Goal: Task Accomplishment & Management: Manage account settings

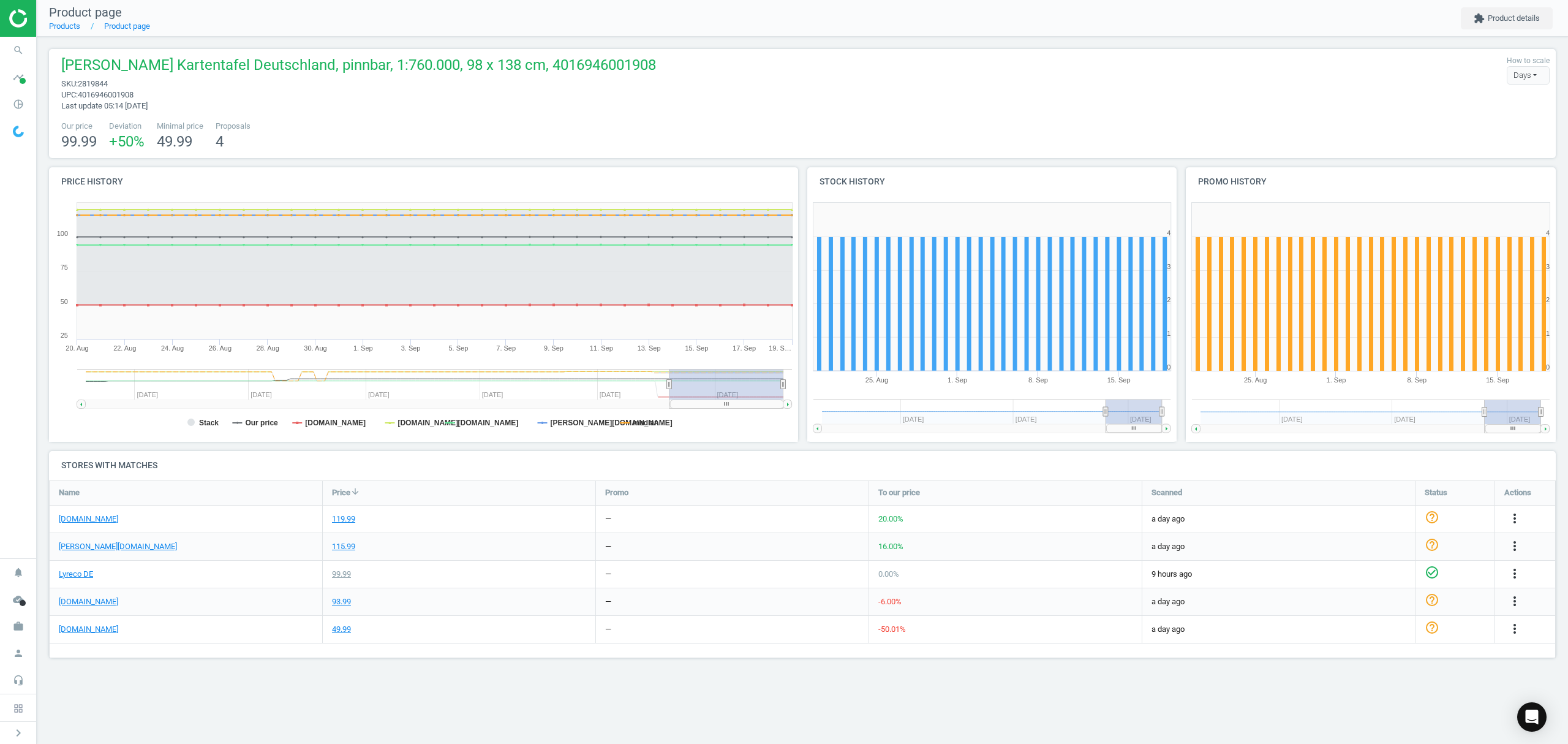
scroll to position [204, 1532]
drag, startPoint x: 0, startPoint y: 0, endPoint x: 64, endPoint y: 26, distance: 69.1
click at [64, 26] on link "Products" at bounding box center [65, 26] width 31 height 9
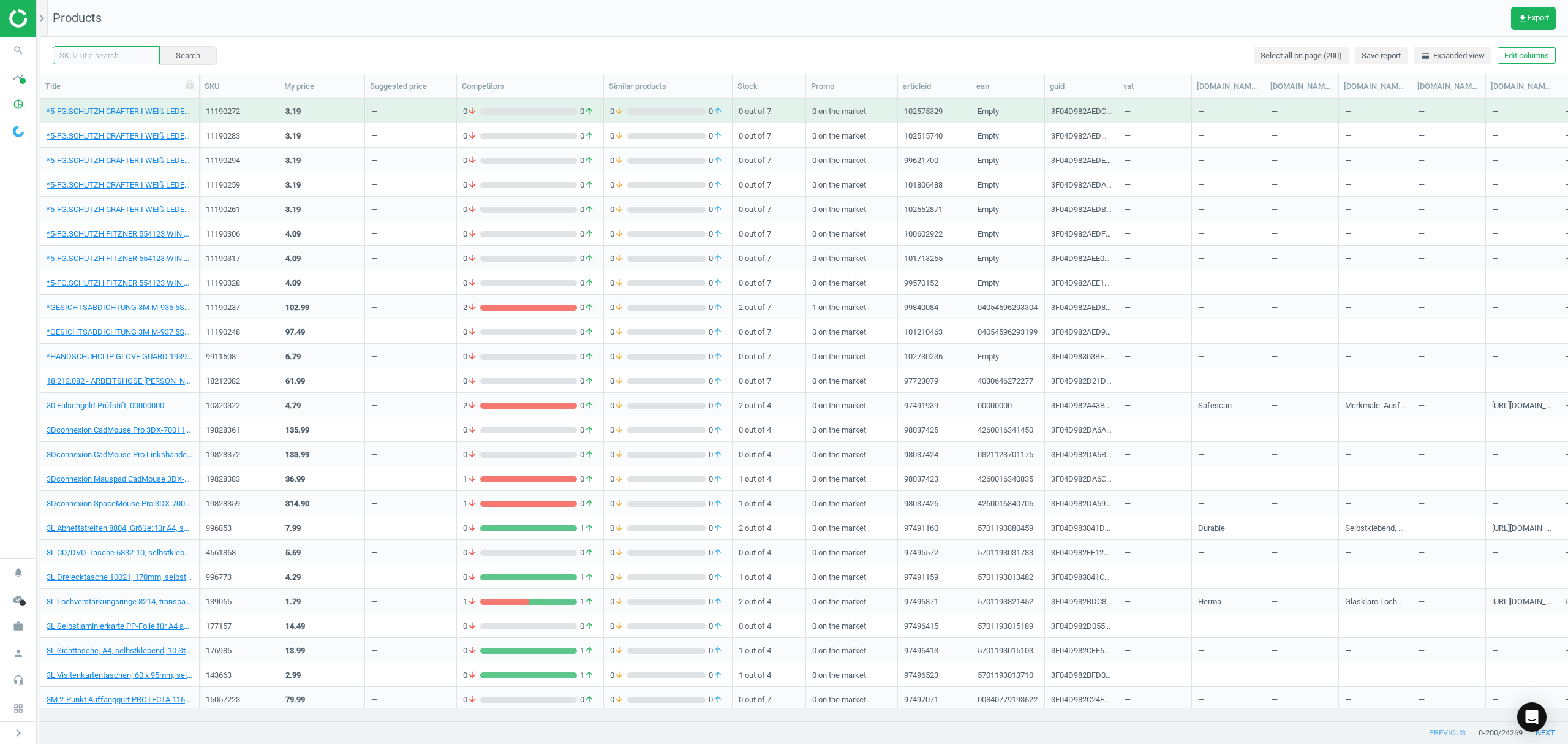
click at [108, 53] on input "text" at bounding box center [106, 55] width 107 height 18
paste input "15578609"
type input "15578609"
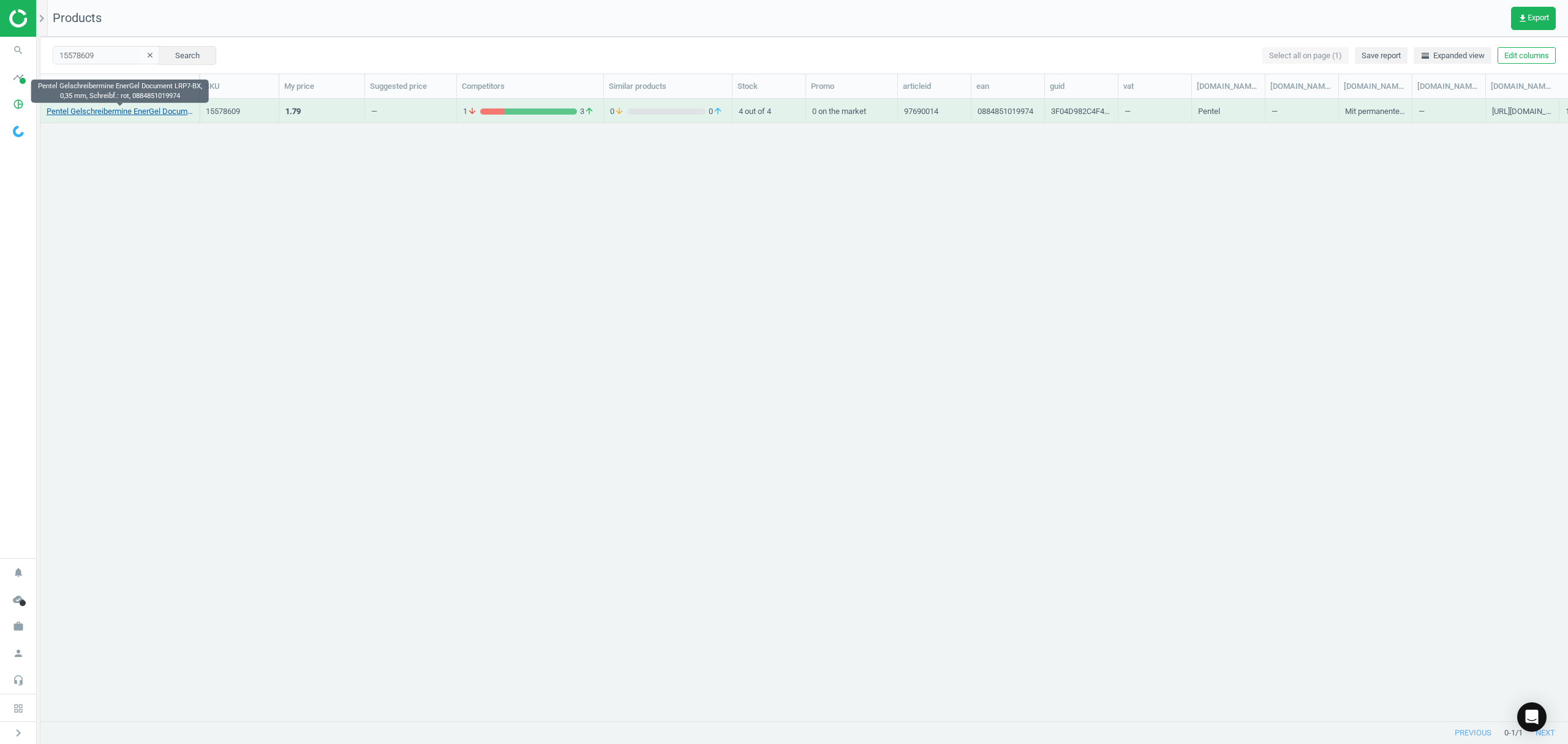
click at [81, 106] on link "Pentel Gelschreibermine EnerGel Document LRP7-BX, 0,35 mm, Schreibf.: rot, 0884…" at bounding box center [120, 111] width 146 height 11
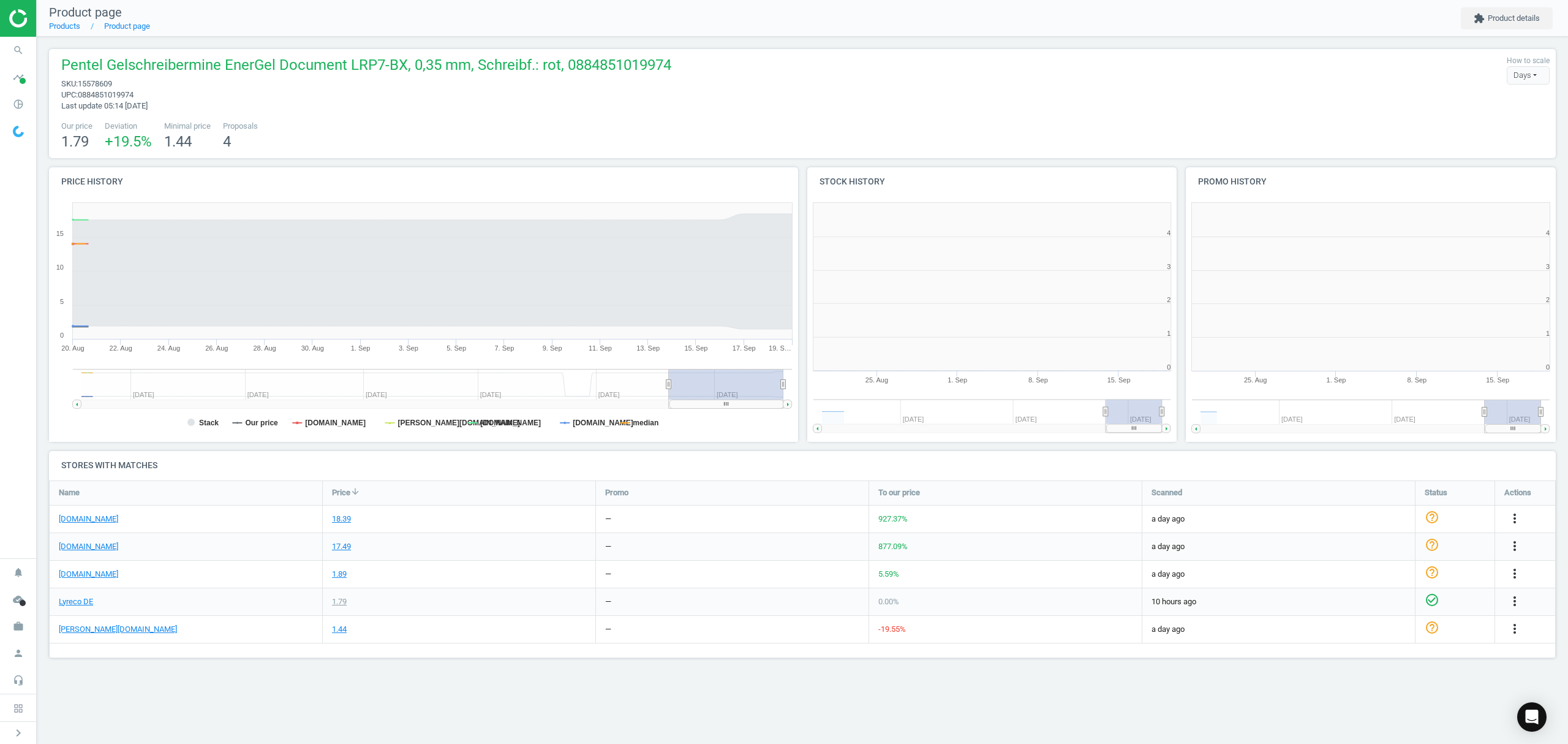
scroll to position [270, 395]
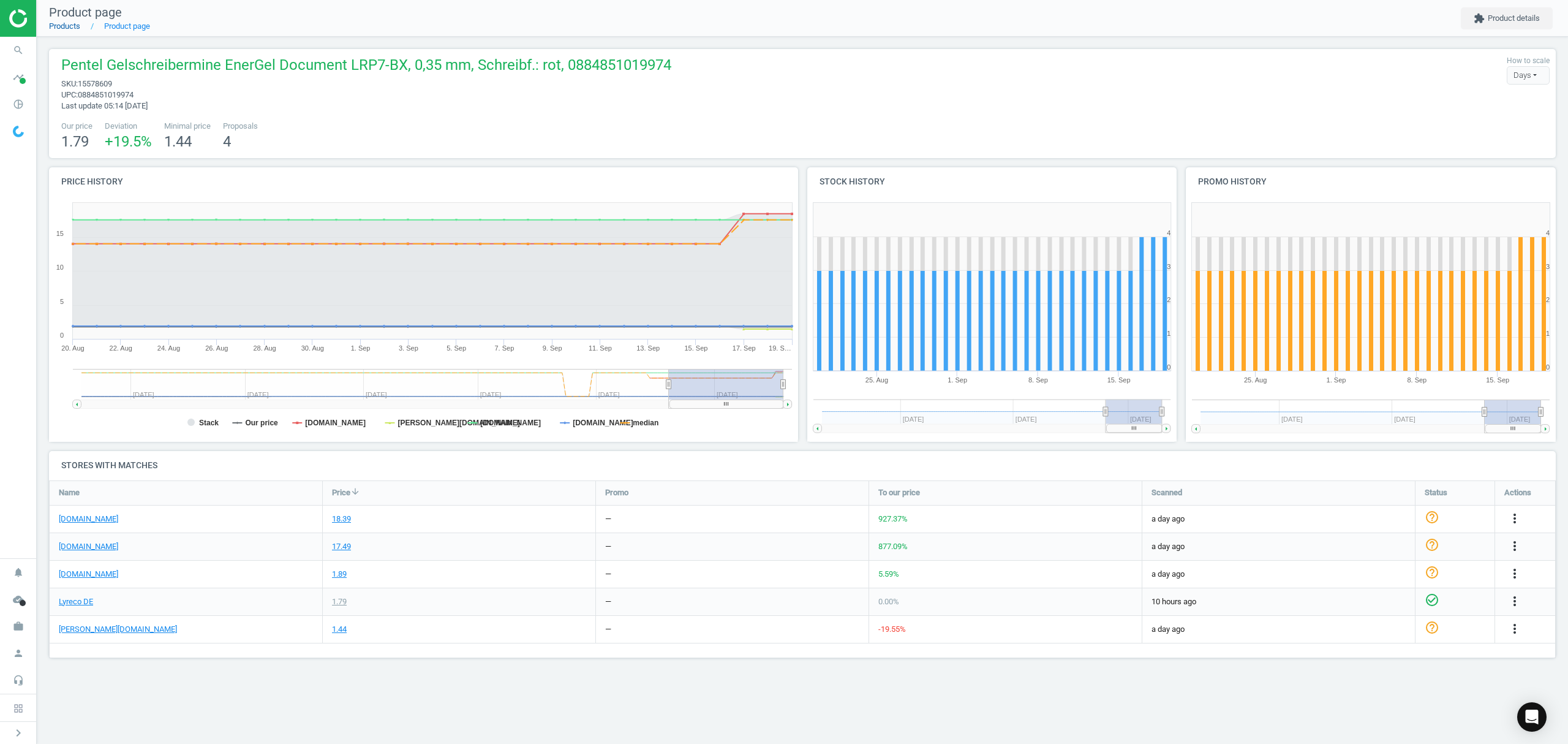
click at [64, 27] on link "Products" at bounding box center [65, 26] width 31 height 9
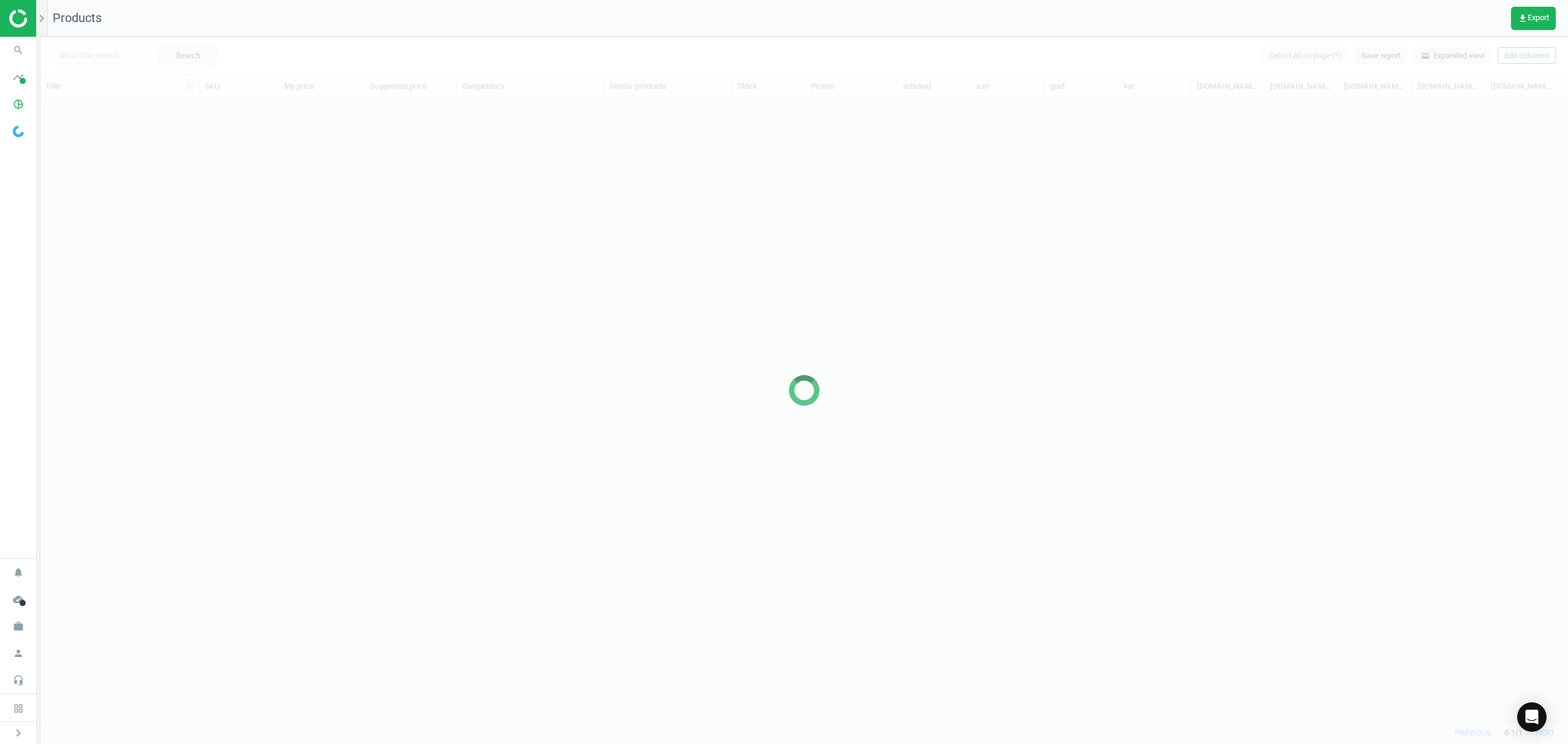
scroll to position [597, 1515]
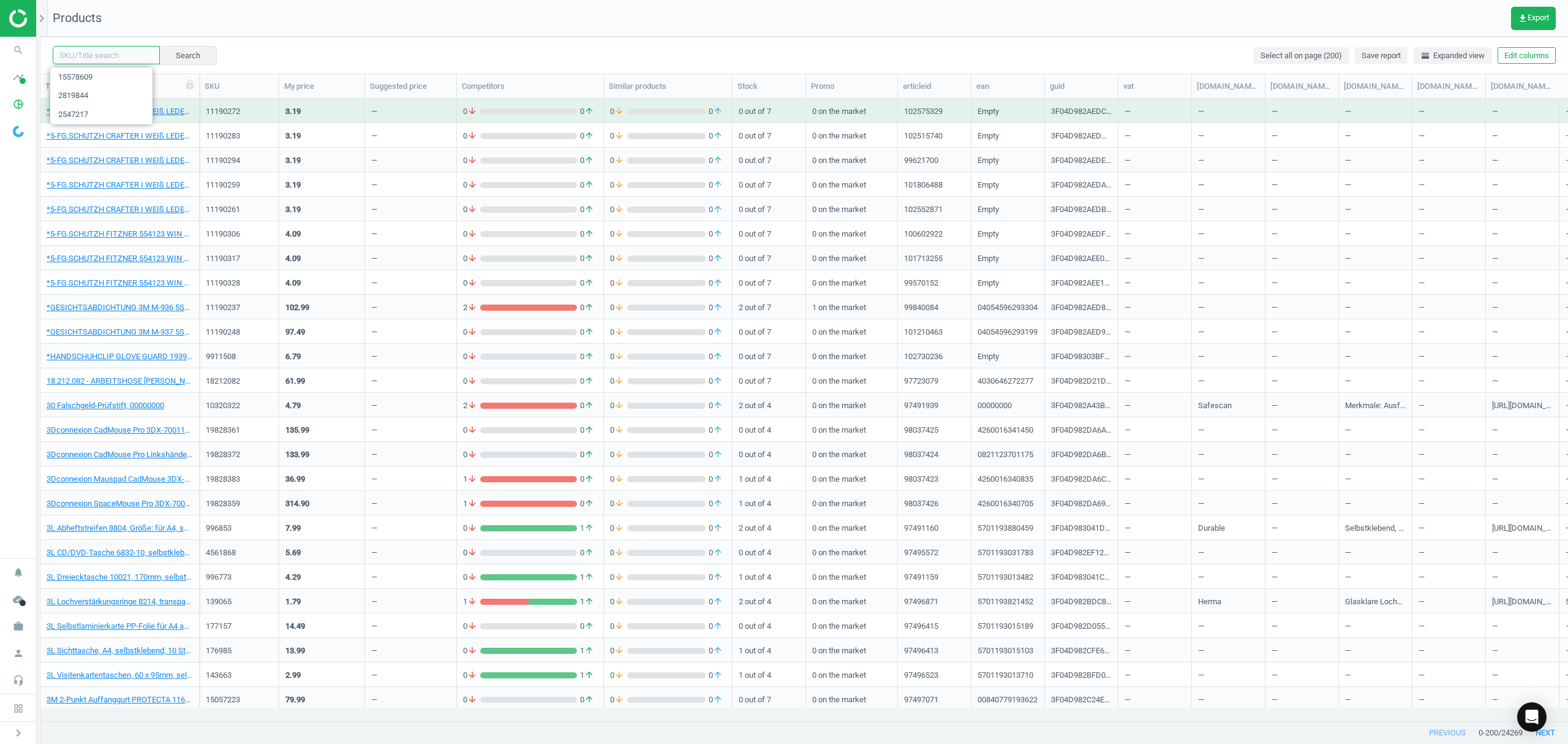
click at [95, 53] on input "text" at bounding box center [106, 55] width 107 height 18
paste input "1448344"
type input "1448344"
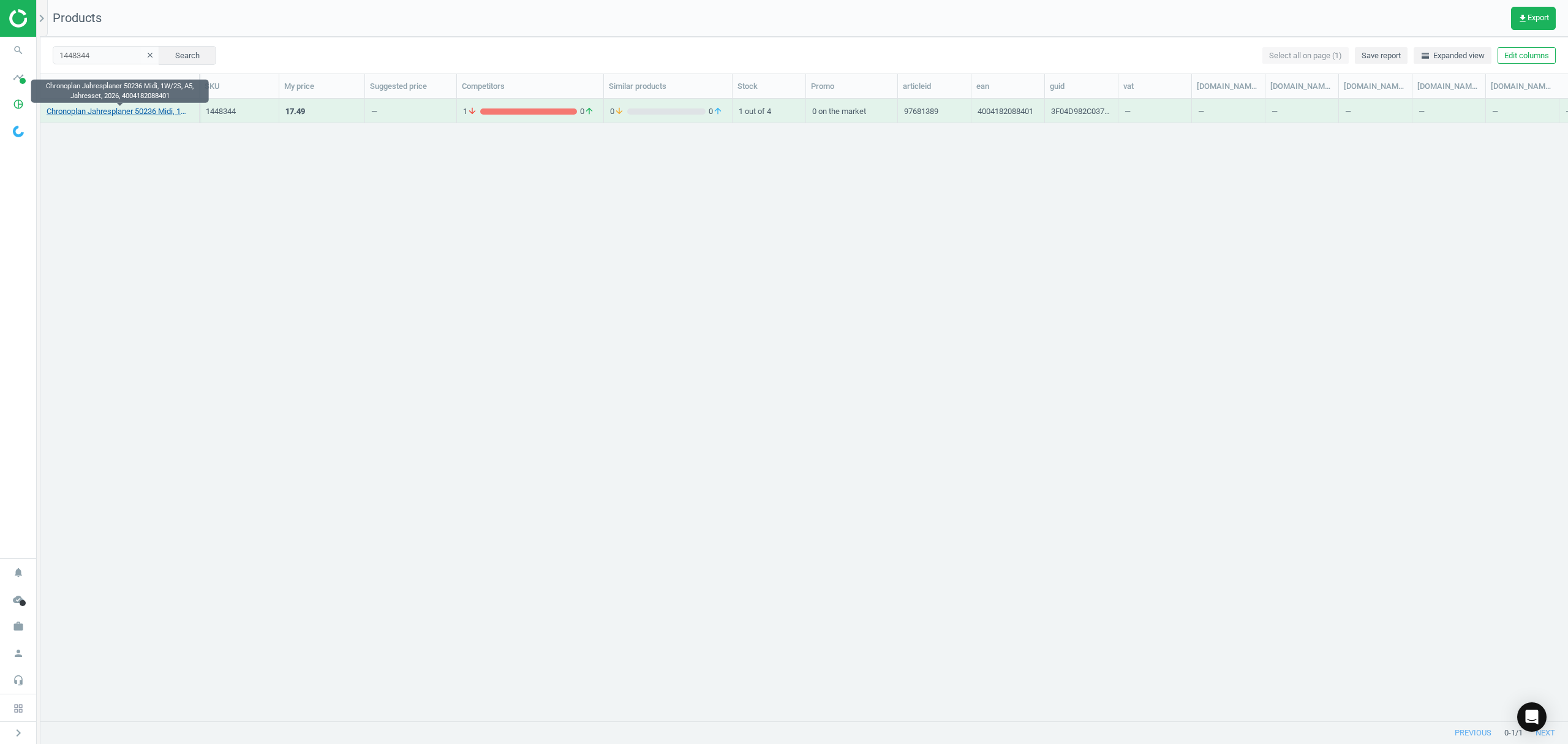
click at [149, 111] on link "Chronoplan Jahresplaner 50236 Midi, 1W/2S, A5, Jahresset, 2026, 4004182088401" at bounding box center [120, 111] width 146 height 11
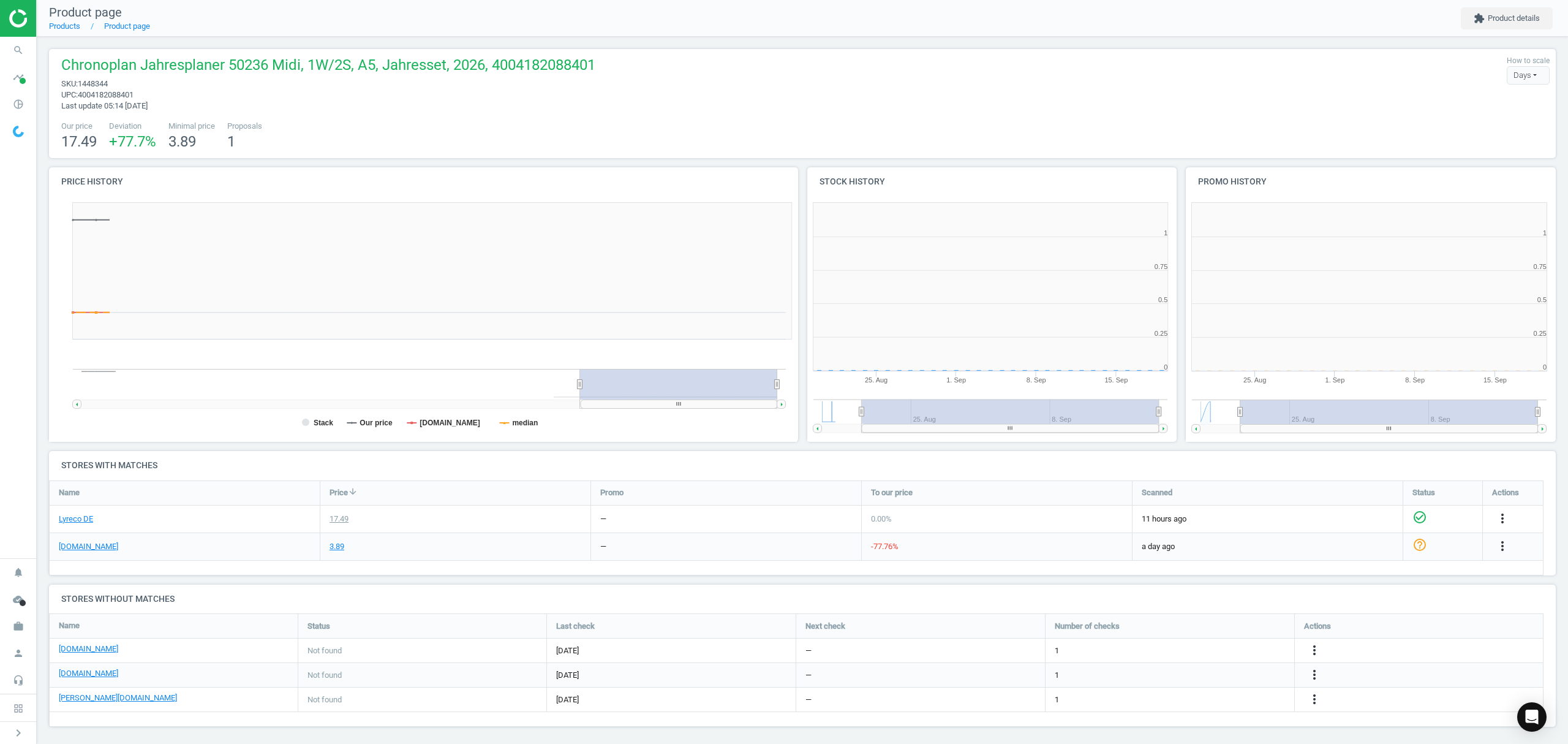
scroll to position [270, 392]
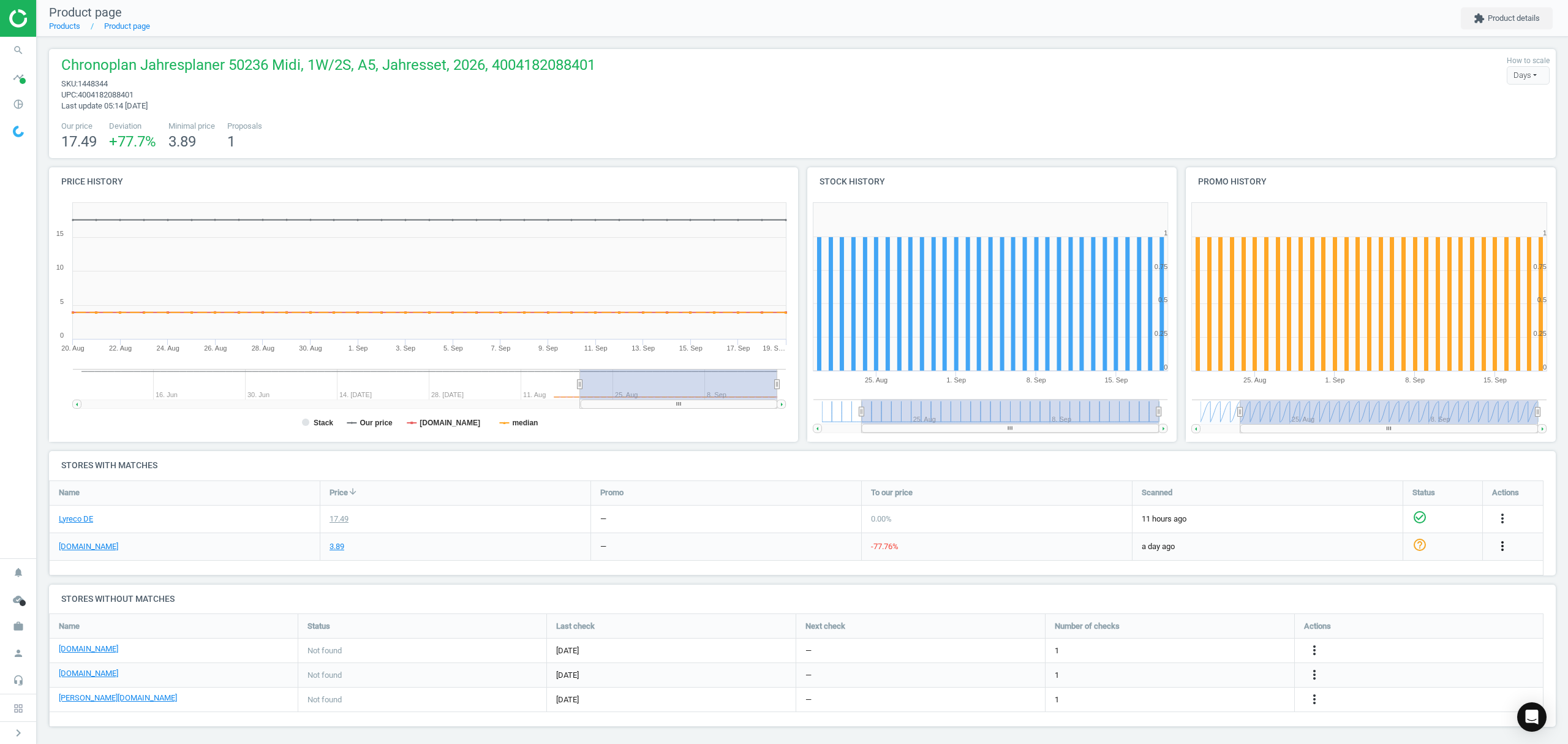
click at [1503, 548] on icon "more_vert" at bounding box center [1502, 546] width 15 height 15
click at [1360, 575] on link "Edit URL/product option" at bounding box center [1406, 575] width 168 height 19
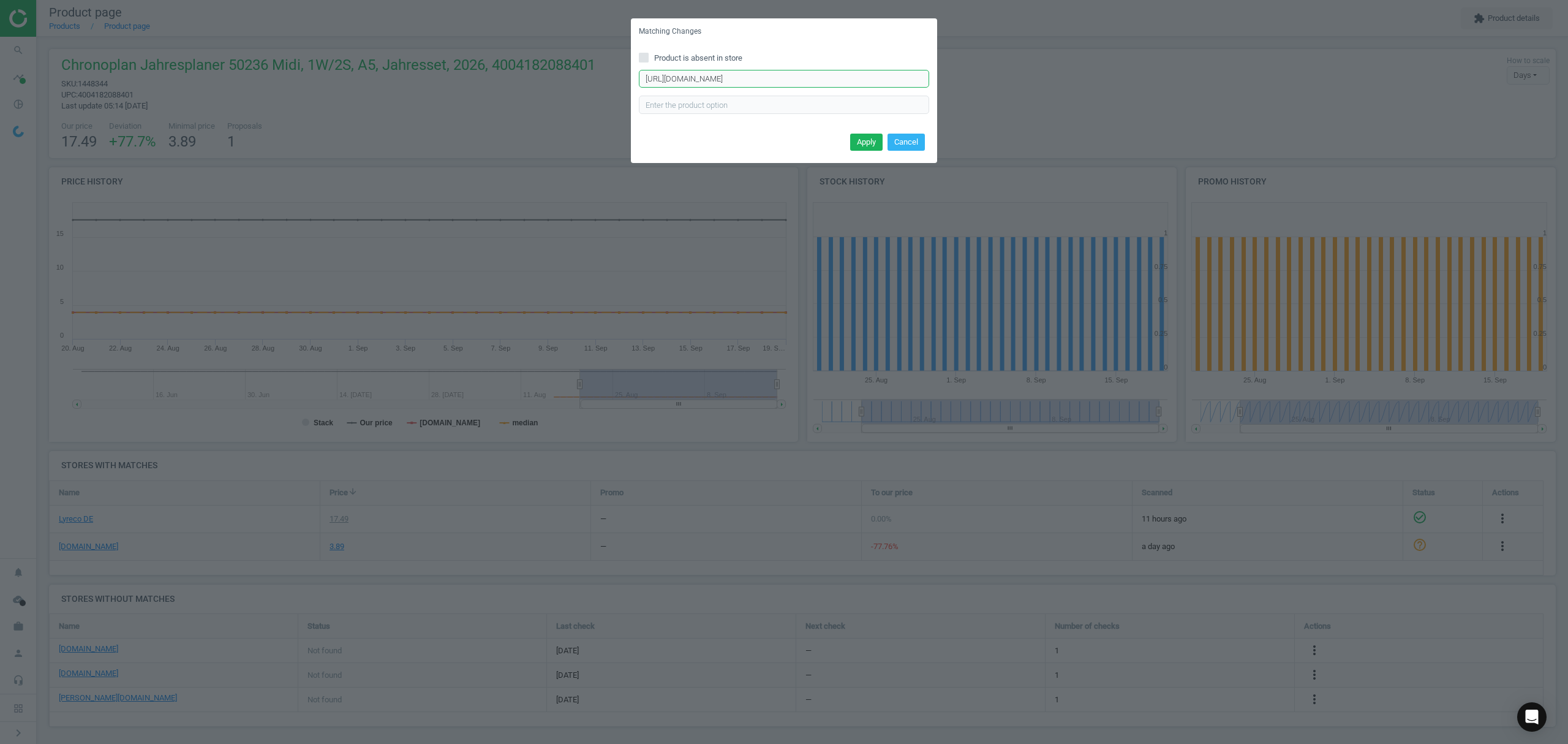
click at [728, 77] on input "https://www.office-discount.de/chronoplan-jahresplan-kalendereinlage-590929" at bounding box center [784, 79] width 290 height 18
click at [730, 77] on input "https://www.office-discount.de/chronoplan-jahresplan-kalendereinlage-590929" at bounding box center [784, 79] width 290 height 18
click at [910, 140] on button "Cancel" at bounding box center [906, 142] width 37 height 17
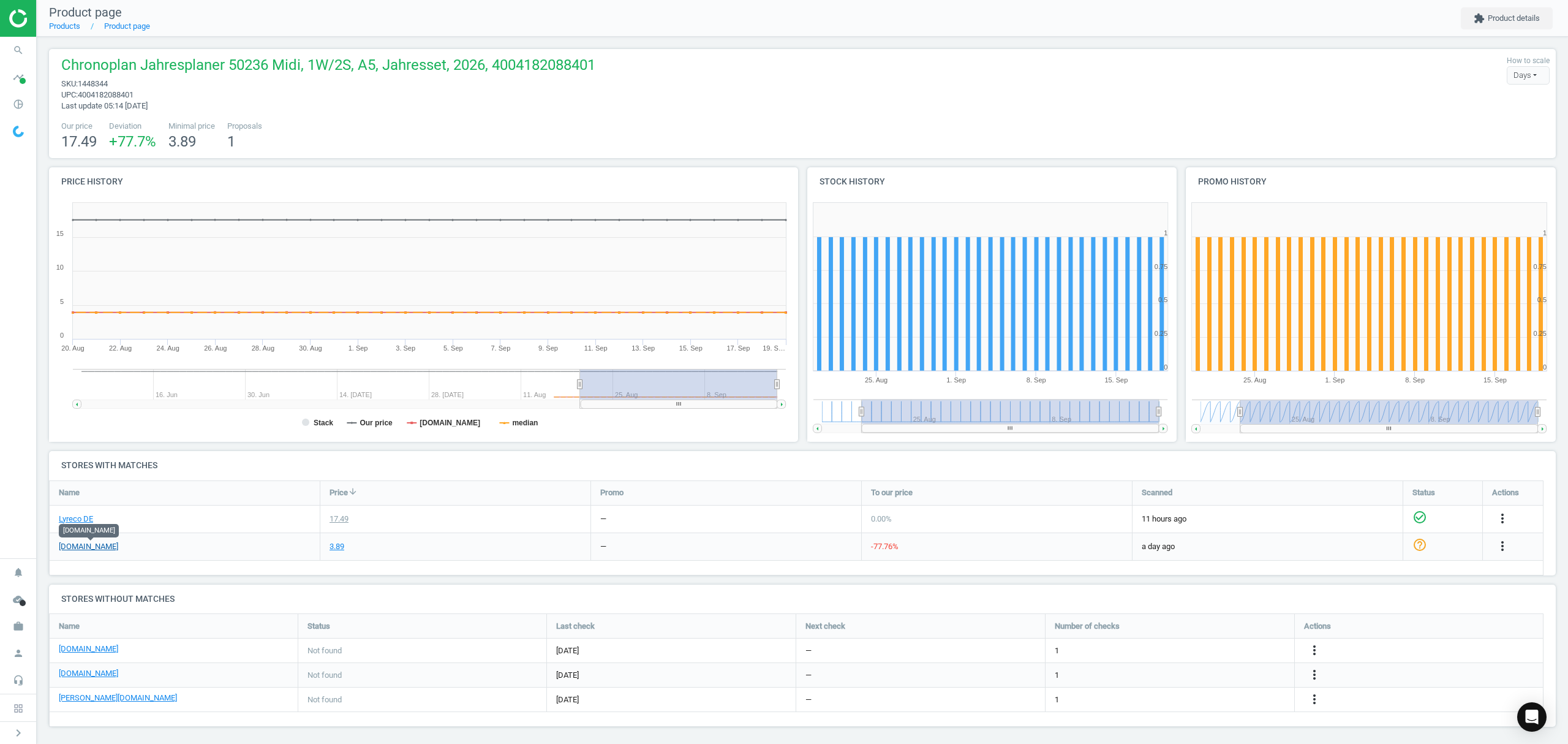
click at [100, 547] on link "[DOMAIN_NAME]" at bounding box center [89, 547] width 60 height 11
click at [95, 81] on span "1448344" at bounding box center [93, 84] width 30 height 9
copy span "1448344"
click at [1500, 539] on icon "more_vert" at bounding box center [1502, 546] width 15 height 15
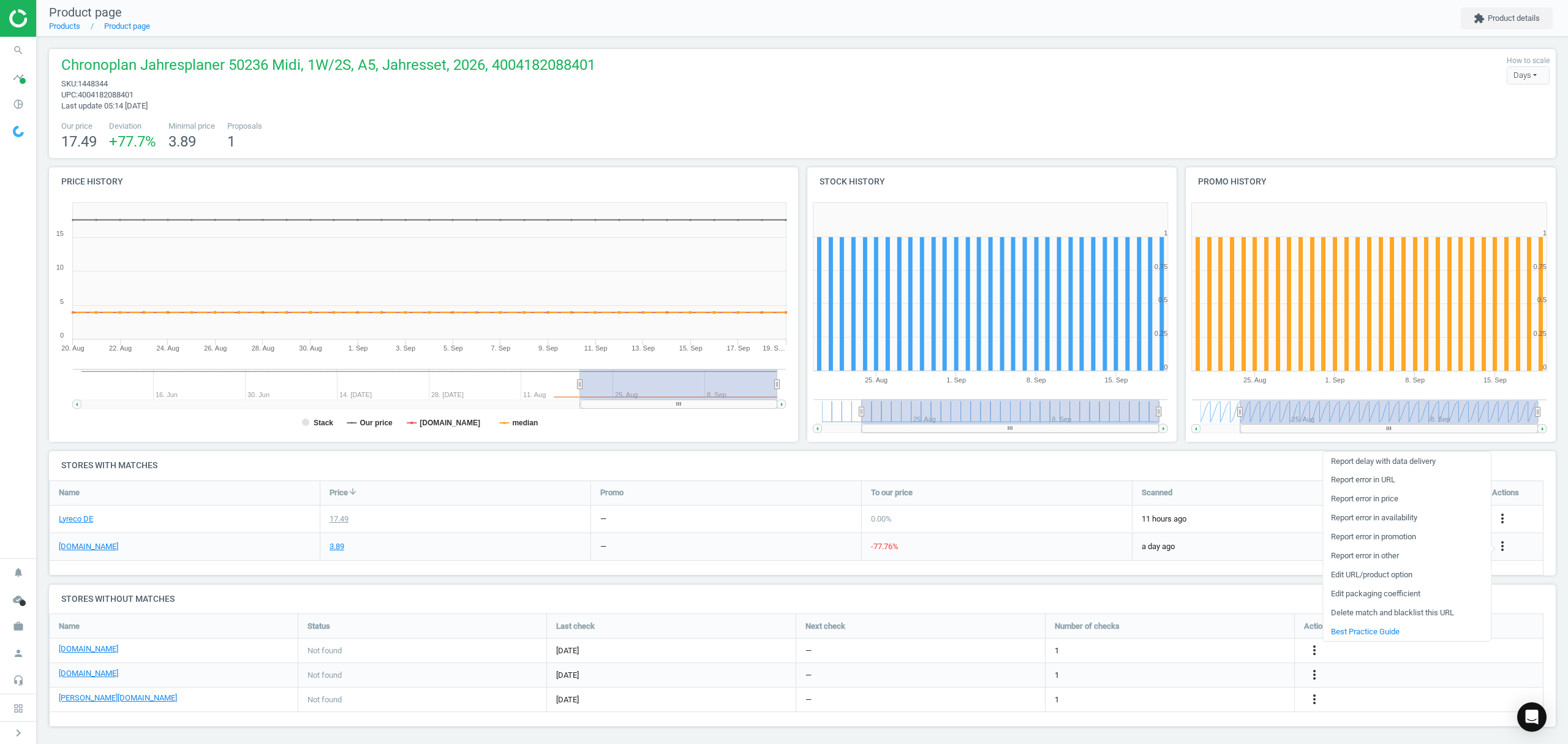
click at [1377, 574] on link "Edit URL/product option" at bounding box center [1406, 575] width 168 height 19
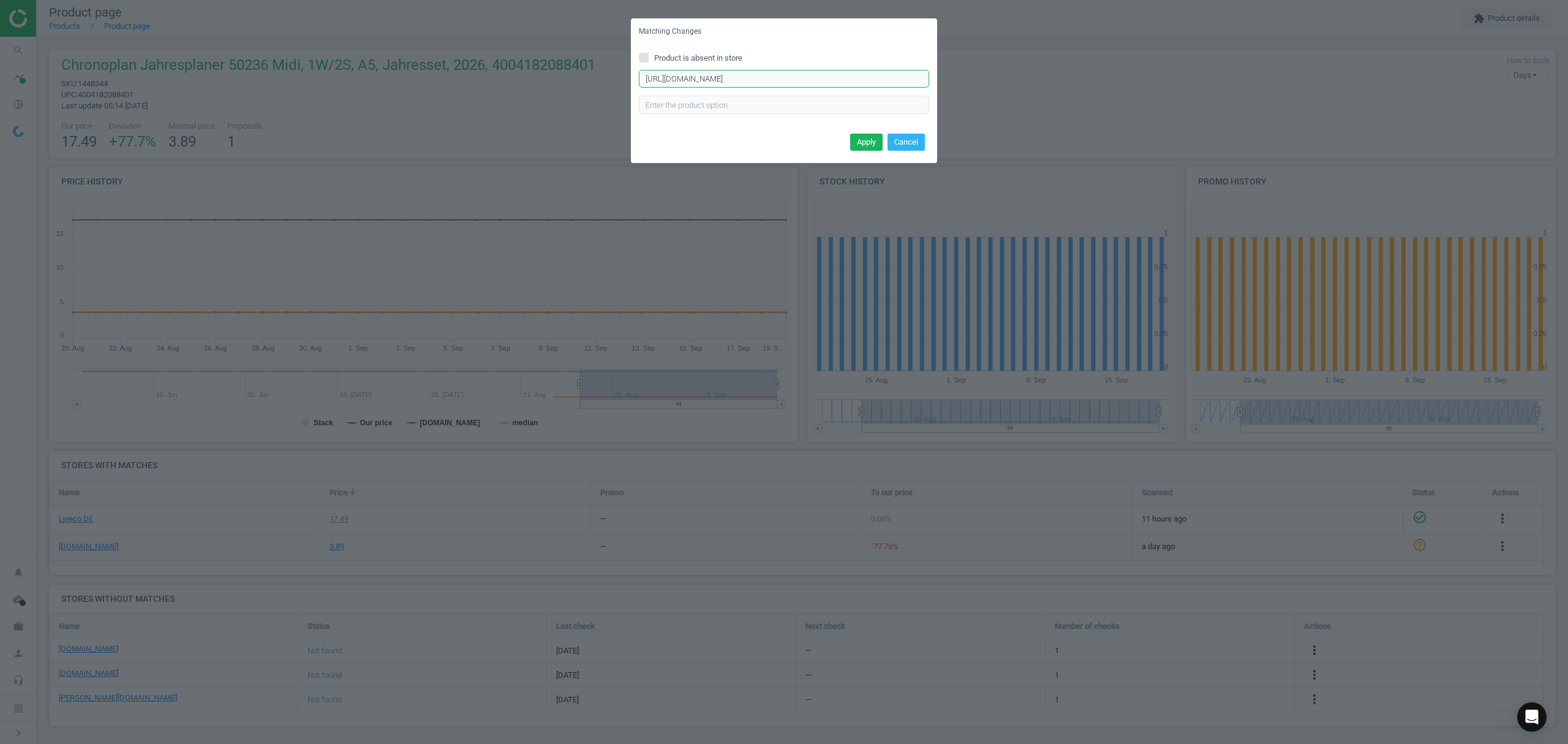
click at [777, 82] on input "https://www.office-discount.de/chronoplan-jahresplan-kalendereinlage-590929" at bounding box center [784, 79] width 290 height 18
click at [777, 81] on input "https://www.office-discount.de/chronoplan-jahresplan-kalendereinlage-590929" at bounding box center [784, 79] width 290 height 18
click at [800, 74] on input "https://www.office-discount.de/chronoplan-jahresplan-kalendereinlage-590929" at bounding box center [784, 79] width 290 height 18
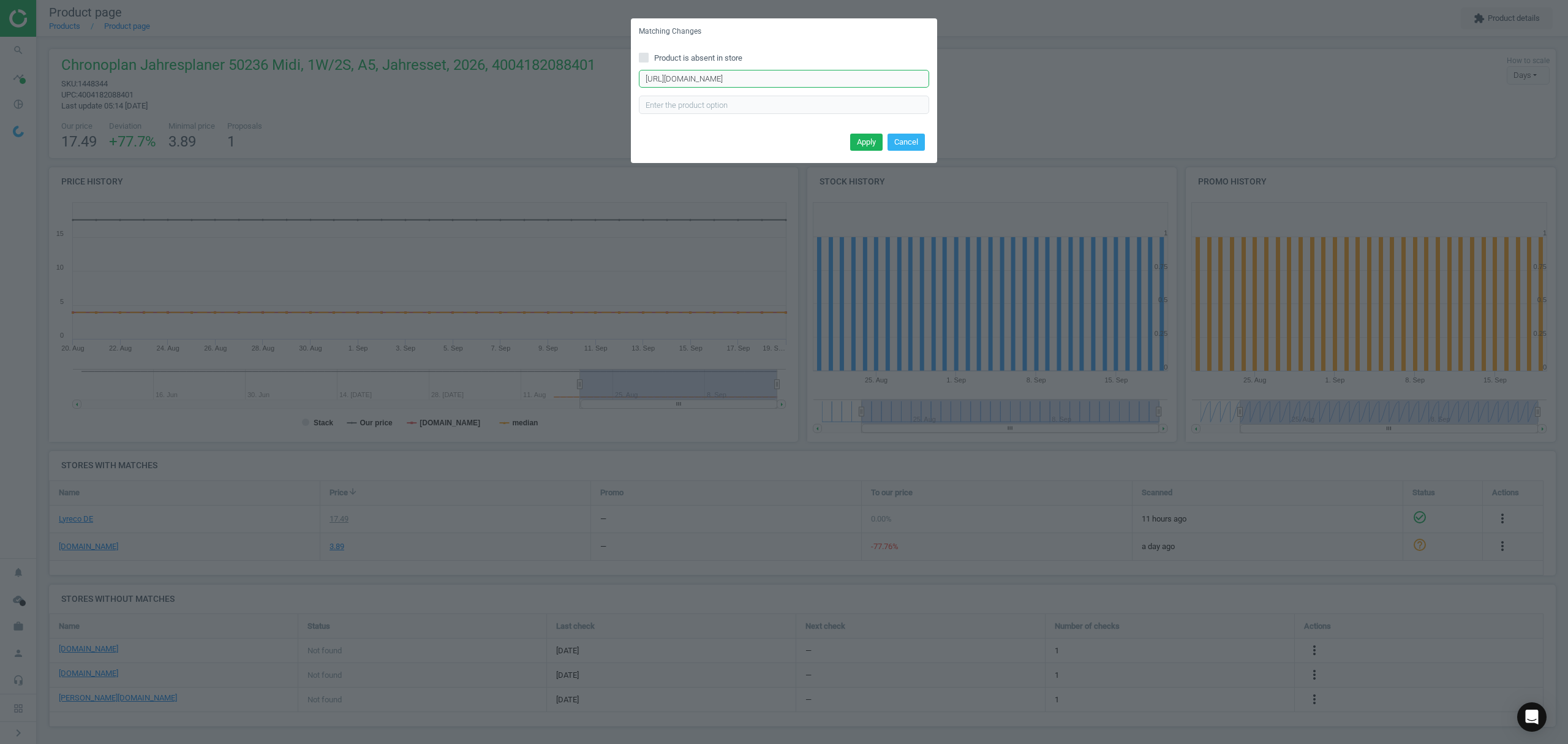
click at [800, 74] on input "https://www.office-discount.de/chronoplan-jahresplan-kalendereinlage-590929" at bounding box center [784, 79] width 290 height 18
paste input "wochenplan-kalendereinlage-591168"
type input "https://www.office-discount.de/chronoplan-wochenplan-kalendereinlage-591168"
click at [868, 138] on button "Apply" at bounding box center [866, 142] width 33 height 17
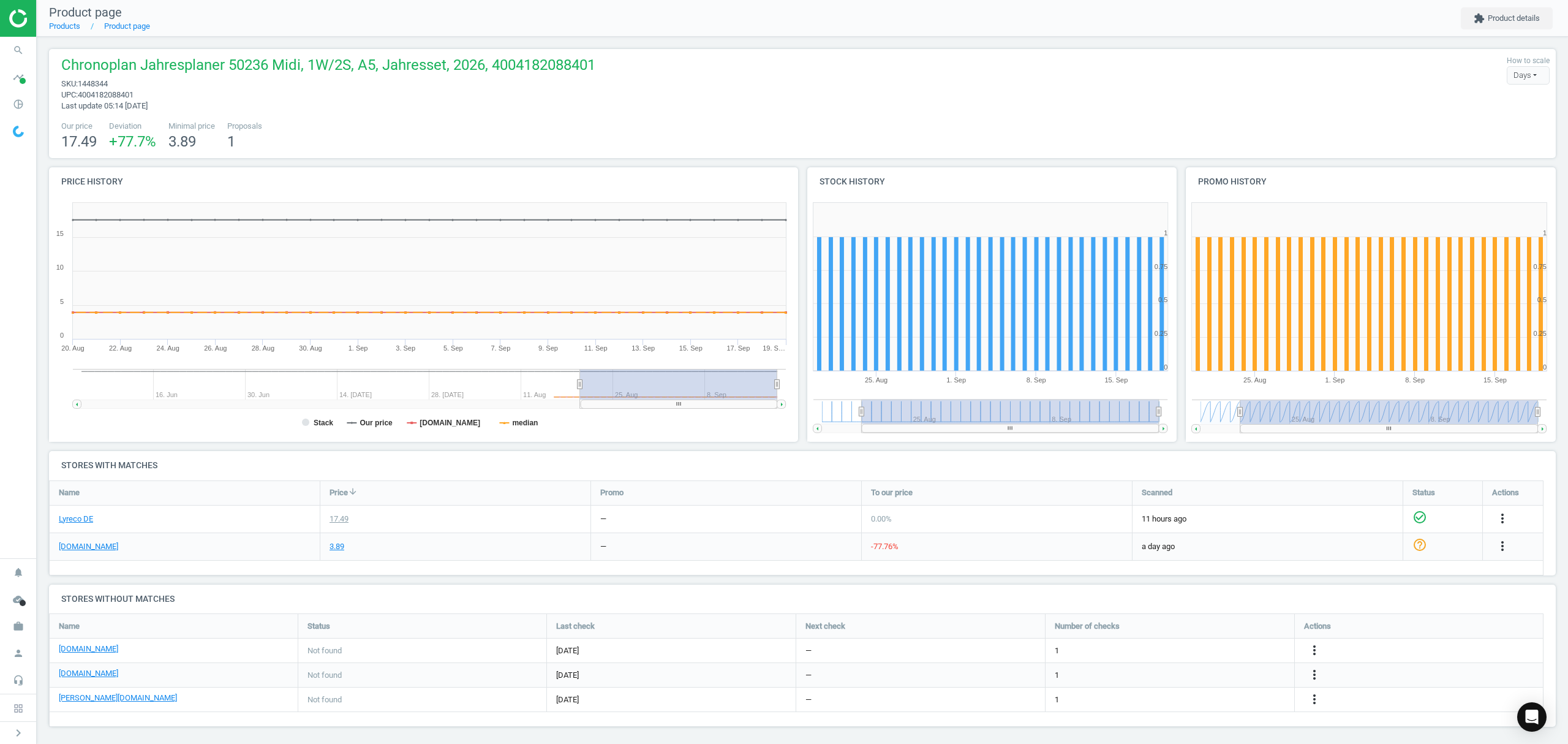
click at [96, 80] on span "1448344" at bounding box center [93, 84] width 30 height 9
copy span "1448344"
click at [60, 26] on link "Products" at bounding box center [65, 26] width 31 height 9
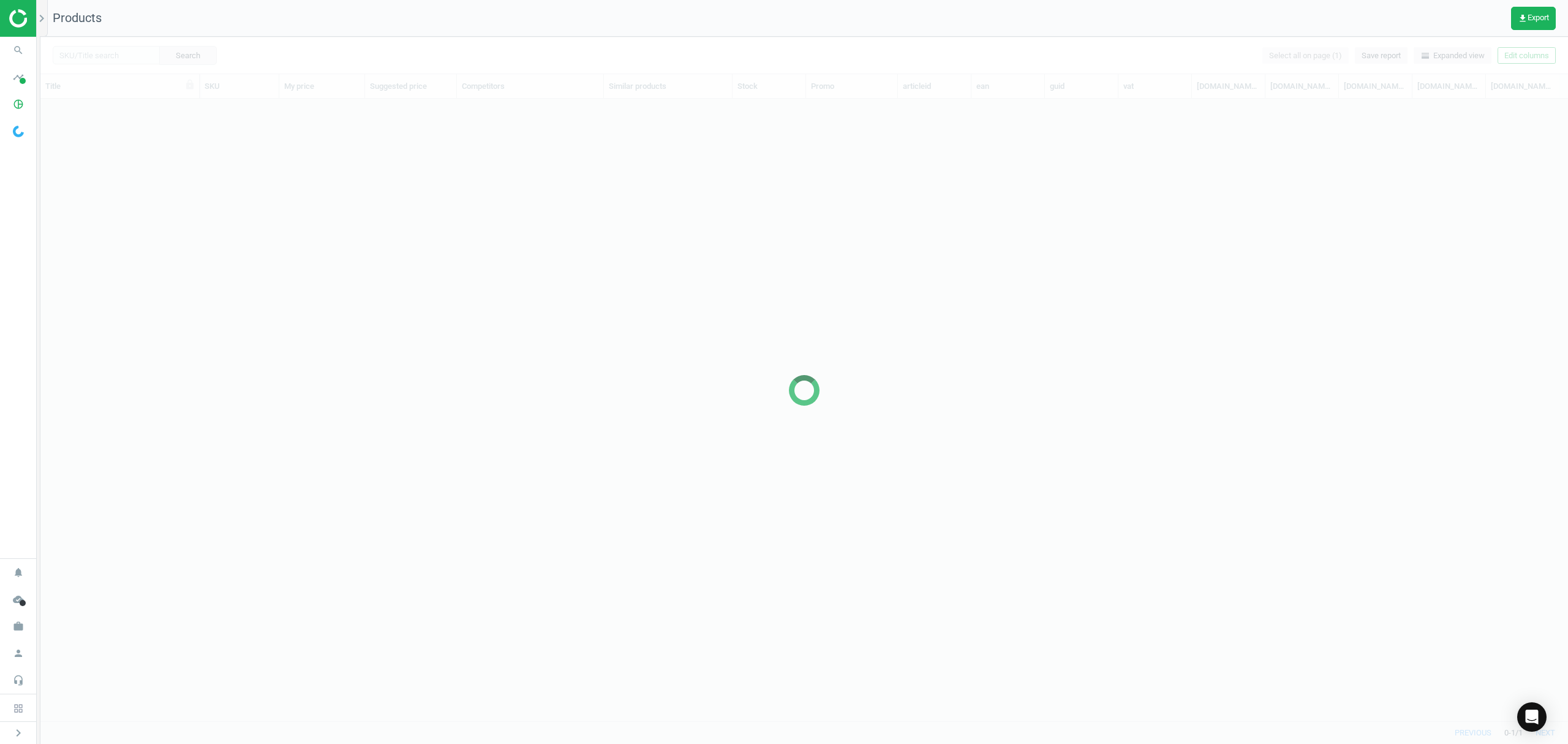
scroll to position [597, 1515]
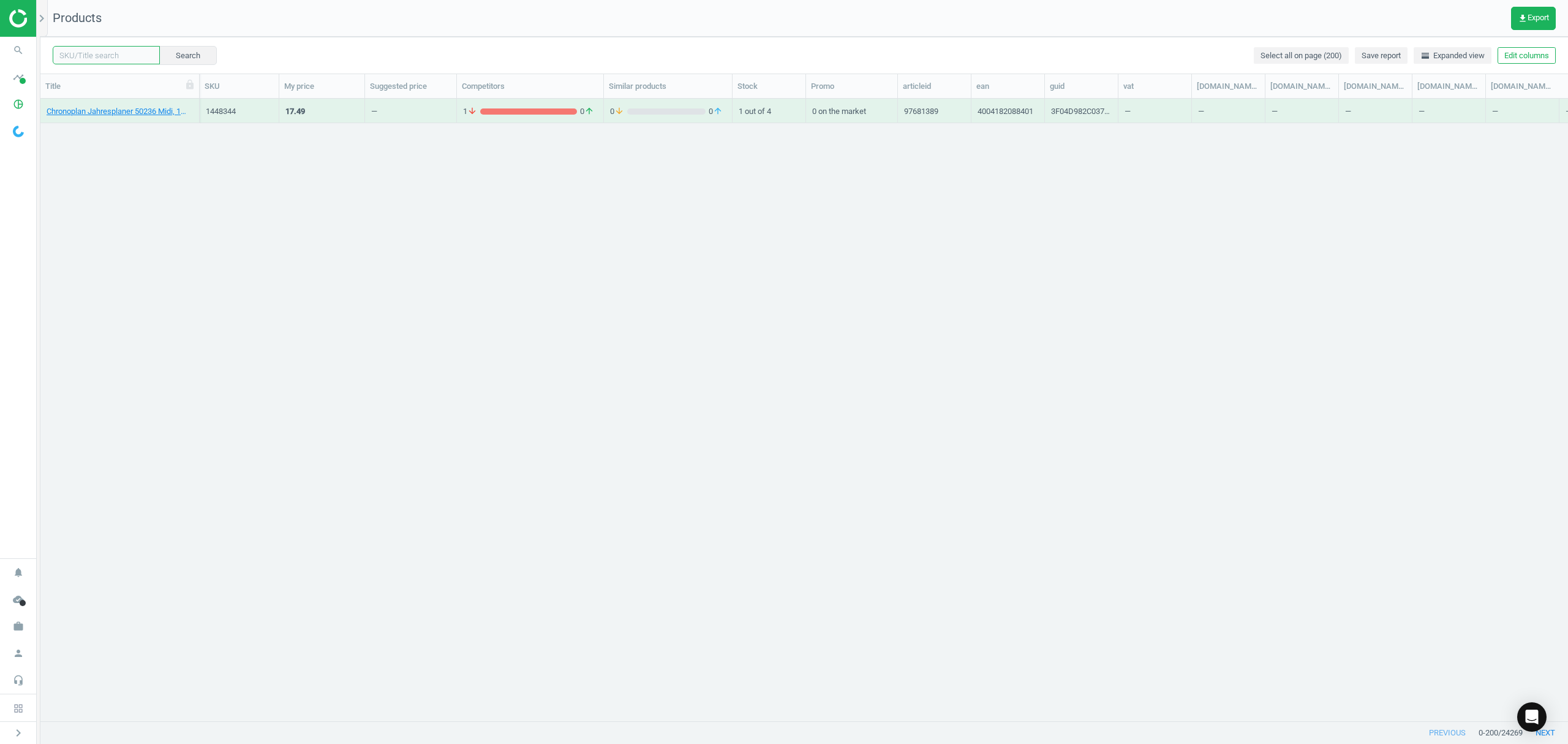
click at [112, 57] on input "text" at bounding box center [106, 55] width 107 height 18
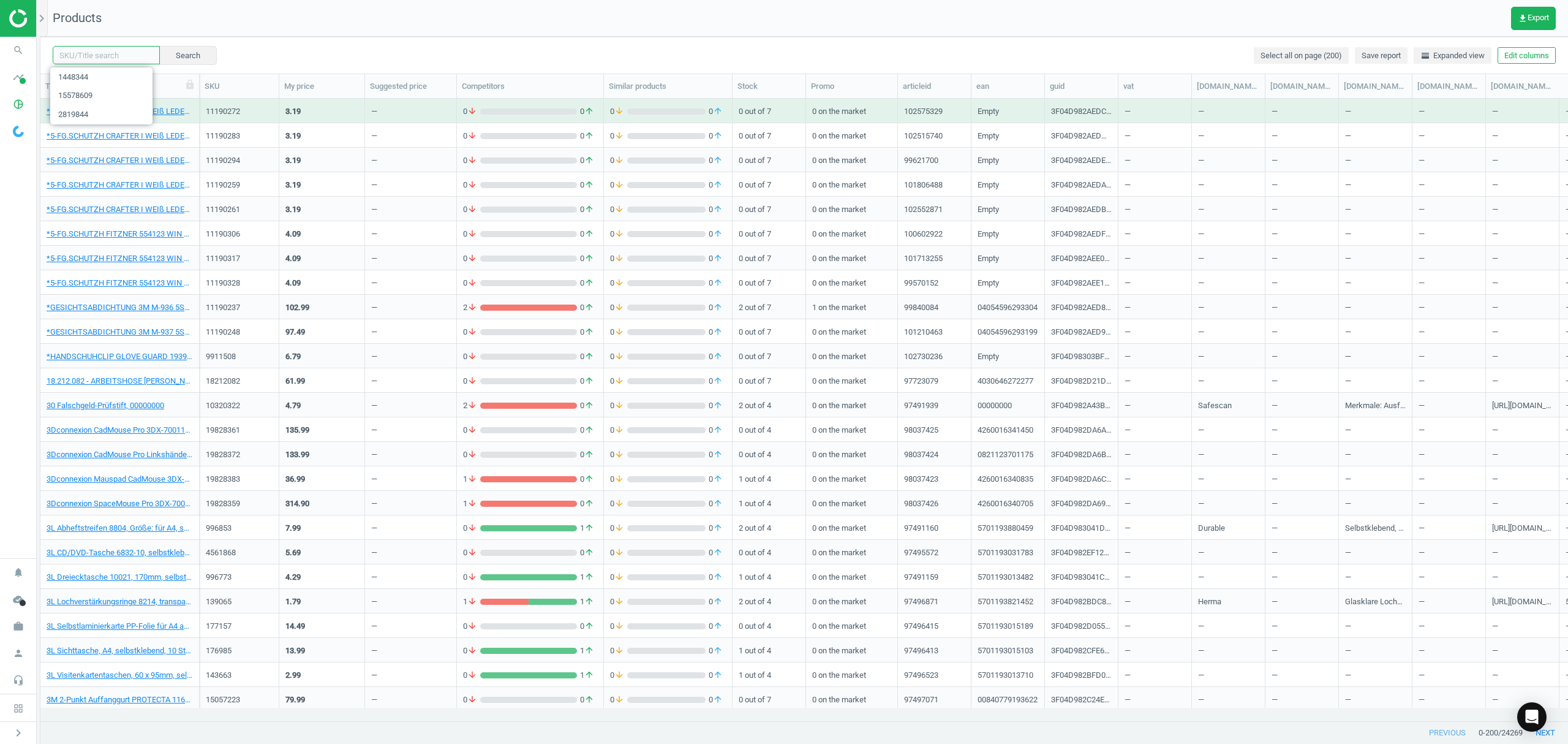
paste input "4088362"
type input "4088362"
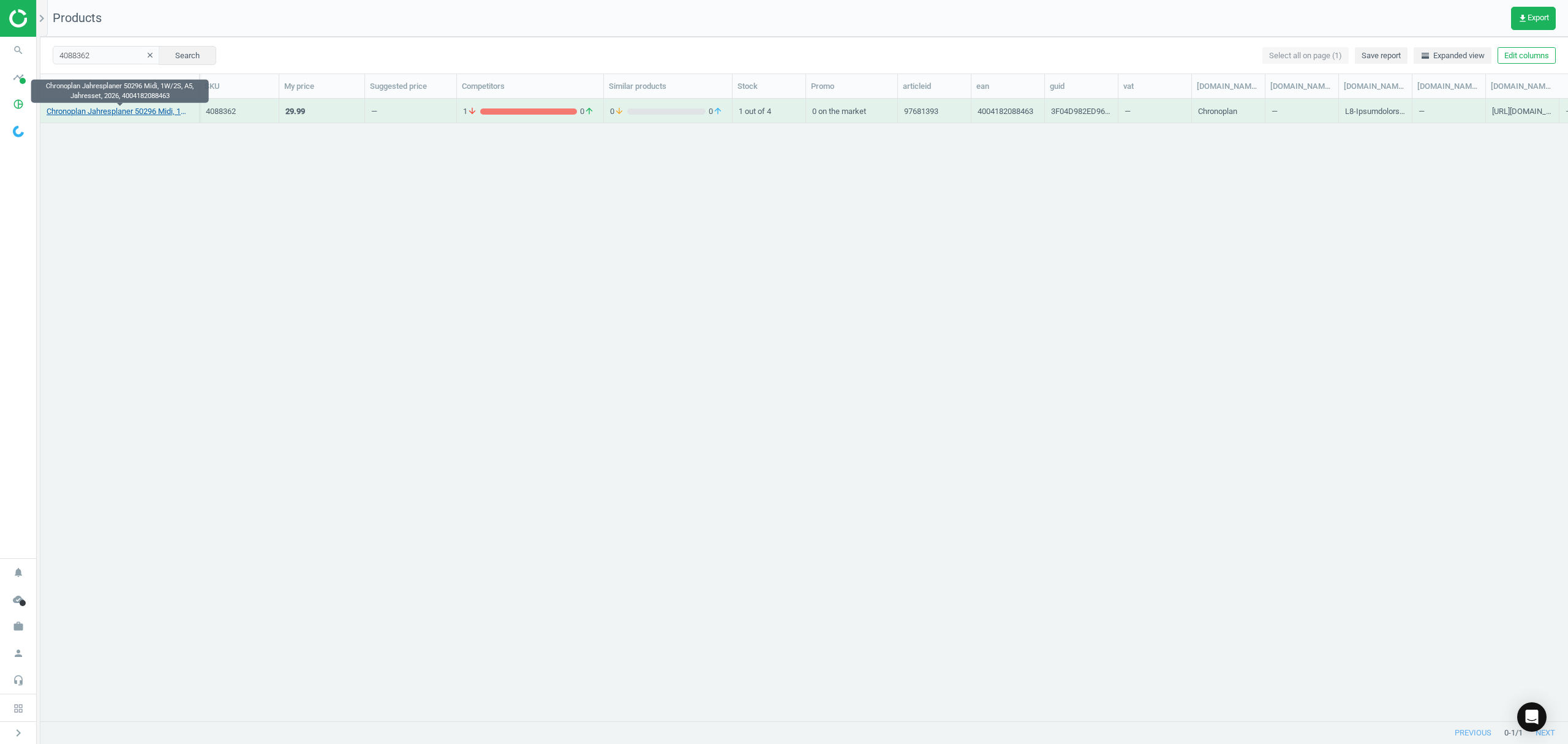
click at [128, 111] on link "Chronoplan Jahresplaner 50296 Midi, 1W/2S, A5, Jahresset, 2026, 4004182088463" at bounding box center [120, 111] width 146 height 11
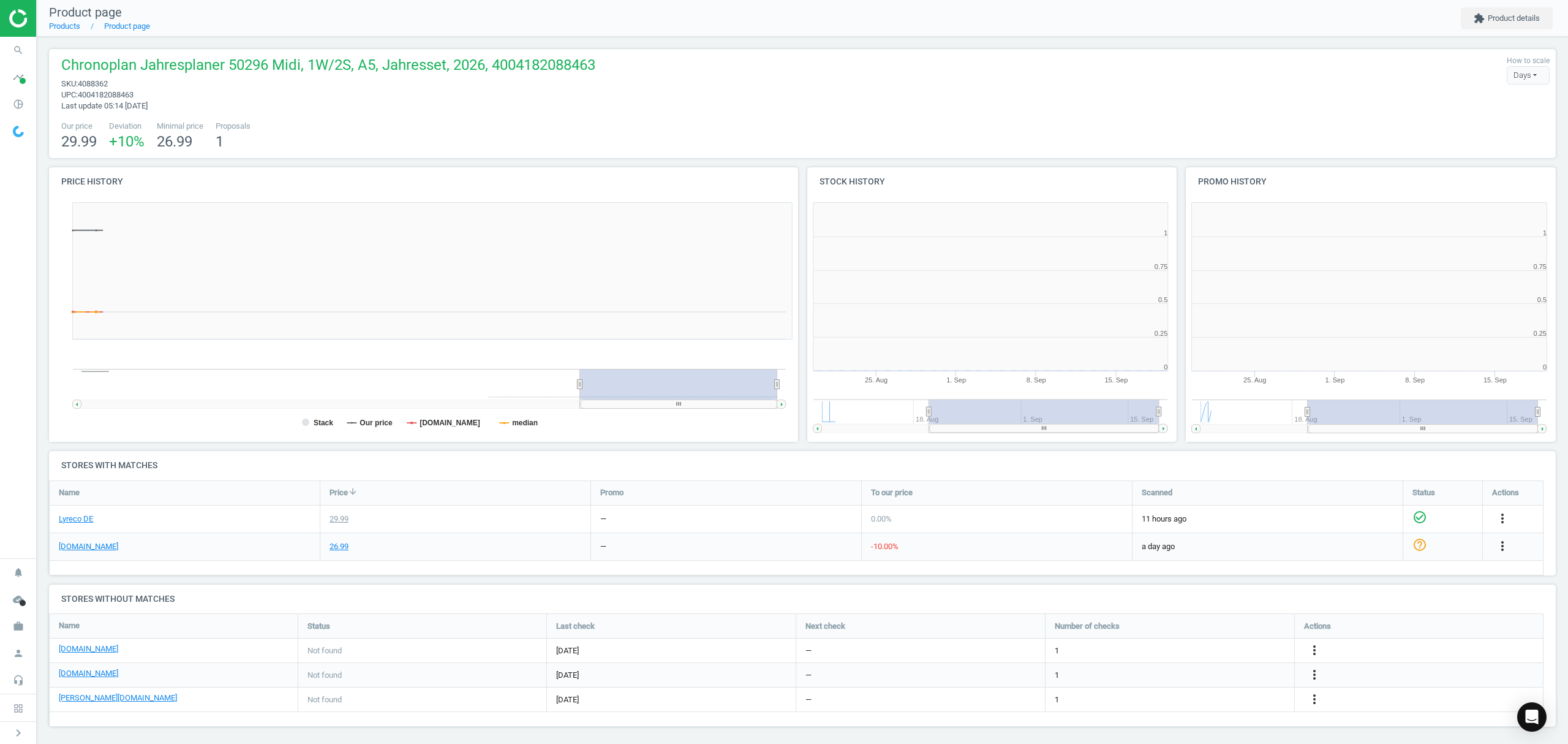
scroll to position [270, 392]
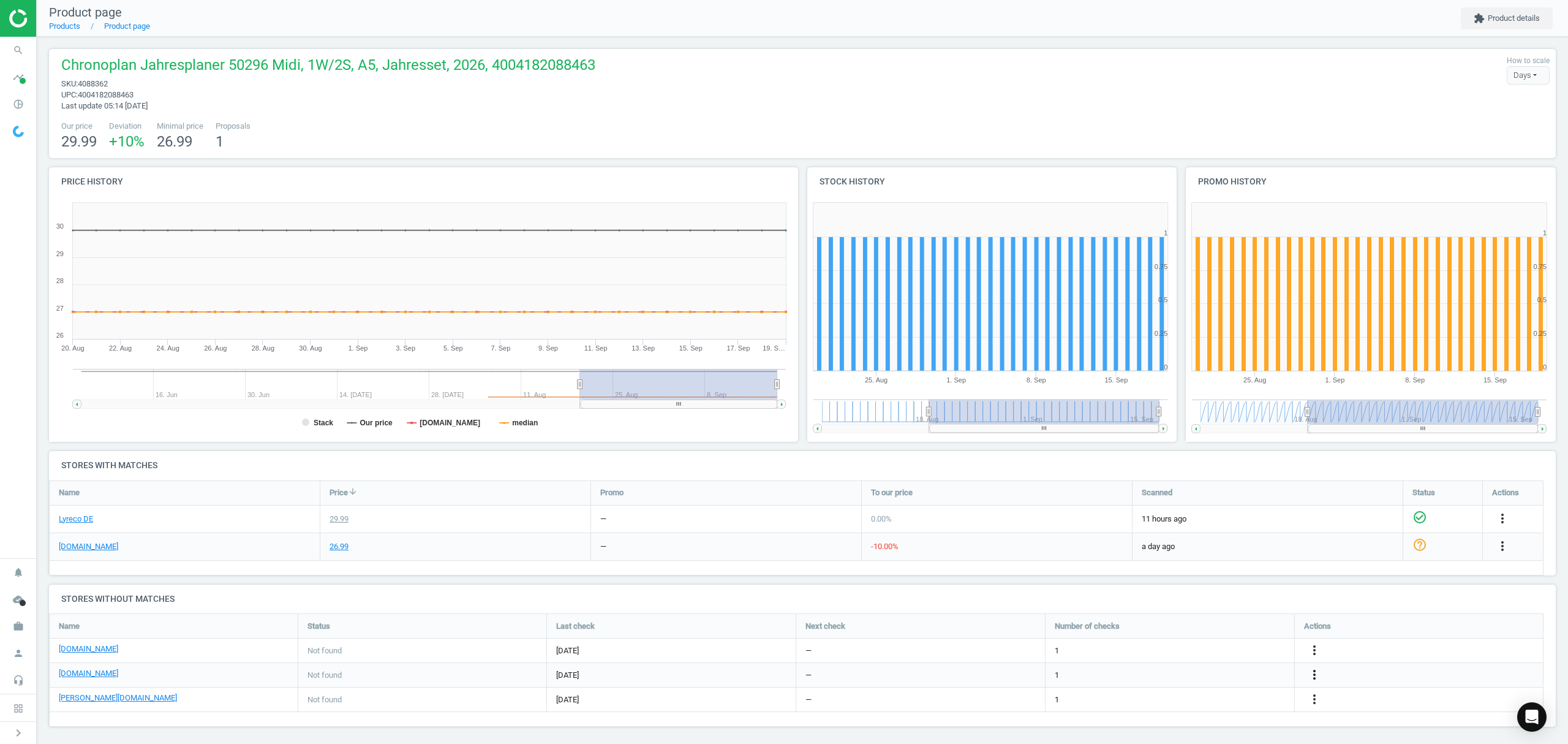
click at [1311, 673] on icon "more_vert" at bounding box center [1314, 675] width 15 height 15
click at [1213, 673] on link "Edit URL/product option" at bounding box center [1218, 675] width 168 height 19
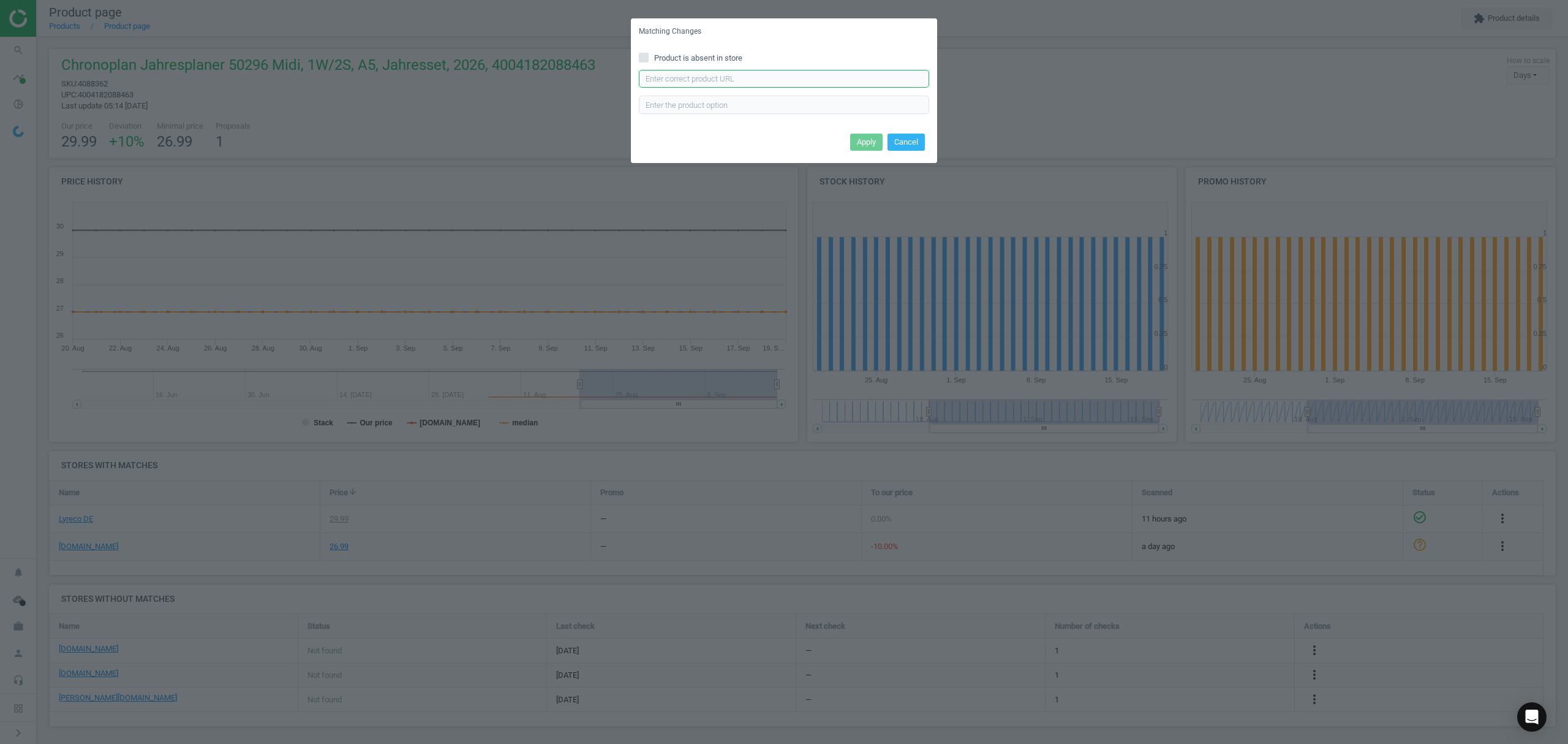
click at [749, 81] on input "text" at bounding box center [784, 79] width 290 height 18
paste input "https://www.office-discount.de/chronoplan-jahres-set-kalendereinlage-590964"
type input "https://www.office-discount.de/chronoplan-jahres-set-kalendereinlage-590964"
click at [862, 136] on button "Apply" at bounding box center [866, 142] width 33 height 17
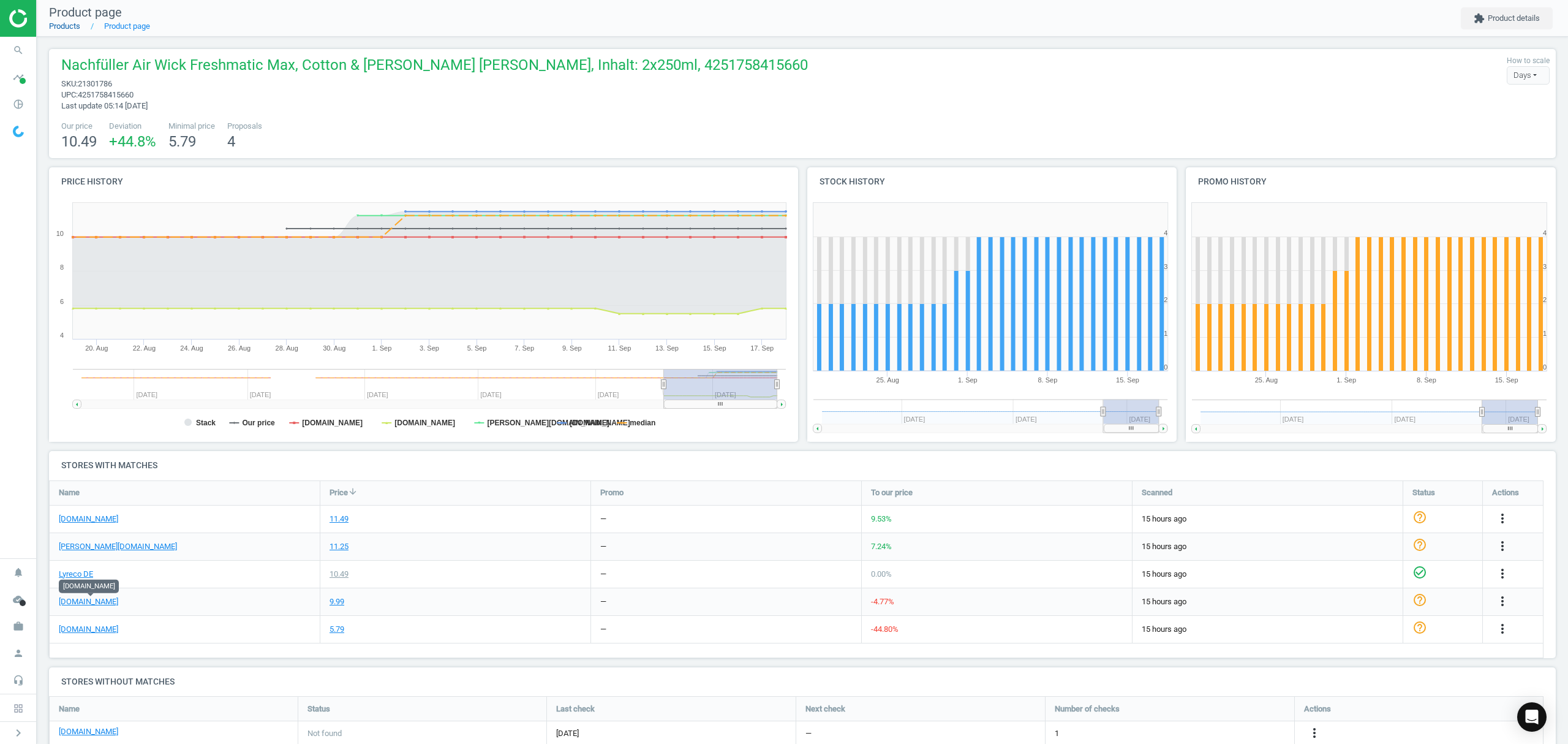
click at [63, 25] on link "Products" at bounding box center [65, 26] width 31 height 9
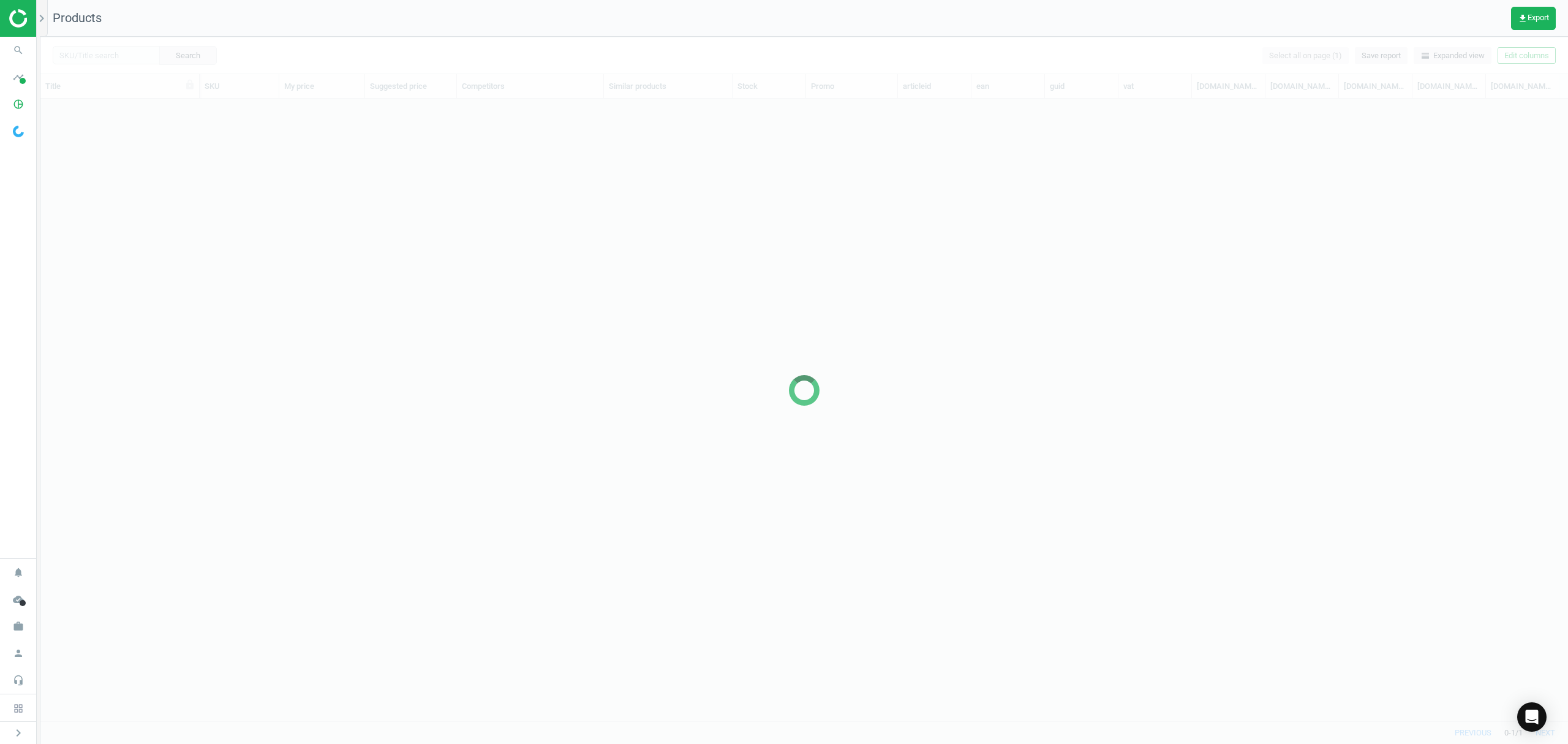
scroll to position [597, 1515]
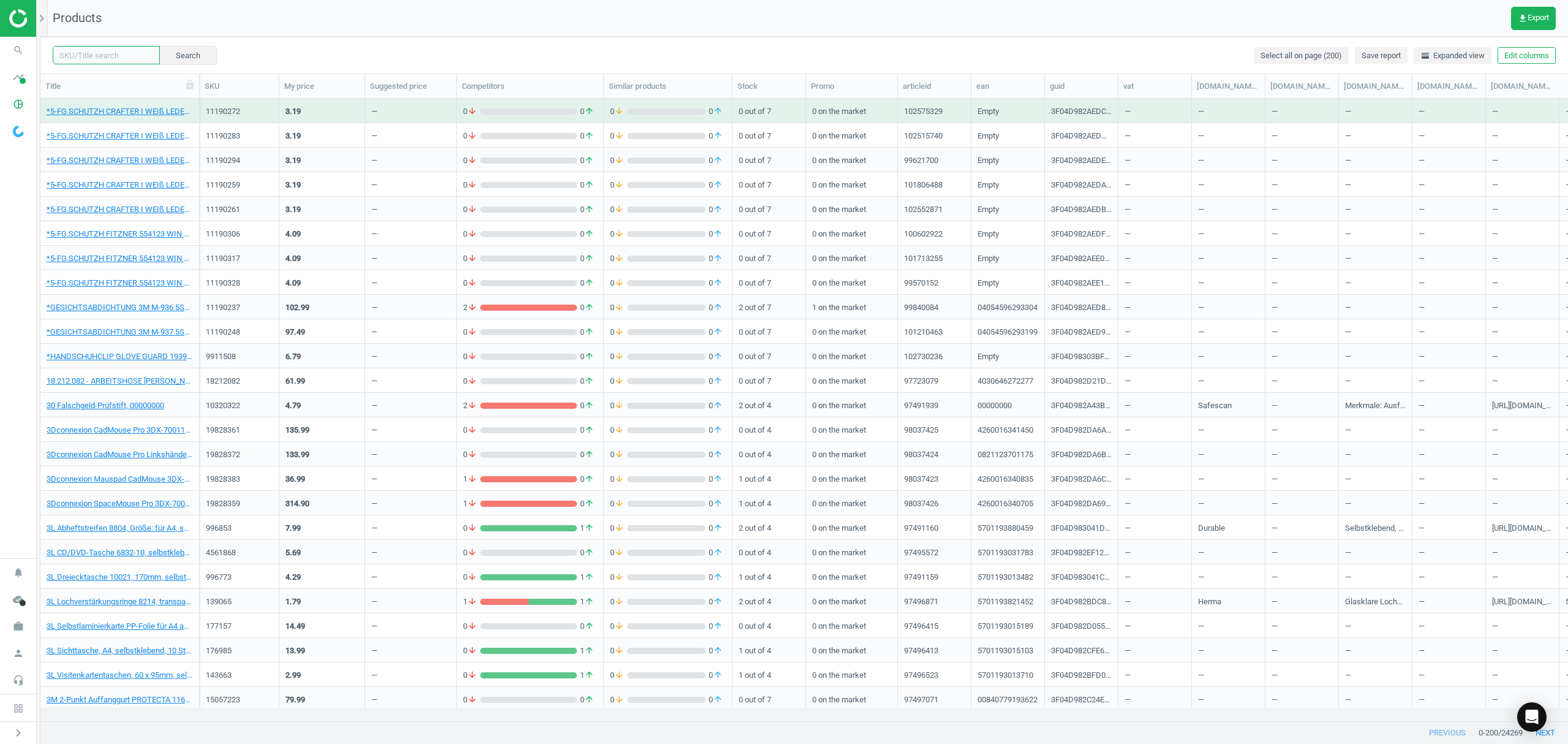
click at [101, 54] on input "text" at bounding box center [106, 55] width 107 height 18
paste input "1101905"
type input "1101905"
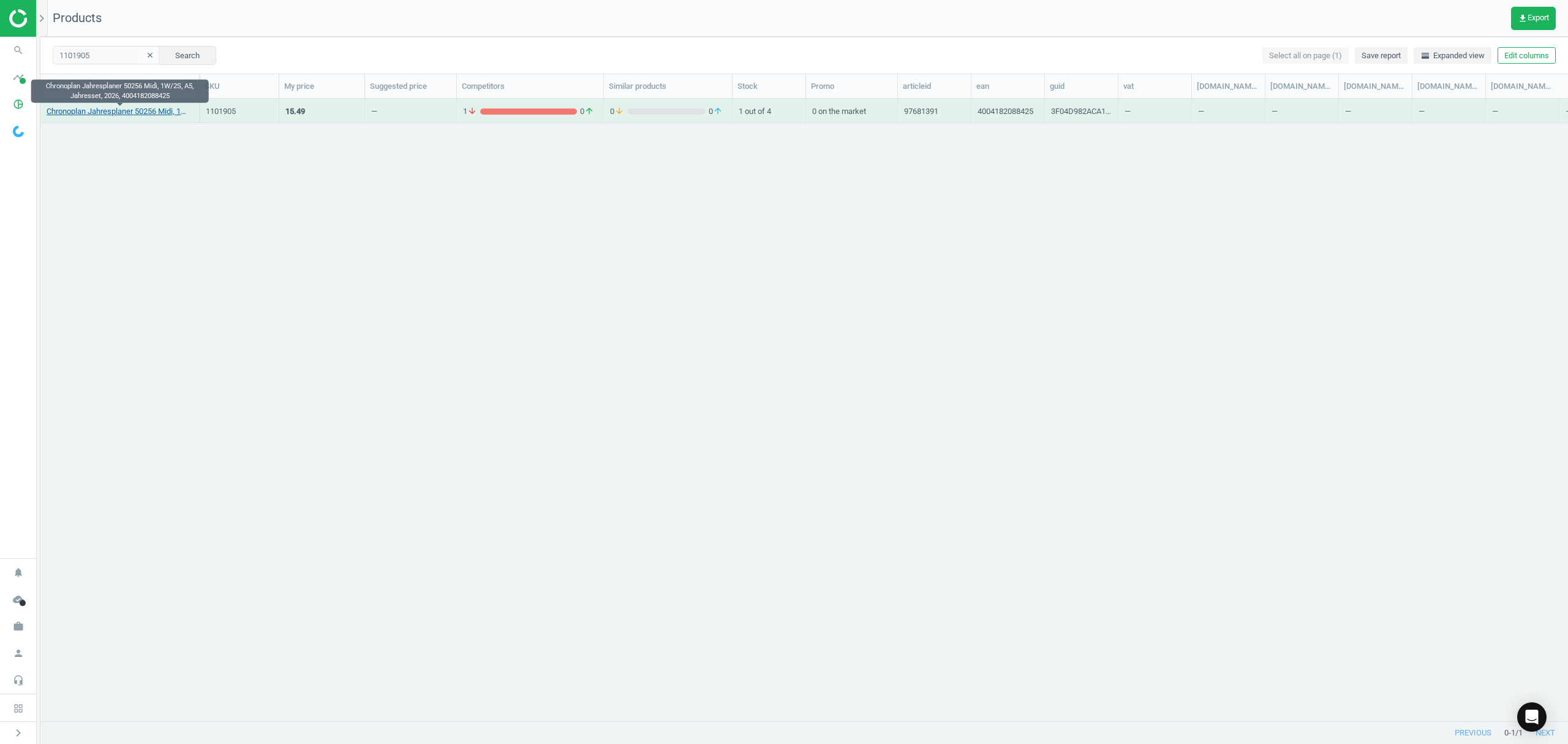
click at [77, 113] on link "Chronoplan Jahresplaner 50256 Midi, 1W/2S, A5, Jahresset, 2026, 4004182088425" at bounding box center [120, 111] width 146 height 11
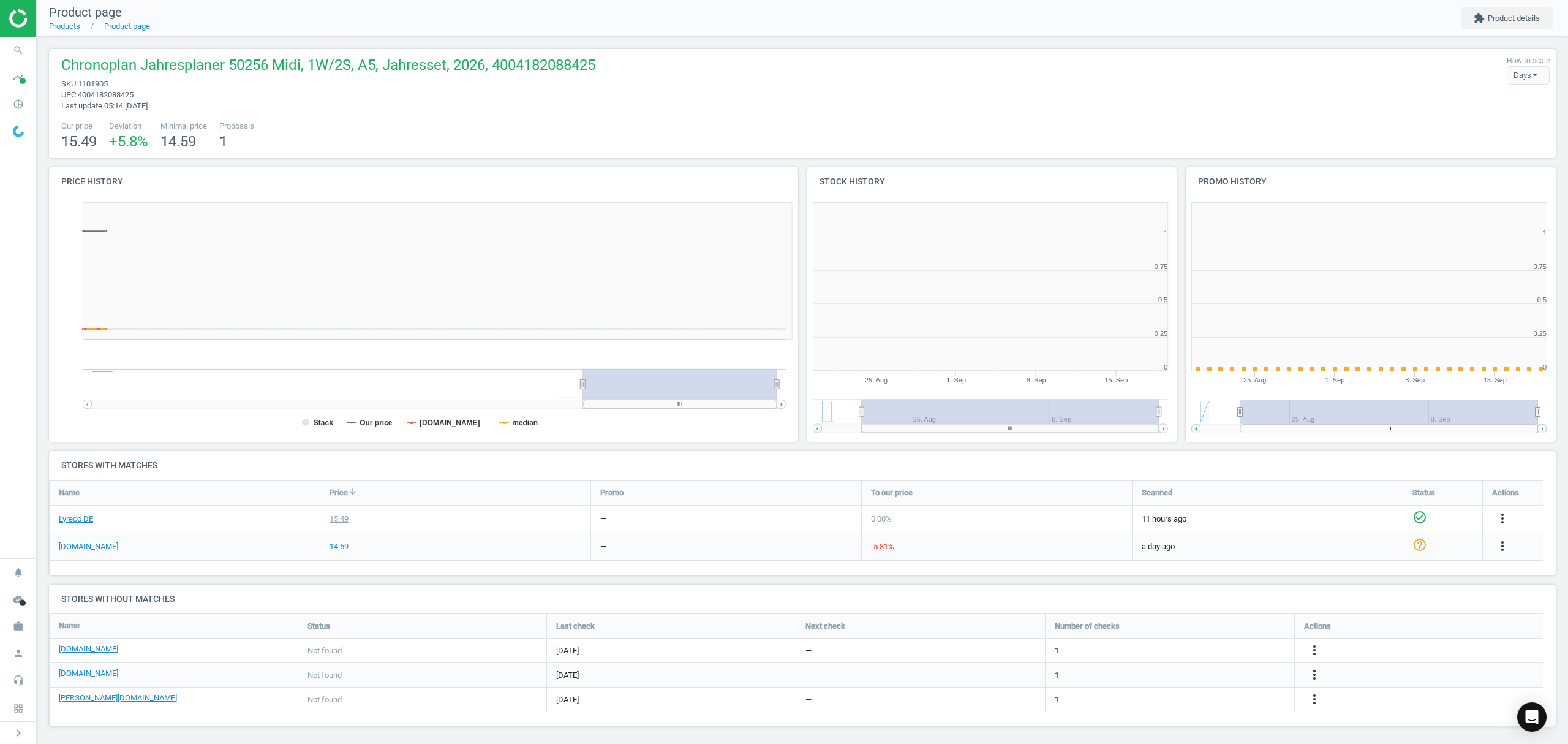
scroll to position [6, 6]
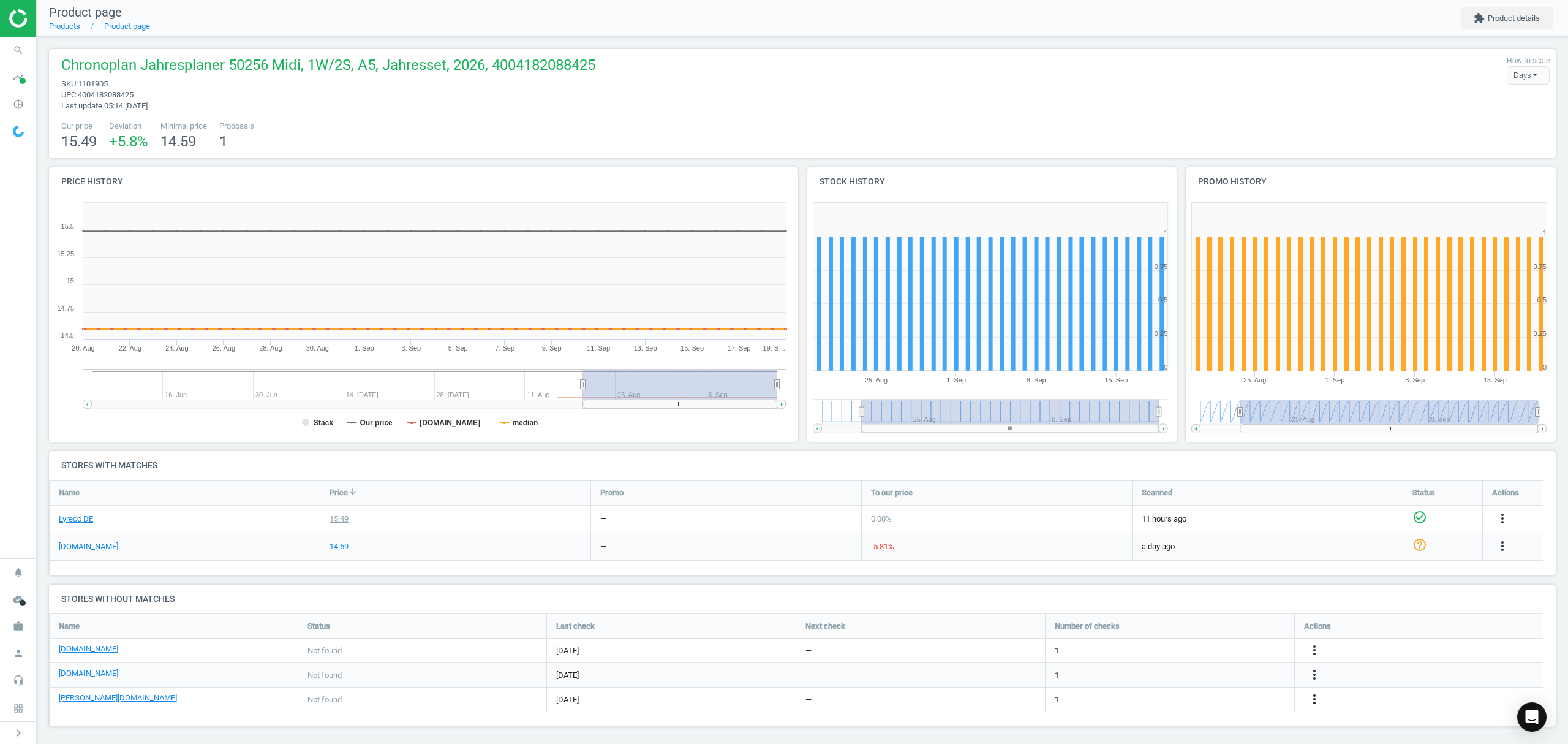
click at [1317, 697] on icon "more_vert" at bounding box center [1314, 699] width 15 height 15
click at [1221, 698] on link "Edit URL/product option" at bounding box center [1218, 700] width 168 height 19
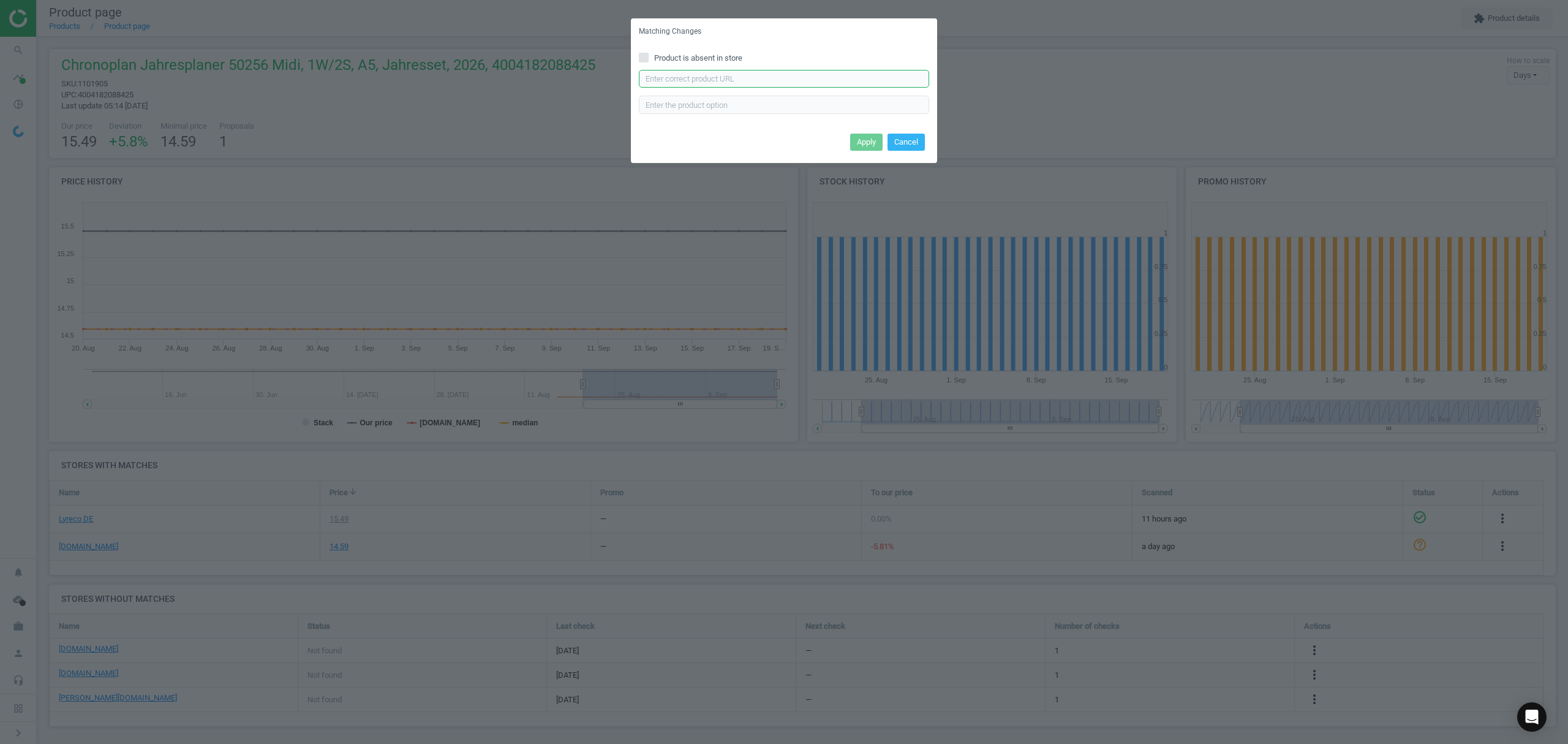
click at [721, 77] on input "text" at bounding box center [784, 79] width 290 height 18
paste input "https://www.otto-office.com/de/Kalendereinlage-Wochenplan-2026-Midi-1-Woche-2-S…"
type input "https://www.otto-office.com/de/Kalendereinlage-Wochenplan-2026-Midi-1-Woche-2-S…"
click at [860, 136] on button "Apply" at bounding box center [866, 142] width 33 height 17
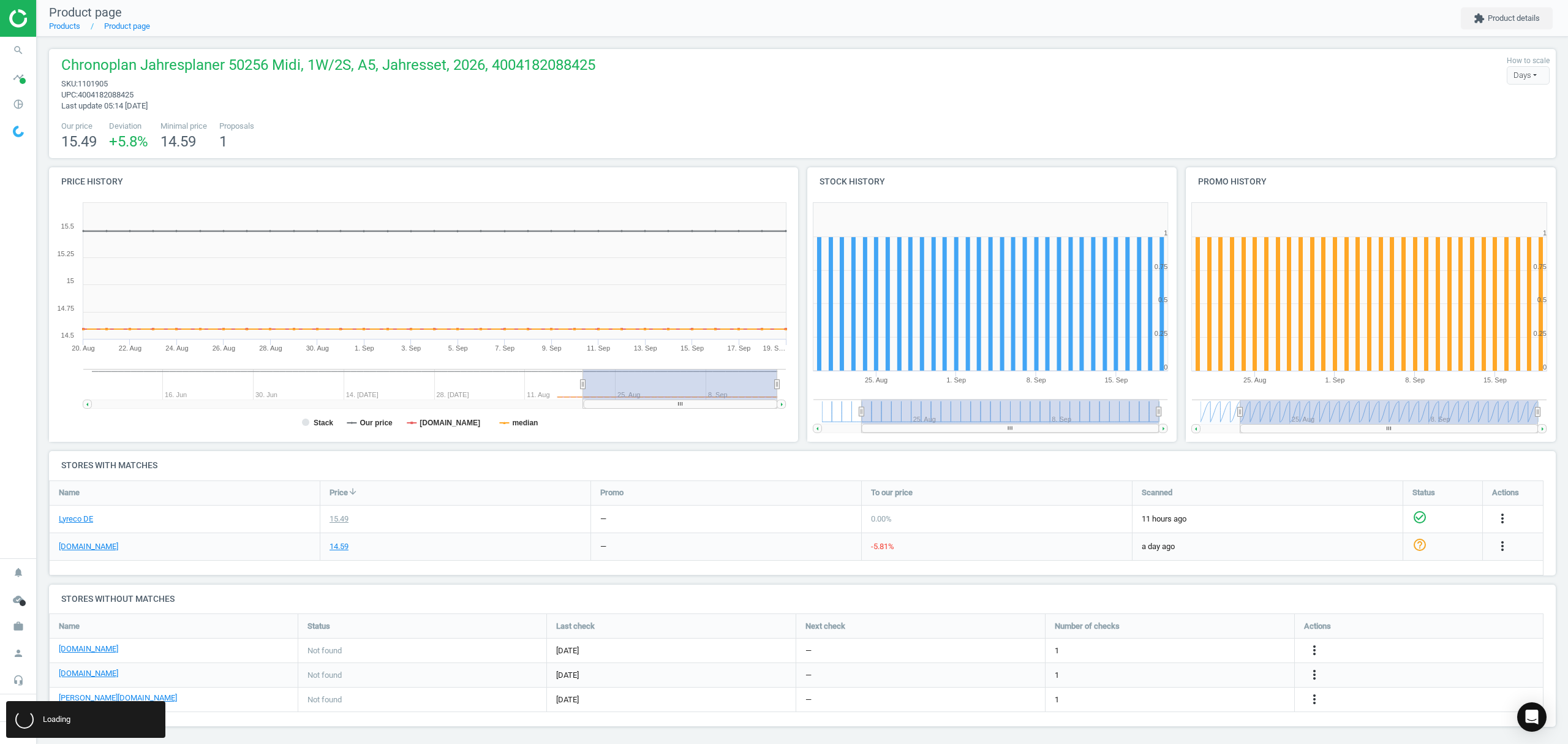
scroll to position [0, 0]
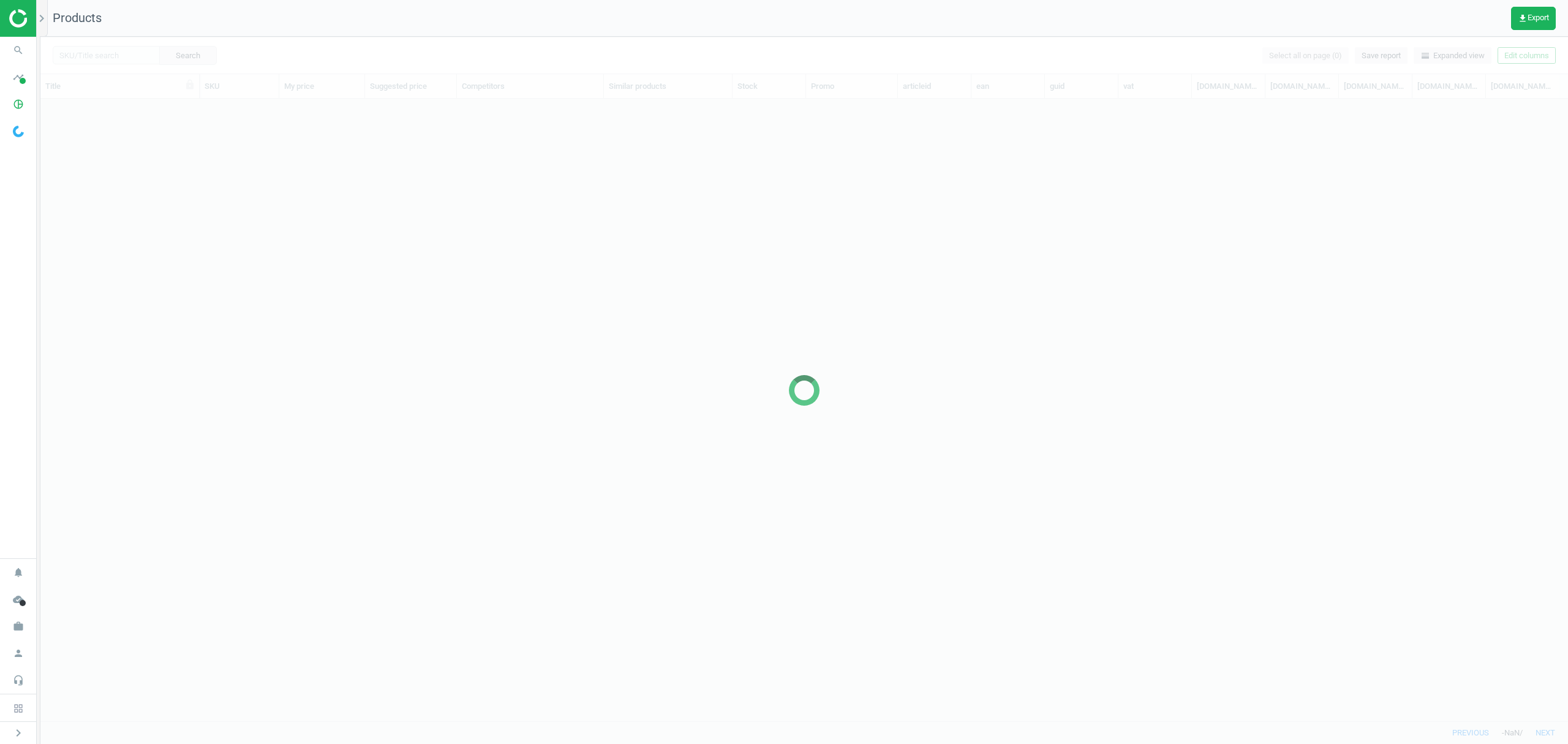
scroll to position [12, 12]
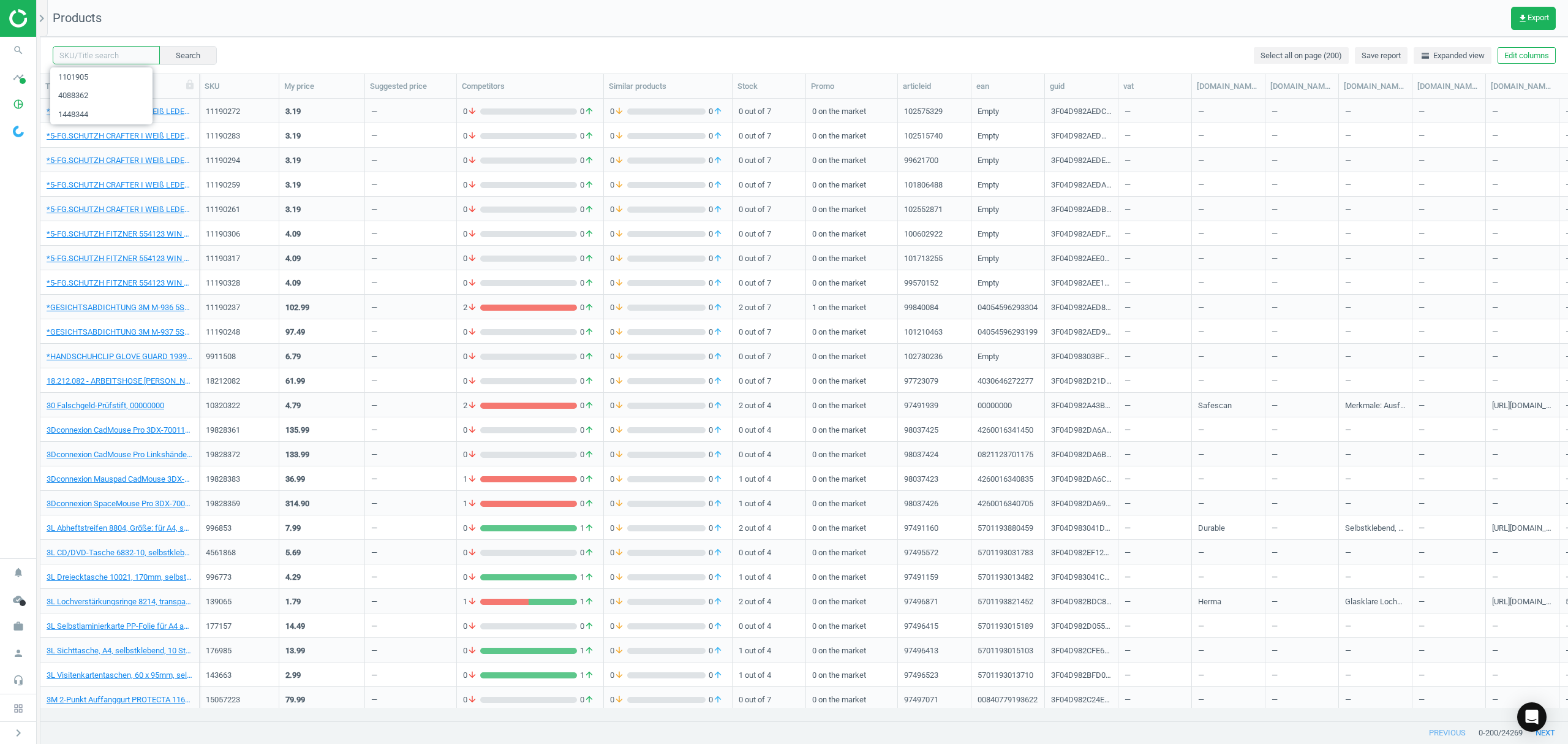
click at [109, 52] on input "text" at bounding box center [106, 55] width 107 height 18
paste input "1448344"
type input "1448344"
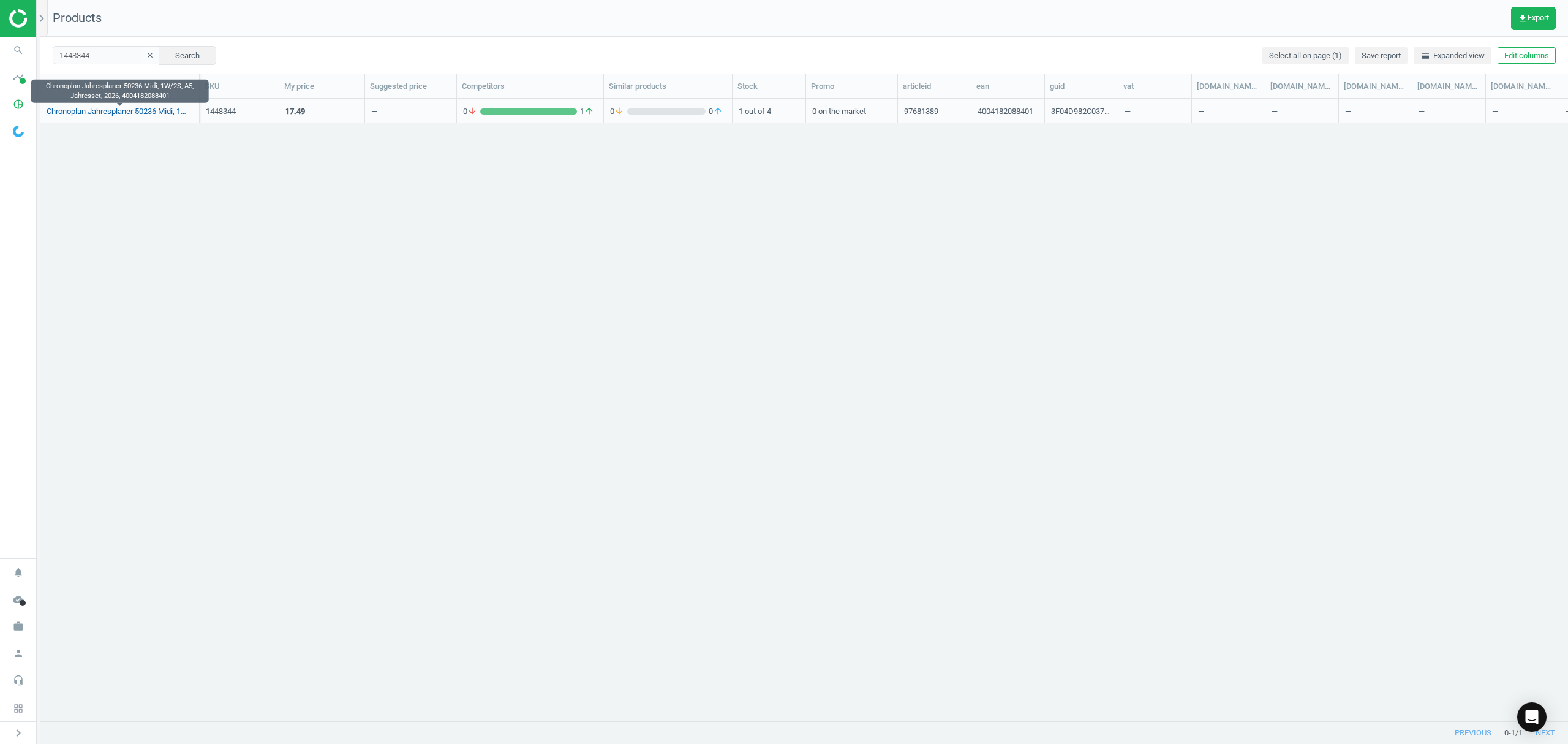
click at [109, 114] on link "Chronoplan Jahresplaner 50236 Midi, 1W/2S, A5, Jahresset, 2026, 4004182088401" at bounding box center [120, 111] width 146 height 11
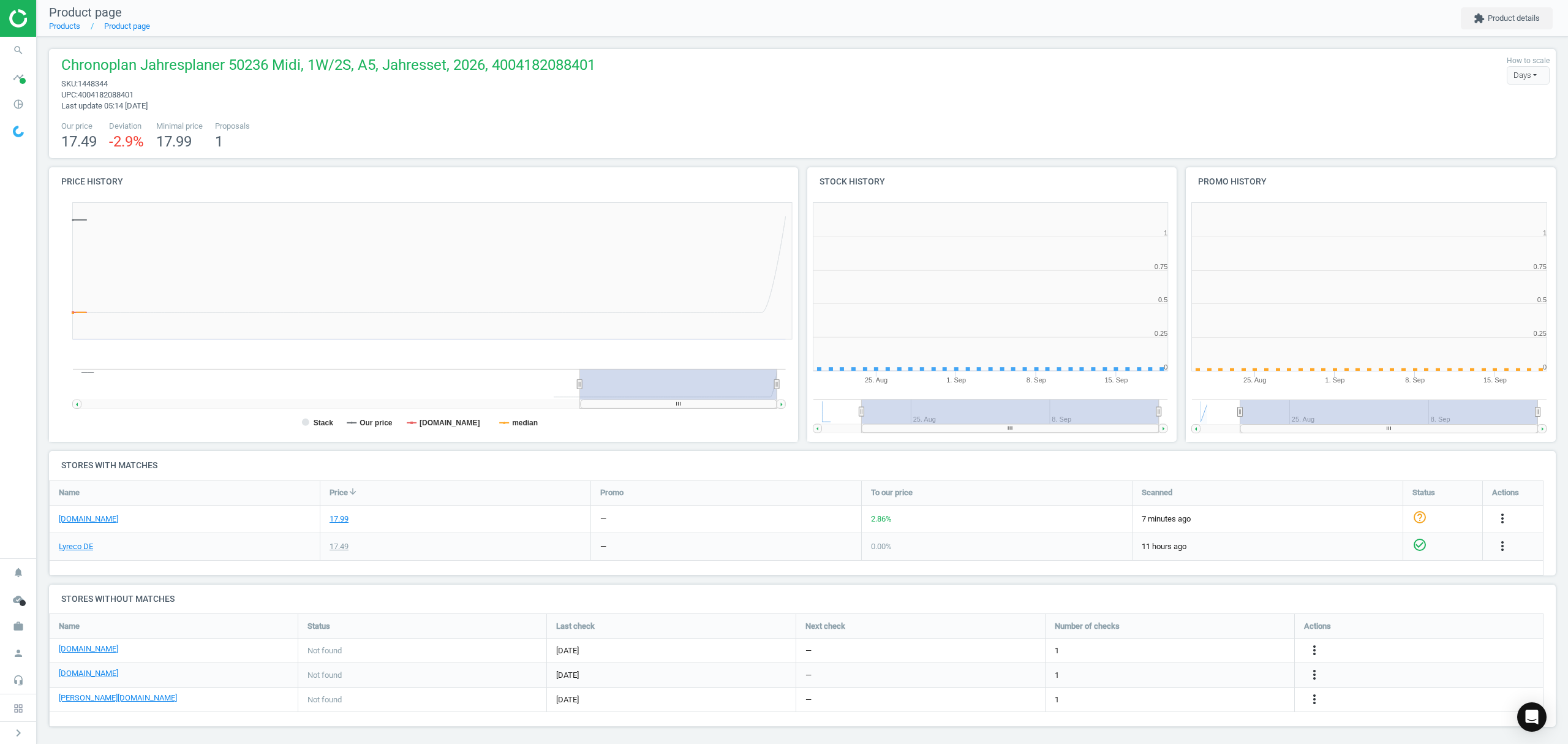
scroll to position [270, 392]
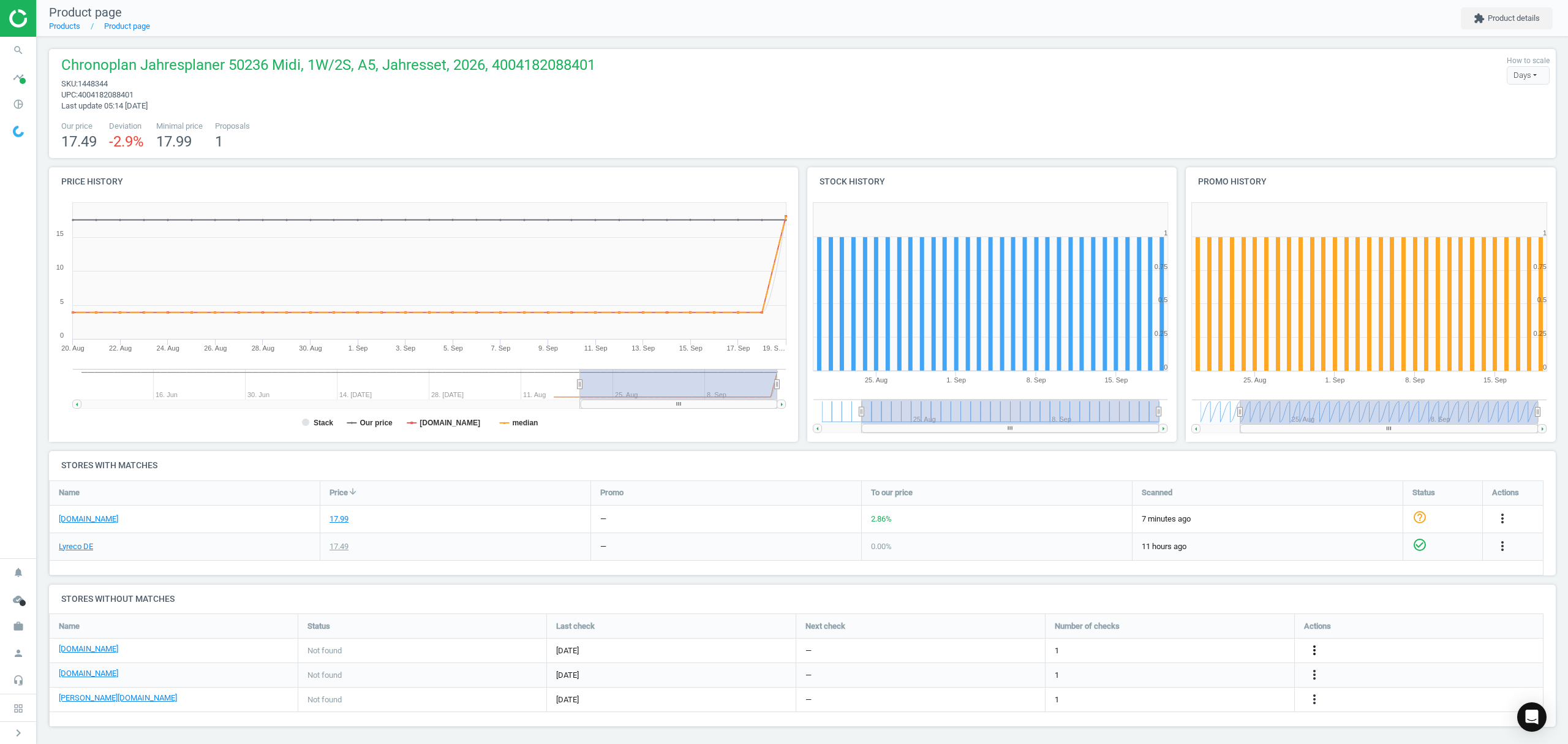
click at [1314, 649] on icon "more_vert" at bounding box center [1314, 650] width 15 height 15
click at [1208, 650] on link "Edit URL/product option" at bounding box center [1218, 651] width 168 height 19
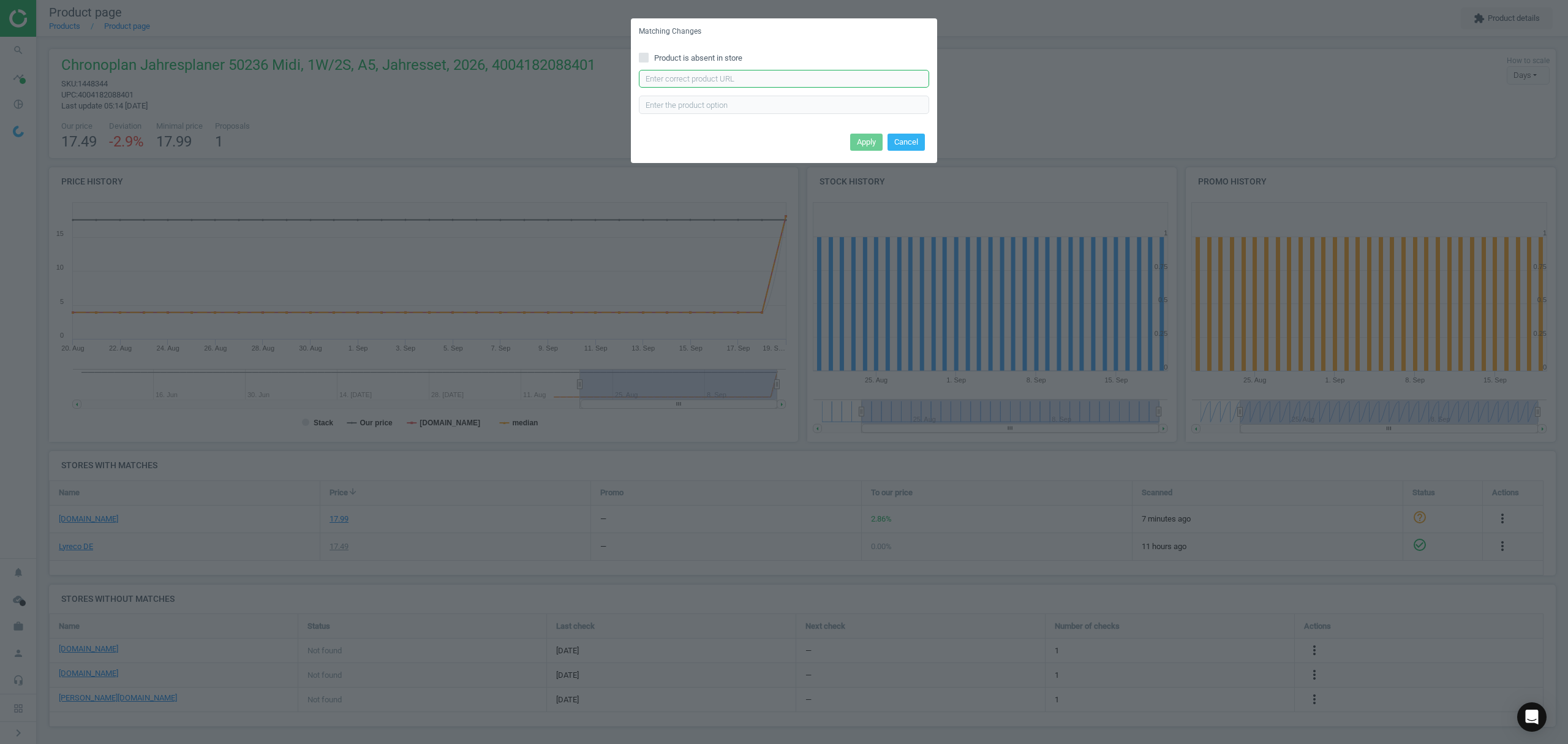
click at [690, 77] on input "text" at bounding box center [784, 79] width 290 height 18
paste input "https://www.bueromarkt-ag.de/kalendereinlagen_chronoplan_50236_jahr_2026,p-5023…"
type input "https://www.bueromarkt-ag.de/kalendereinlagen_chronoplan_50236_jahr_2026,p-5023…"
click at [864, 141] on button "Apply" at bounding box center [866, 142] width 33 height 17
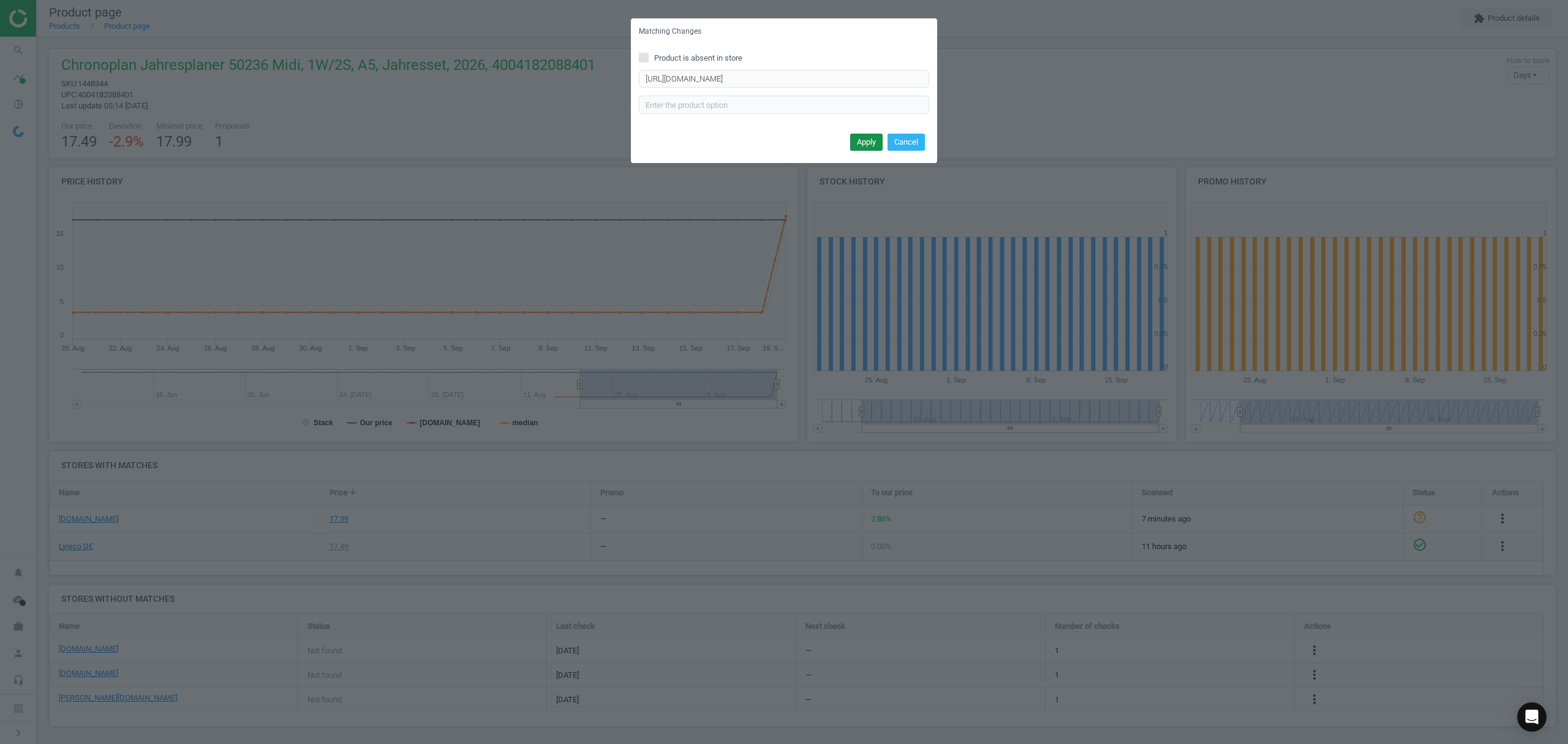
scroll to position [0, 0]
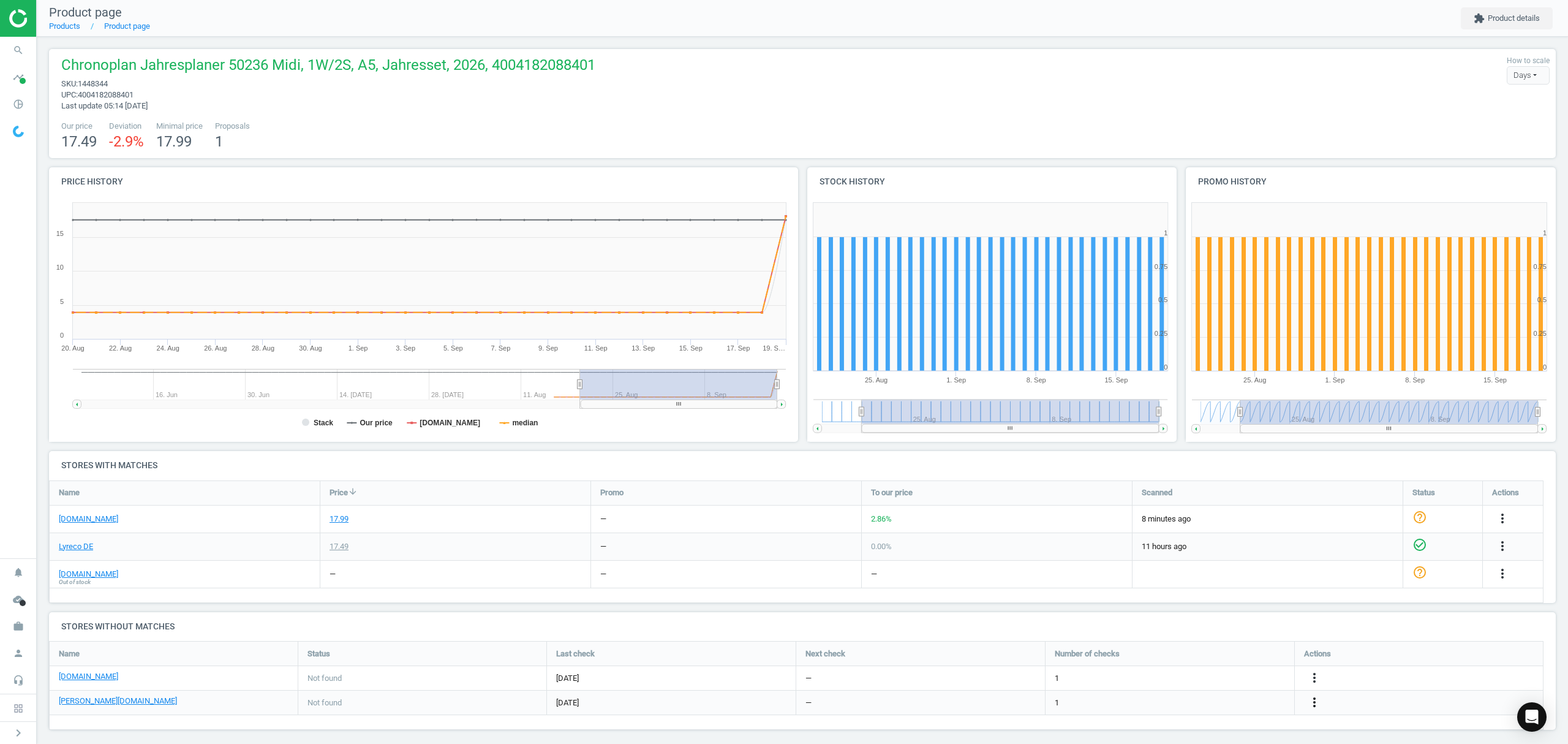
click at [1314, 702] on icon "more_vert" at bounding box center [1314, 702] width 15 height 15
click at [1225, 703] on link "Edit URL/product option" at bounding box center [1218, 703] width 168 height 19
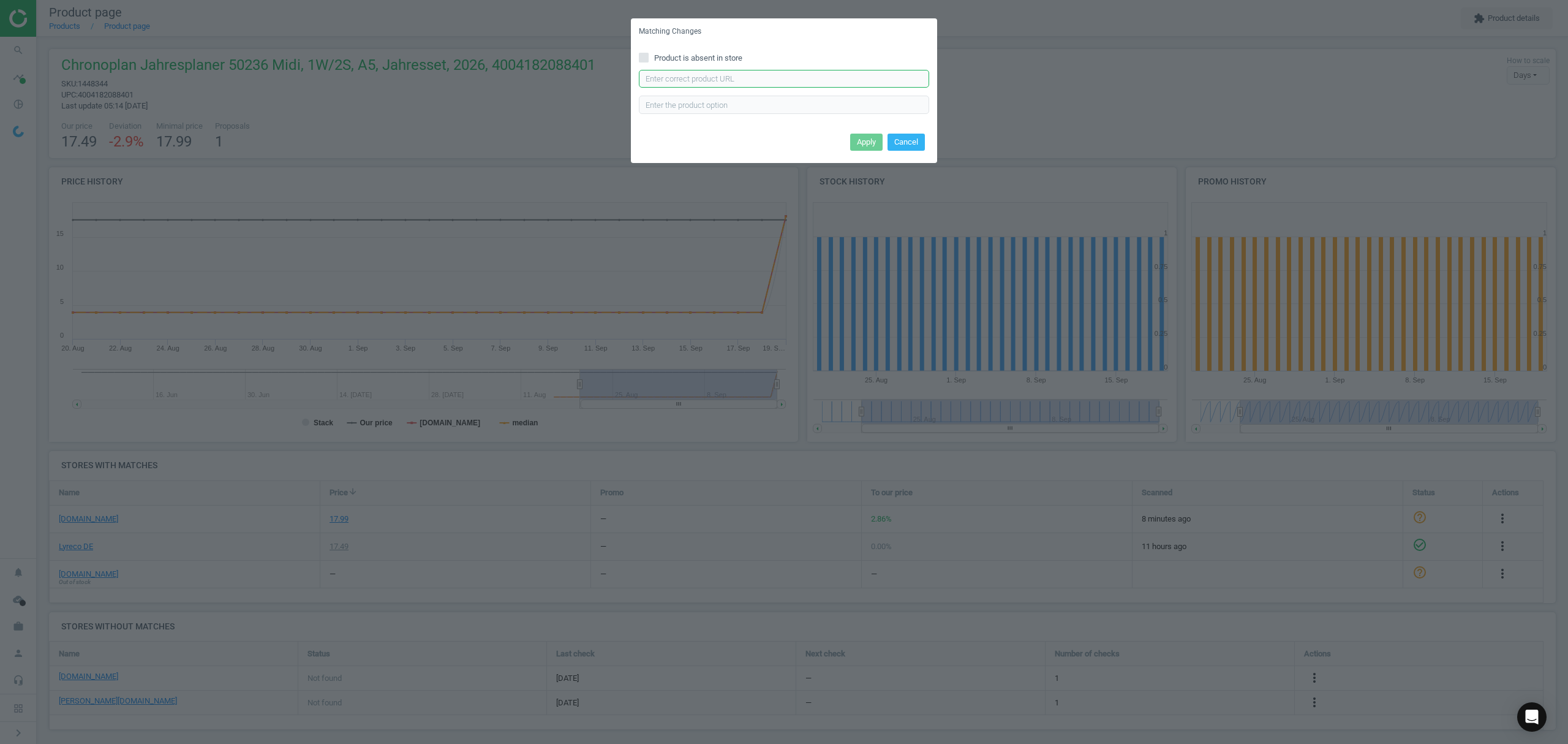
drag, startPoint x: 703, startPoint y: 71, endPoint x: 715, endPoint y: 76, distance: 13.0
click at [703, 71] on input "text" at bounding box center [784, 79] width 290 height 18
paste input "https://www.otto-office.com/de/Chronoplan-Kalendereinlage-Wochenplan-A5-1-Woche…"
type input "https://www.otto-office.com/de/Chronoplan-Kalendereinlage-Wochenplan-A5-1-Woche…"
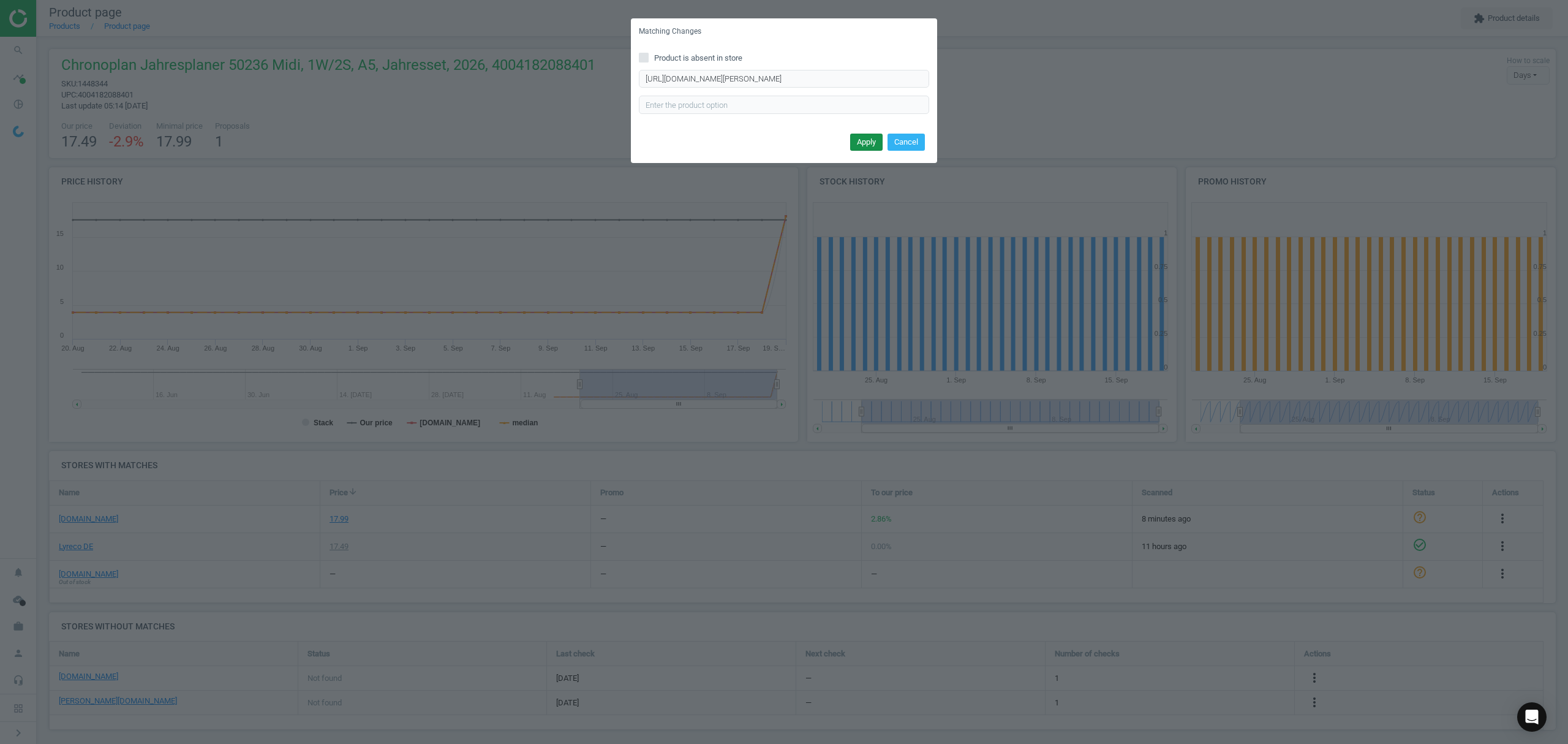
click at [864, 147] on button "Apply" at bounding box center [866, 142] width 33 height 17
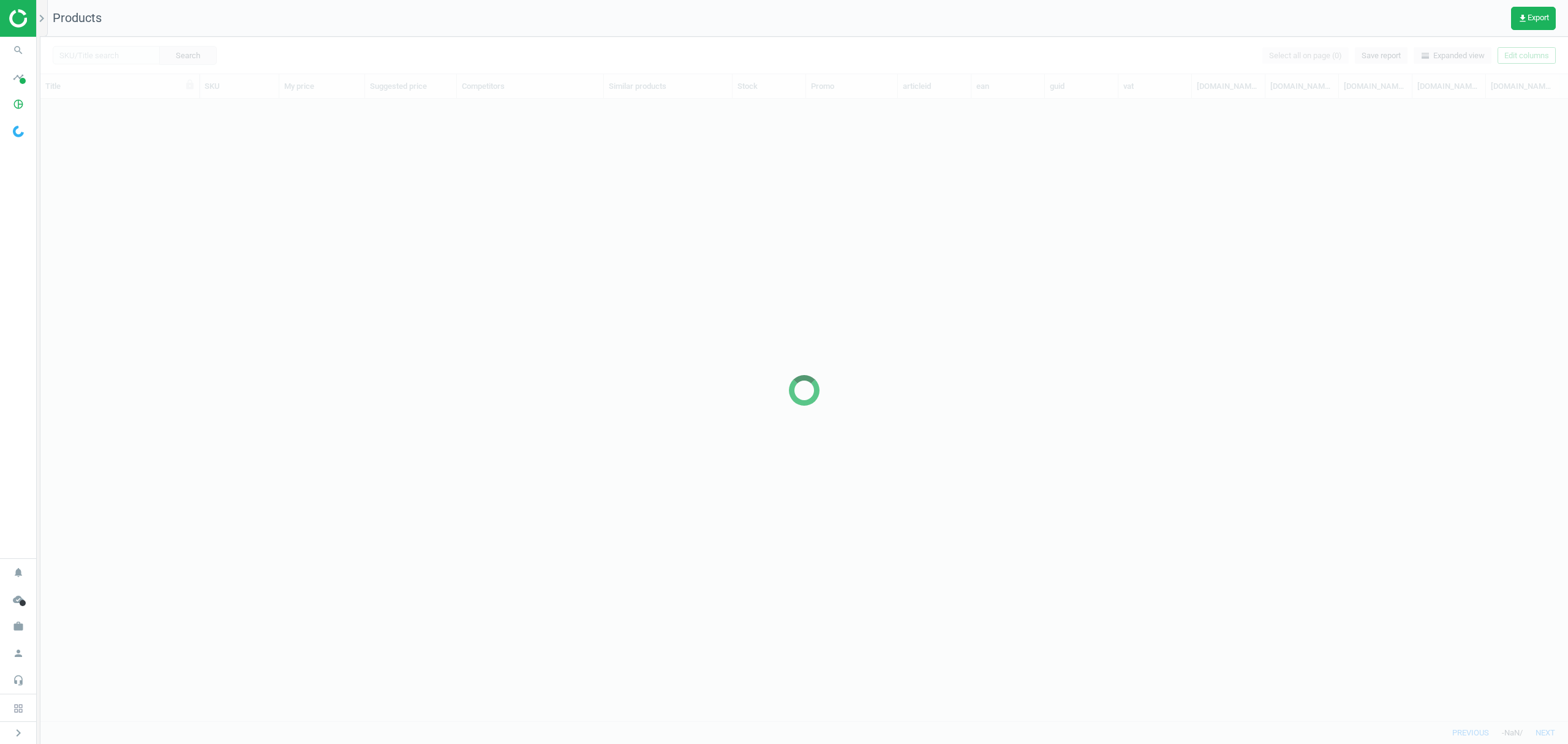
scroll to position [597, 1515]
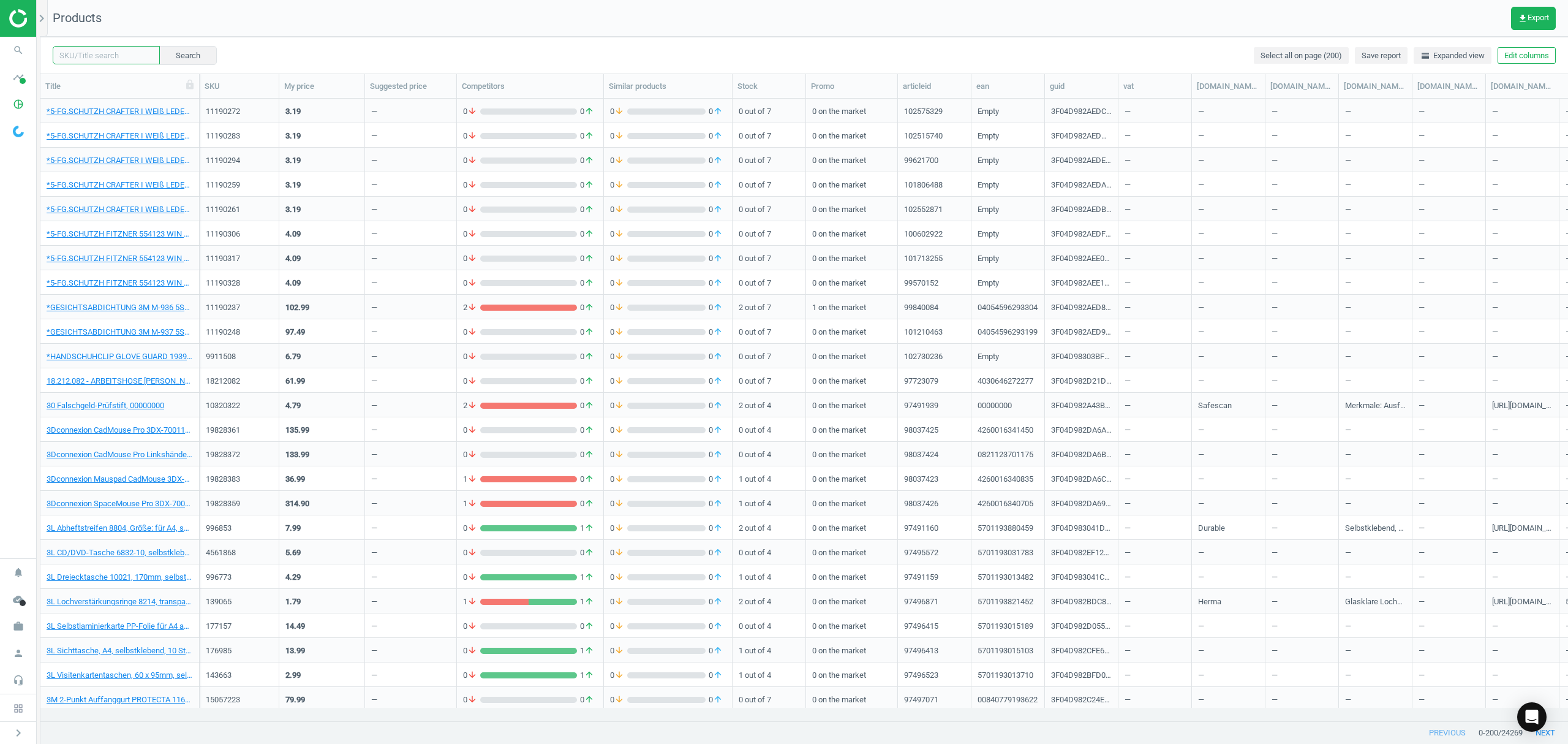
click at [130, 55] on input "text" at bounding box center [106, 55] width 107 height 18
paste input "1101882"
type input "1101882"
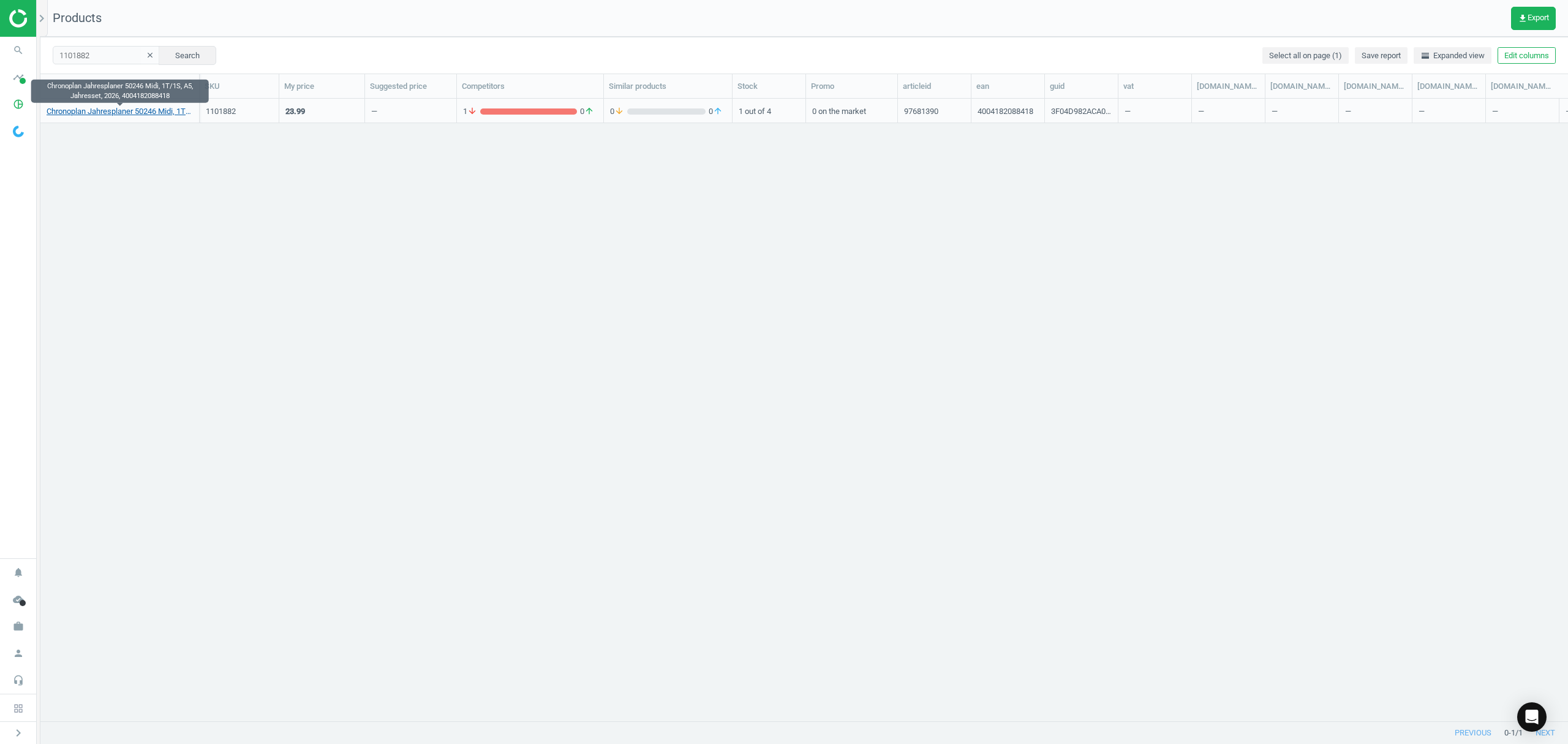
click at [119, 111] on link "Chronoplan Jahresplaner 50246 Midi, 1T/1S, A5, Jahresset, 2026, 4004182088418" at bounding box center [120, 111] width 146 height 11
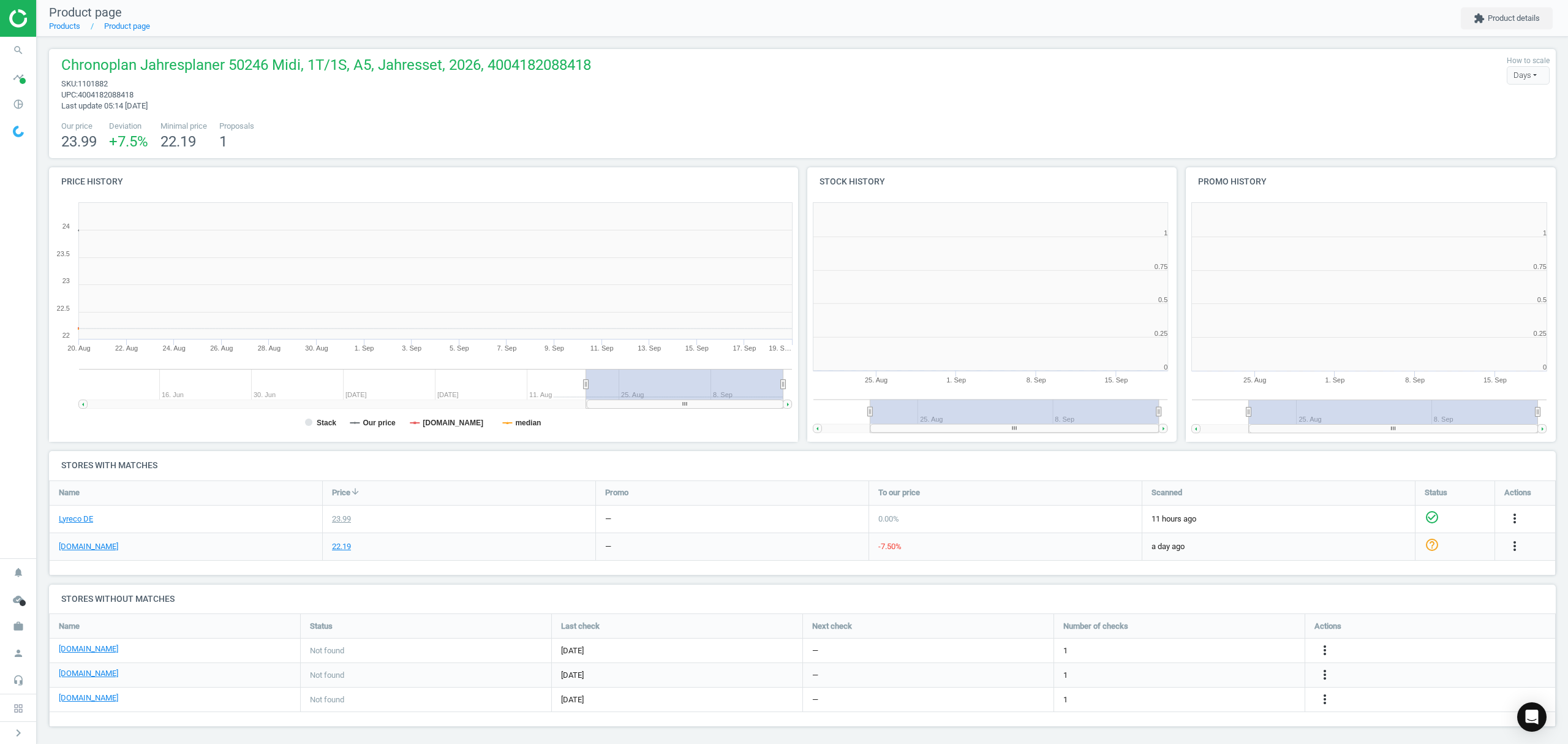
scroll to position [270, 392]
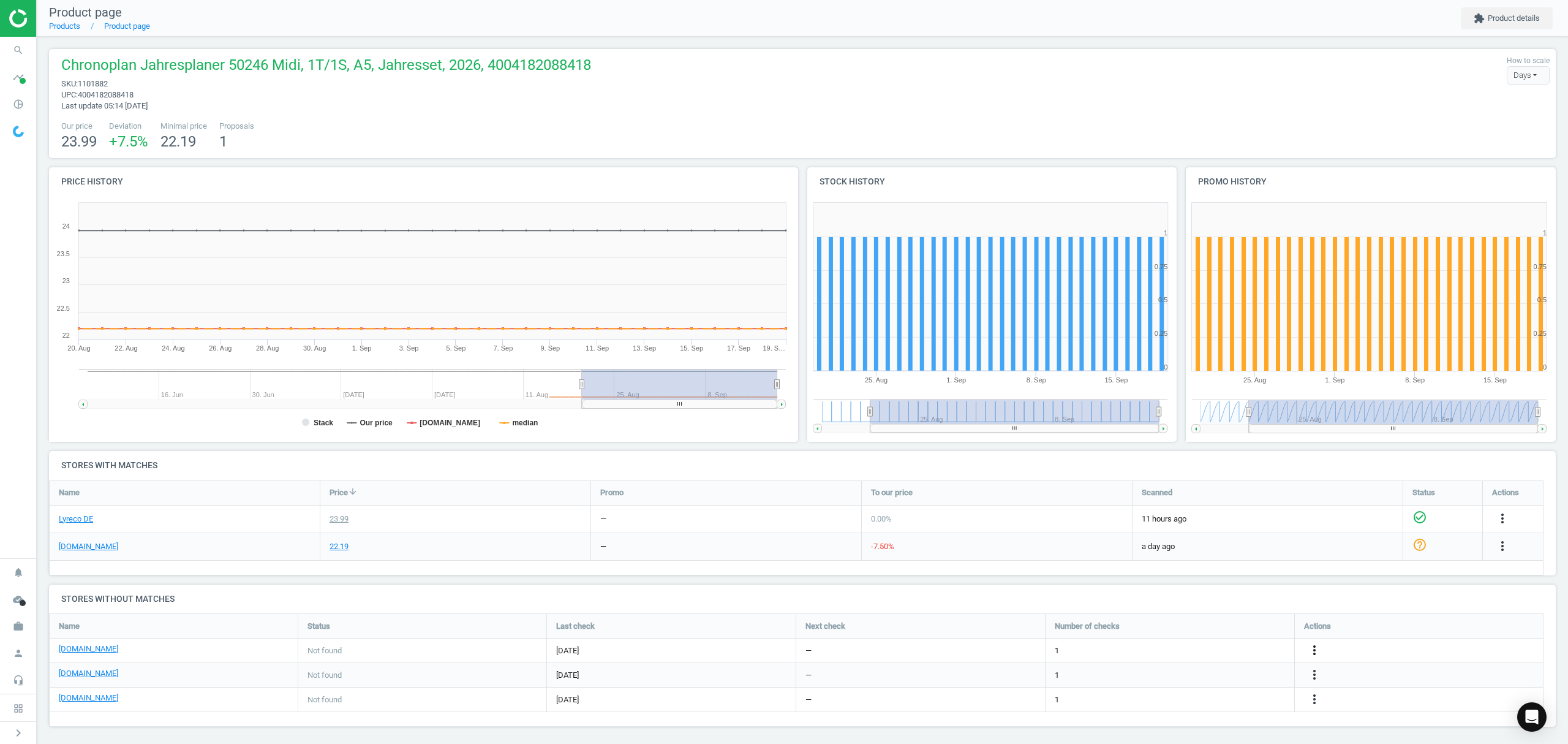
click at [1315, 652] on icon "more_vert" at bounding box center [1314, 650] width 15 height 15
click at [1204, 647] on link "Edit URL/product option" at bounding box center [1218, 651] width 168 height 19
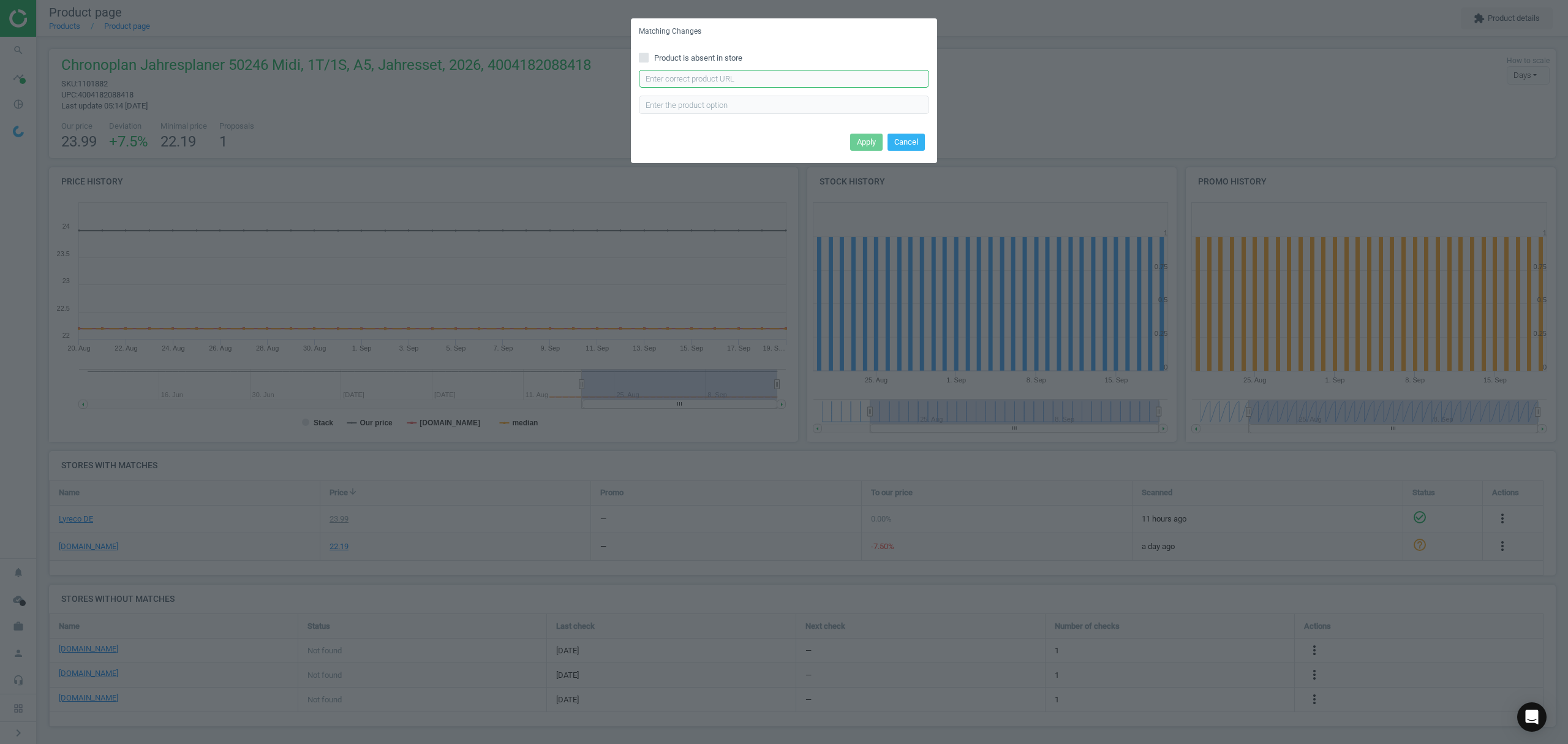
click at [730, 81] on input "text" at bounding box center [784, 79] width 290 height 18
paste input "https://www.bueromarkt-ag.de/kalendereinlagen_chronoplan_50246_jahr_2026,p-5024…"
type input "https://www.bueromarkt-ag.de/kalendereinlagen_chronoplan_50246_jahr_2026,p-5024…"
click at [863, 145] on button "Apply" at bounding box center [866, 142] width 33 height 17
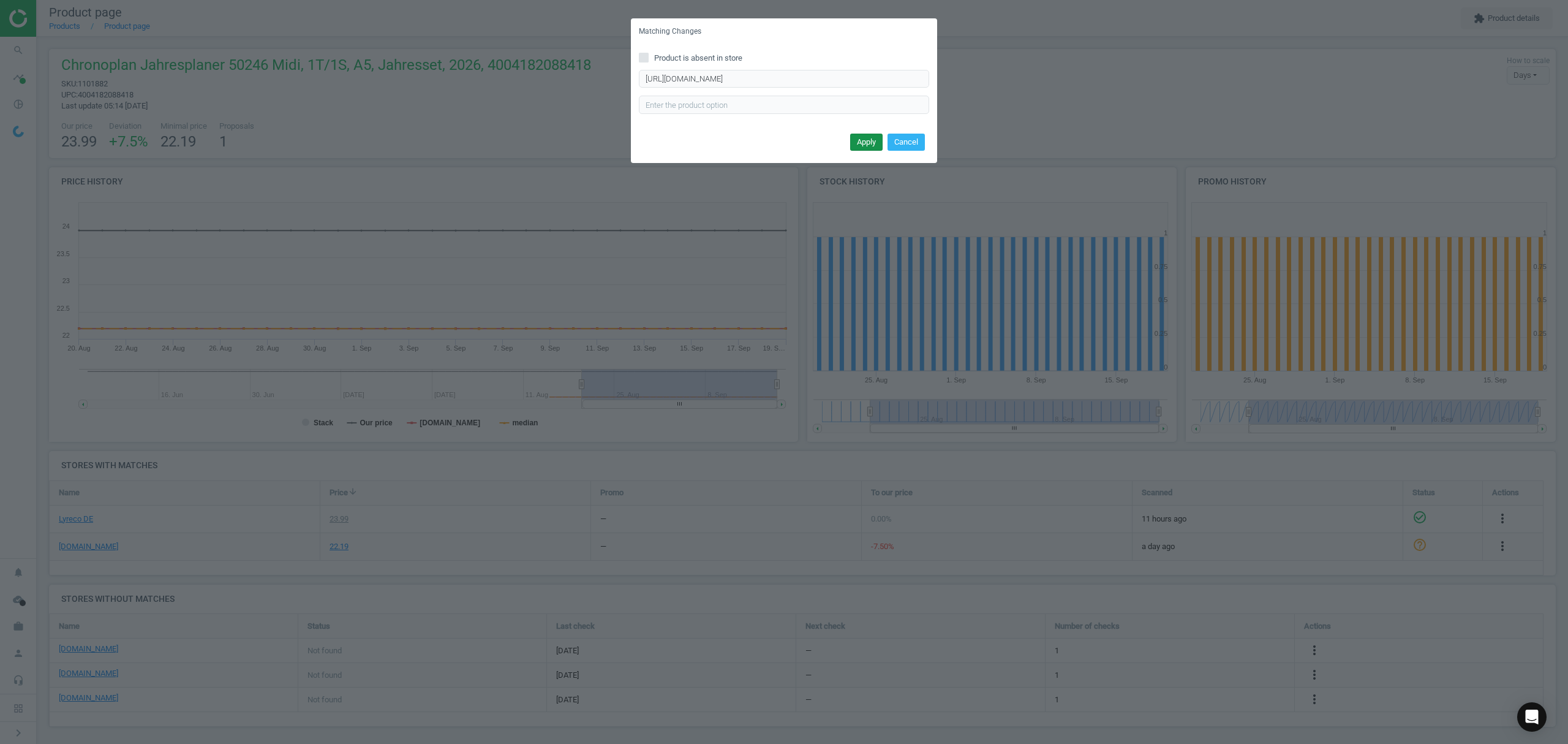
scroll to position [0, 0]
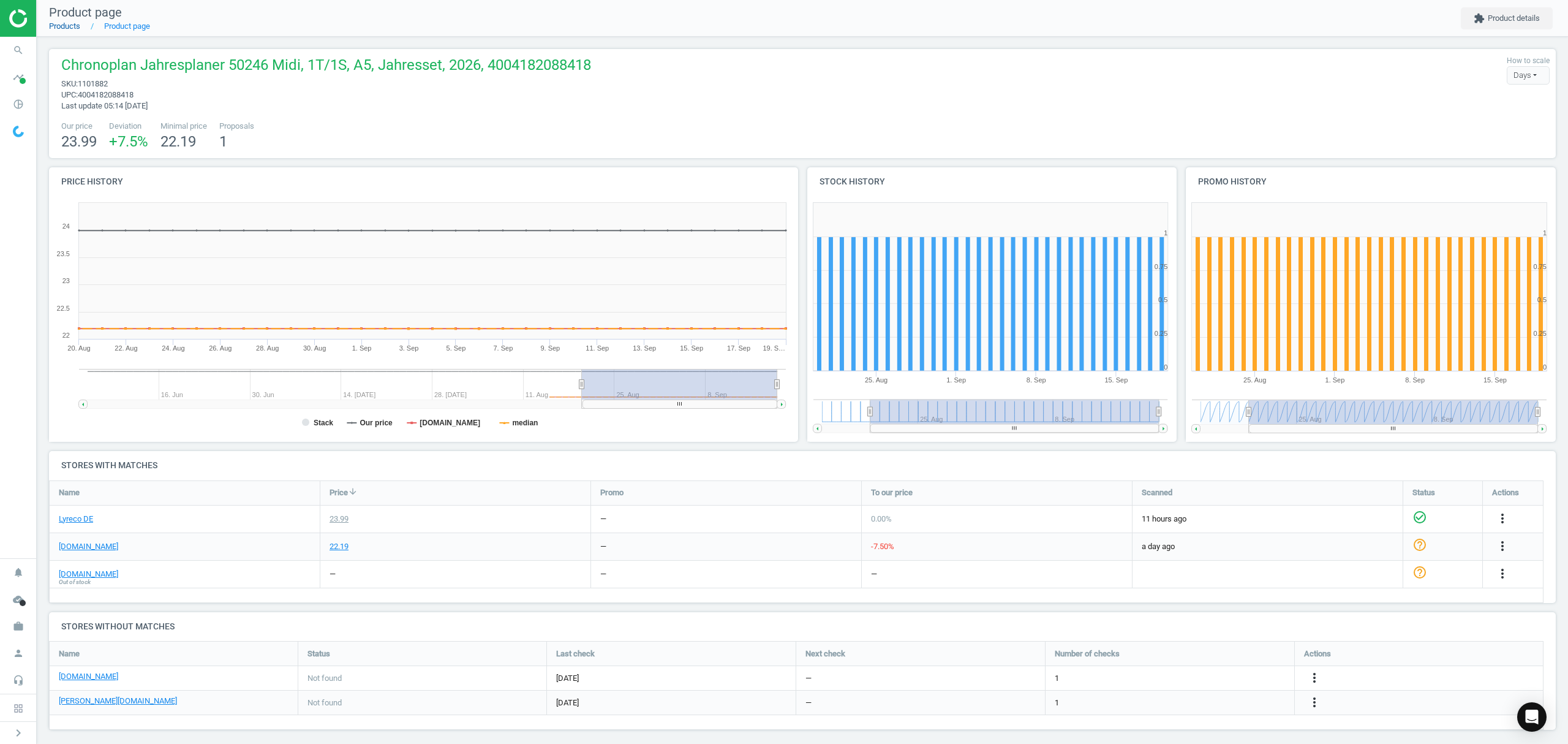
click at [73, 25] on link "Products" at bounding box center [65, 26] width 31 height 9
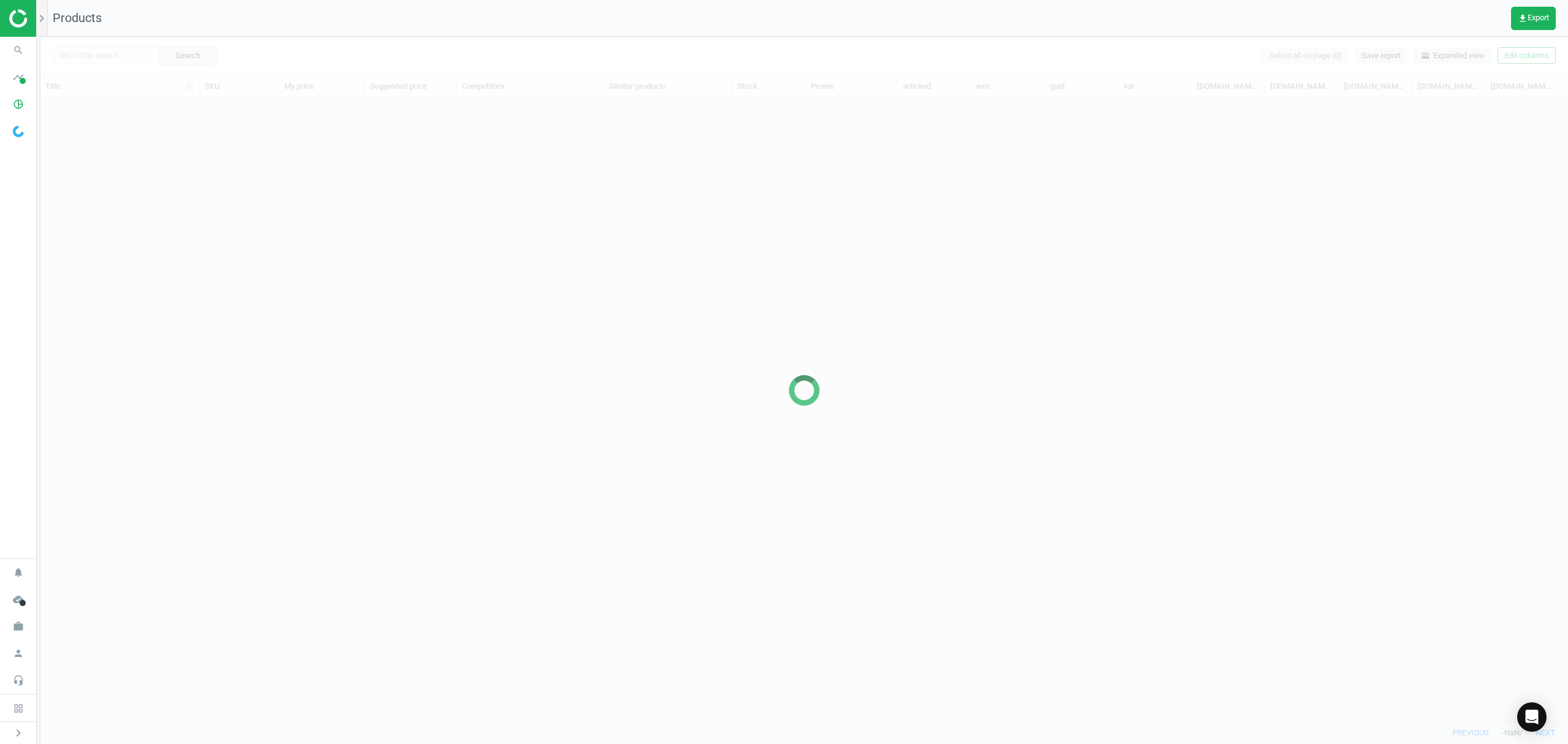
scroll to position [597, 1515]
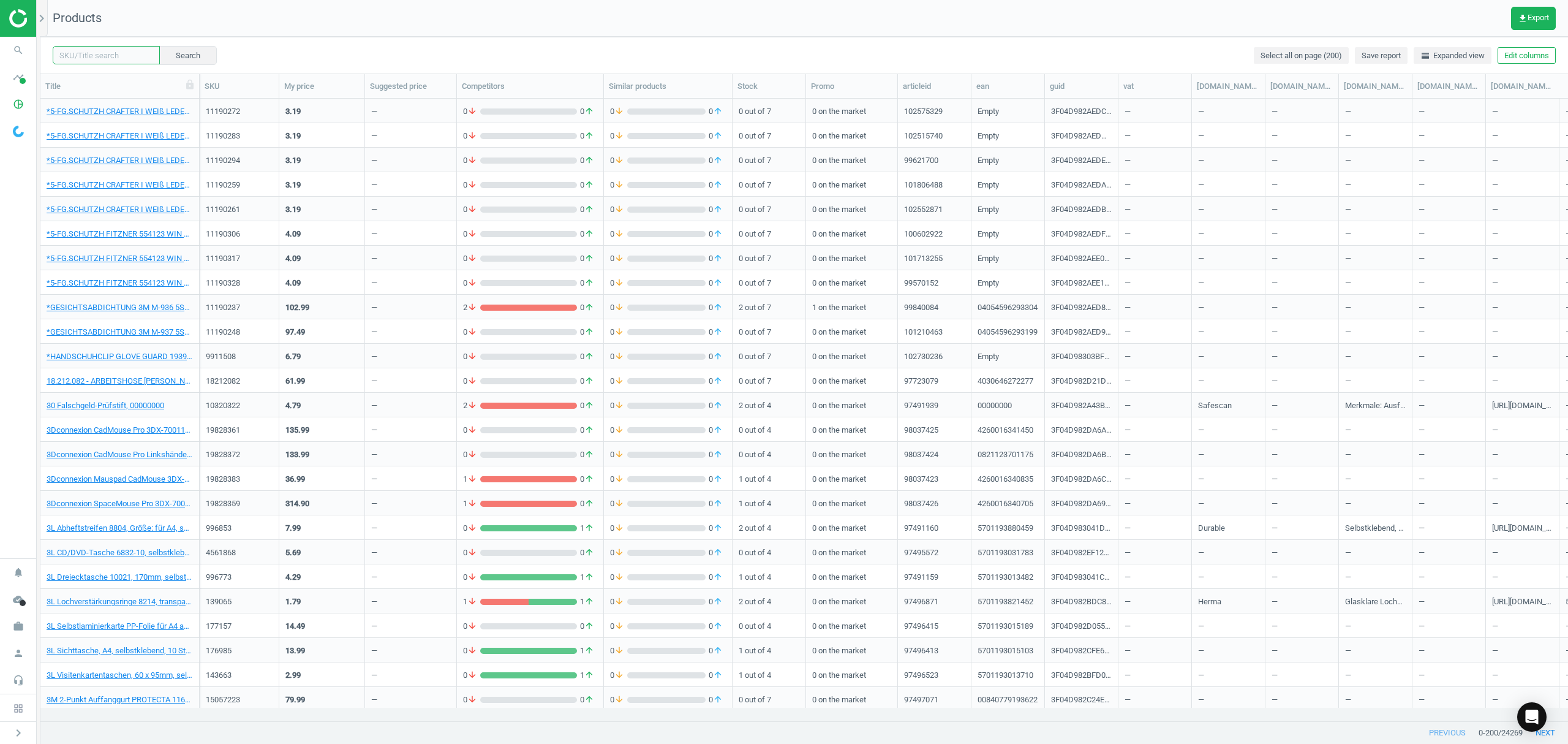
click at [121, 52] on input "text" at bounding box center [106, 55] width 107 height 18
paste input "1101552"
type input "1101552"
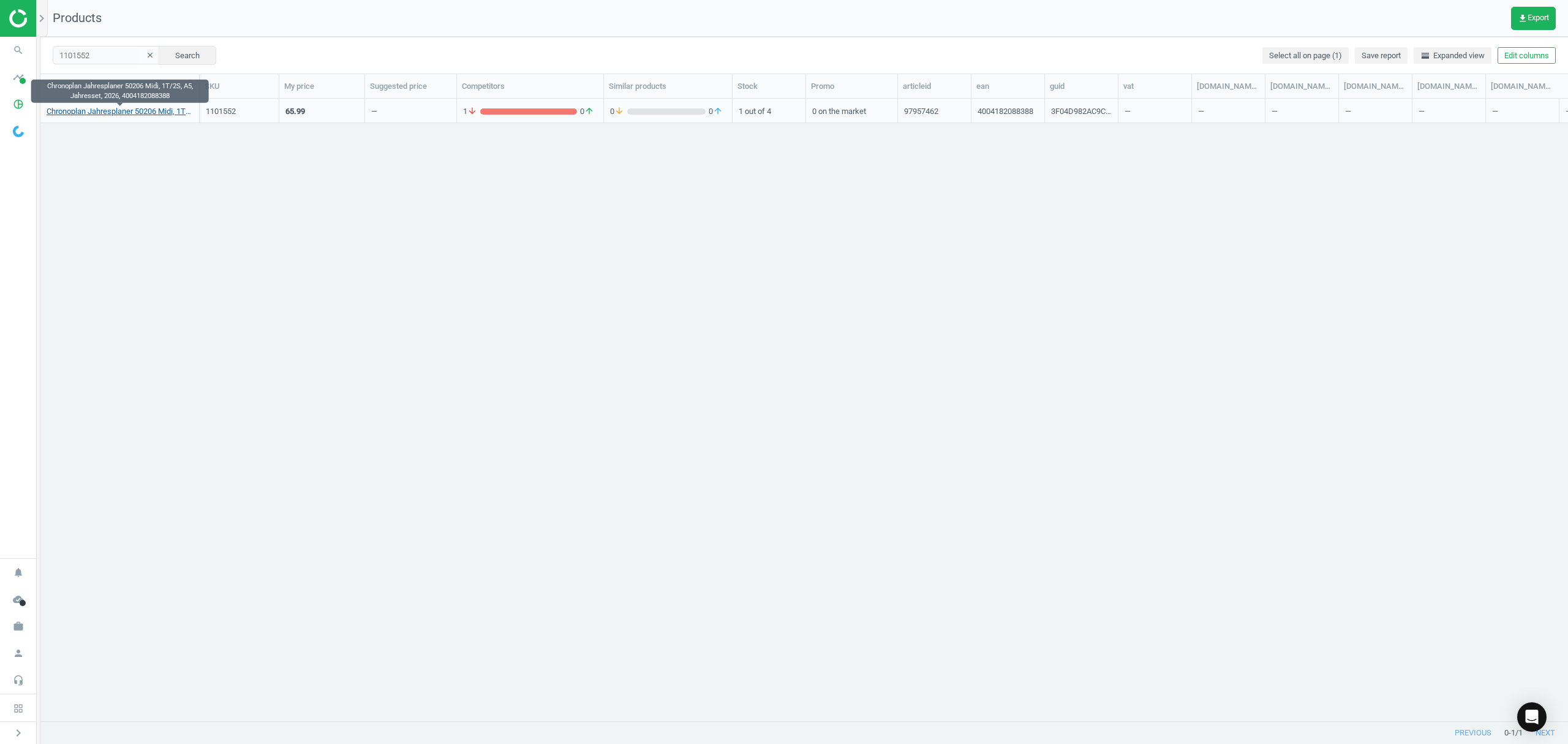
click at [118, 114] on link "Chronoplan Jahresplaner 50206 Midi, 1T/2S, A5, Jahresset, 2026, 4004182088388" at bounding box center [120, 111] width 146 height 11
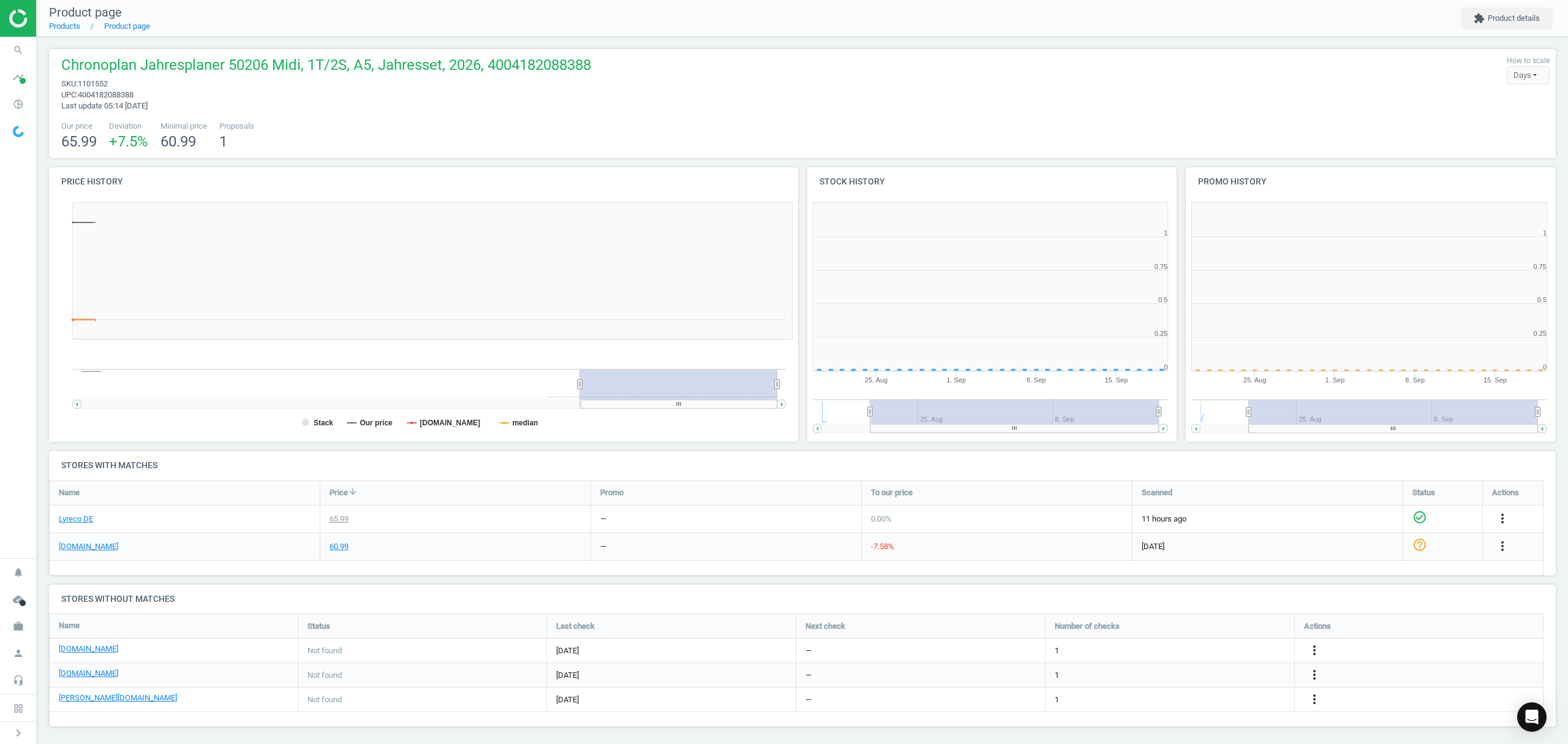
scroll to position [270, 768]
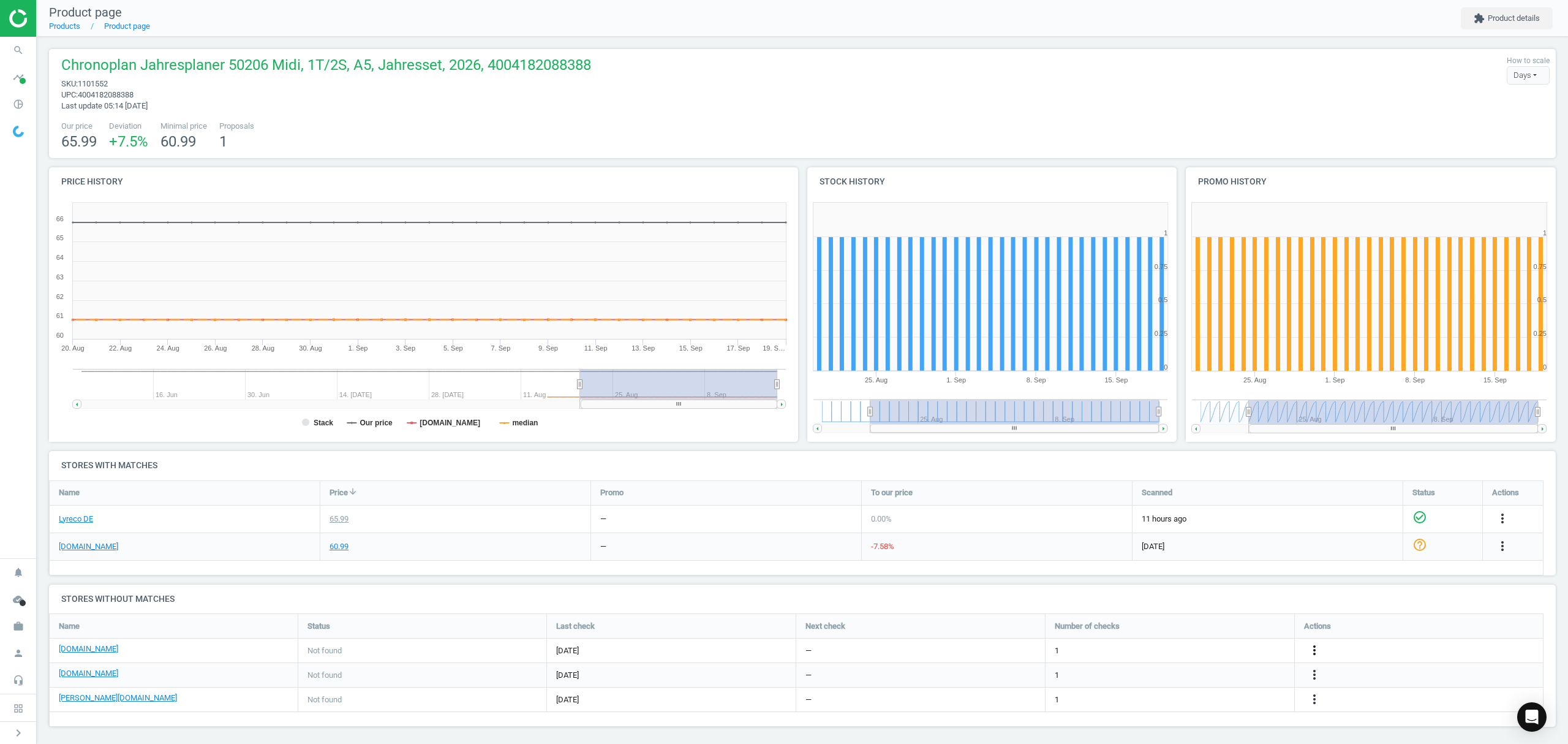
click at [1318, 651] on icon "more_vert" at bounding box center [1314, 650] width 15 height 15
click at [1206, 647] on link "Edit URL/product option" at bounding box center [1218, 651] width 168 height 19
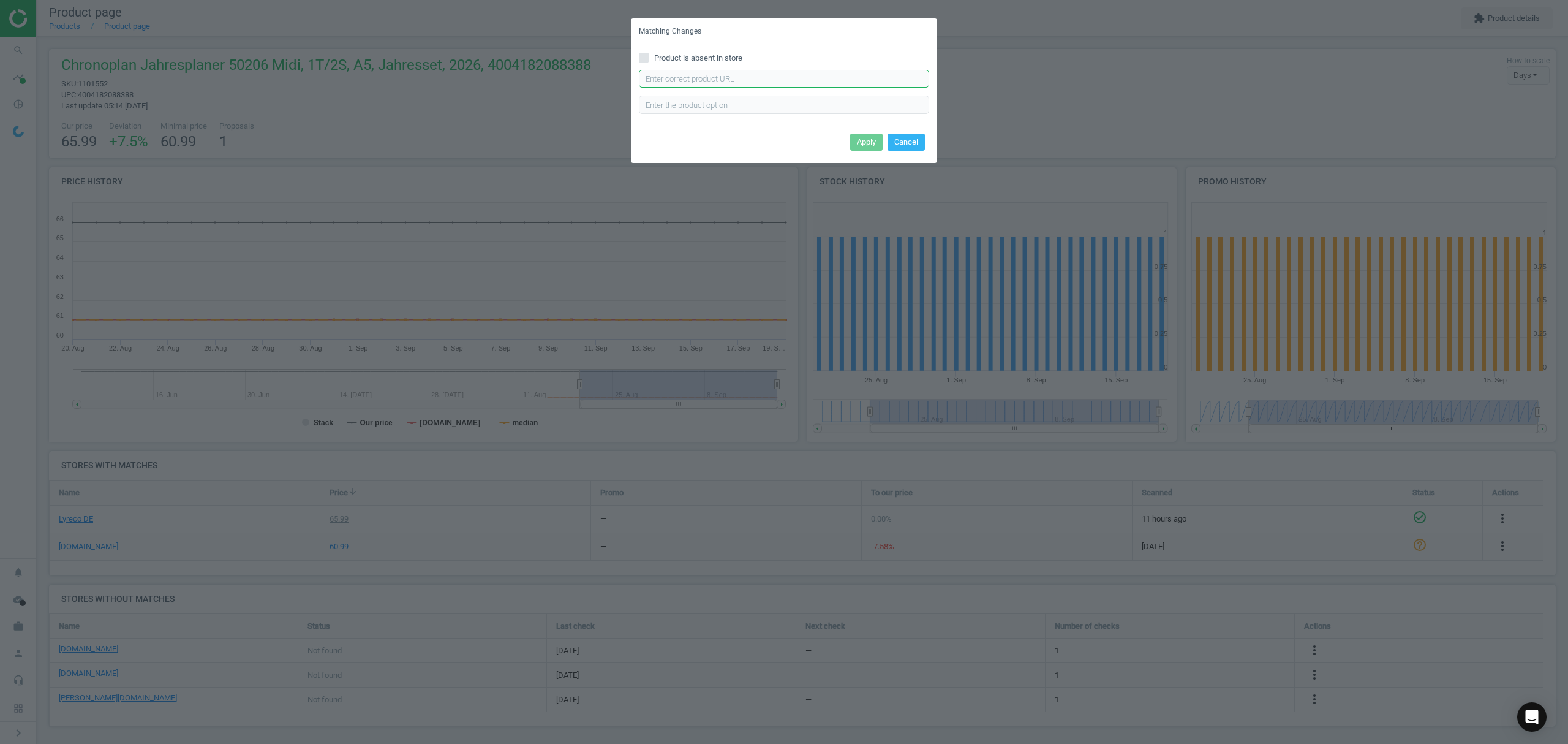
click at [797, 80] on input "text" at bounding box center [784, 79] width 290 height 18
paste input "[URL][DOMAIN_NAME]"
type input "[URL][DOMAIN_NAME]"
click at [856, 140] on button "Apply" at bounding box center [866, 142] width 33 height 17
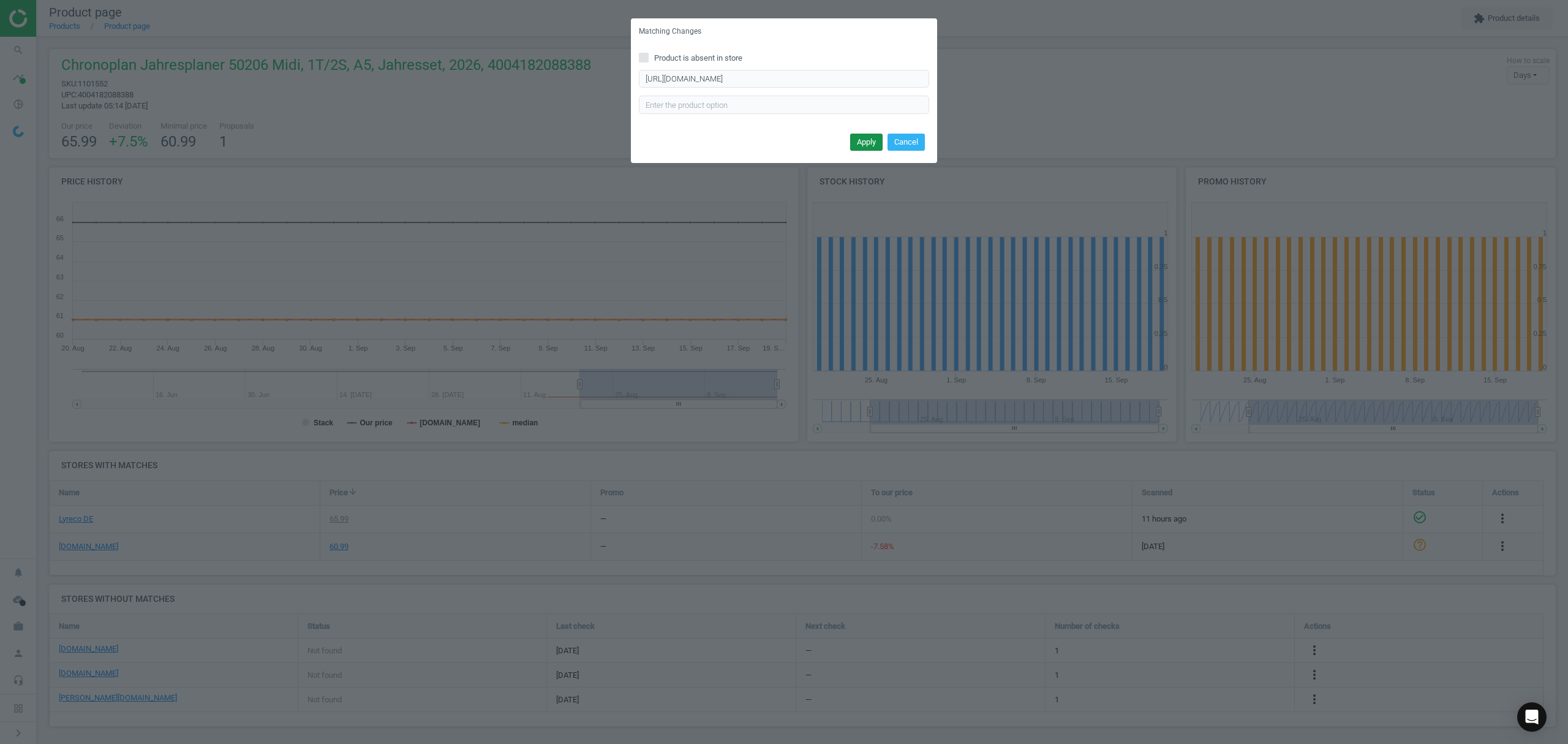
scroll to position [0, 0]
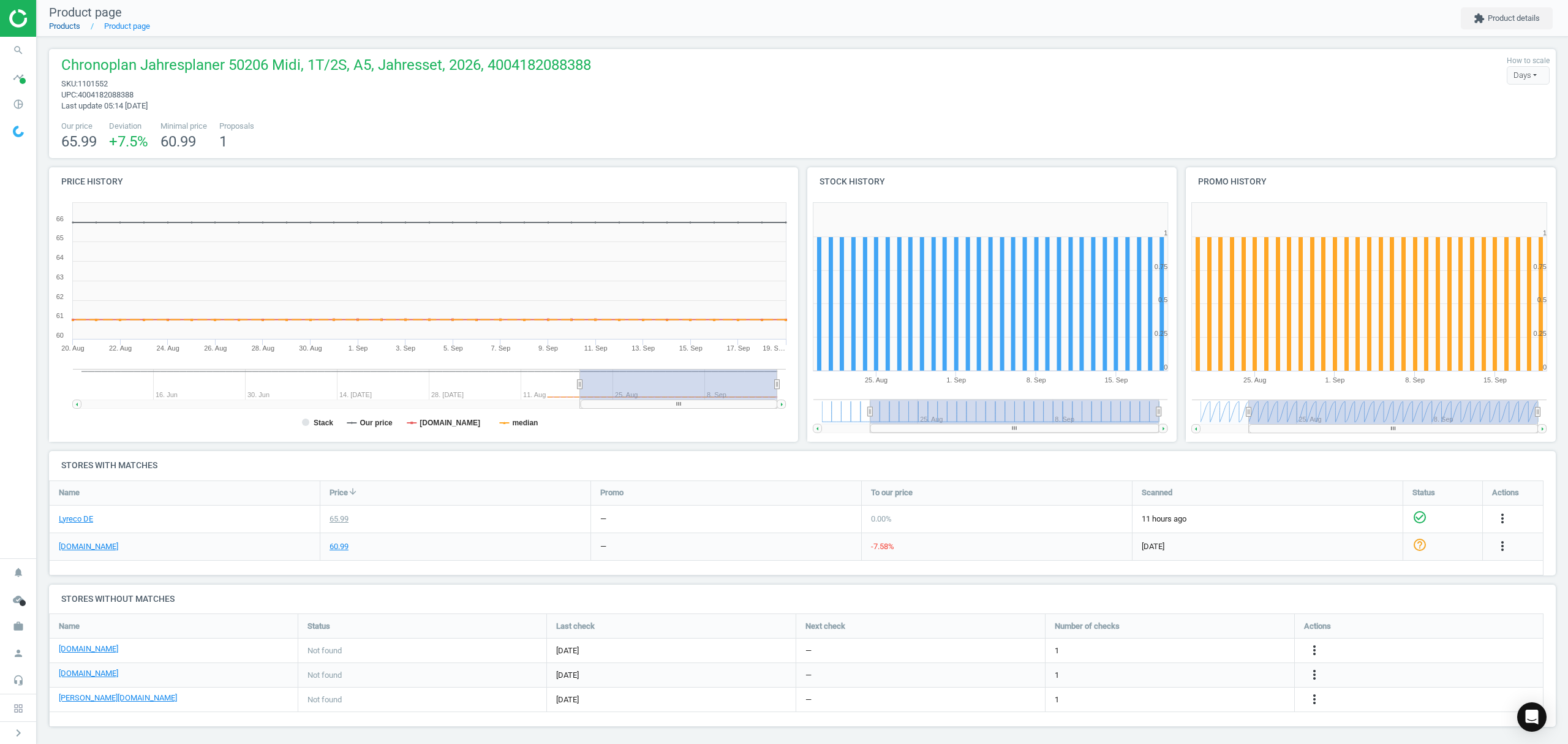
click at [68, 25] on link "Products" at bounding box center [65, 26] width 31 height 9
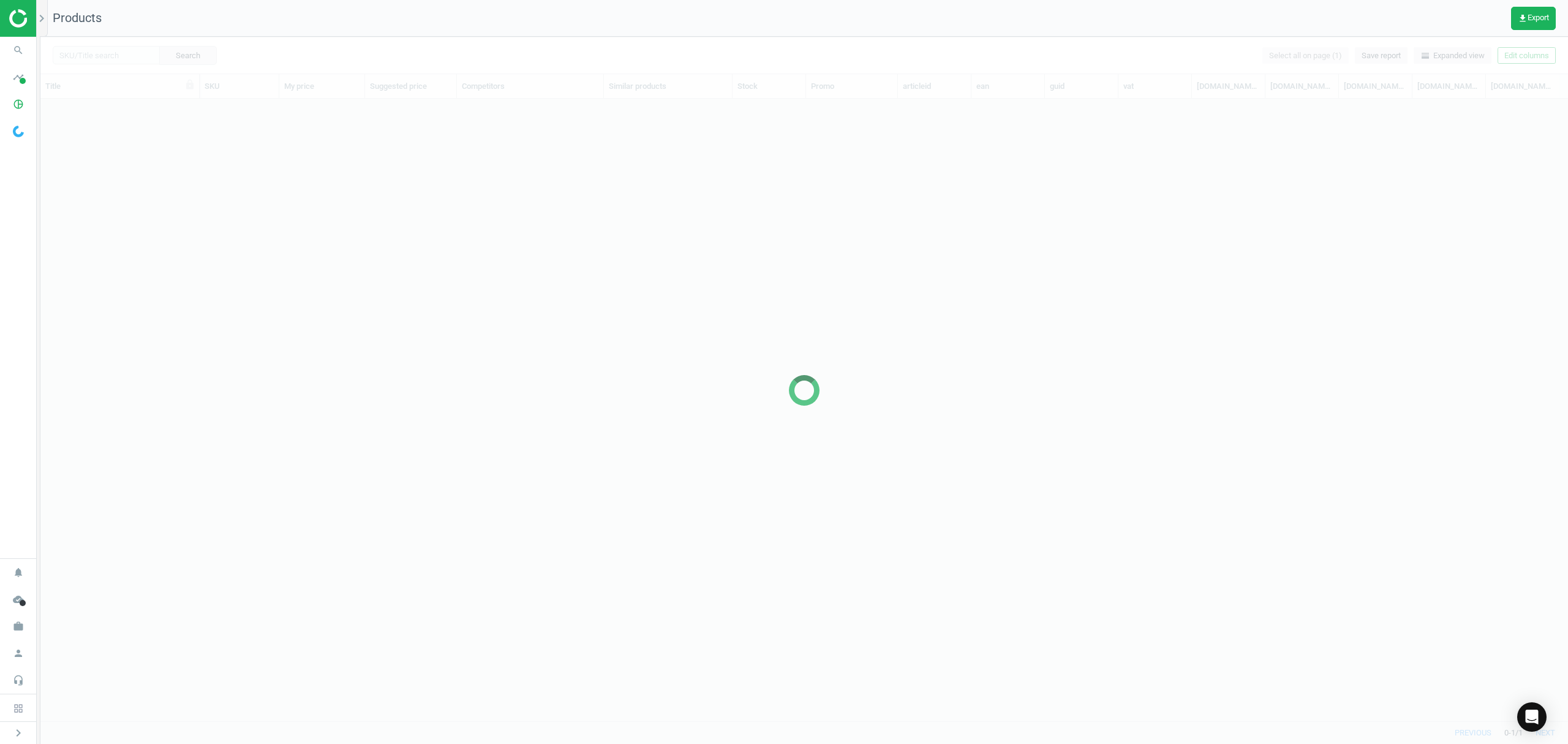
scroll to position [597, 1515]
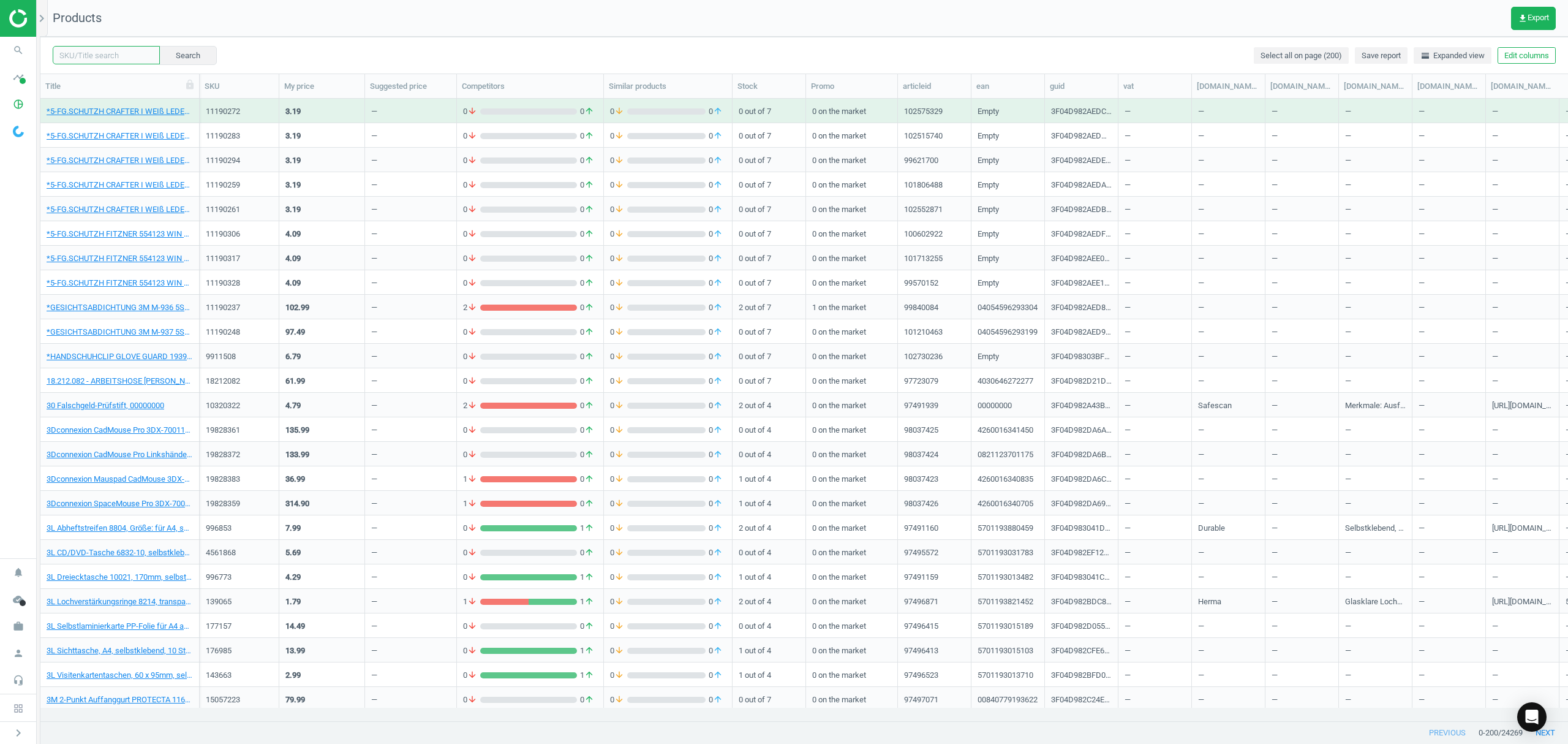
click at [118, 54] on input "text" at bounding box center [106, 55] width 107 height 18
paste input "1448309"
type input "1448309"
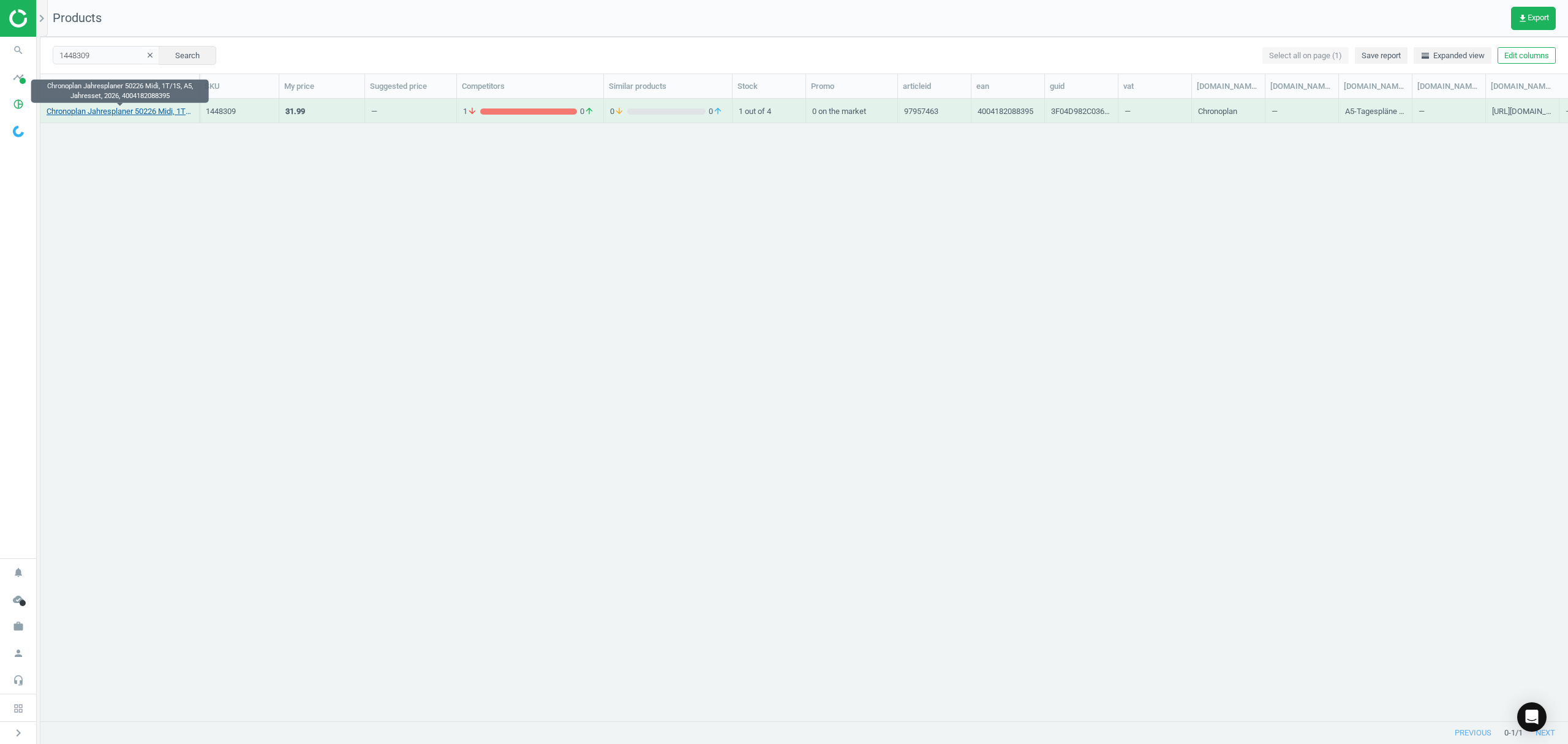
click at [106, 111] on link "Chronoplan Jahresplaner 50226 Midi, 1T/1S, A5, Jahresset, 2026, 4004182088395" at bounding box center [120, 111] width 146 height 11
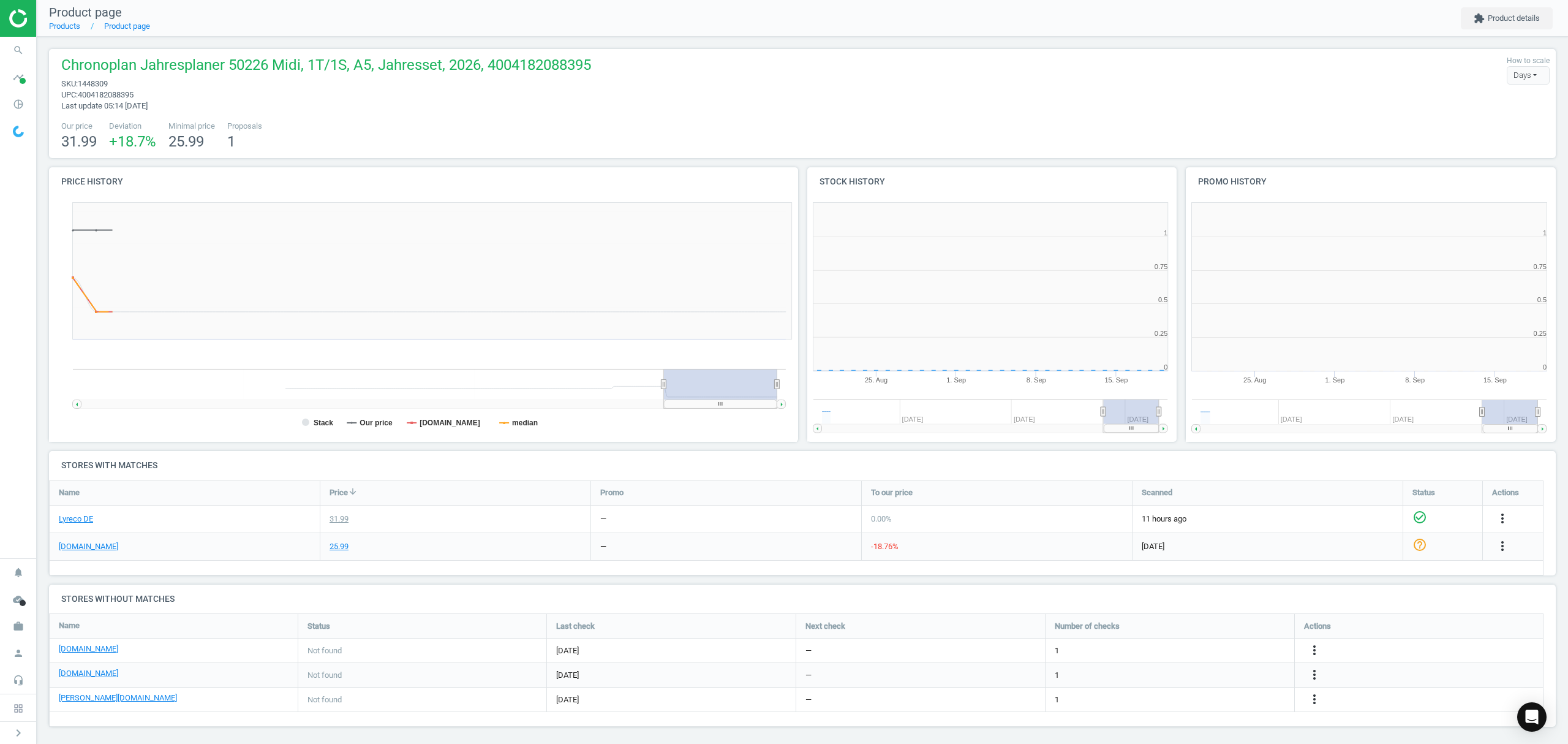
scroll to position [270, 392]
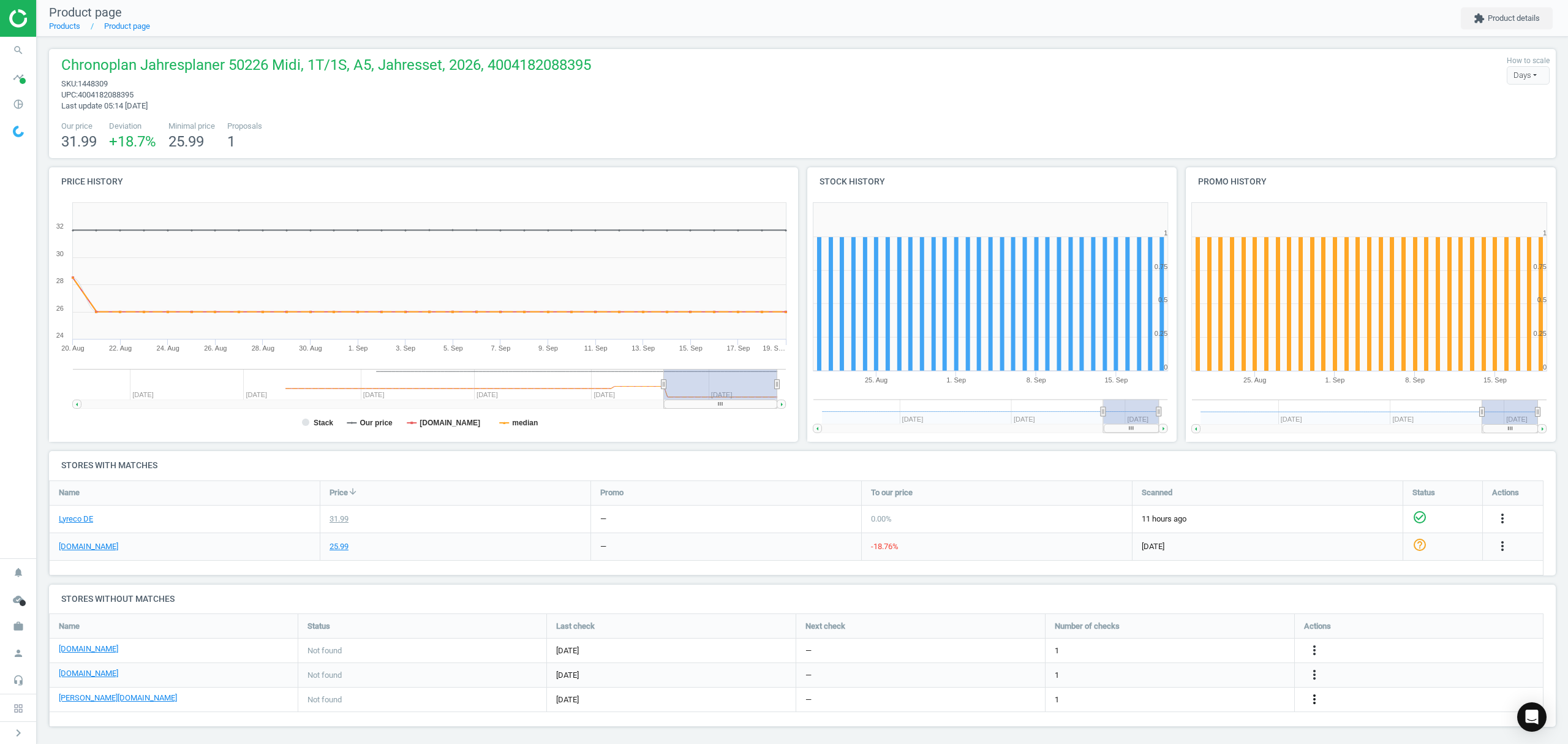
click at [1313, 698] on icon "more_vert" at bounding box center [1314, 699] width 15 height 15
click at [1199, 698] on link "Edit URL/product option" at bounding box center [1218, 700] width 168 height 19
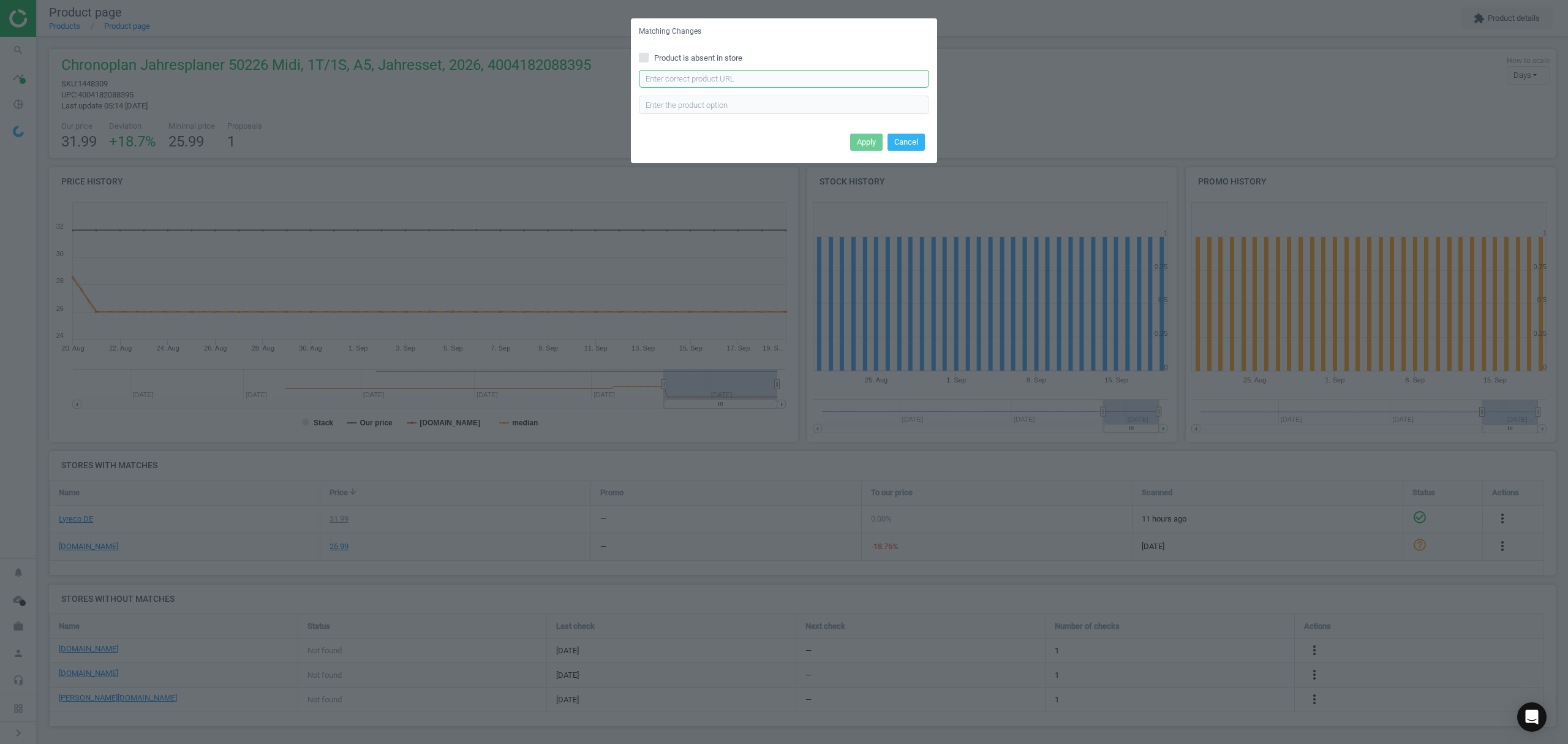
click at [782, 79] on input "text" at bounding box center [784, 79] width 290 height 18
paste input "https://www.otto-office.com/de/Chronoplan-Kalendereinlage-Tagesplan-2026-A5-1-T…"
type input "https://www.otto-office.com/de/Chronoplan-Kalendereinlage-Tagesplan-2026-A5-1-T…"
click at [855, 133] on button "Apply" at bounding box center [866, 142] width 33 height 17
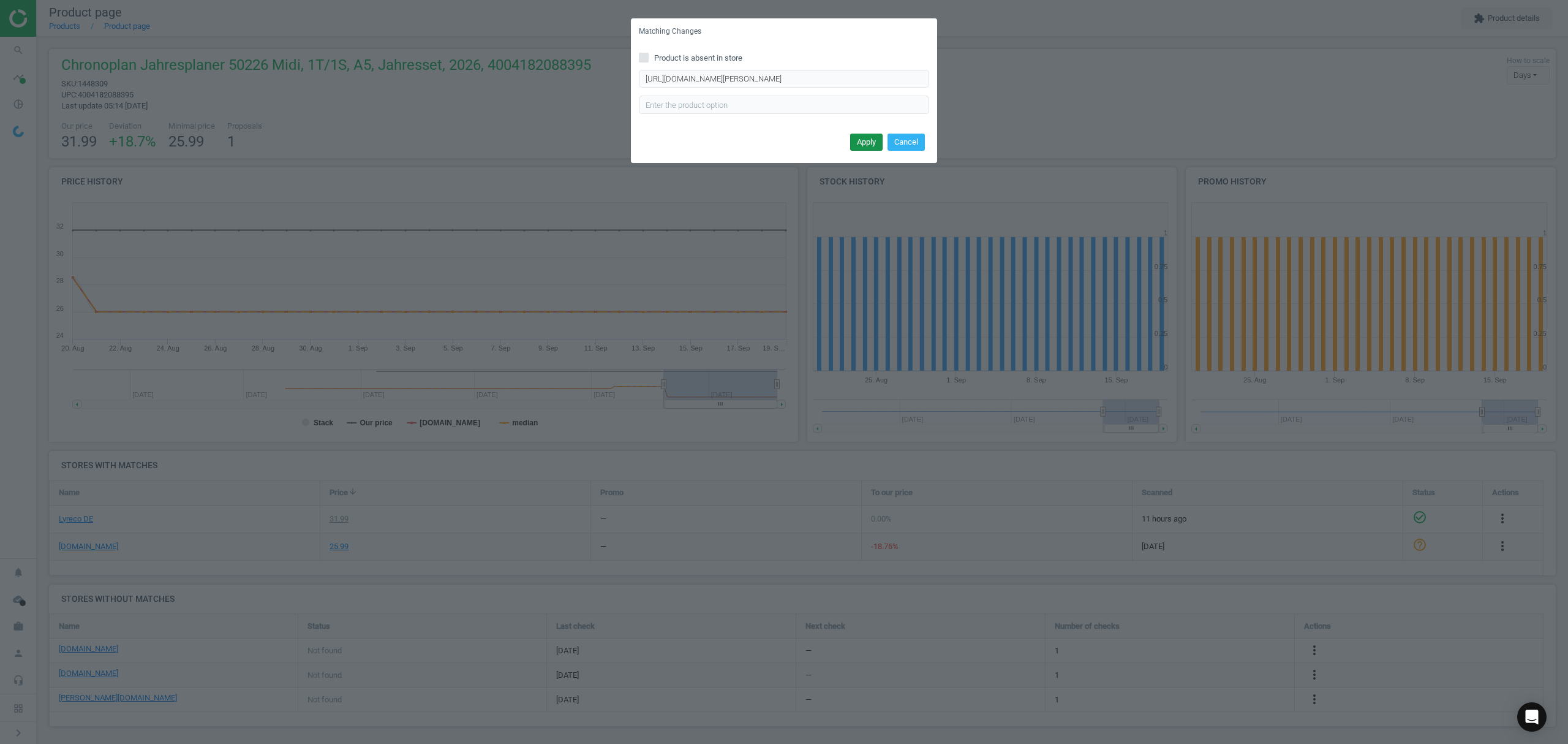
scroll to position [0, 0]
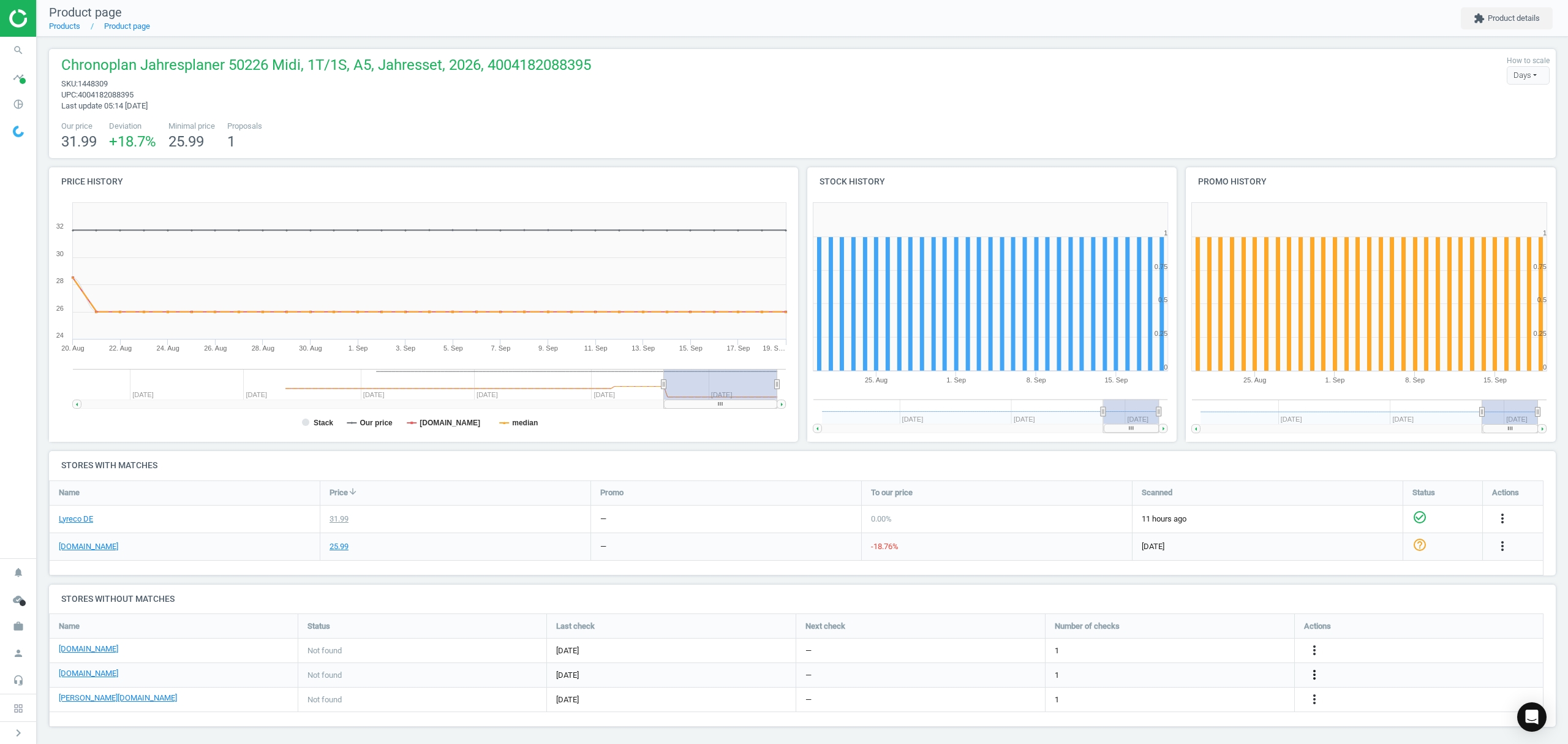
click at [1312, 670] on icon "more_vert" at bounding box center [1314, 675] width 15 height 15
click at [1223, 675] on link "Edit URL/product option" at bounding box center [1218, 675] width 168 height 19
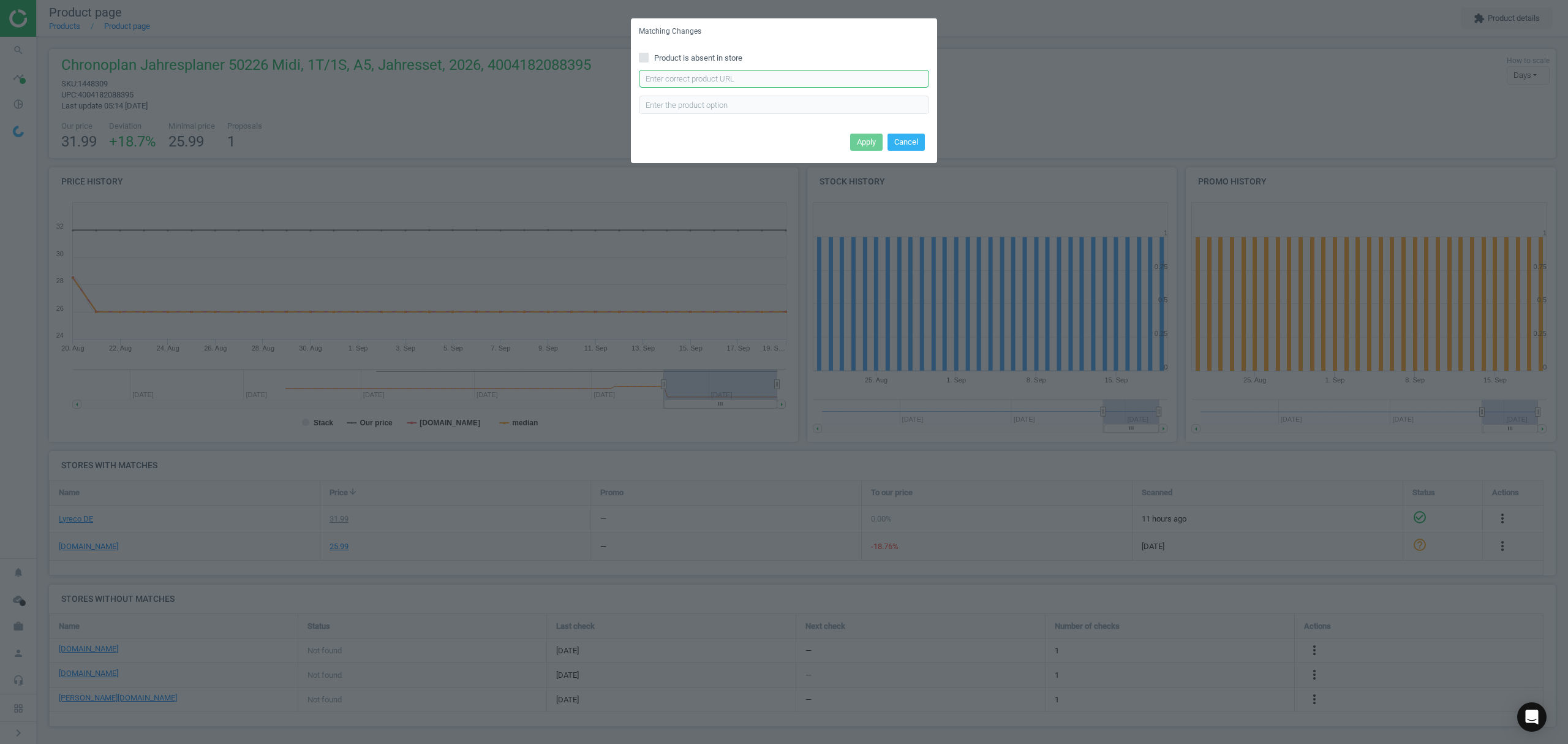
click at [773, 77] on input "text" at bounding box center [784, 79] width 290 height 18
paste input "https://www.office-discount.de/chronoplan-tagesplan-kalendereinlage-590996"
type input "https://www.office-discount.de/chronoplan-tagesplan-kalendereinlage-590996"
click at [862, 138] on button "Apply" at bounding box center [866, 142] width 33 height 17
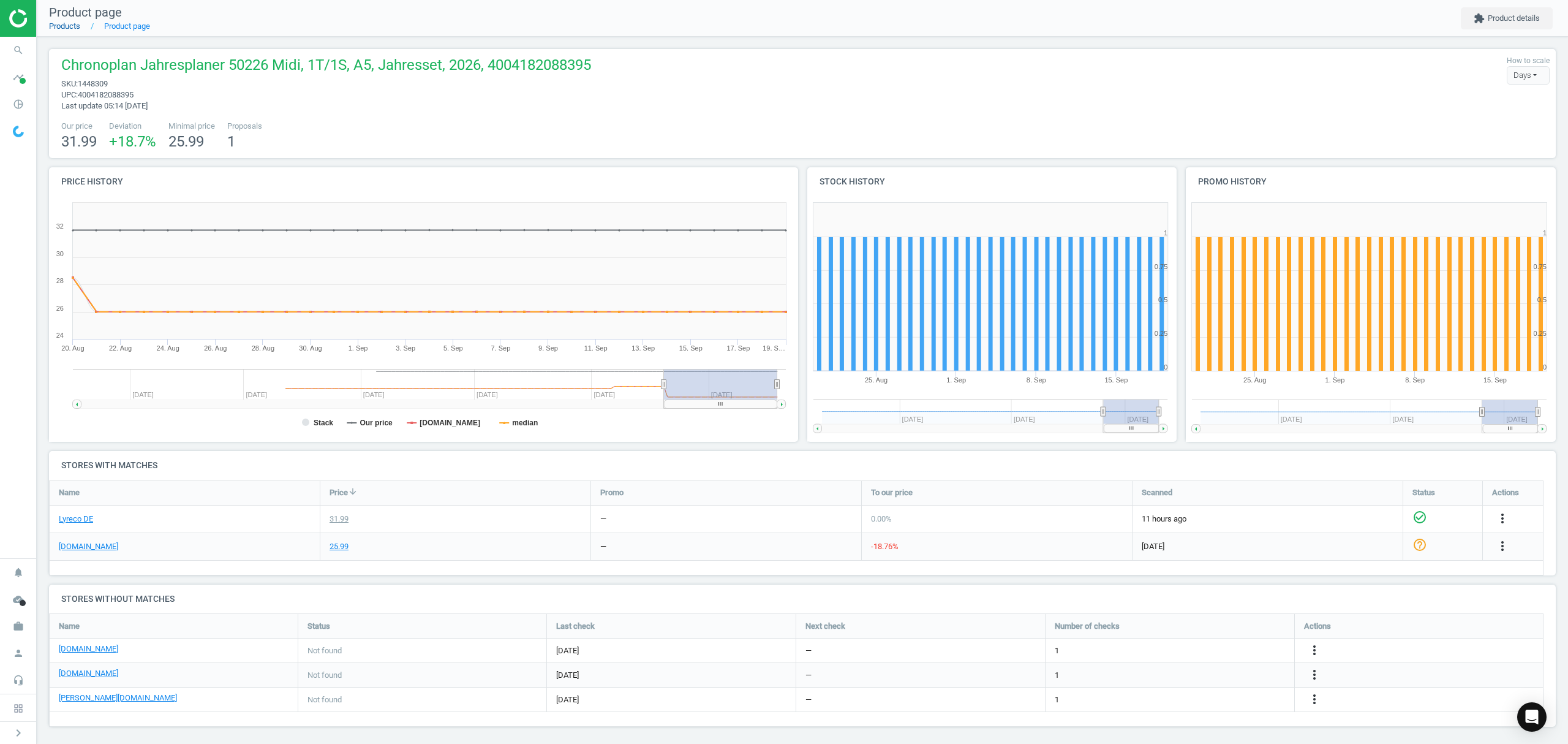
click at [65, 28] on link "Products" at bounding box center [65, 26] width 31 height 9
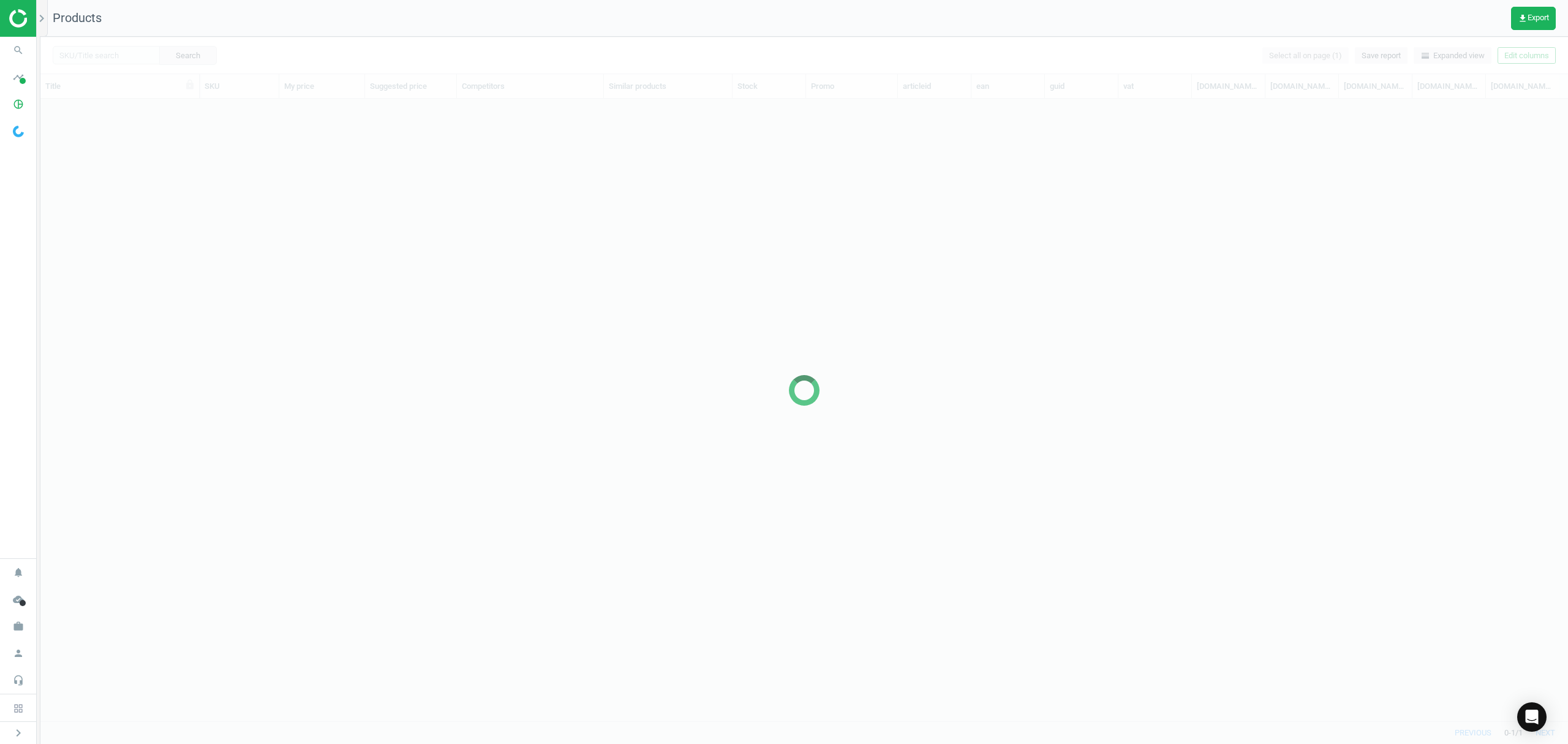
scroll to position [597, 1515]
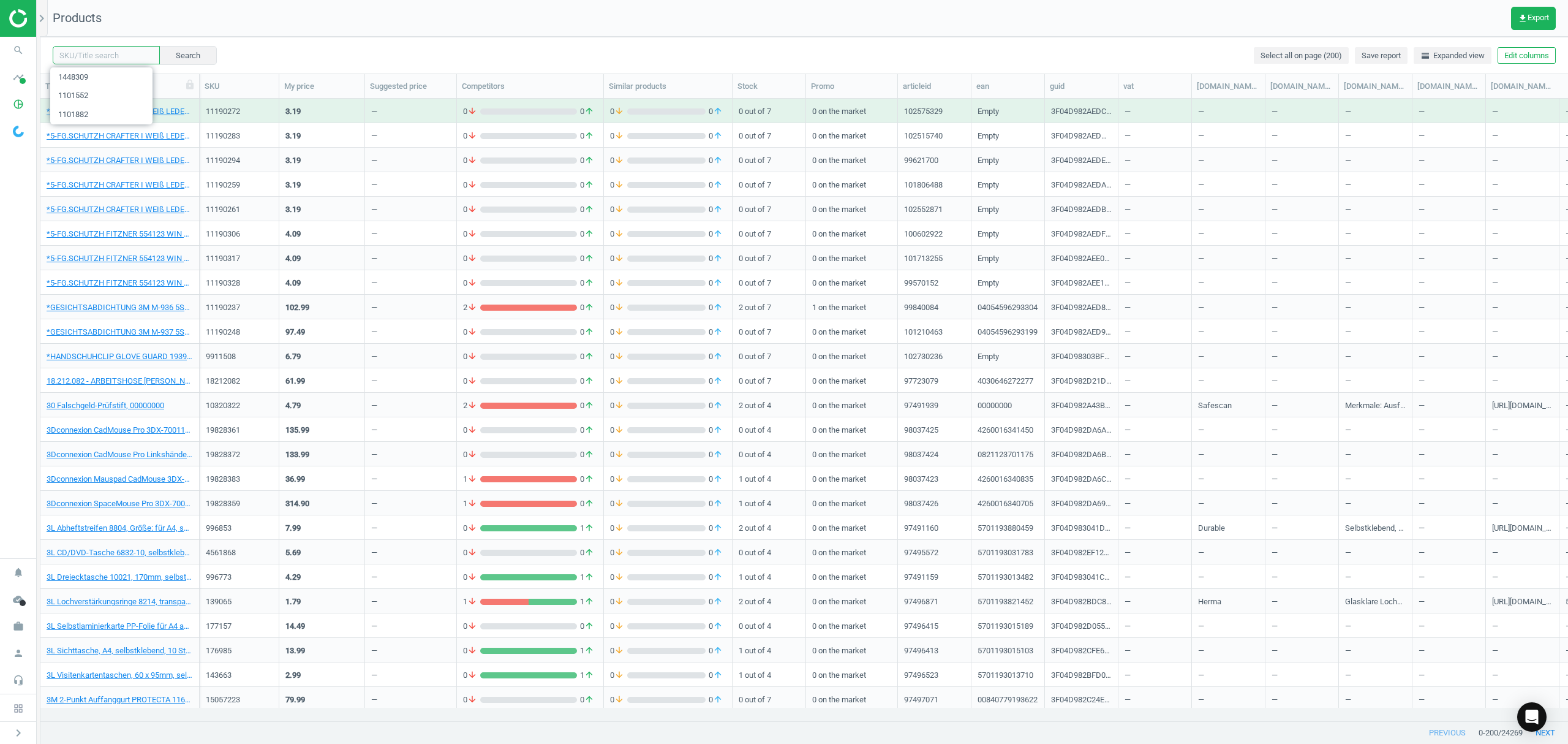
click at [113, 54] on input "text" at bounding box center [106, 55] width 107 height 18
paste input "1475119"
type input "1475119"
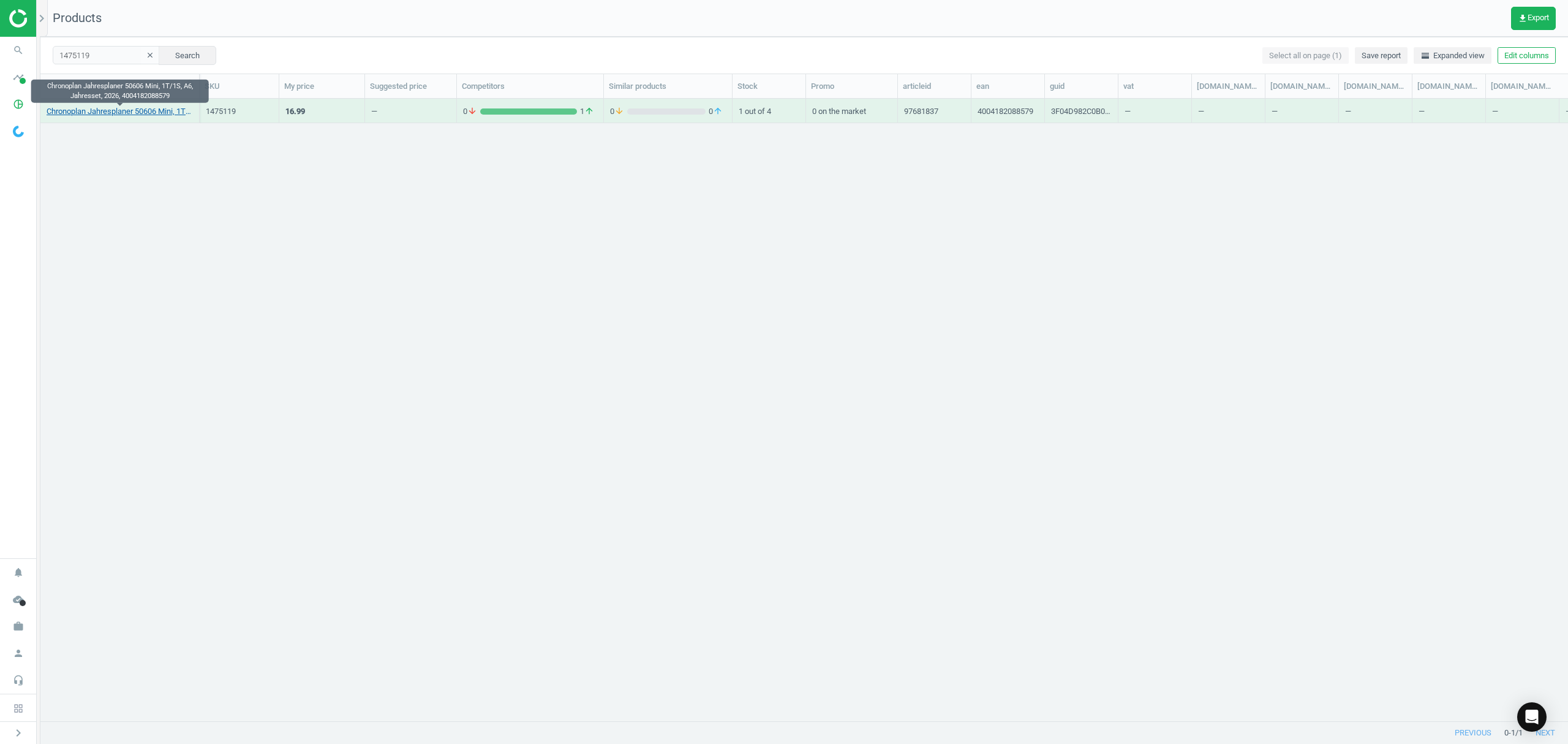
click at [105, 113] on link "Chronoplan Jahresplaner 50606 Mini, 1T/1S, A6, Jahresset, 2026, 4004182088579" at bounding box center [120, 111] width 146 height 11
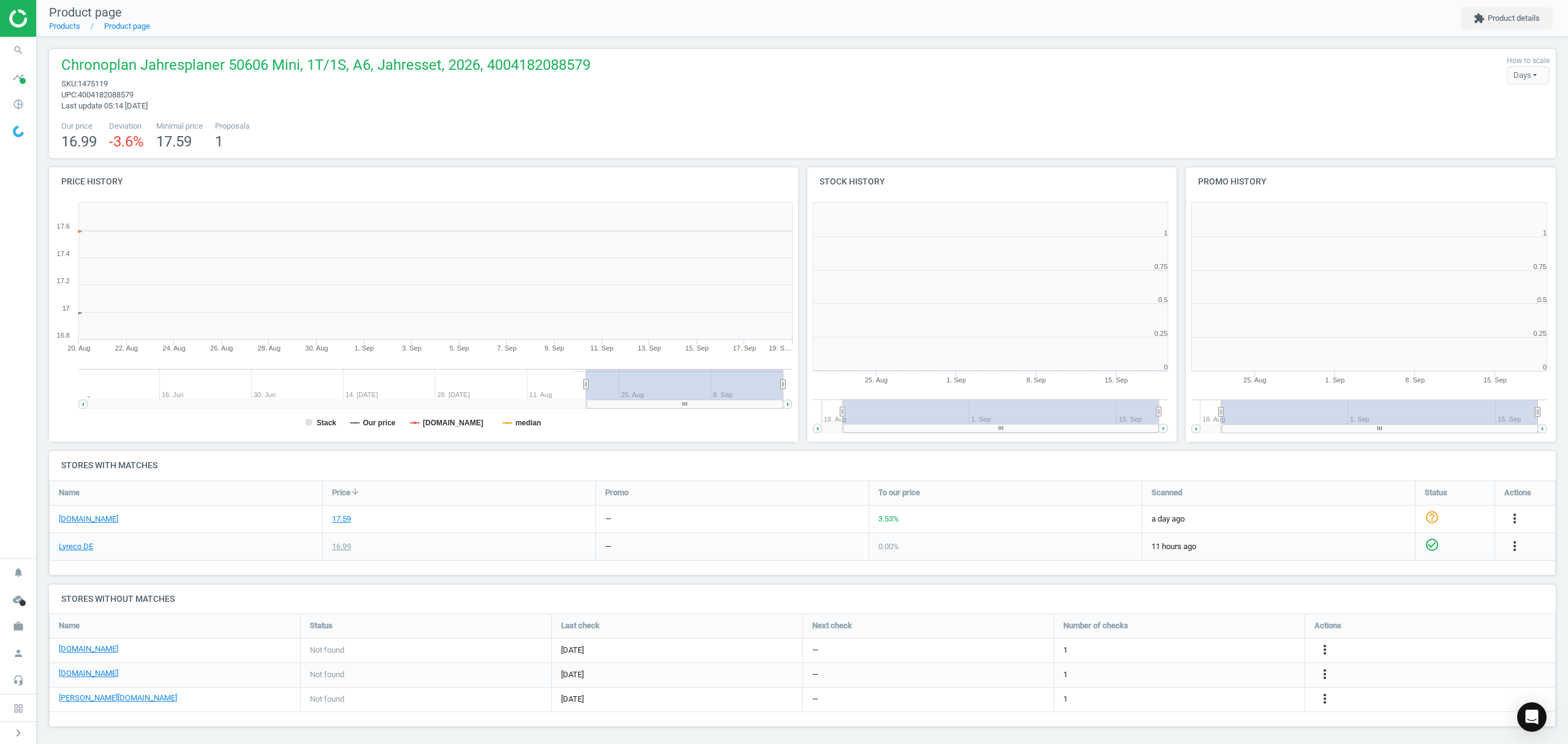
scroll to position [270, 392]
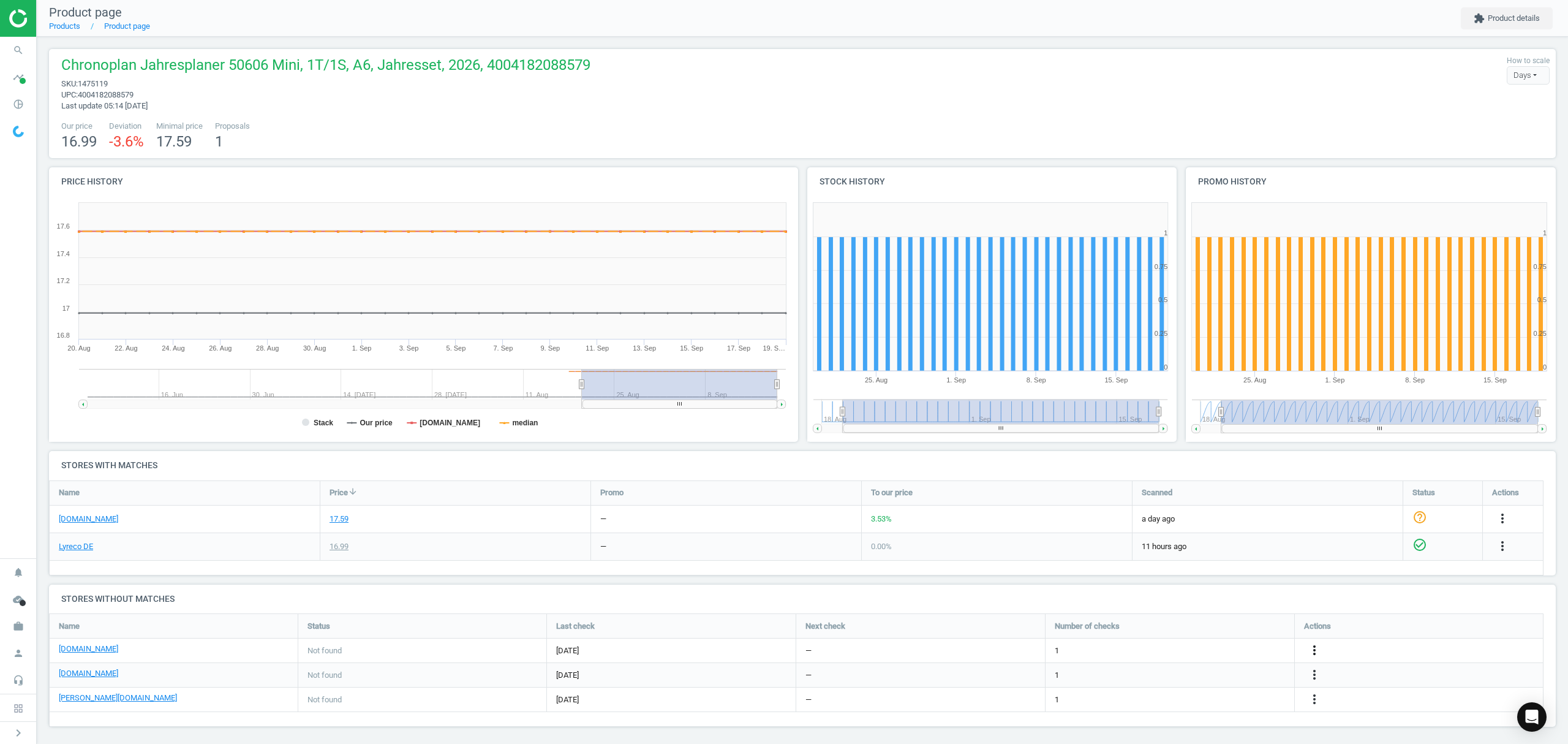
click at [1316, 651] on icon "more_vert" at bounding box center [1314, 650] width 15 height 15
click at [1191, 652] on link "Edit URL/product option" at bounding box center [1218, 651] width 168 height 19
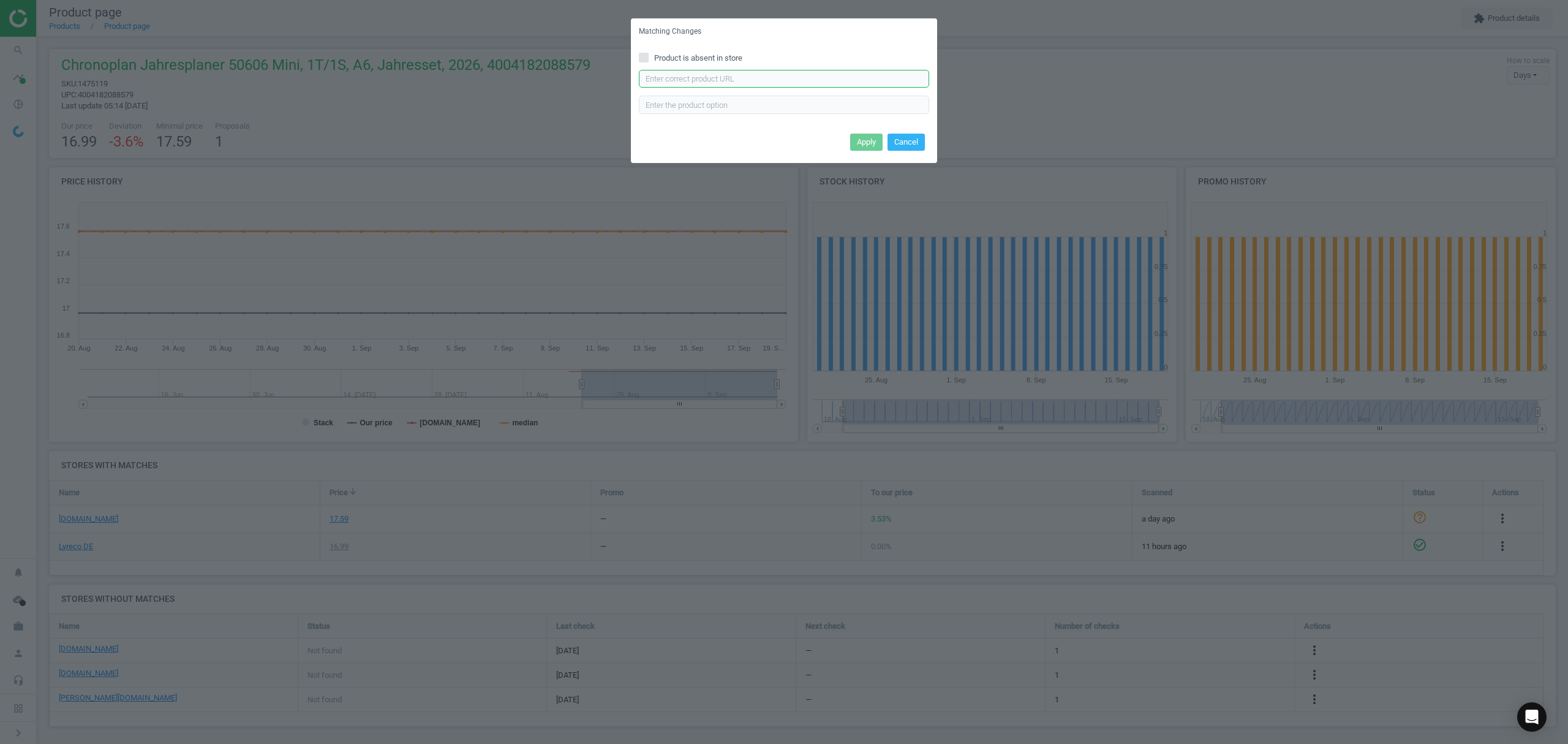
click at [724, 77] on input "text" at bounding box center [784, 79] width 290 height 18
paste input "https://www.bueromarkt-ag.de/kalendereinlagen_chronoplan_50606_jahr_2026,p-5060…"
type input "https://www.bueromarkt-ag.de/kalendereinlagen_chronoplan_50606_jahr_2026,p-5060…"
click at [861, 140] on button "Apply" at bounding box center [866, 142] width 33 height 17
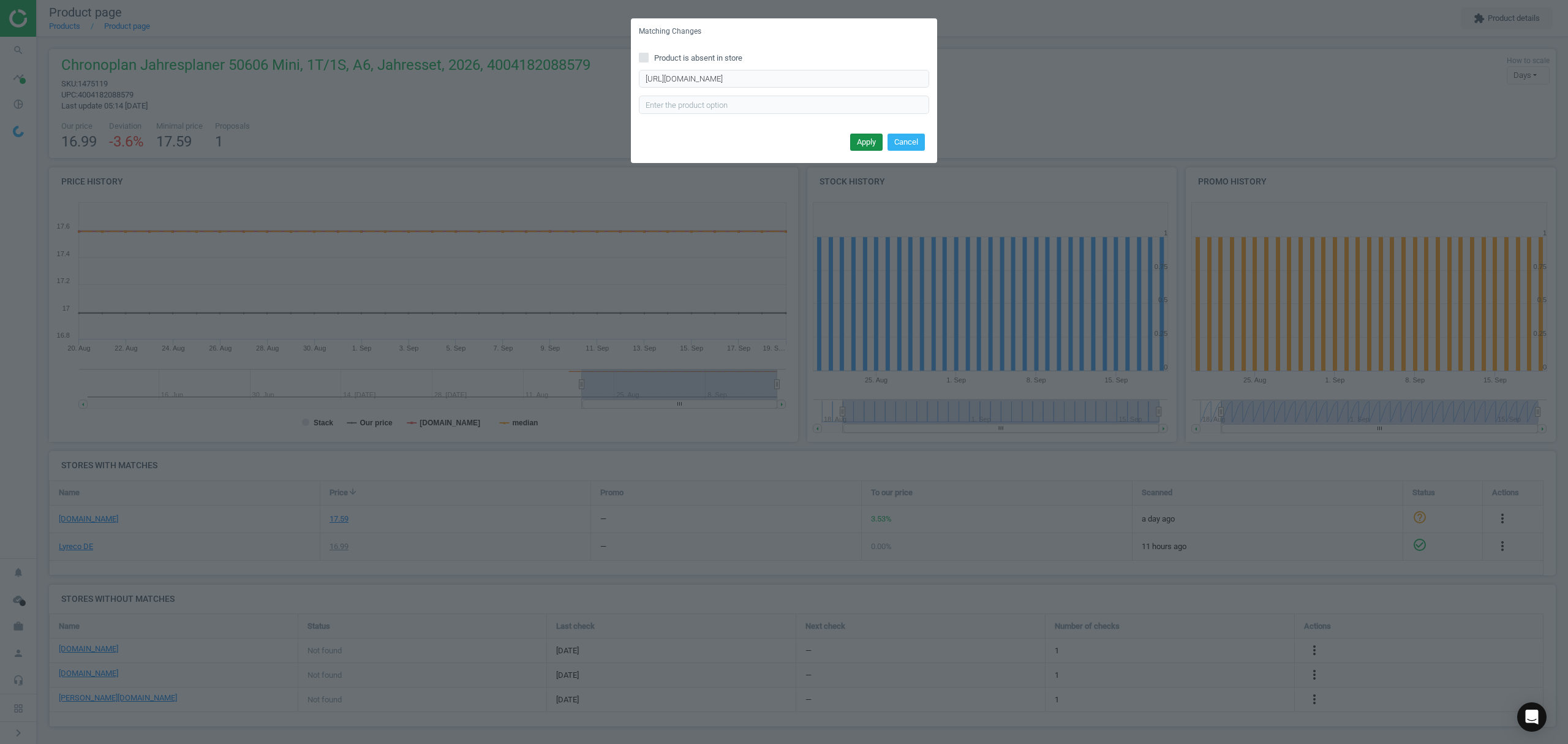
scroll to position [0, 0]
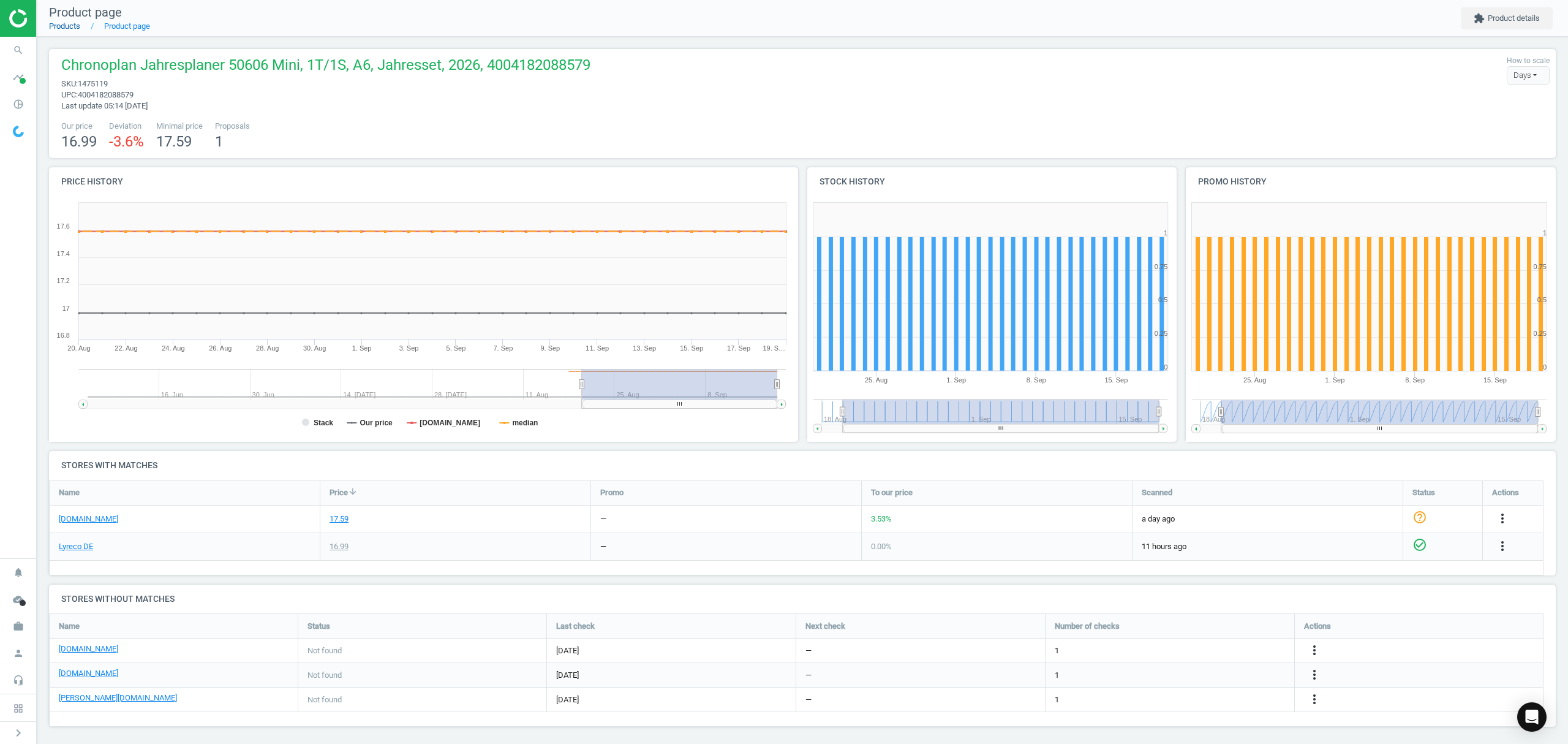
click at [79, 23] on link "Products" at bounding box center [65, 26] width 31 height 9
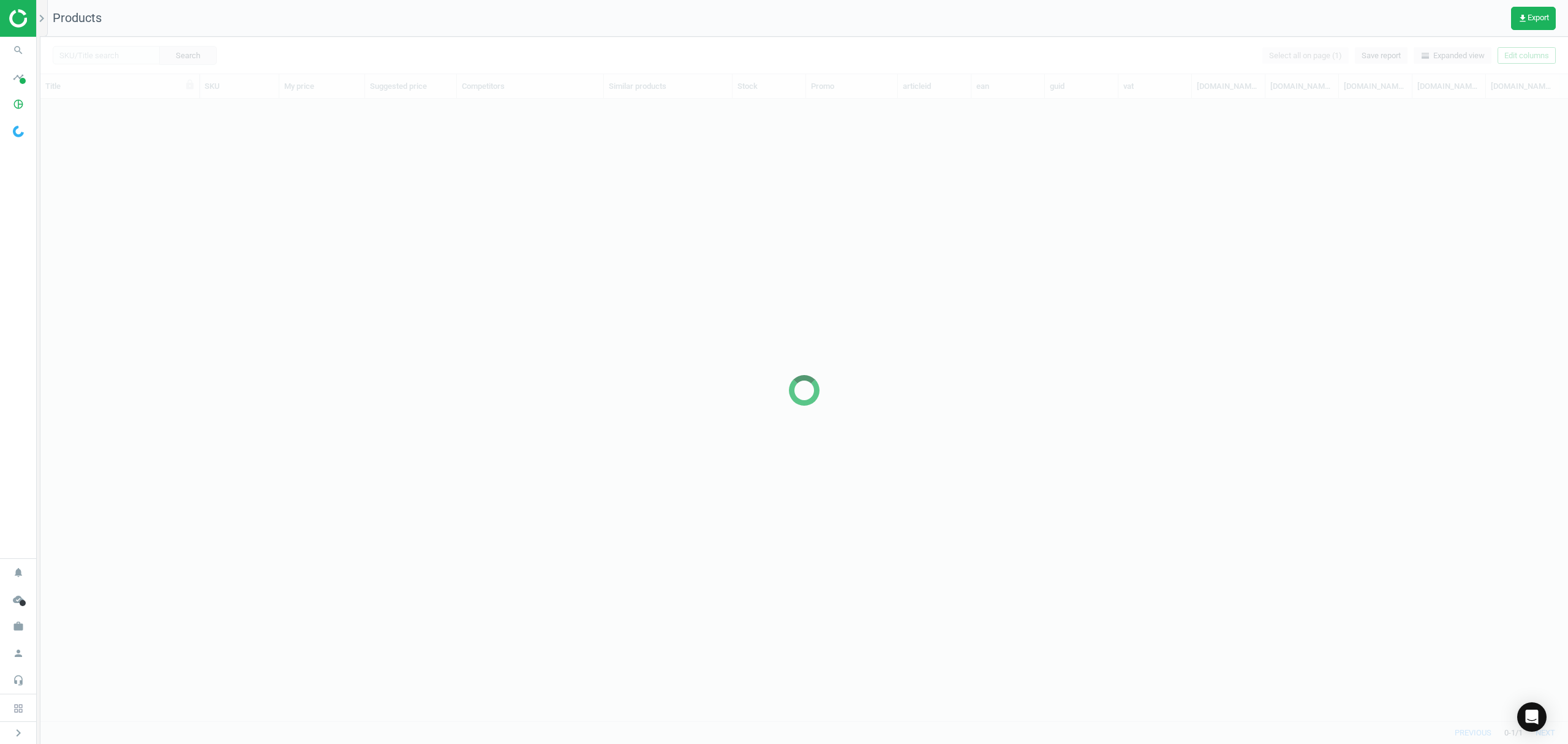
scroll to position [597, 1515]
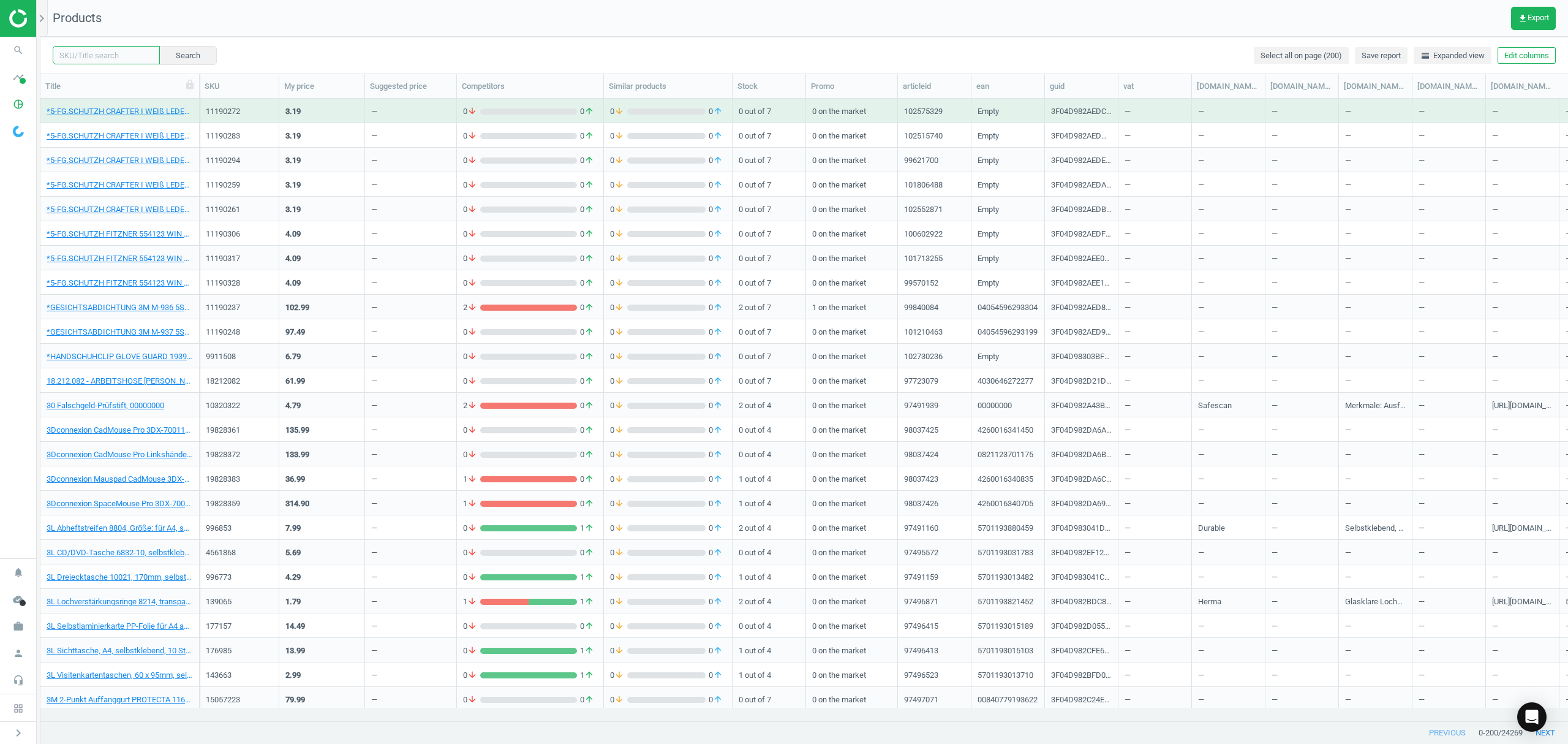
click at [125, 54] on input "text" at bounding box center [106, 55] width 107 height 18
paste input "1101858"
type input "1101858"
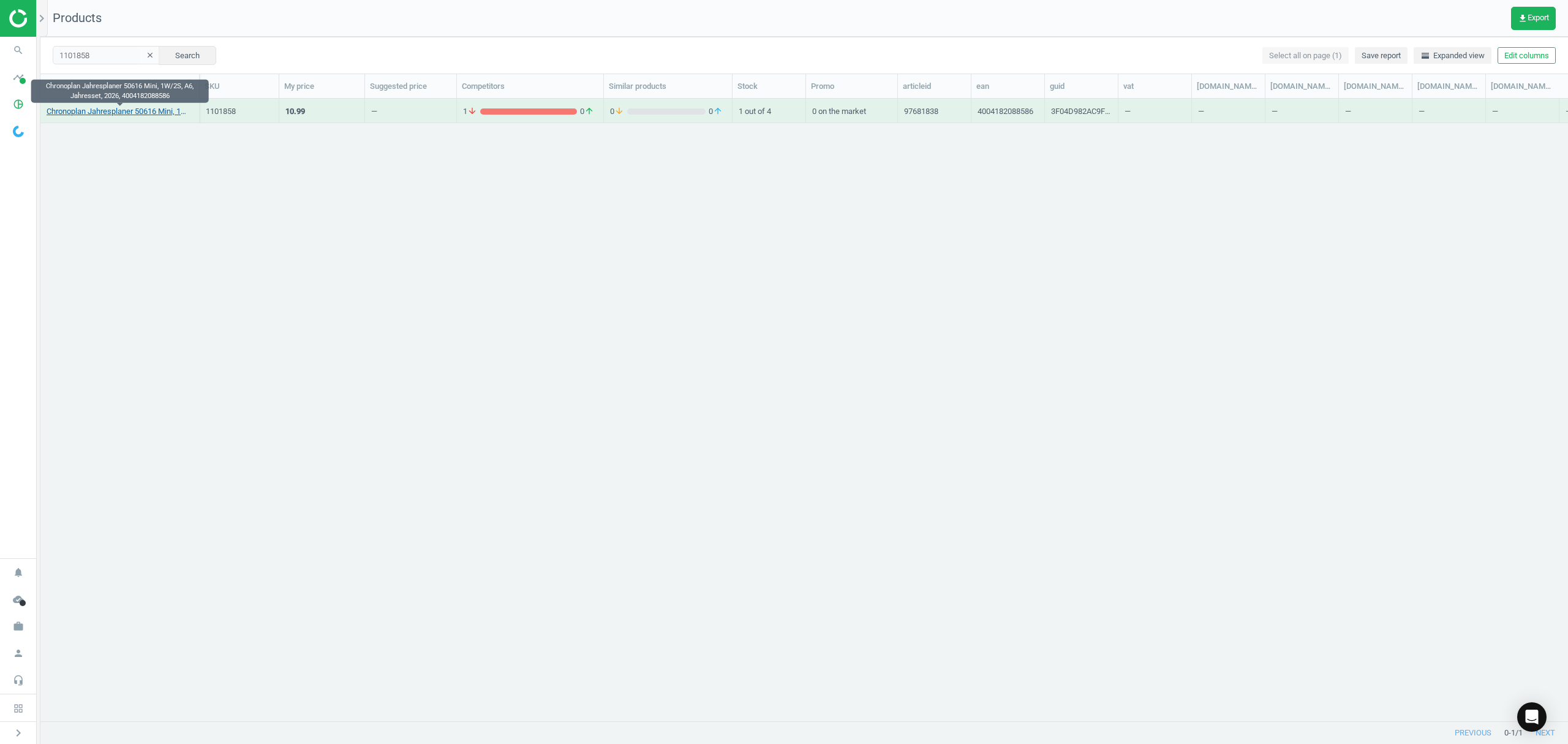
click at [90, 110] on link "Chronoplan Jahresplaner 50616 Mini, 1W/2S, A6, Jahresset, 2026, 4004182088586" at bounding box center [120, 111] width 146 height 11
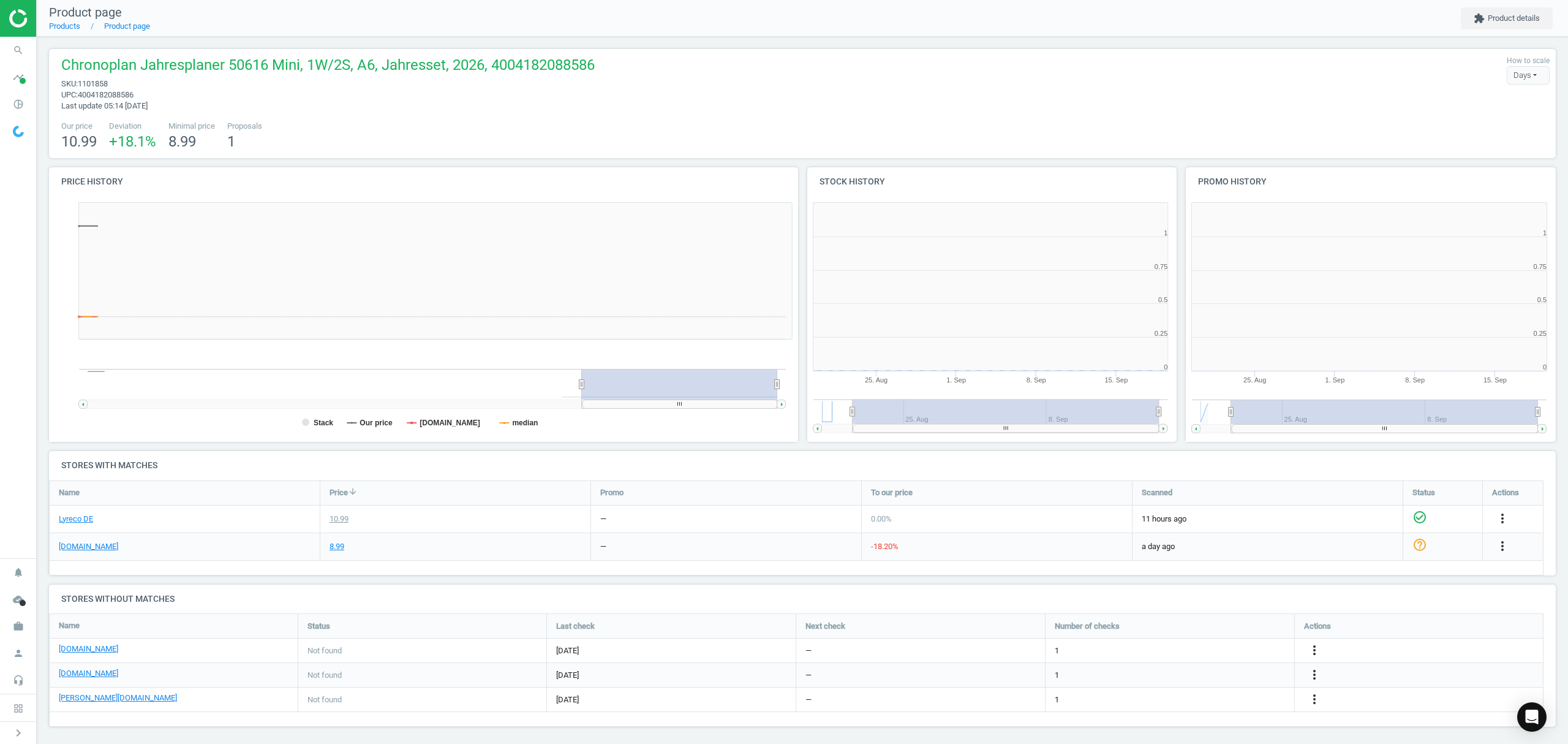
scroll to position [270, 392]
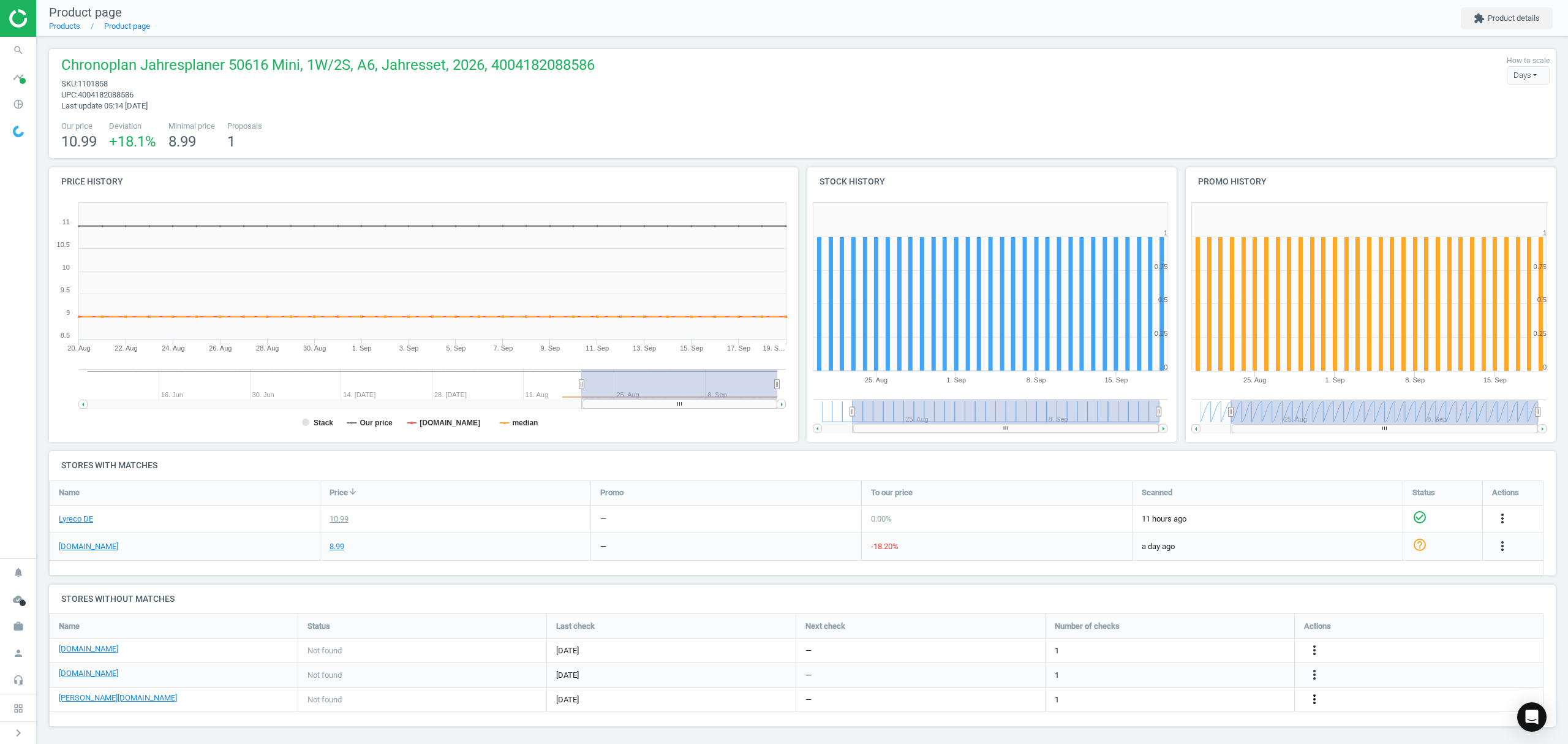
click at [1314, 698] on icon "more_vert" at bounding box center [1314, 699] width 15 height 15
click at [1233, 701] on link "Edit URL/product option" at bounding box center [1218, 700] width 168 height 19
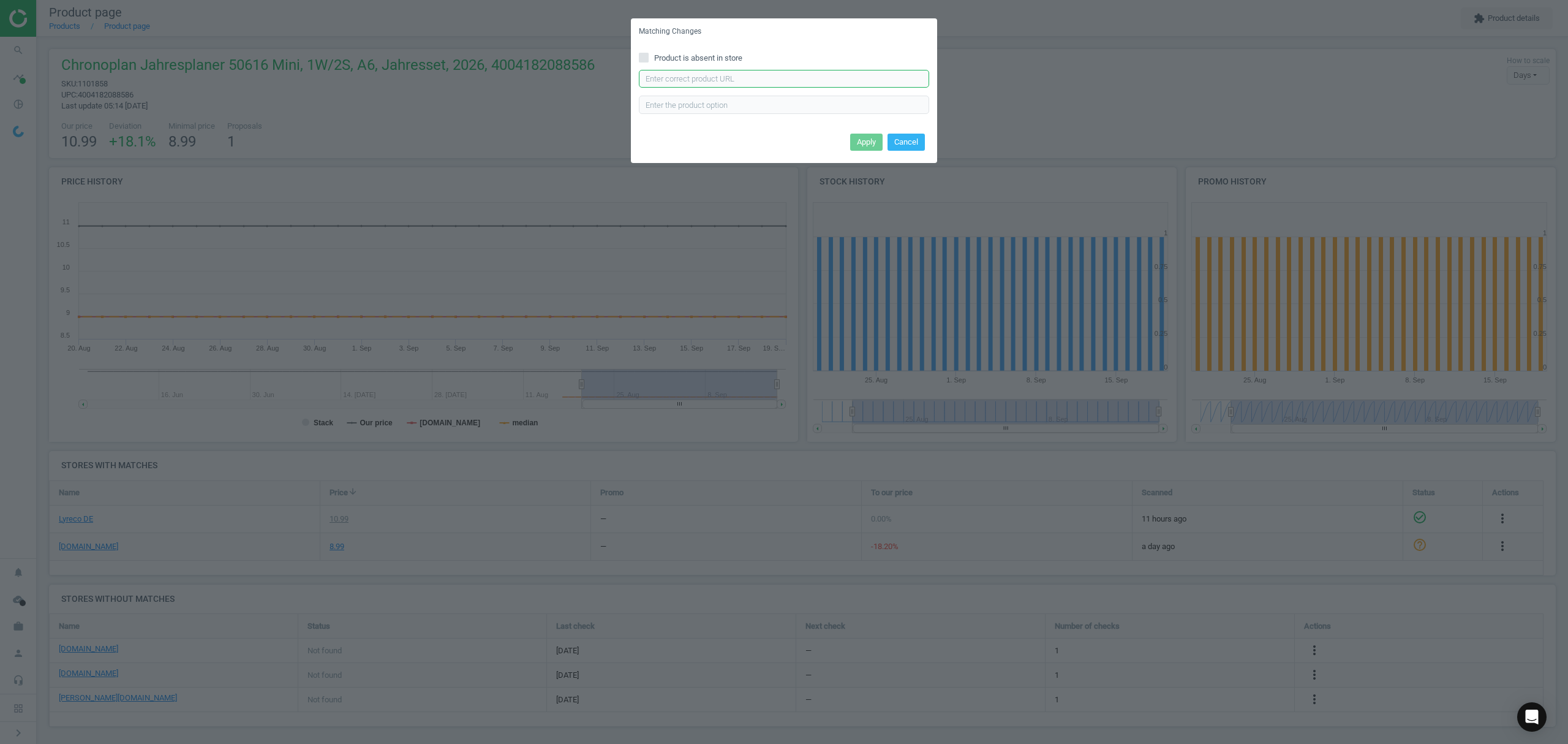
click at [757, 79] on input "text" at bounding box center [784, 79] width 290 height 18
paste input "https://www.otto-office.com/de/Chronoplan-Kalendereinlage-Wochenplan-2026-Mini-…"
type input "https://www.otto-office.com/de/Chronoplan-Kalendereinlage-Wochenplan-2026-Mini-…"
click at [856, 140] on button "Apply" at bounding box center [866, 142] width 33 height 17
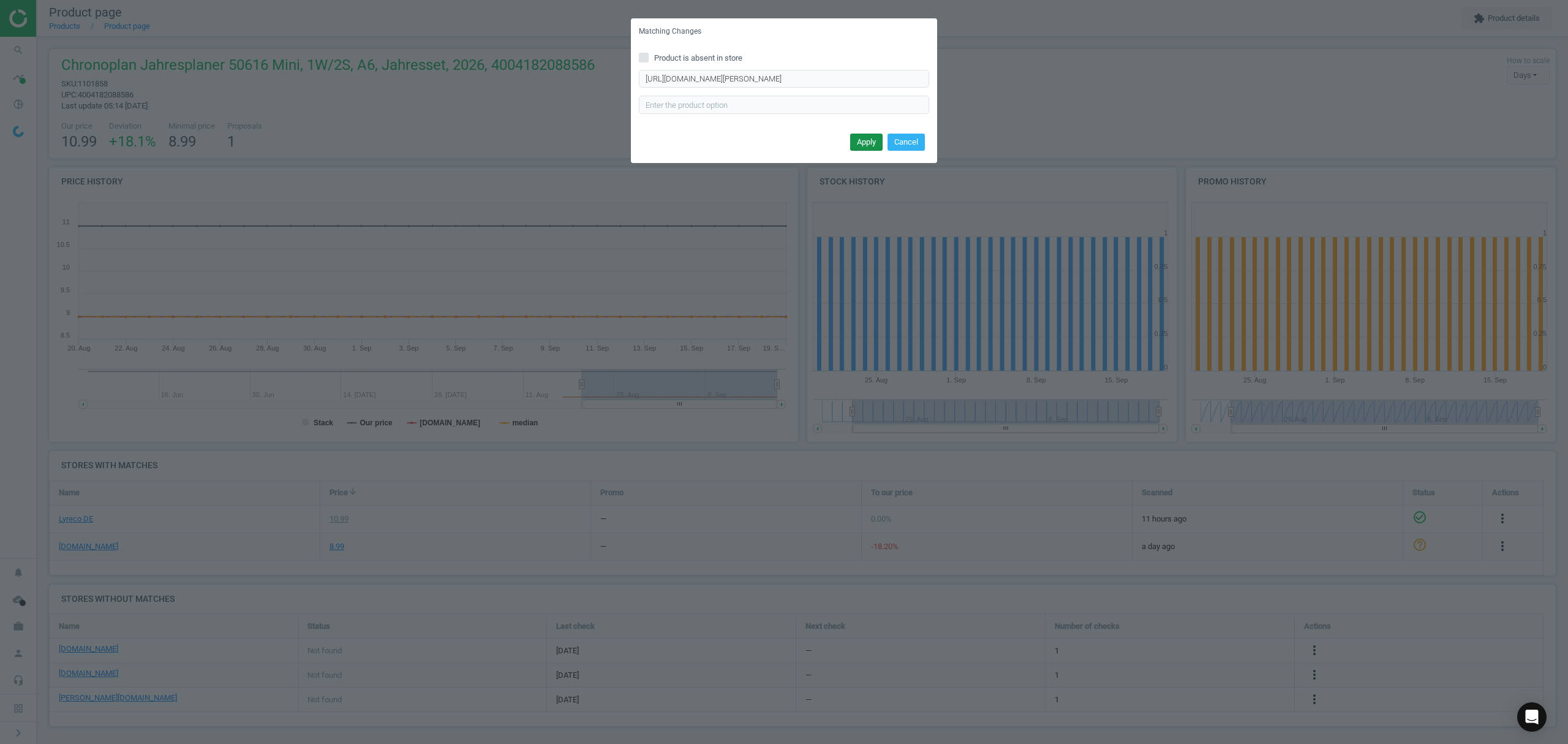
scroll to position [0, 0]
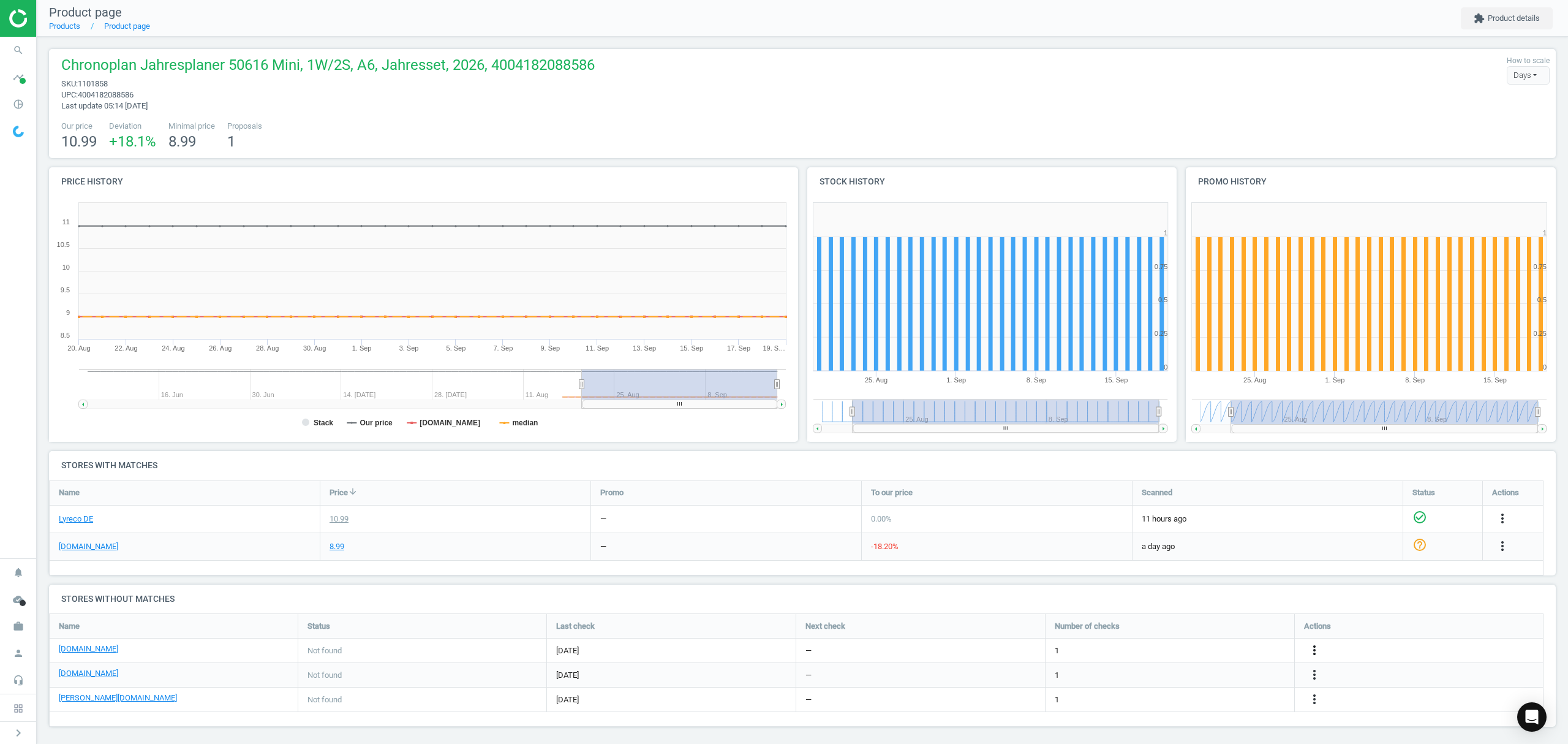
click at [1316, 648] on icon "more_vert" at bounding box center [1314, 650] width 15 height 15
click at [1210, 652] on link "Edit URL/product option" at bounding box center [1218, 651] width 168 height 19
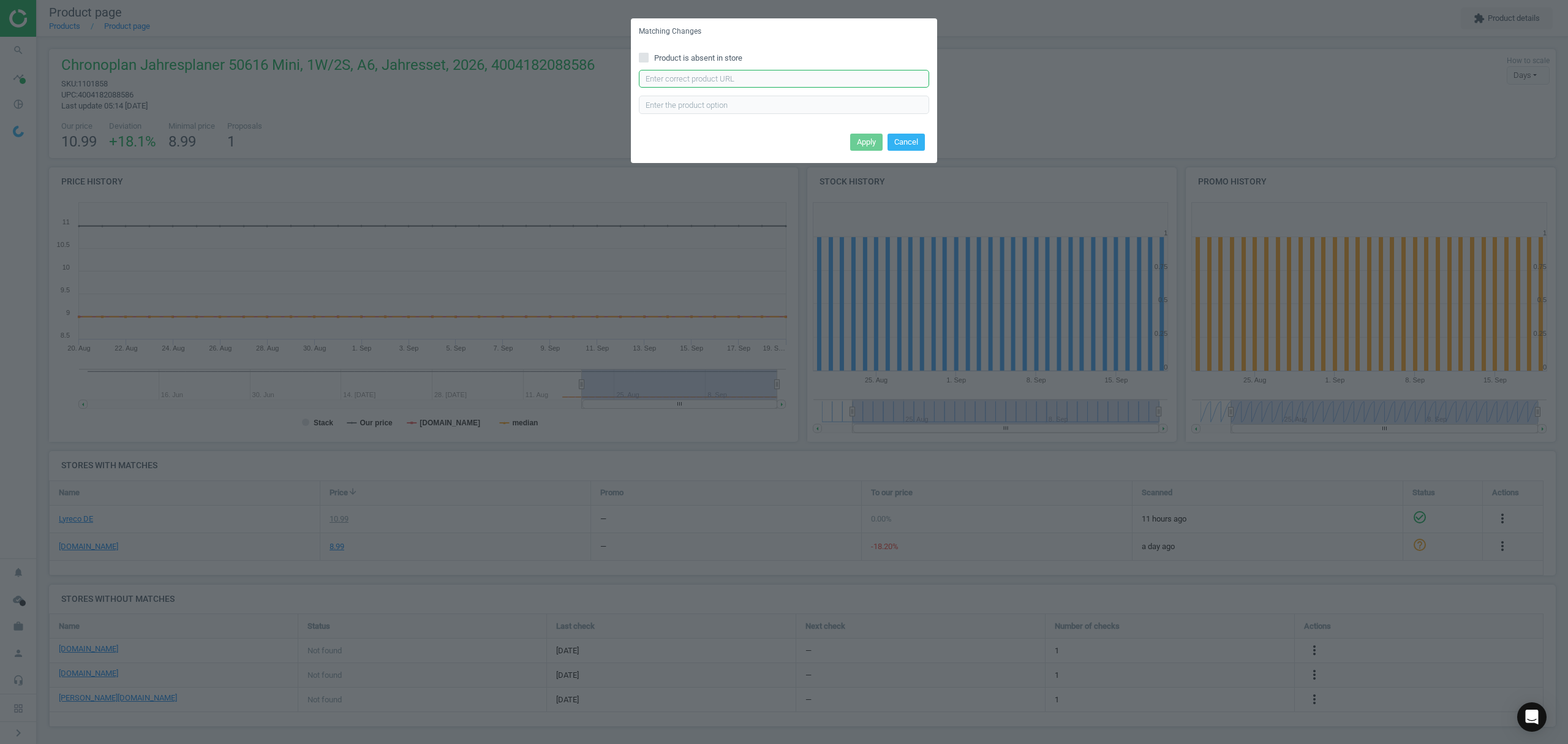
click at [746, 82] on input "text" at bounding box center [784, 79] width 290 height 18
paste input "https://www.bueromarkt-ag.de/kalendereinlagen_chronoplan_50616_jahr_2026,p-5061…"
type input "https://www.bueromarkt-ag.de/kalendereinlagen_chronoplan_50616_jahr_2026,p-5061…"
click at [865, 138] on button "Apply" at bounding box center [866, 142] width 33 height 17
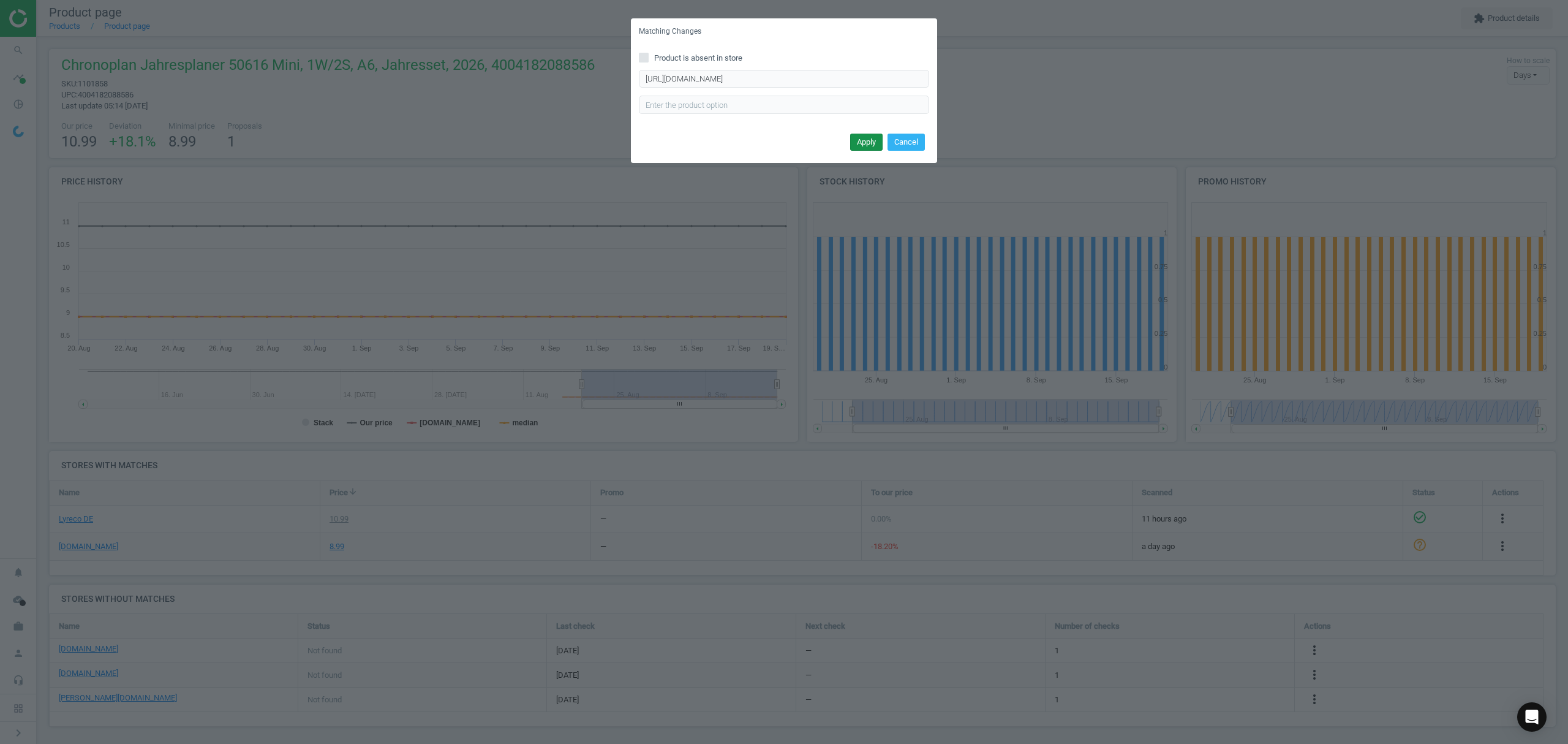
scroll to position [0, 0]
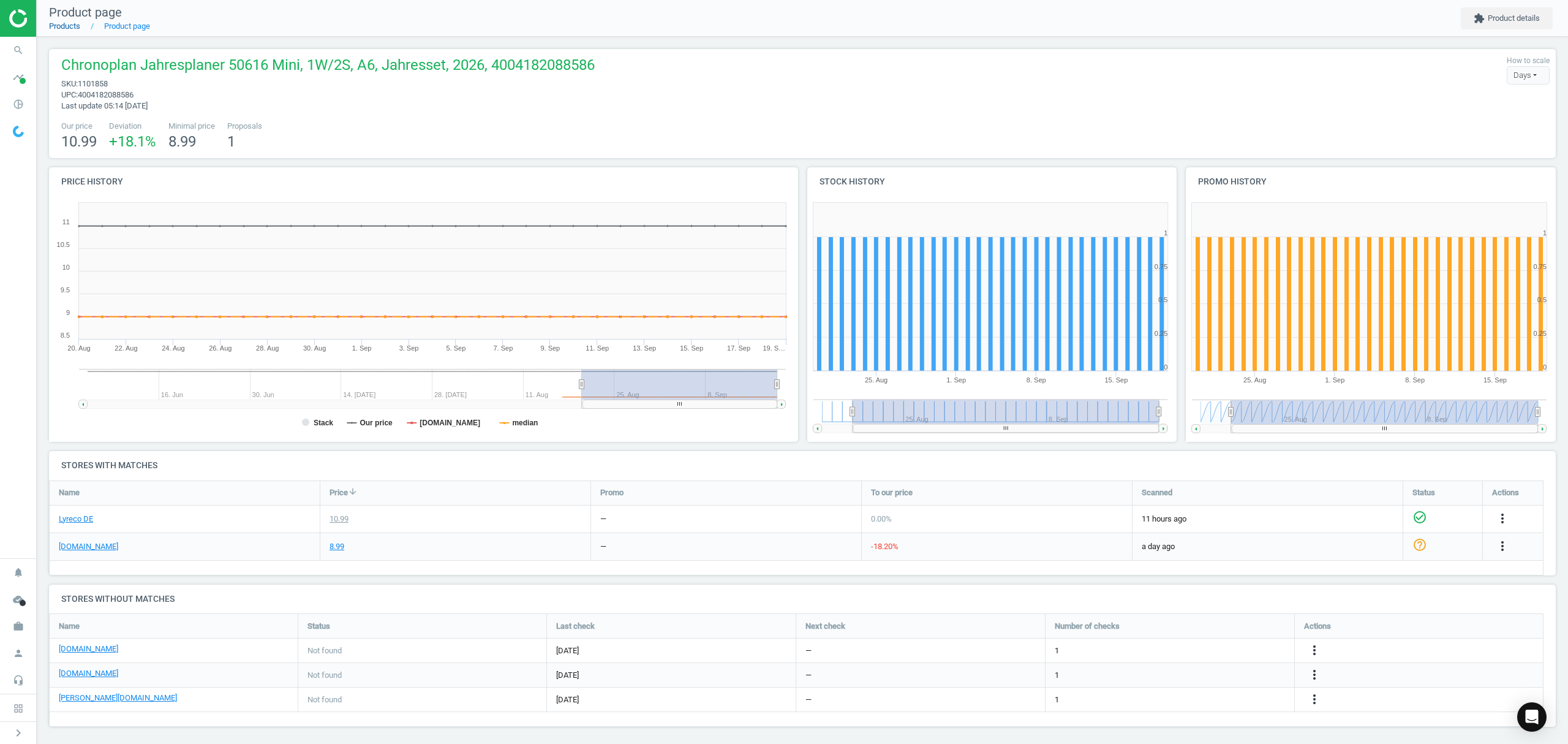
click at [62, 30] on link "Products" at bounding box center [65, 26] width 31 height 9
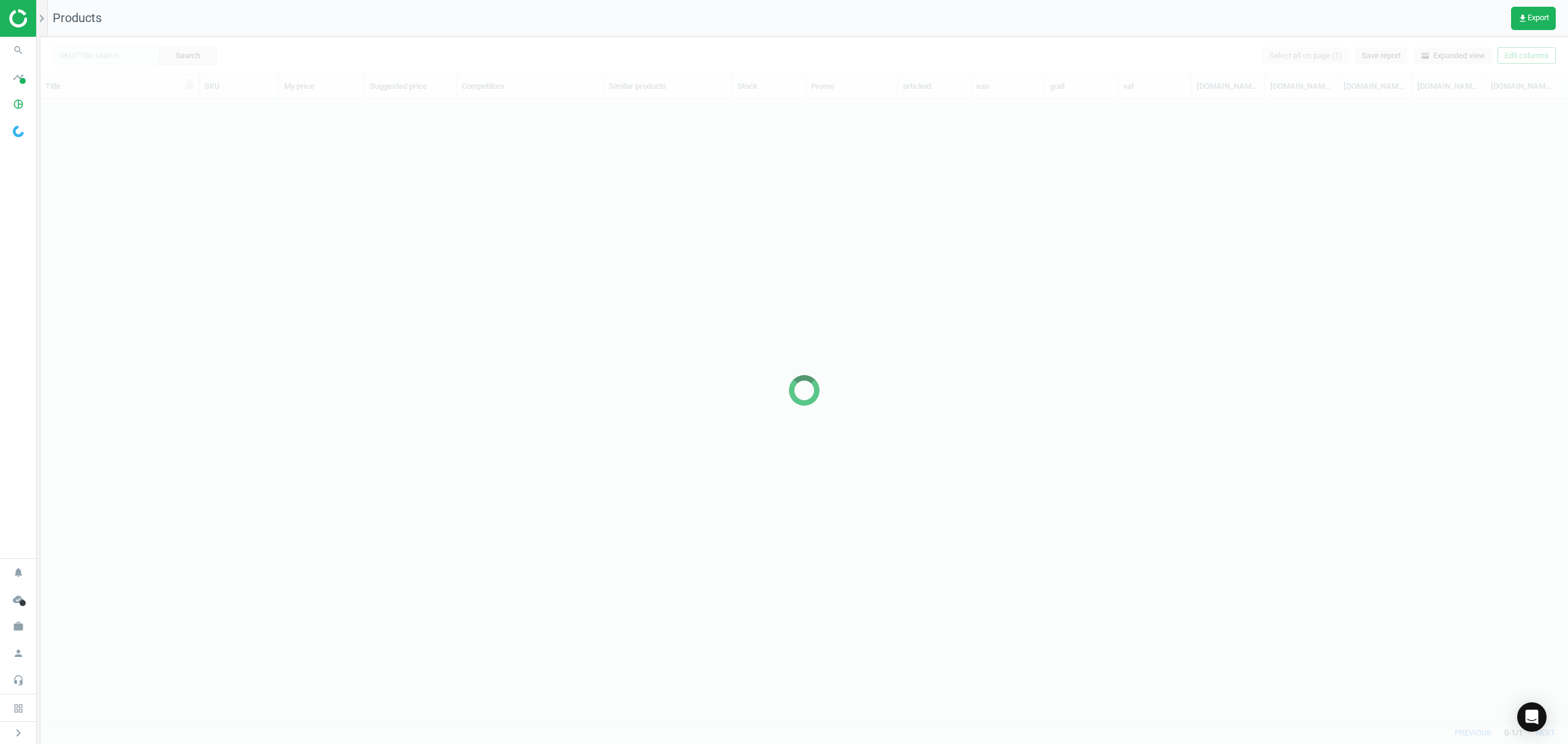
scroll to position [597, 1515]
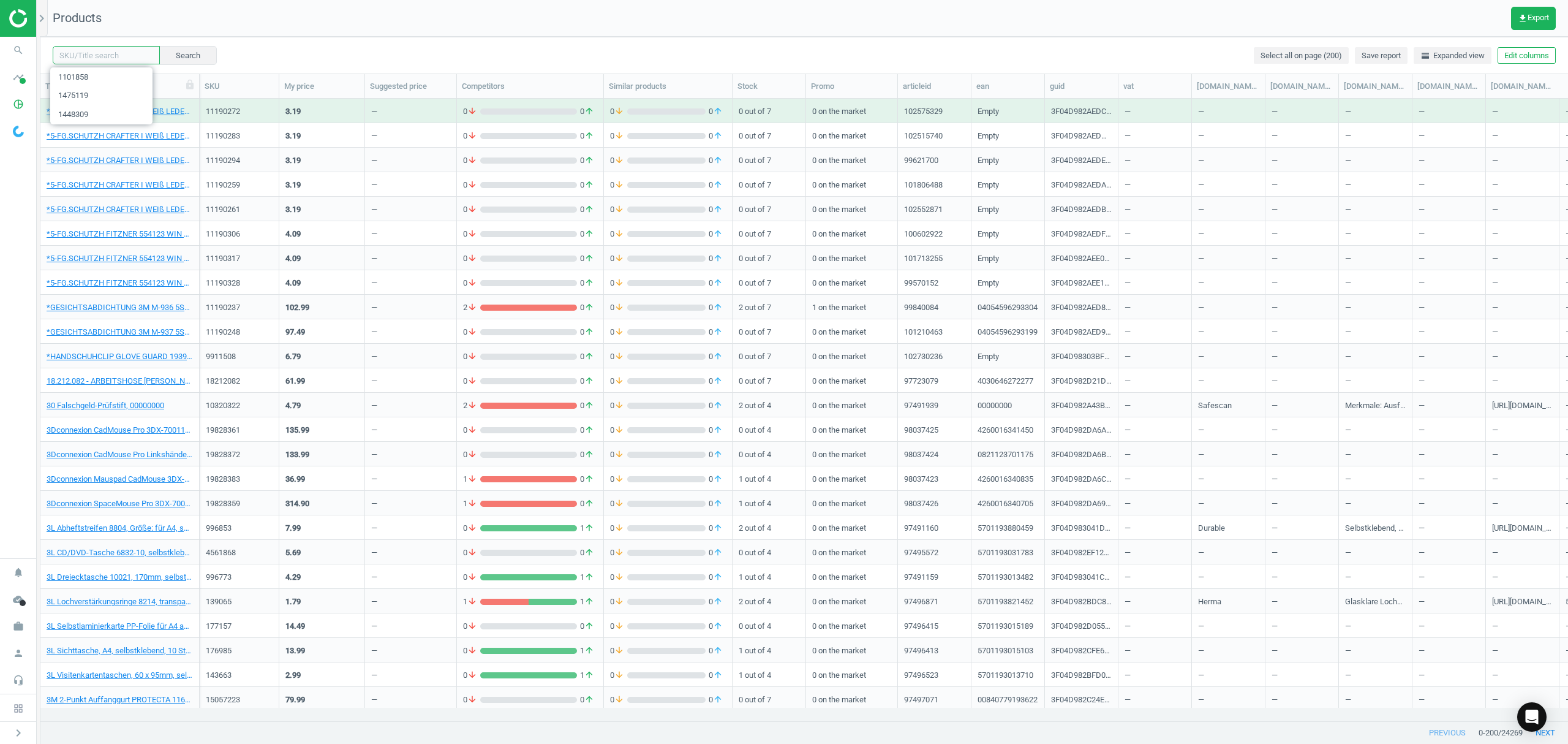
click at [111, 60] on input "text" at bounding box center [106, 55] width 107 height 18
paste input "4088362"
type input "4088362"
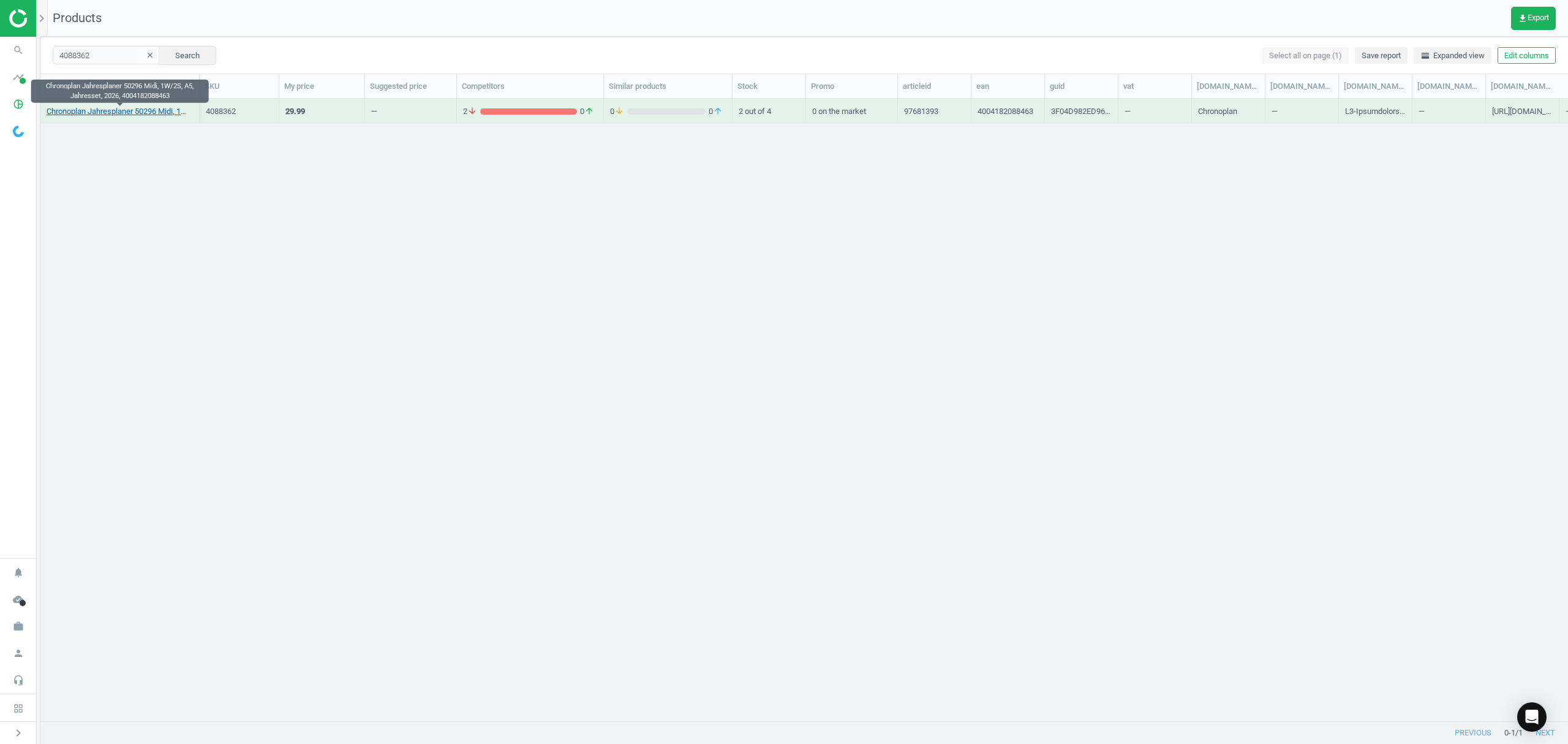
click at [152, 106] on link "Chronoplan Jahresplaner 50296 Midi, 1W/2S, A5, Jahresset, 2026, 4004182088463" at bounding box center [120, 111] width 146 height 11
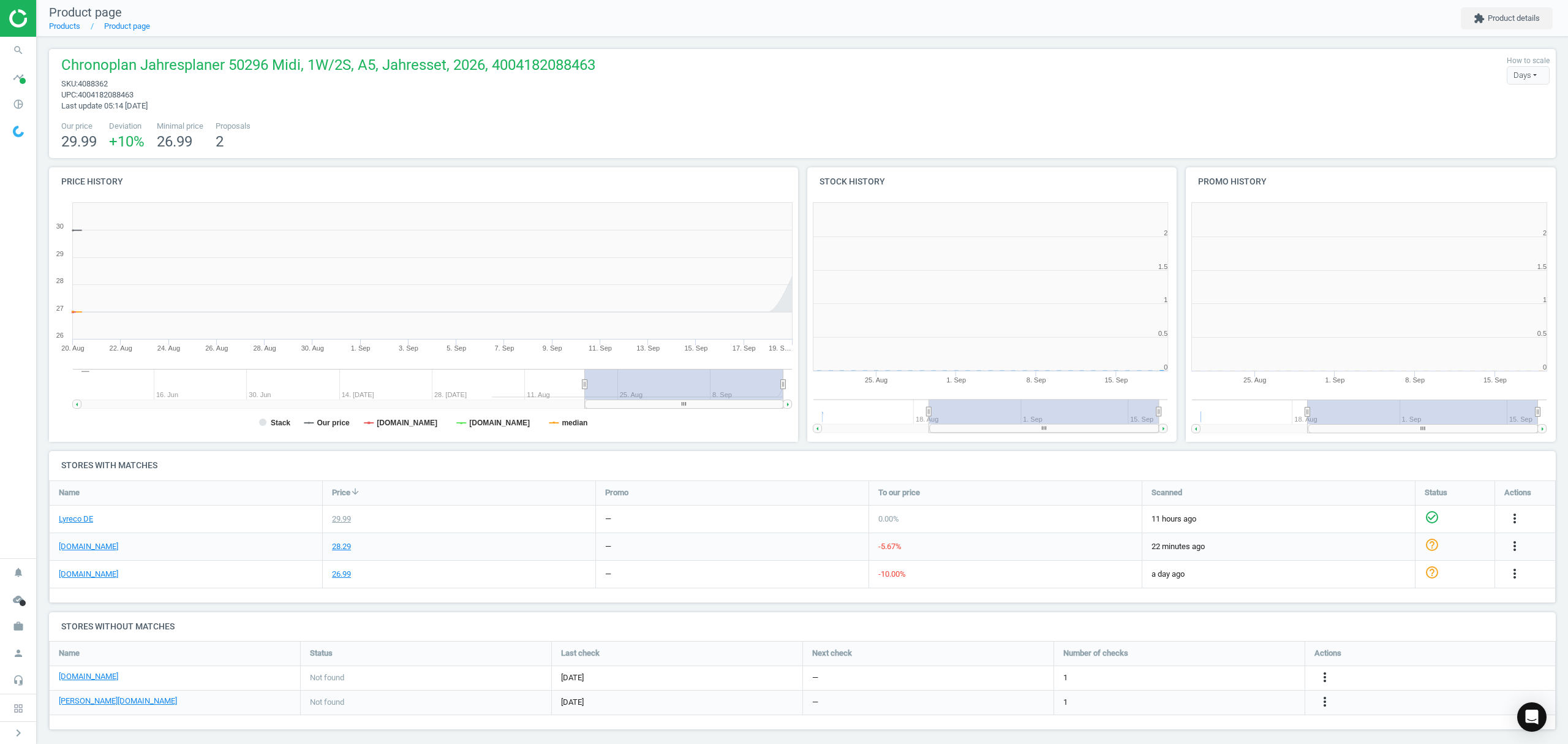
scroll to position [6, 6]
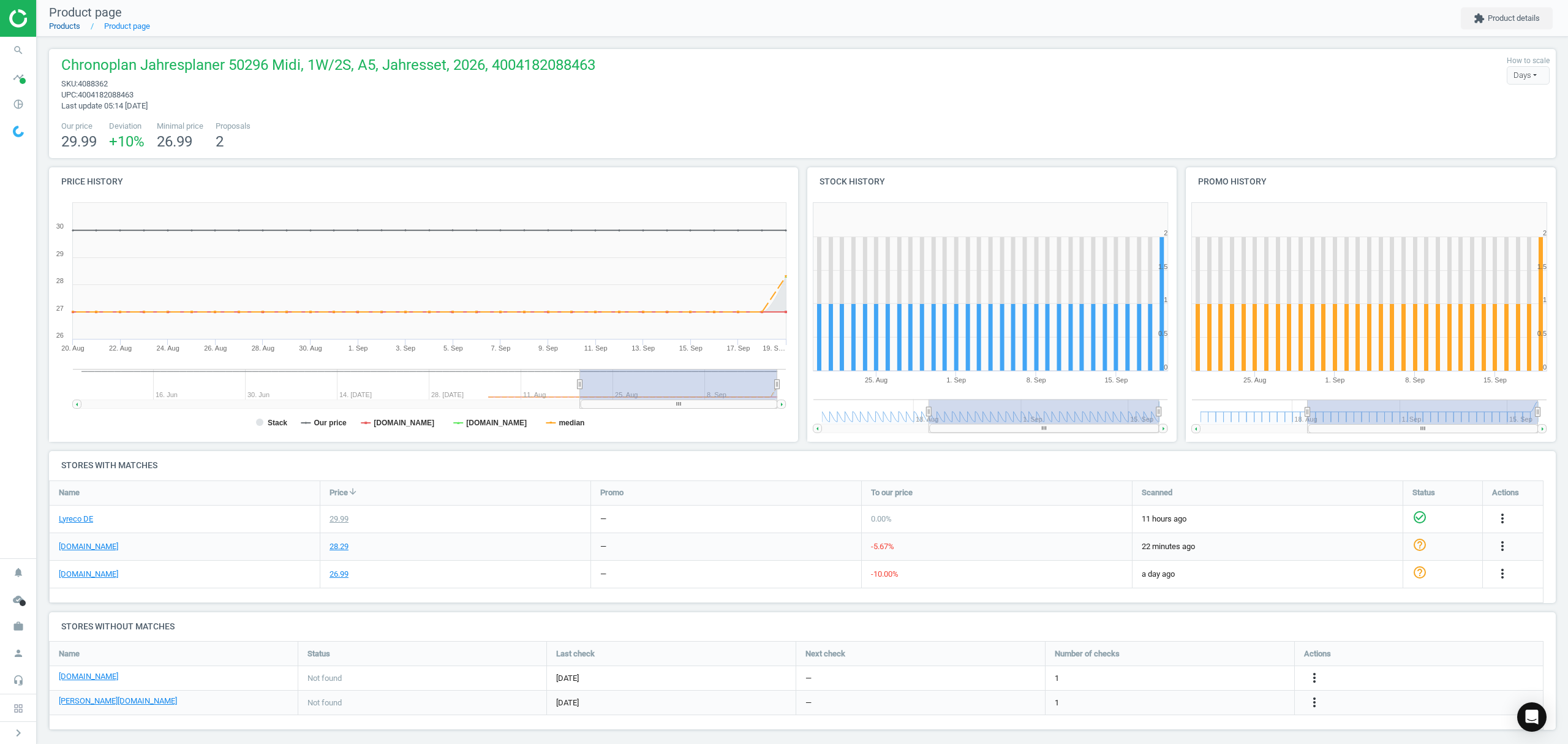
click at [62, 25] on link "Products" at bounding box center [65, 26] width 31 height 9
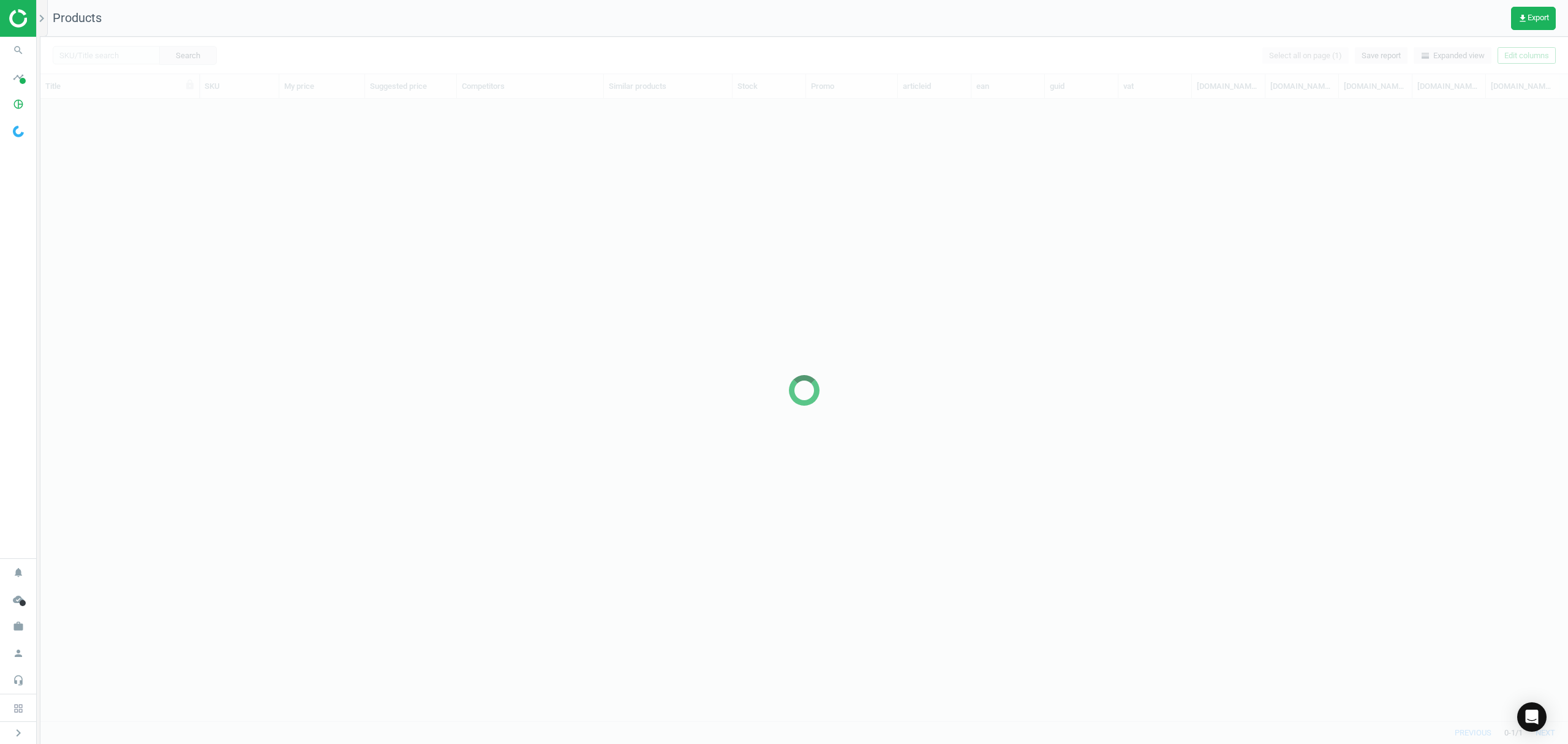
scroll to position [597, 1515]
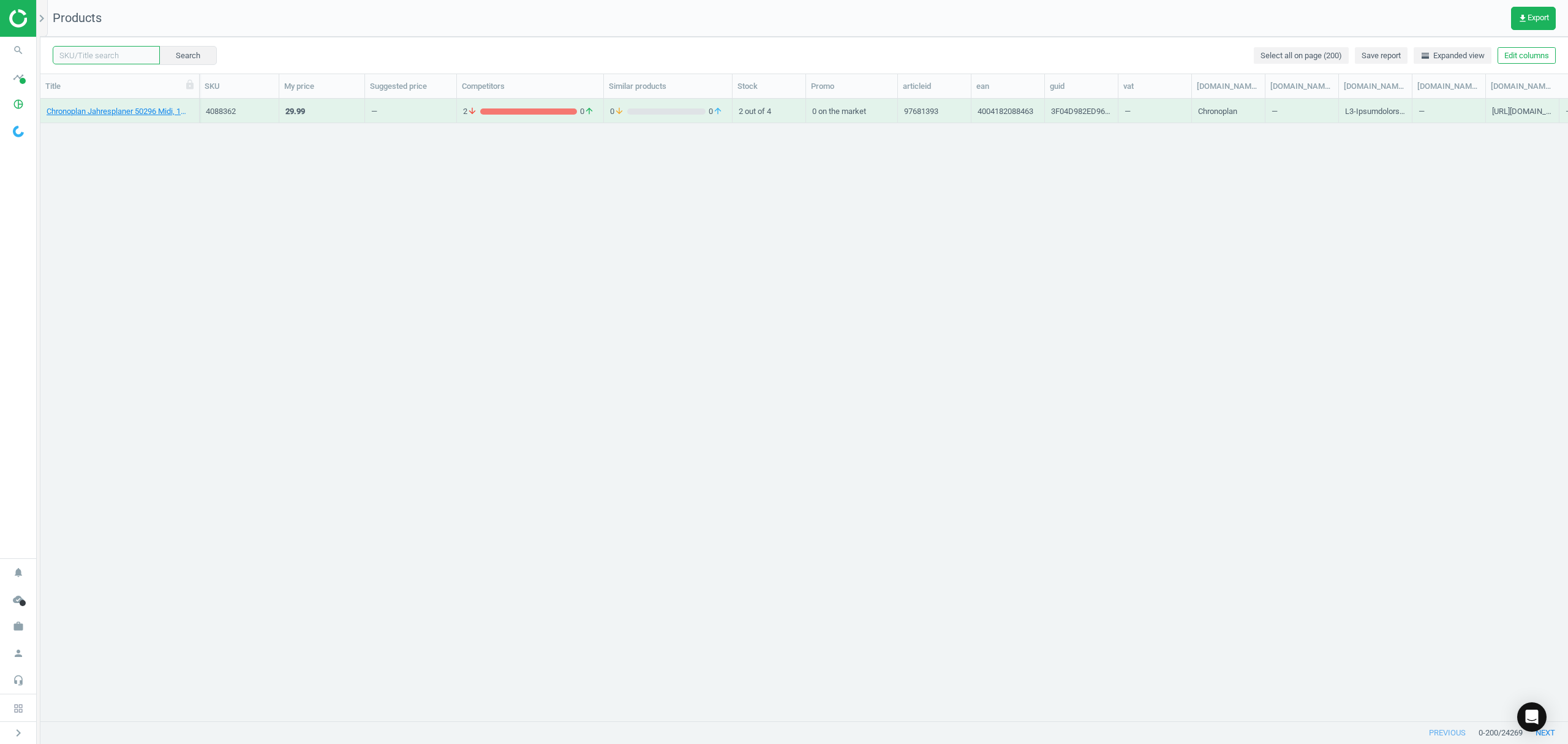
click at [104, 53] on input "text" at bounding box center [106, 55] width 107 height 18
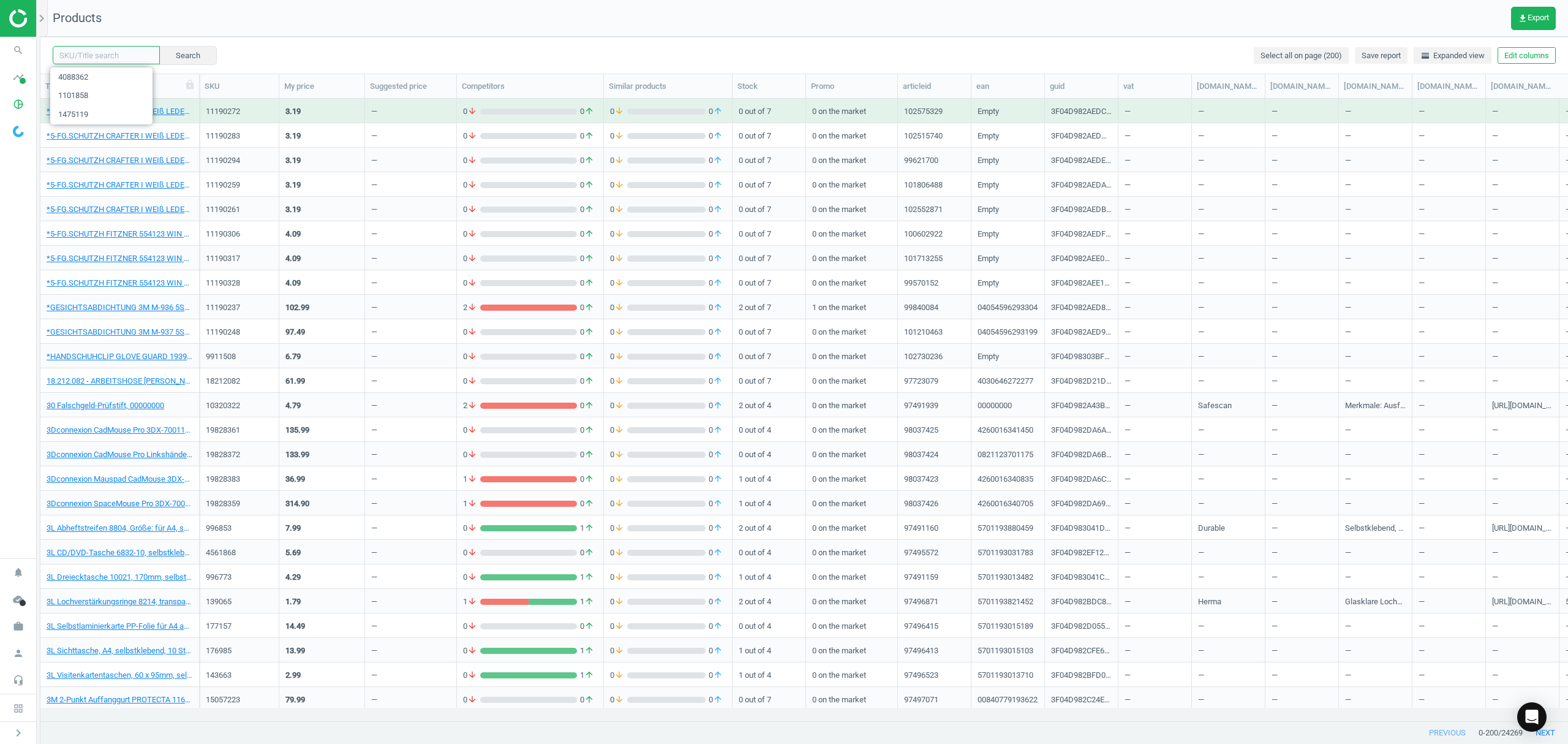
paste input "1086684"
type input "1086684"
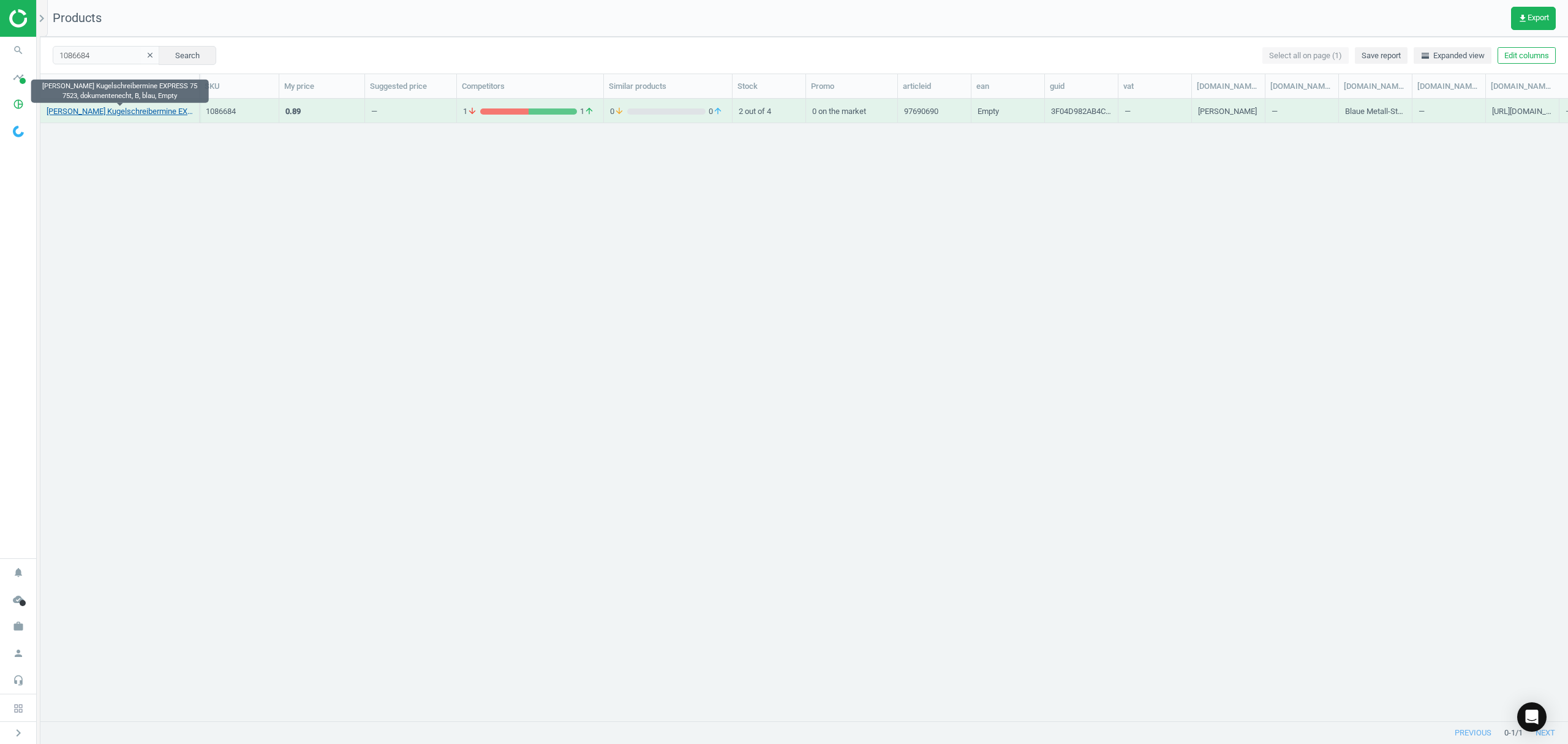
click at [120, 115] on link "SCHNEIDER Kugelschreibermine EXPRESS 75 7523, dokumentenecht, B, blau, Empty" at bounding box center [120, 111] width 146 height 11
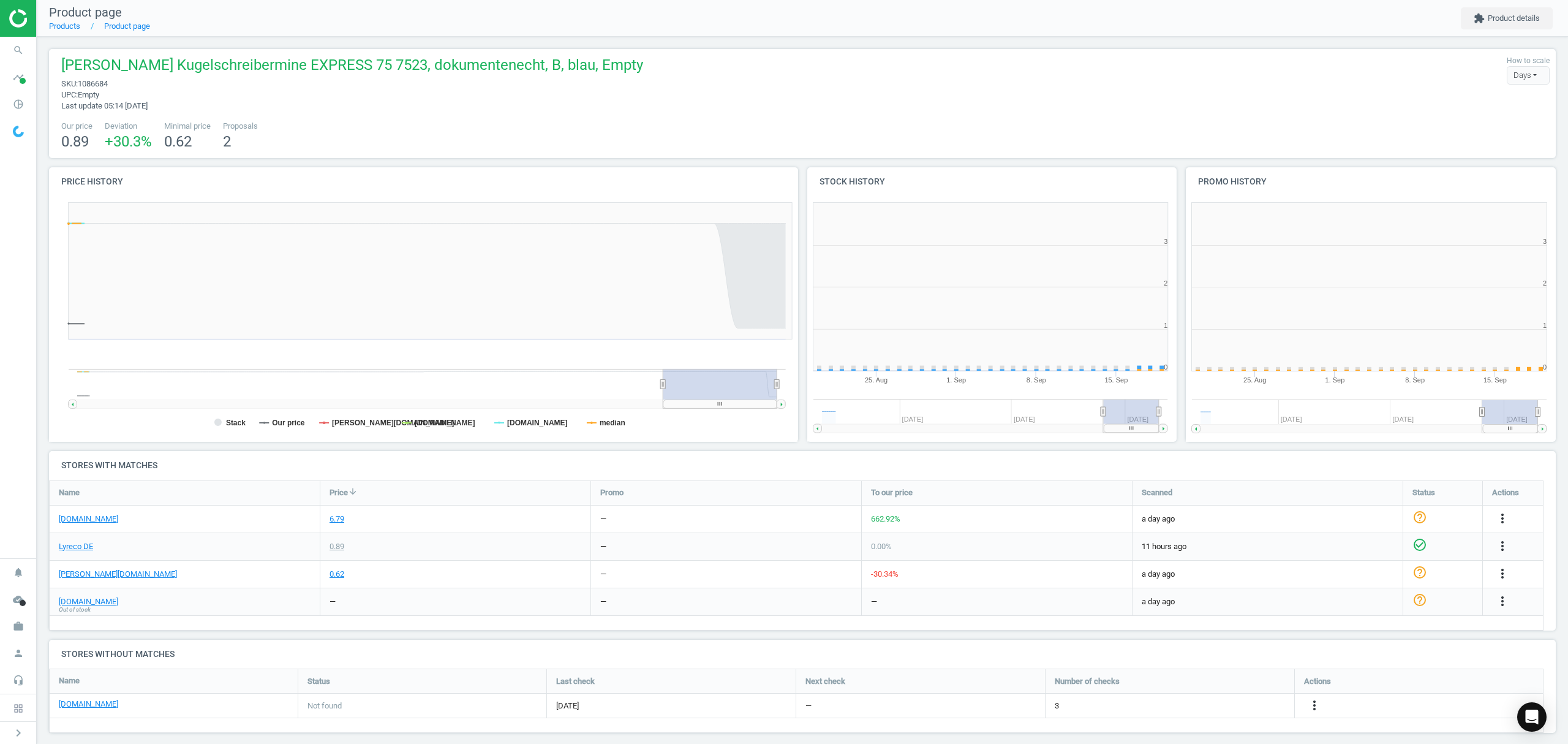
scroll to position [6, 6]
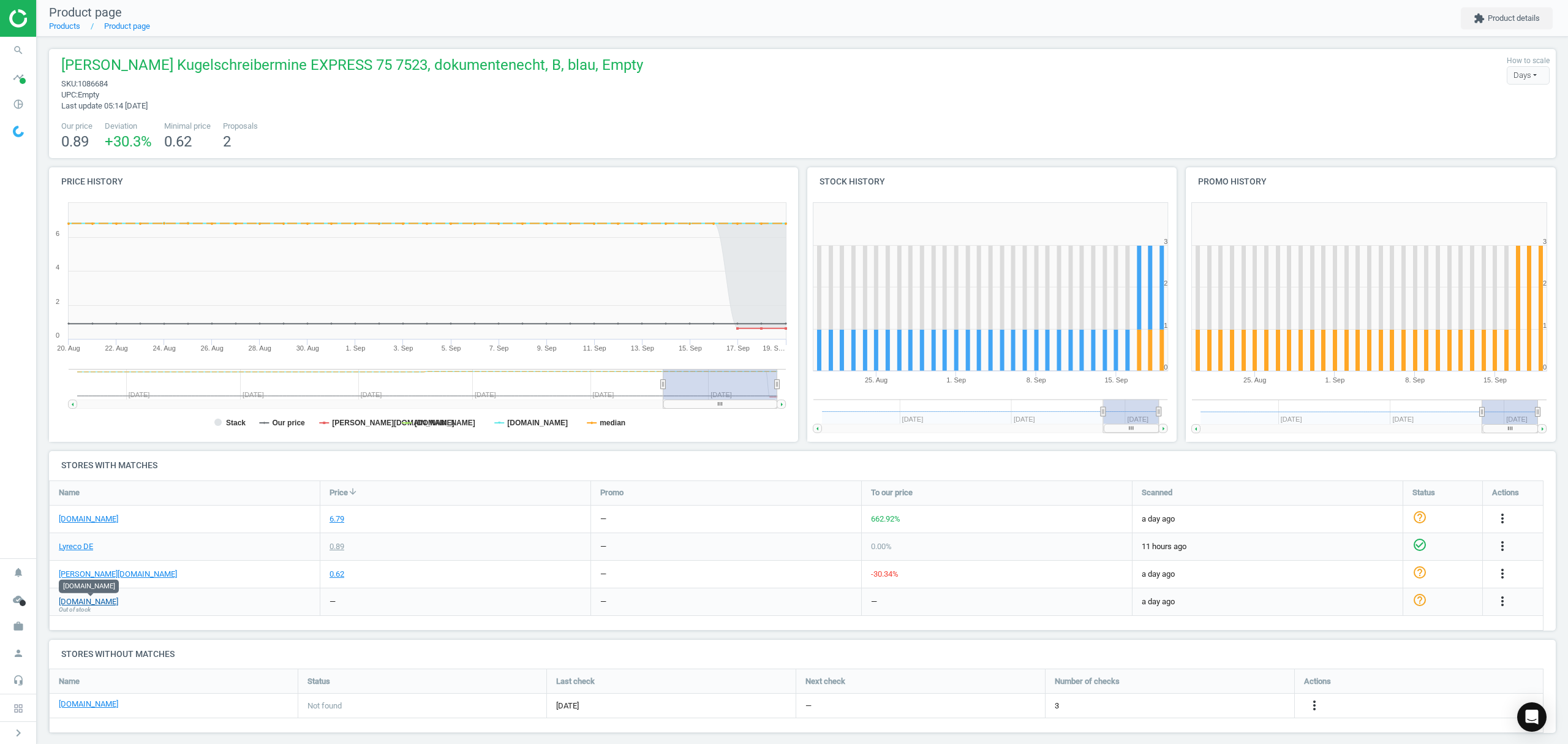
click at [98, 602] on link "[DOMAIN_NAME]" at bounding box center [89, 602] width 60 height 11
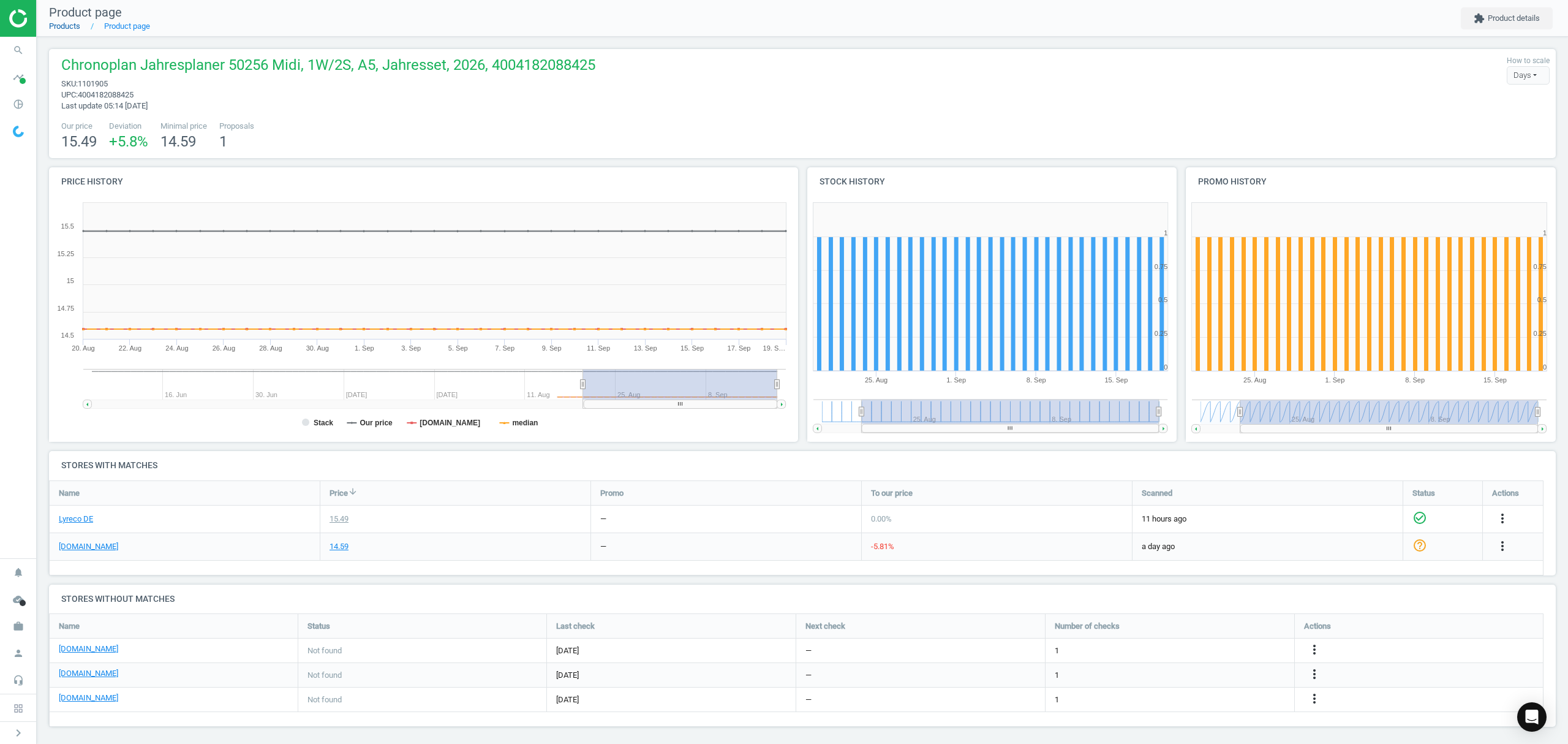
click at [72, 26] on link "Products" at bounding box center [65, 26] width 31 height 9
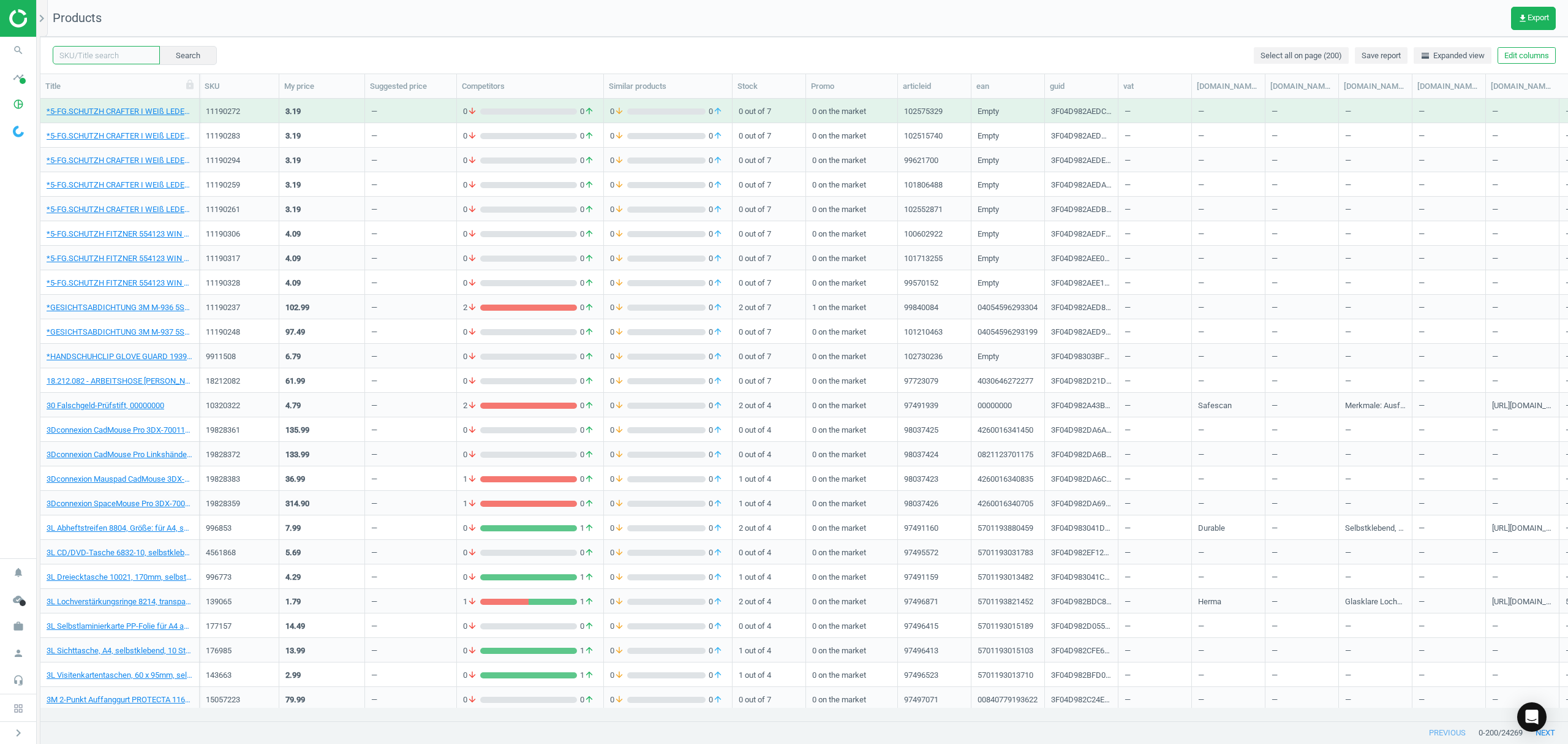
click at [93, 57] on input "text" at bounding box center [106, 55] width 107 height 18
paste input "1069093"
type input "1069093"
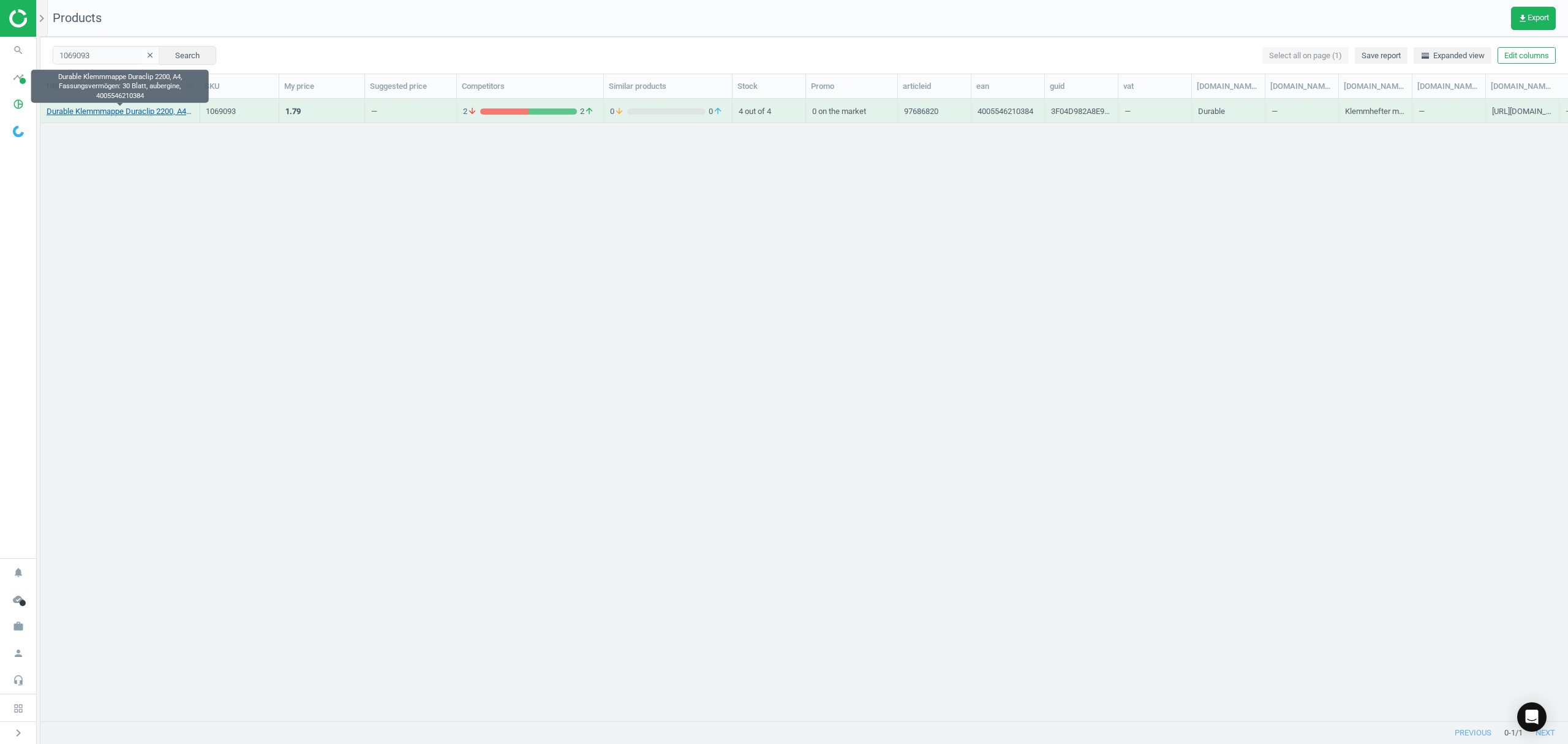
click at [120, 109] on link "Durable Klemmmappe Duraclip 2200, A4, Fassungsvermögen: 30 Blatt, aubergine, 40…" at bounding box center [120, 111] width 146 height 11
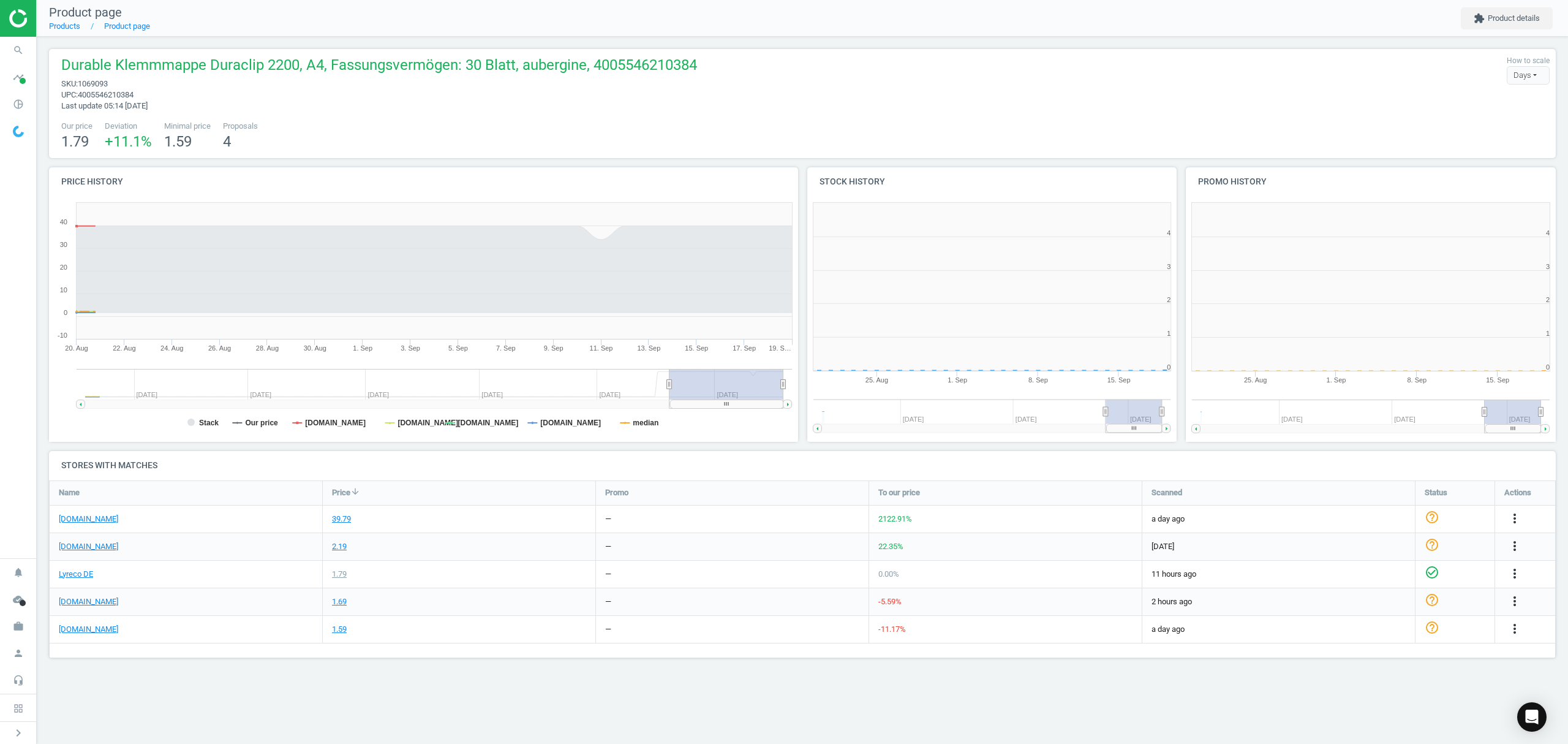
scroll to position [270, 395]
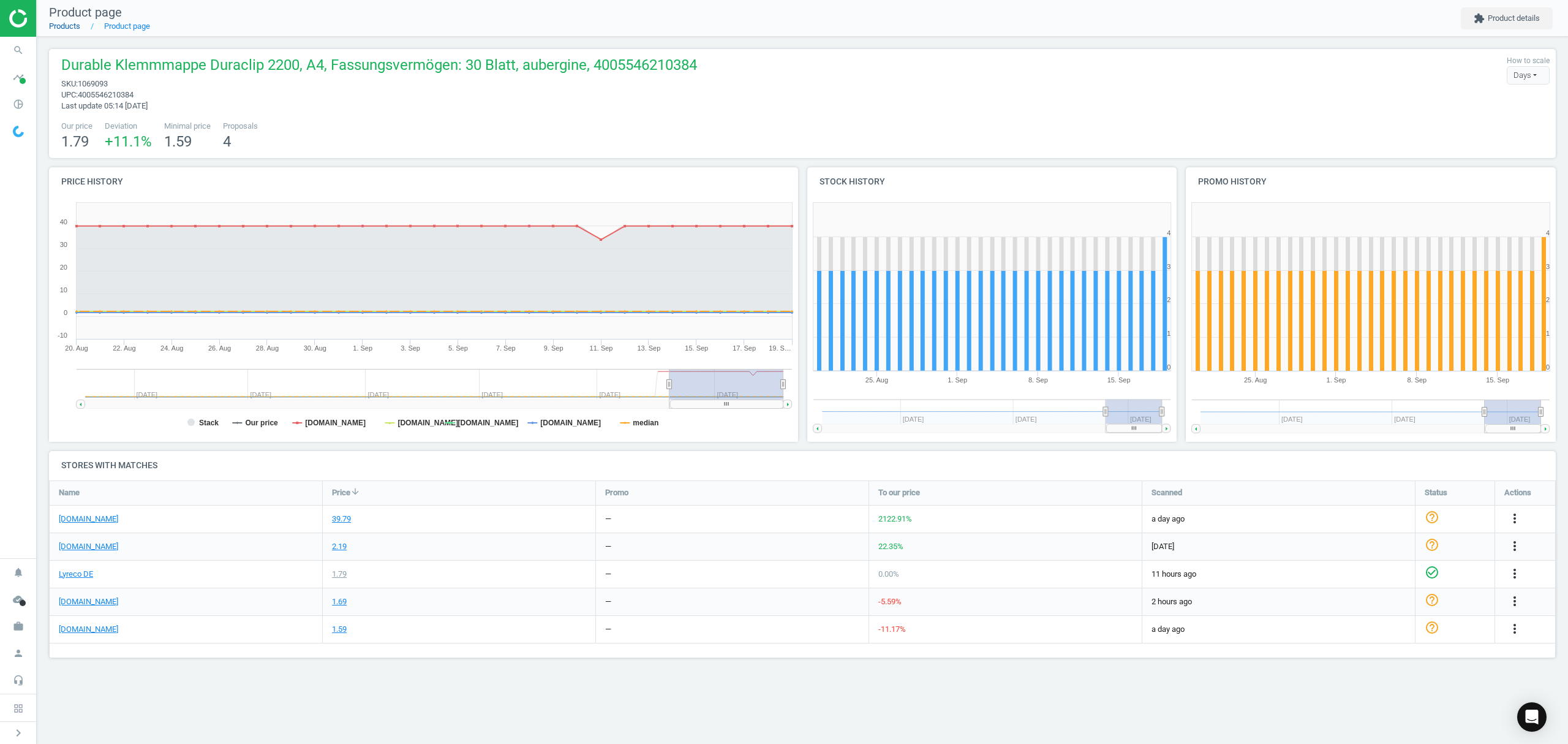
click at [66, 30] on link "Products" at bounding box center [65, 26] width 31 height 9
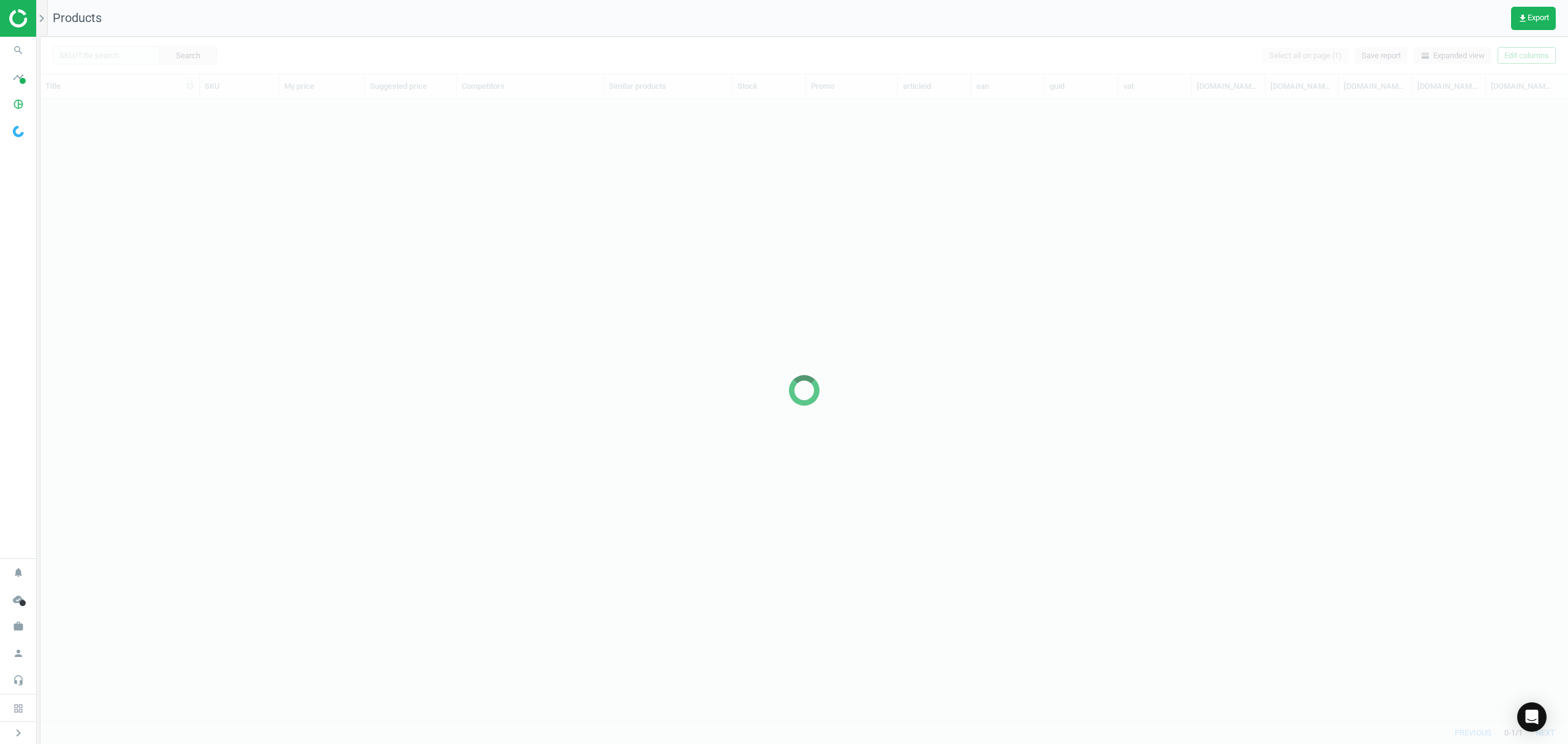
scroll to position [597, 1515]
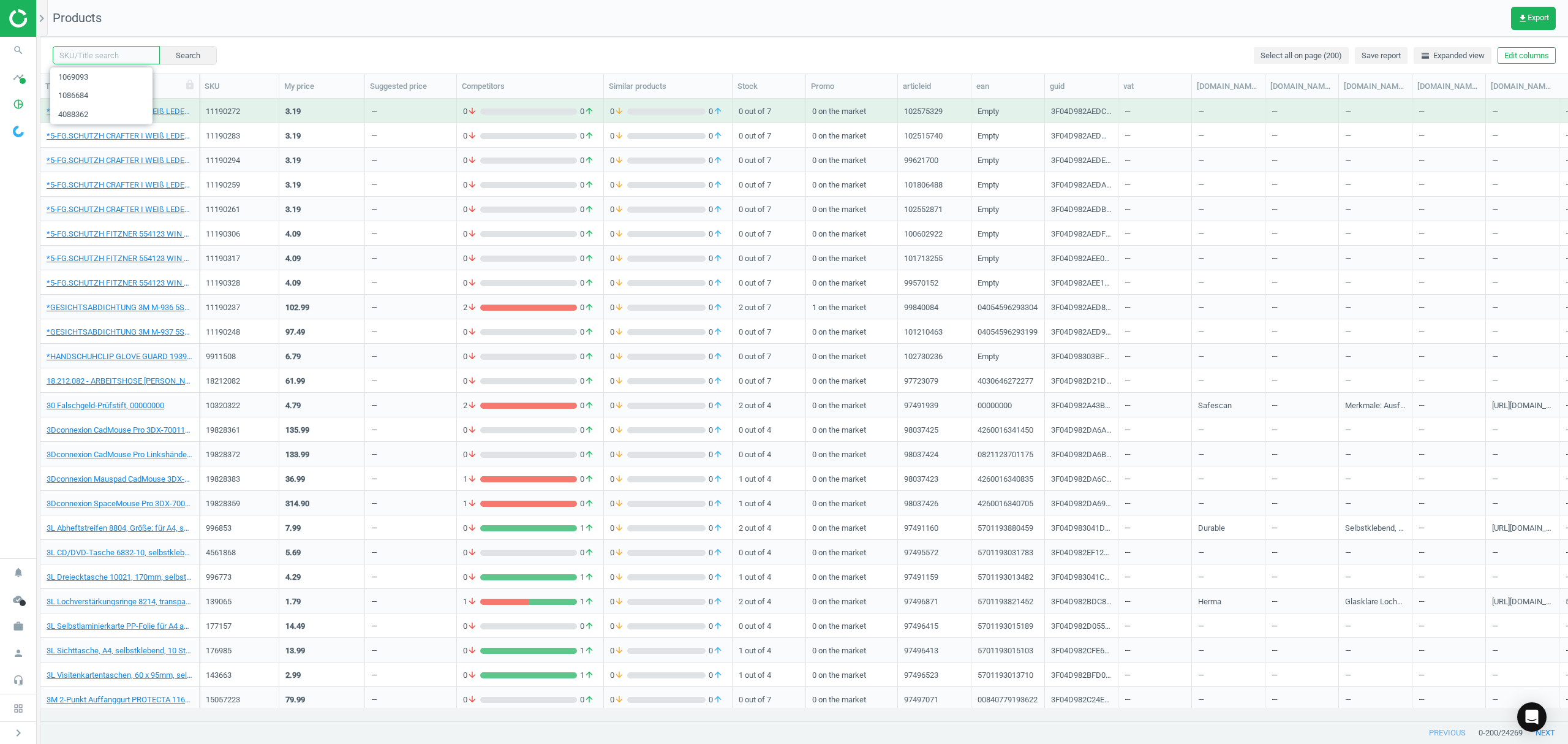
click at [106, 54] on input "text" at bounding box center [106, 55] width 107 height 18
paste input "2229025"
type input "2229025"
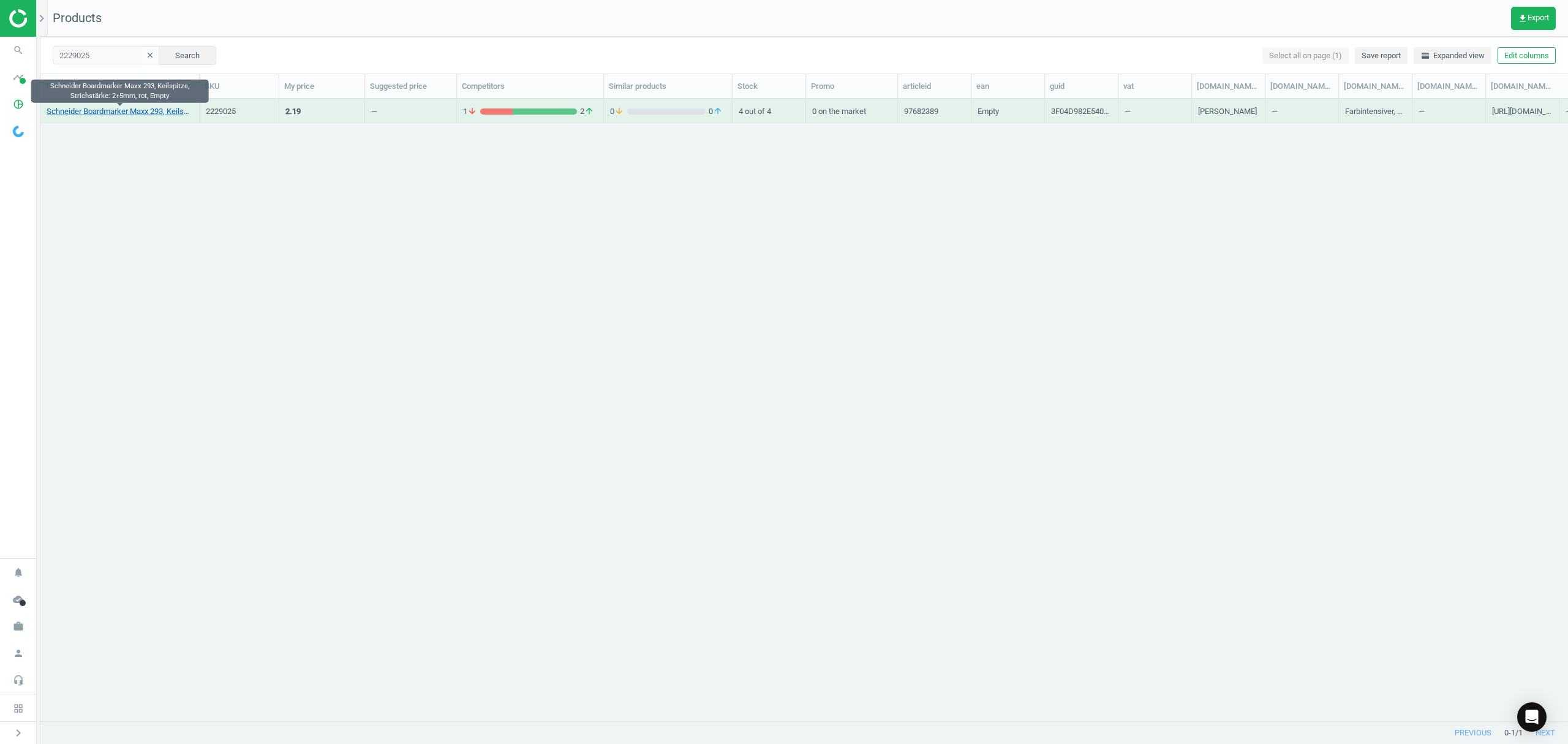
click at [130, 110] on link "Schneider Boardmarker Maxx 293, Keilspitze, Strichstärke: 2+5mm, rot, Empty" at bounding box center [120, 111] width 146 height 11
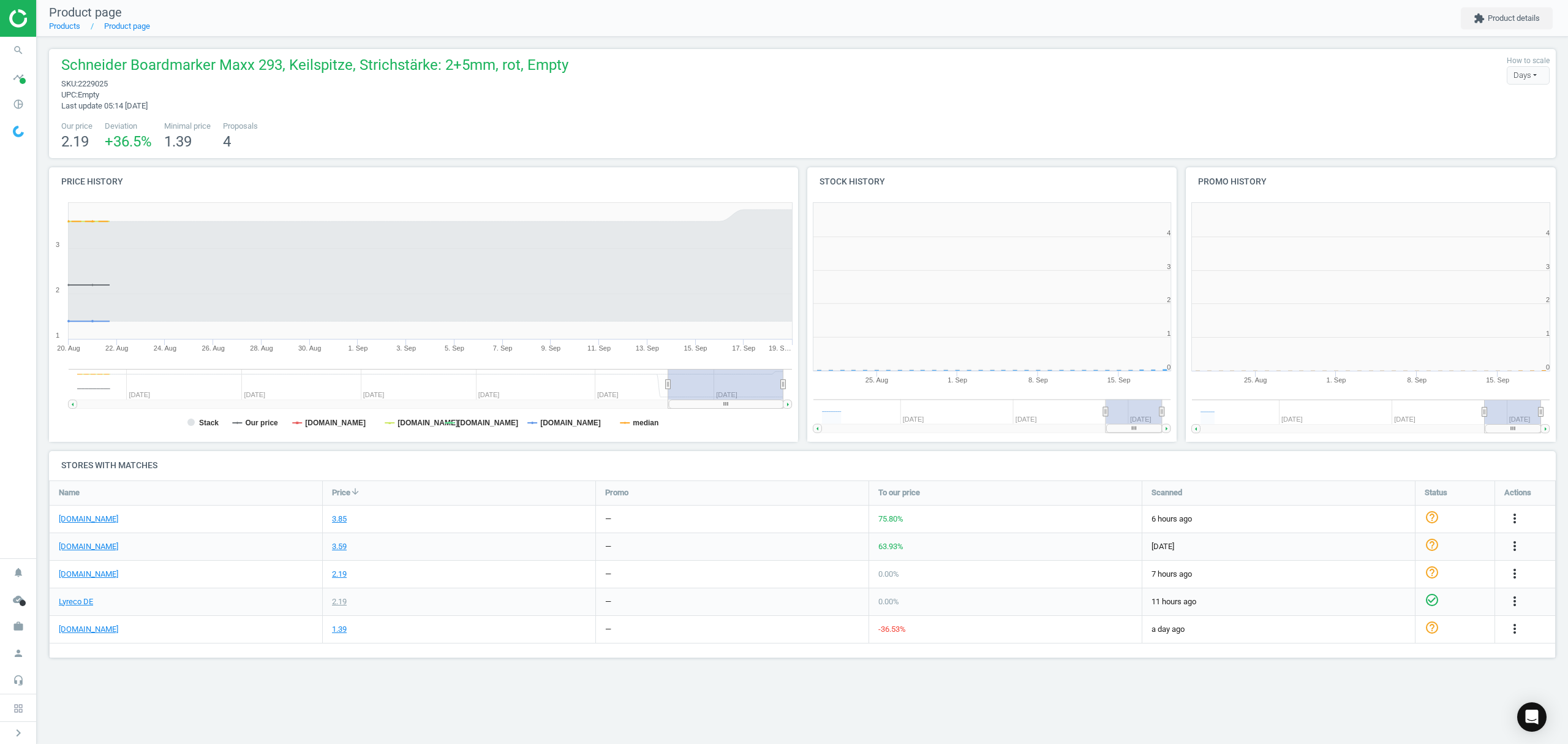
scroll to position [270, 395]
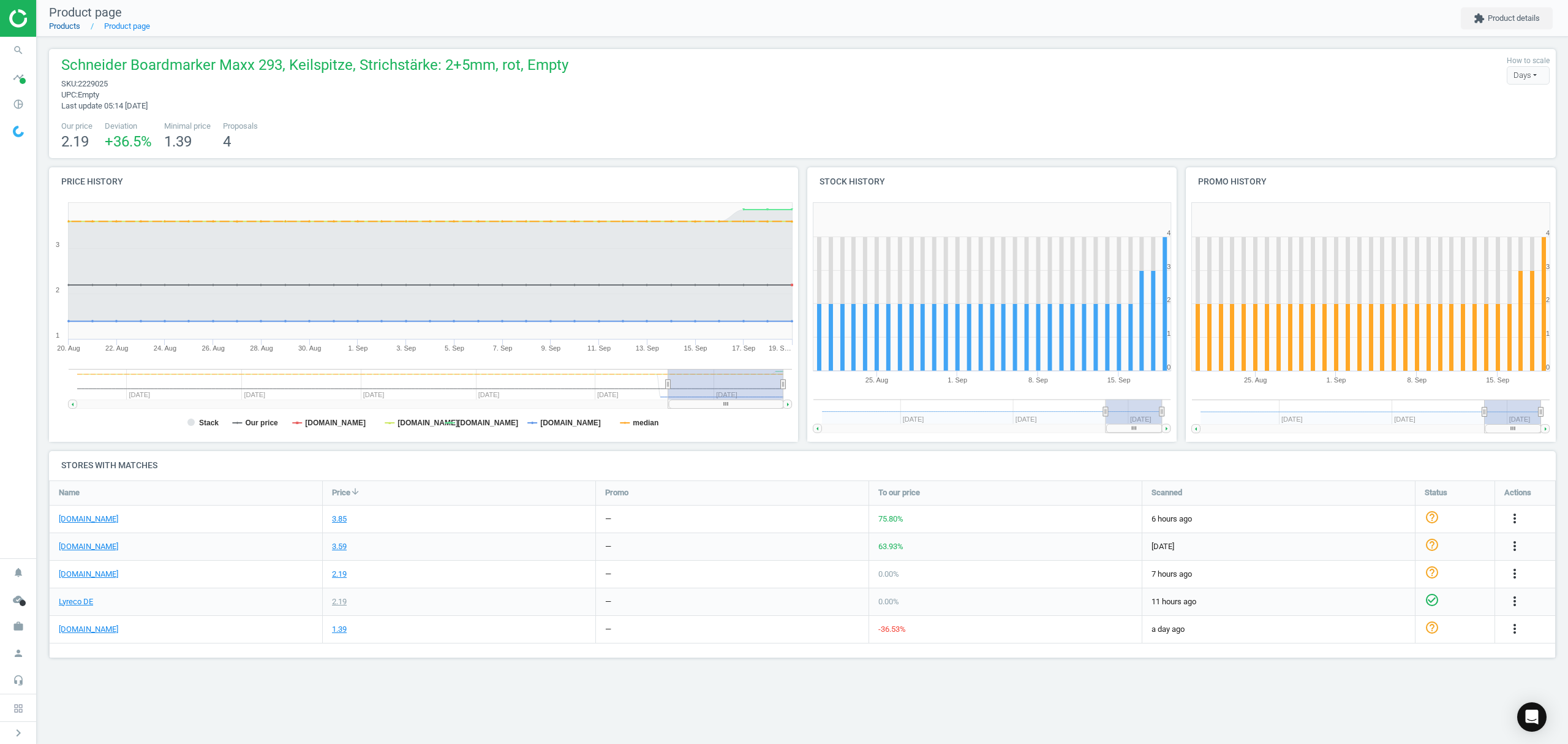
click at [63, 23] on link "Products" at bounding box center [65, 26] width 31 height 9
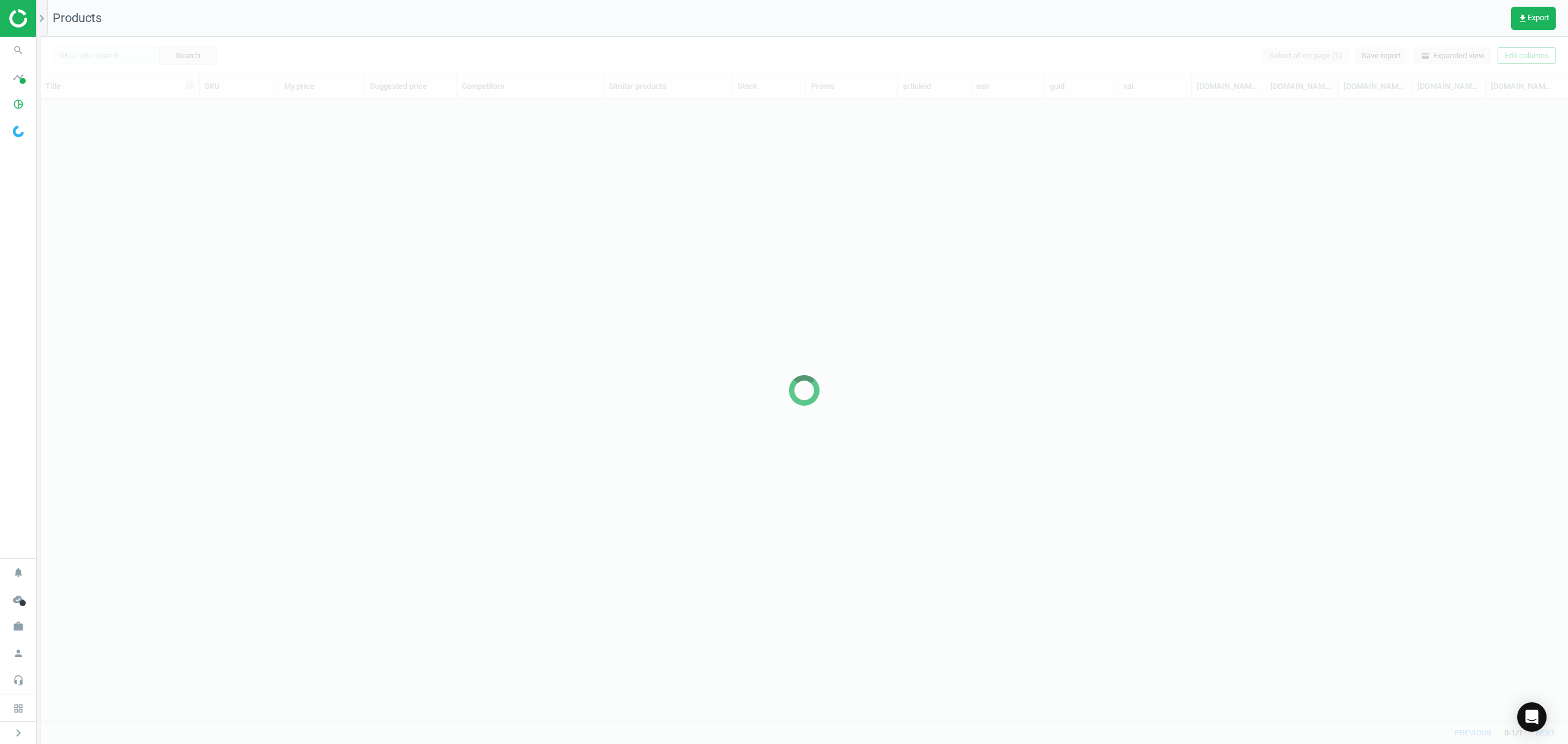
scroll to position [597, 1515]
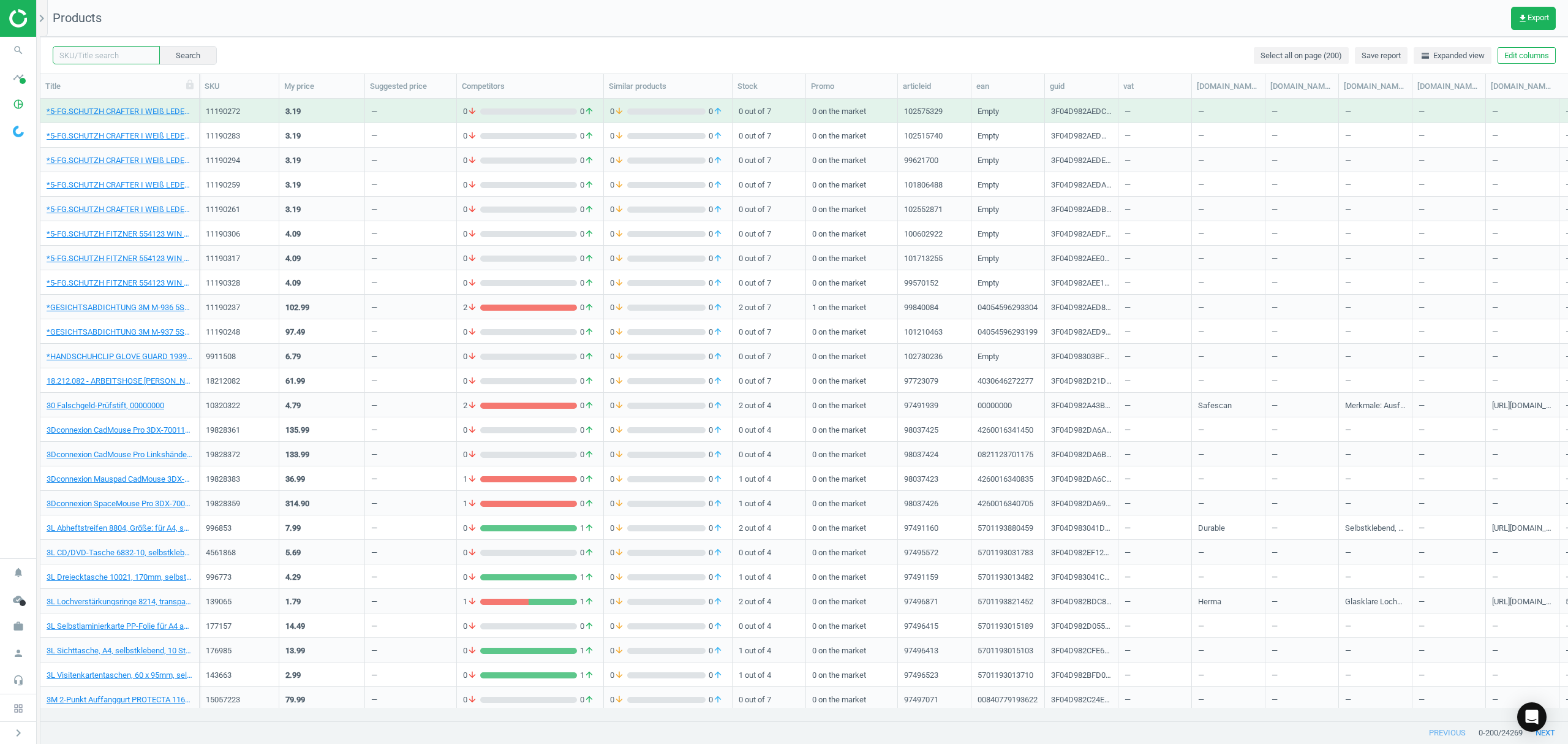
click at [116, 52] on input "text" at bounding box center [106, 55] width 107 height 18
paste input "1069093"
type input "1069093"
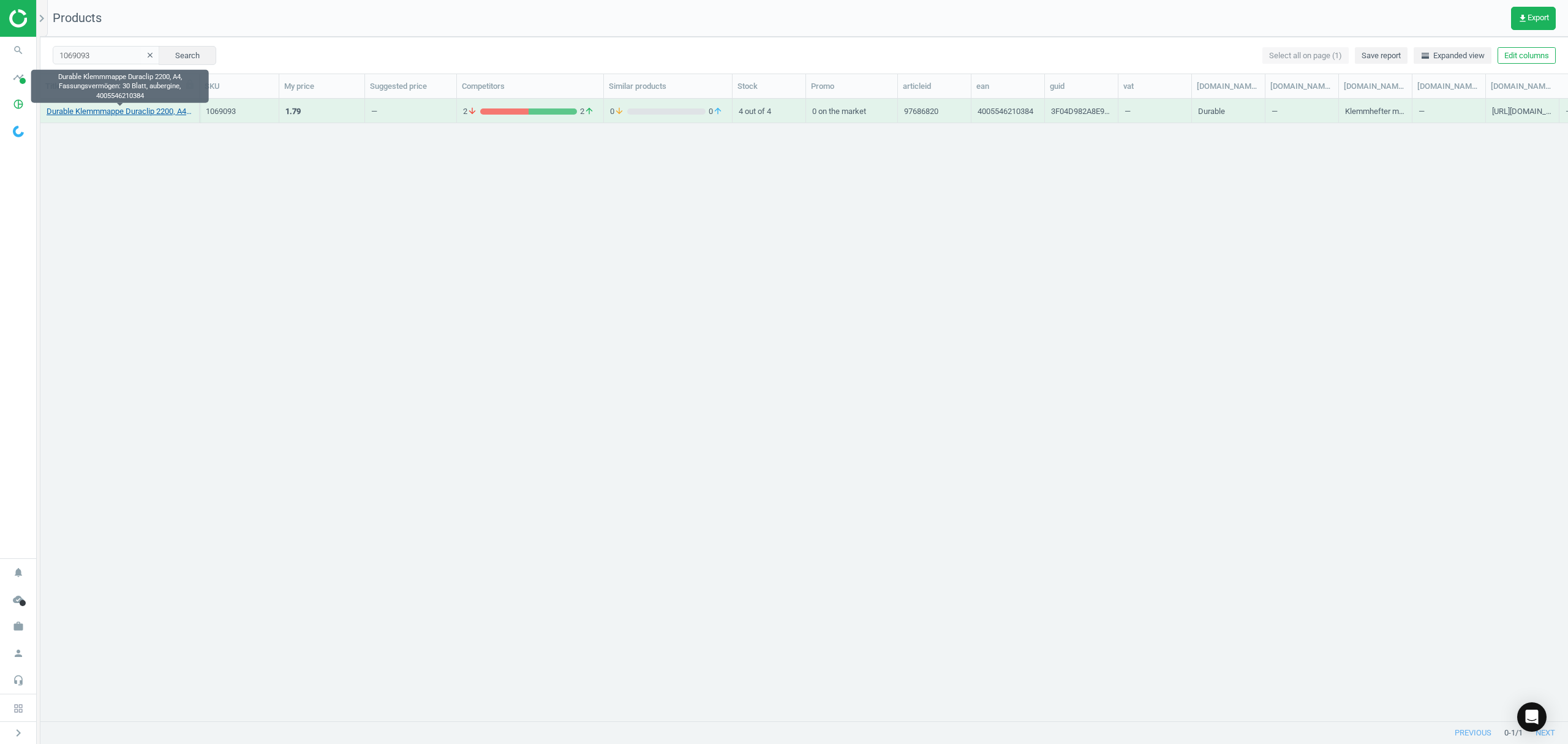
click at [77, 106] on link "Durable Klemmmappe Duraclip 2200, A4, Fassungsvermögen: 30 Blatt, aubergine, 40…" at bounding box center [120, 111] width 146 height 11
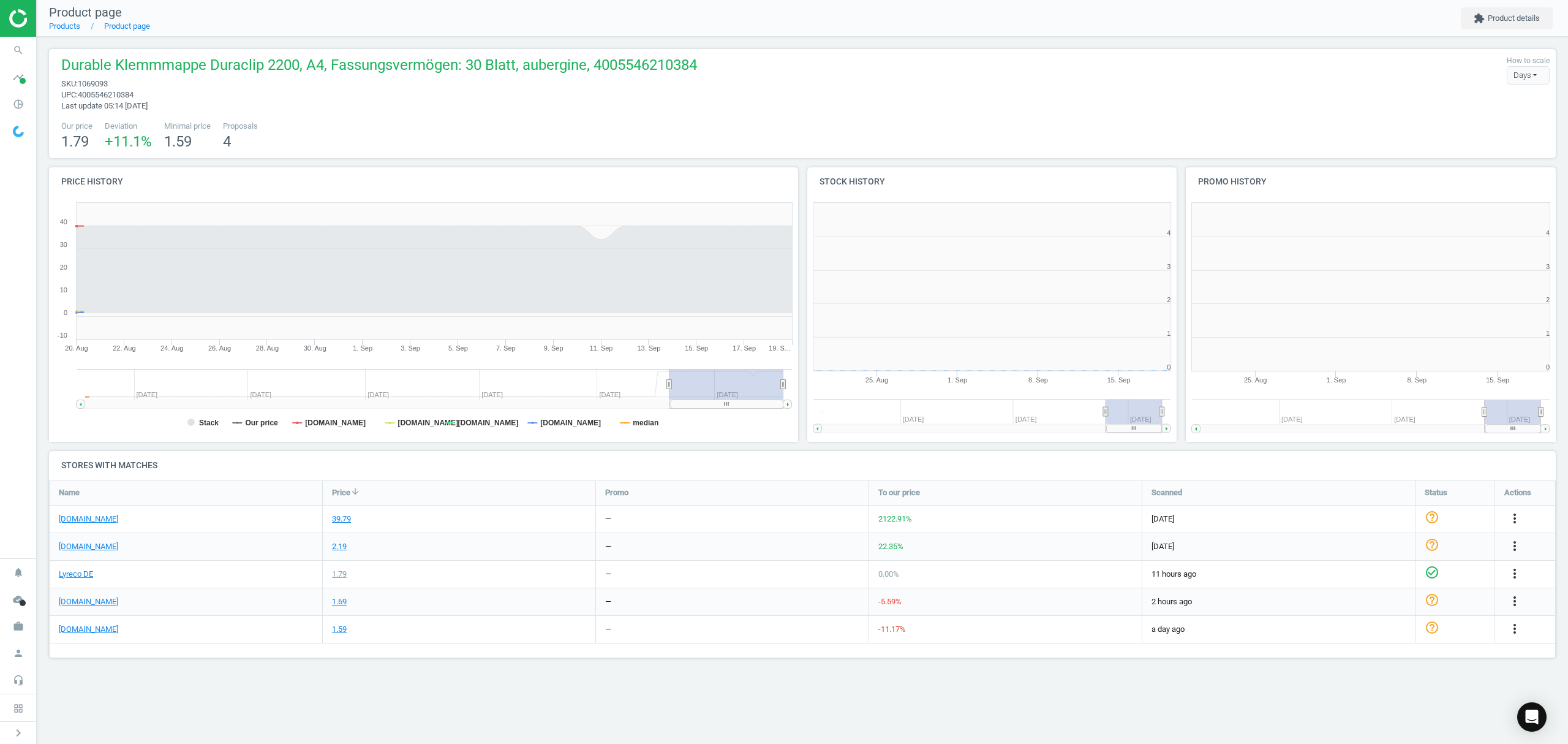
scroll to position [270, 395]
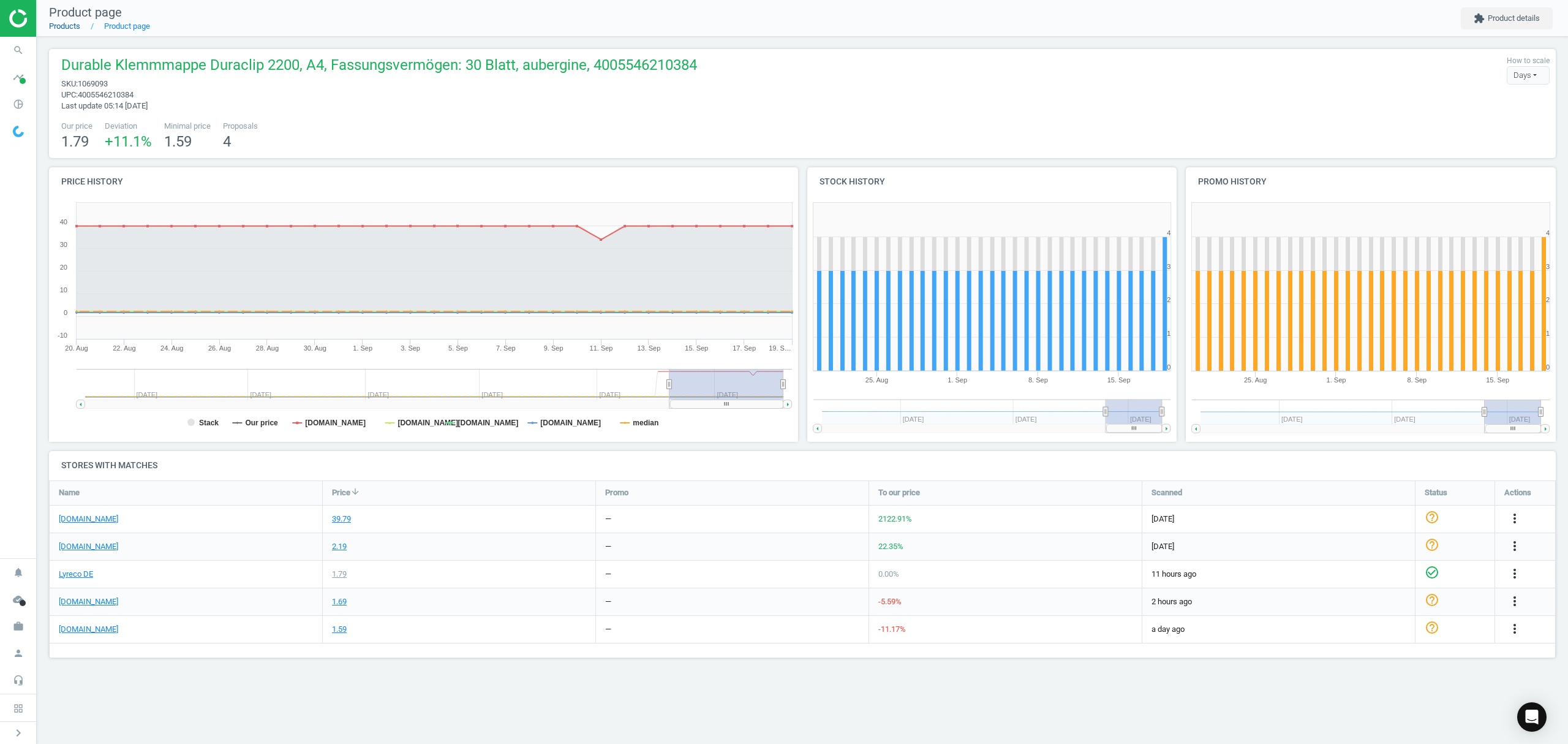
click at [69, 25] on link "Products" at bounding box center [65, 26] width 31 height 9
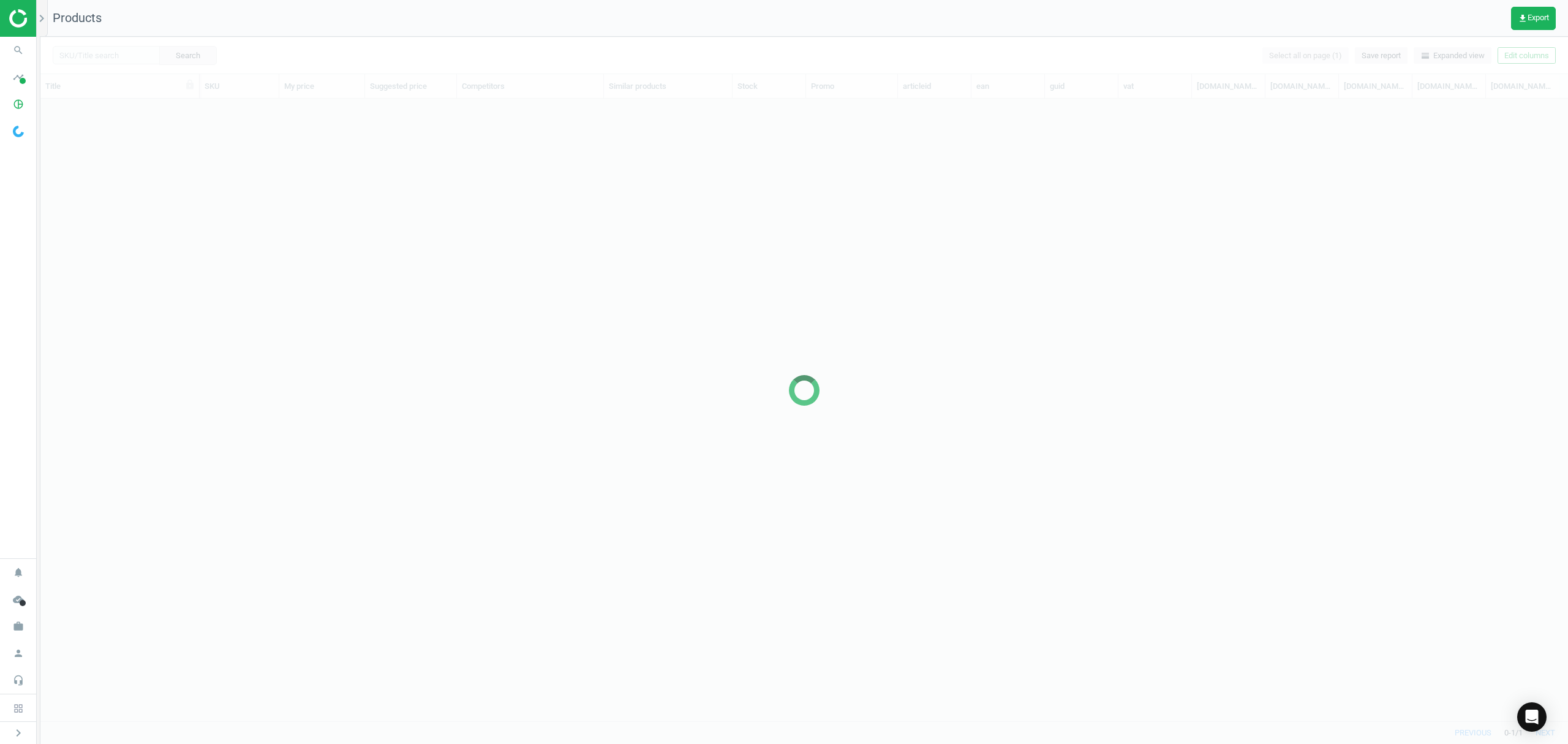
scroll to position [597, 1515]
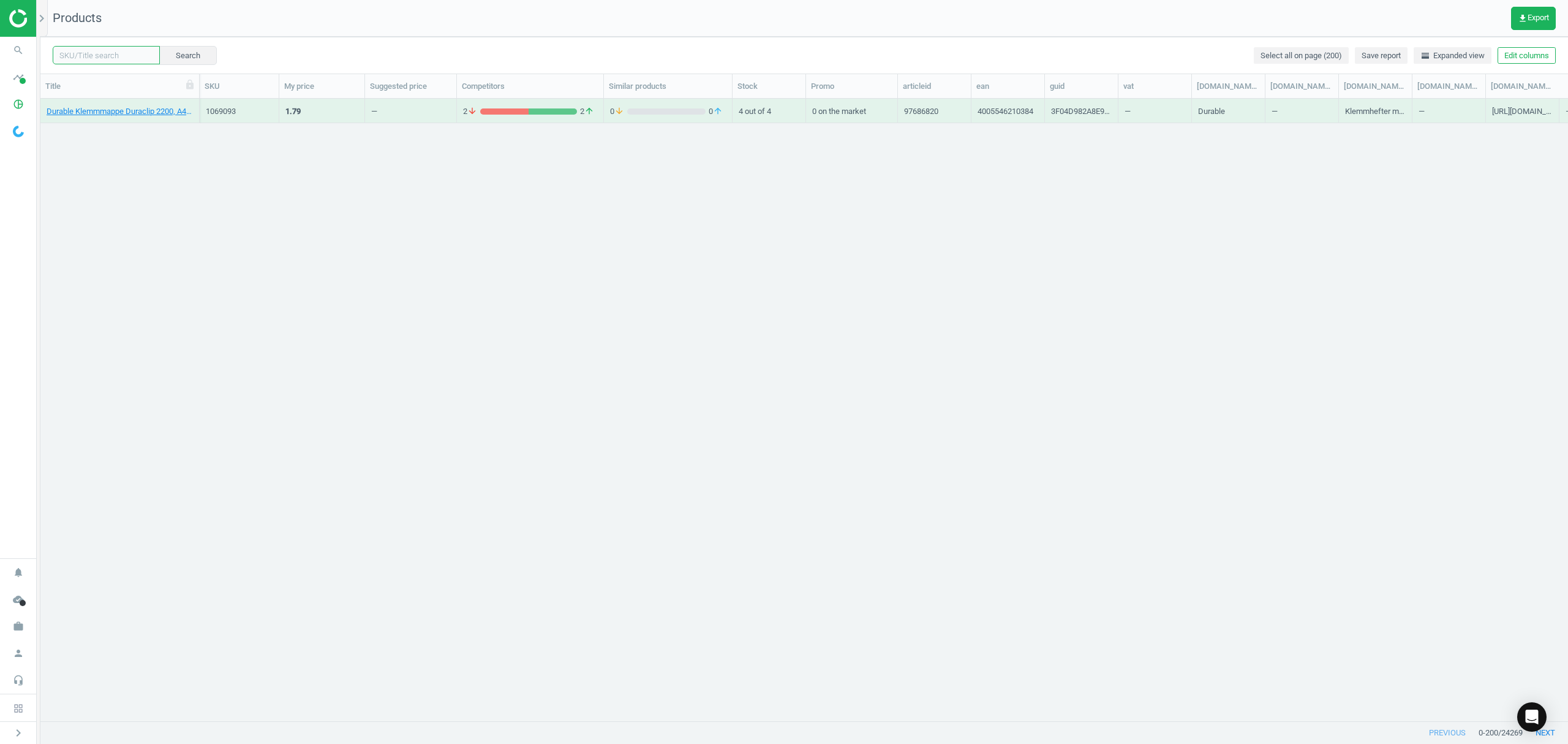
click at [98, 53] on input "text" at bounding box center [106, 55] width 107 height 18
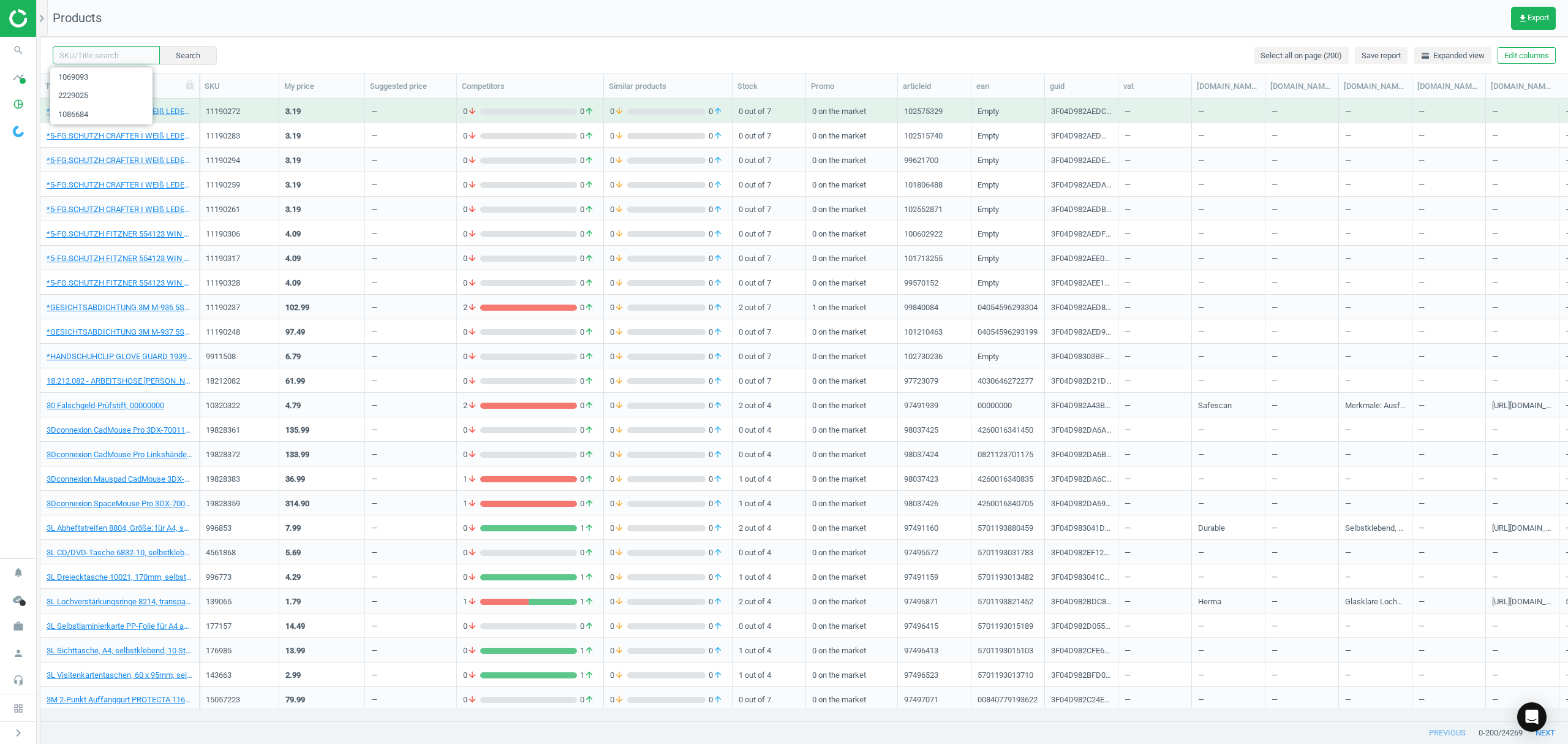
paste input "175721"
type input "175721"
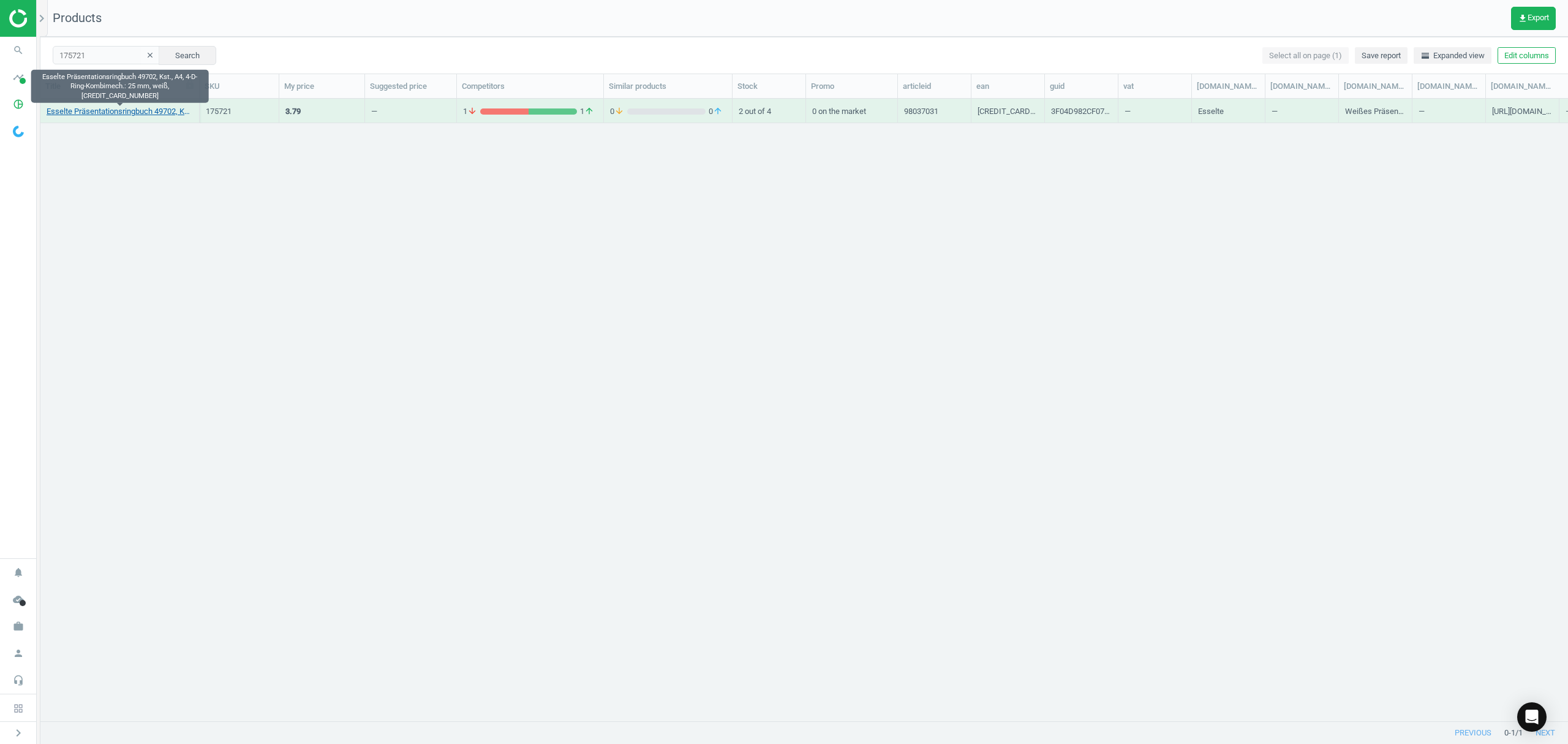
click at [135, 110] on link "Esselte Präsentationsringbuch 49702, Kst., A4, 4-D-Ring-Kombimech.: 25 mm, weiß…" at bounding box center [120, 111] width 146 height 11
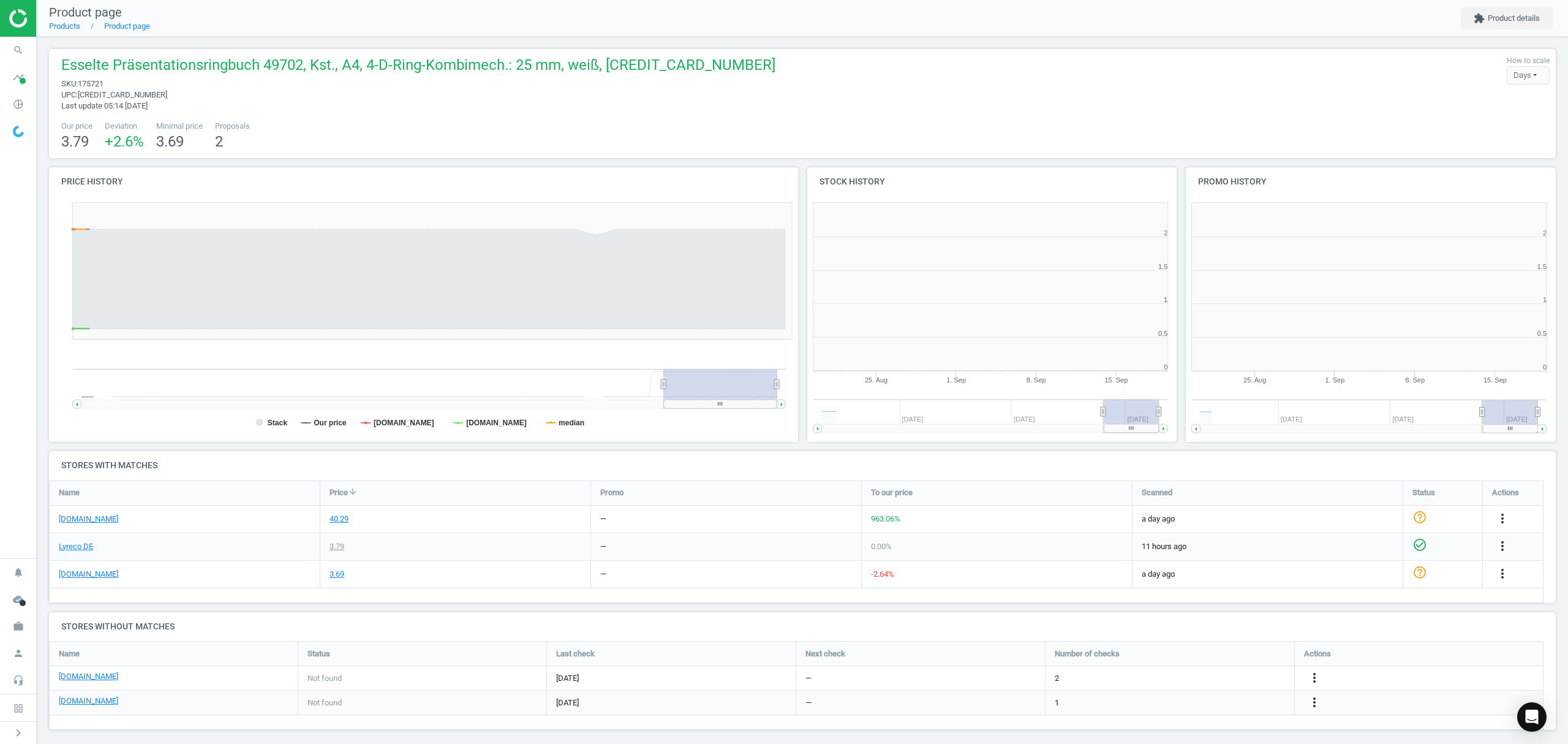
scroll to position [270, 392]
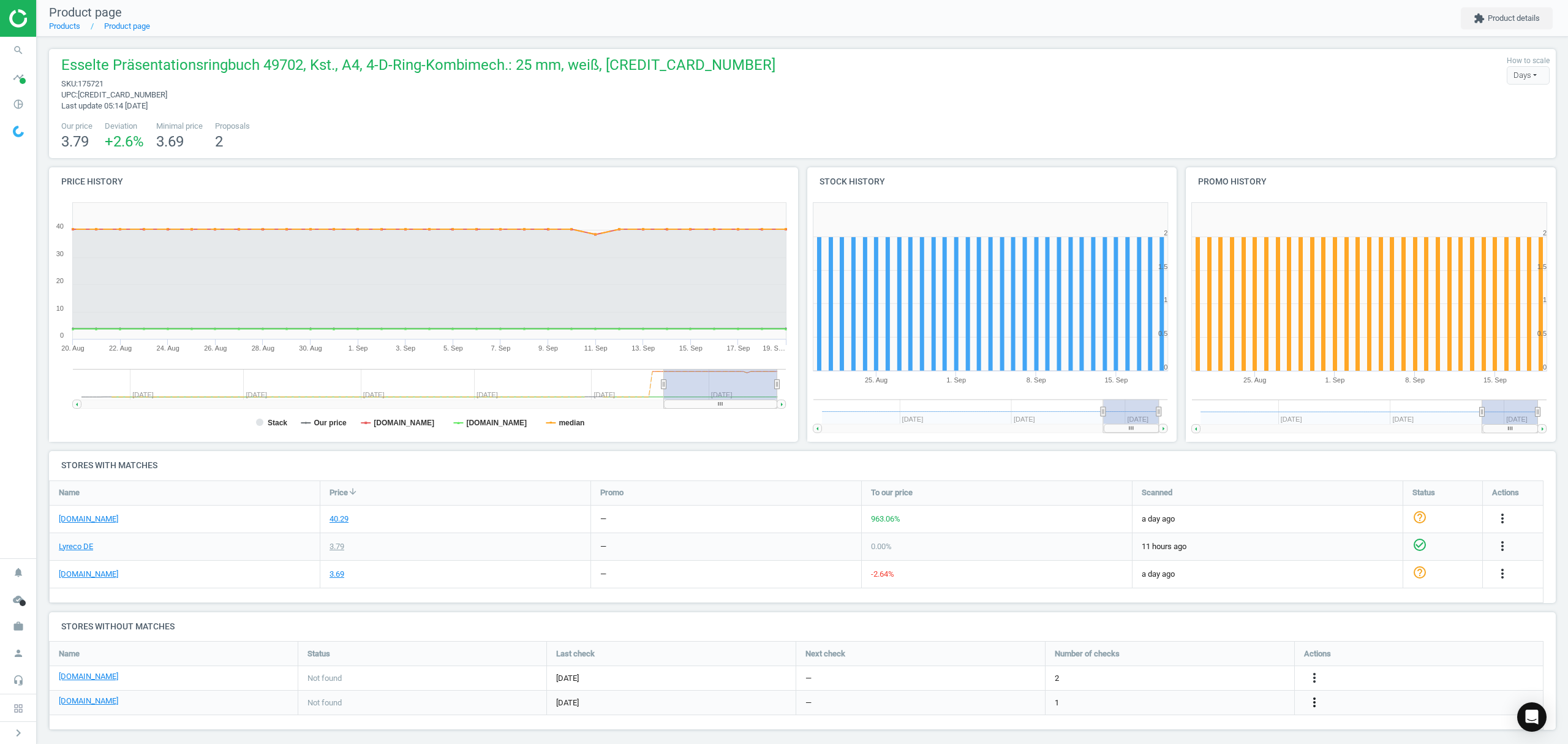
click at [1315, 704] on icon "more_vert" at bounding box center [1314, 702] width 15 height 15
click at [1216, 705] on link "Edit URL/product option" at bounding box center [1218, 703] width 168 height 19
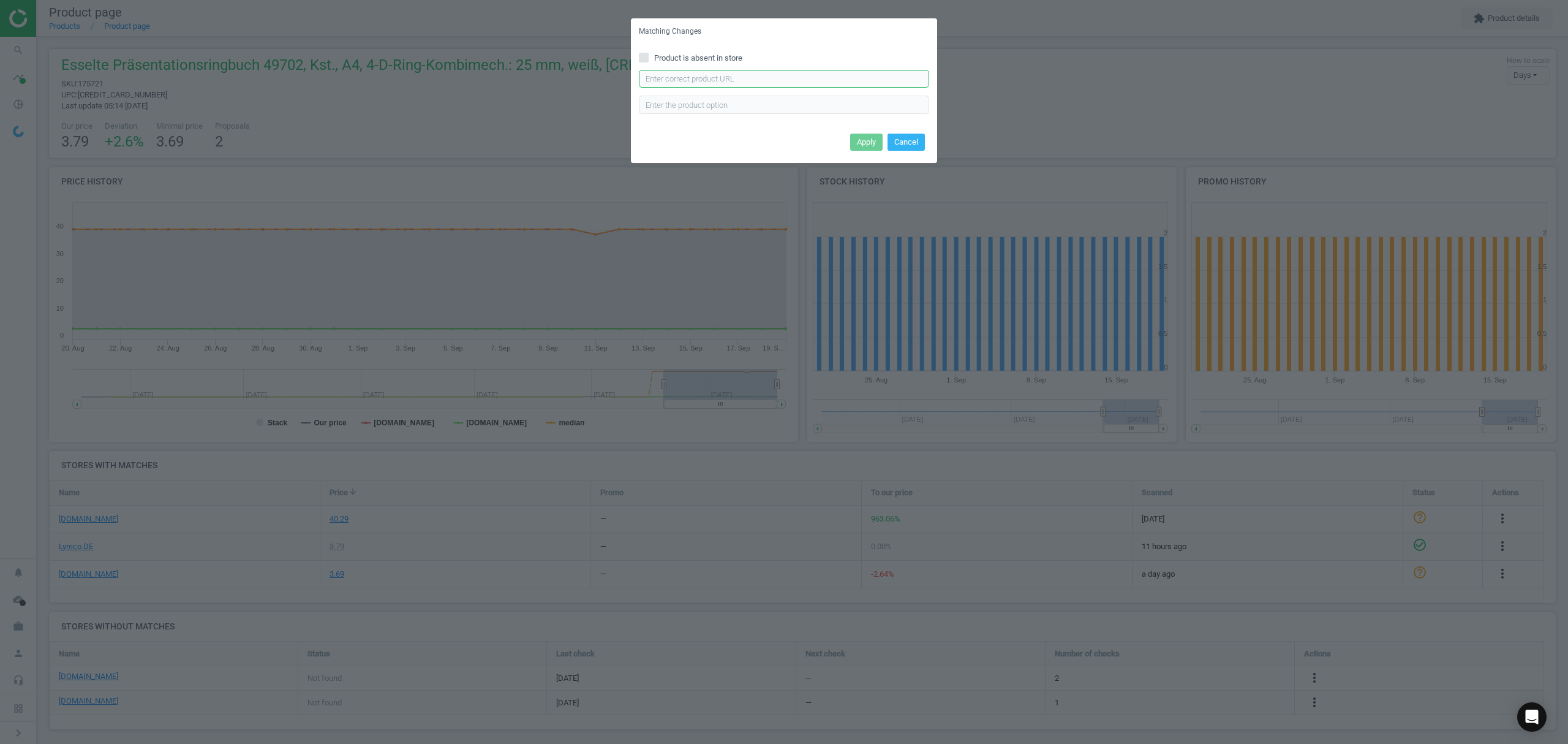
click at [738, 74] on input "text" at bounding box center [784, 79] width 290 height 18
paste input "[URL][DOMAIN_NAME]"
type input "[URL][DOMAIN_NAME]"
click at [853, 136] on button "Apply" at bounding box center [866, 142] width 33 height 17
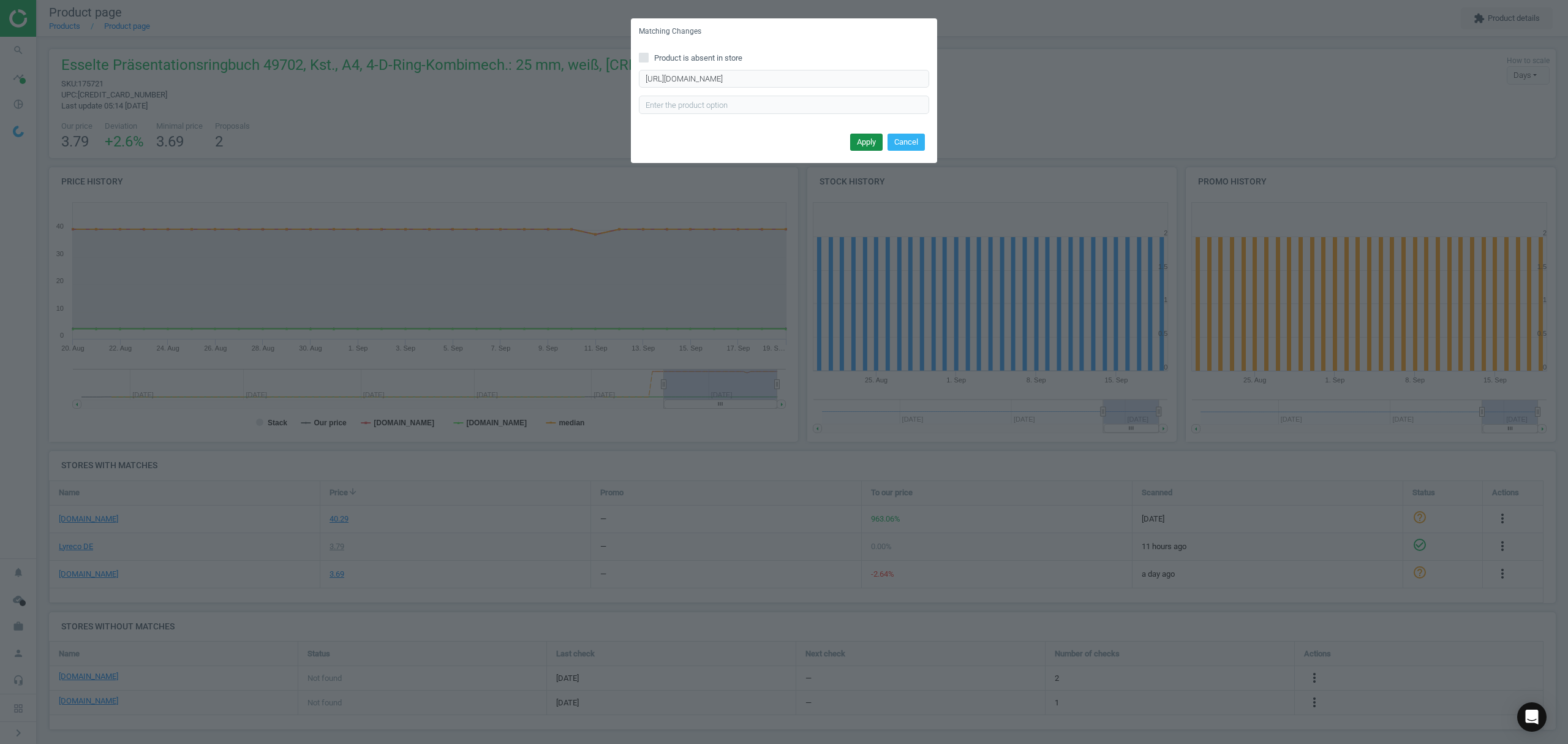
scroll to position [0, 0]
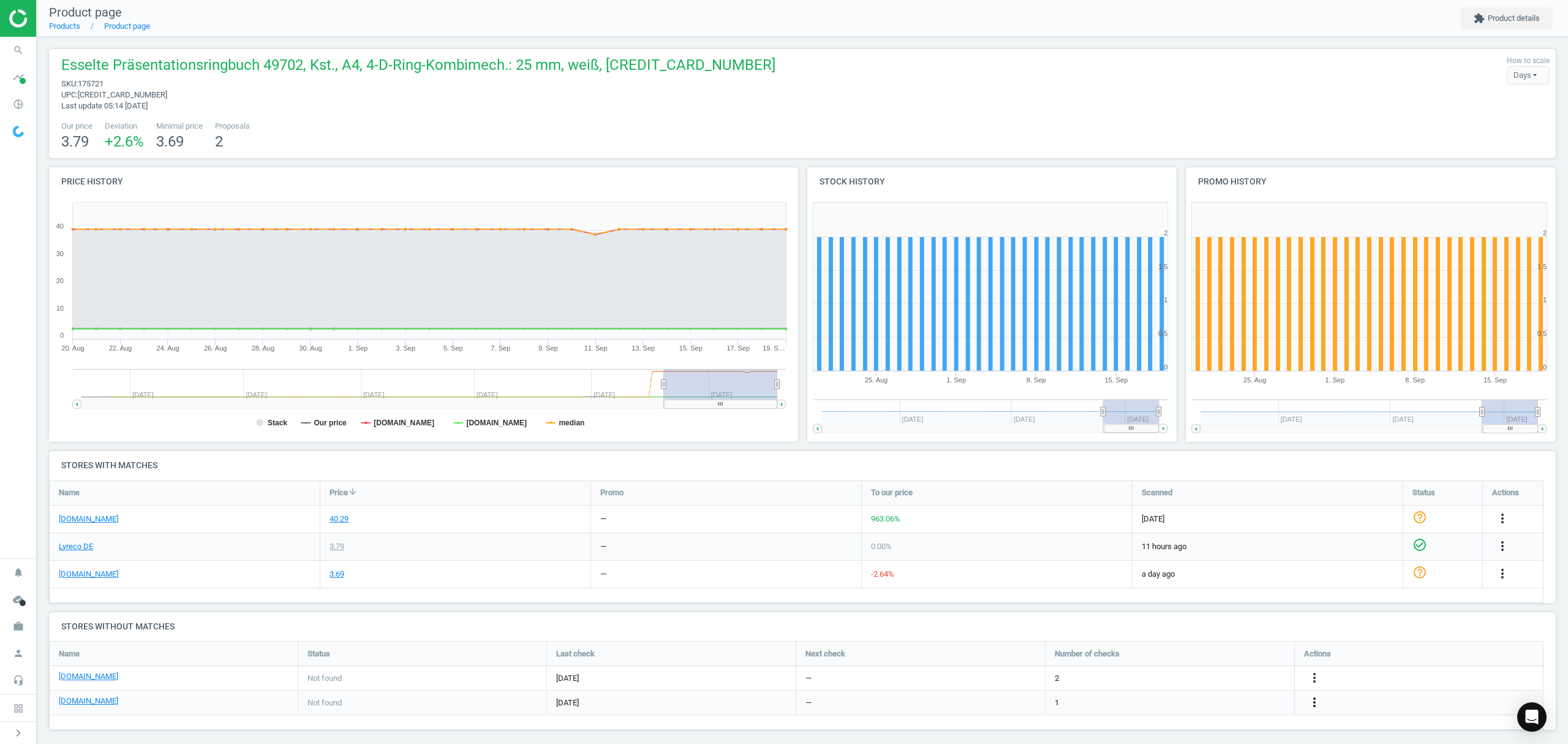
click at [1312, 697] on icon "more_vert" at bounding box center [1314, 702] width 15 height 15
click at [1196, 684] on link "Report error in other" at bounding box center [1218, 684] width 168 height 19
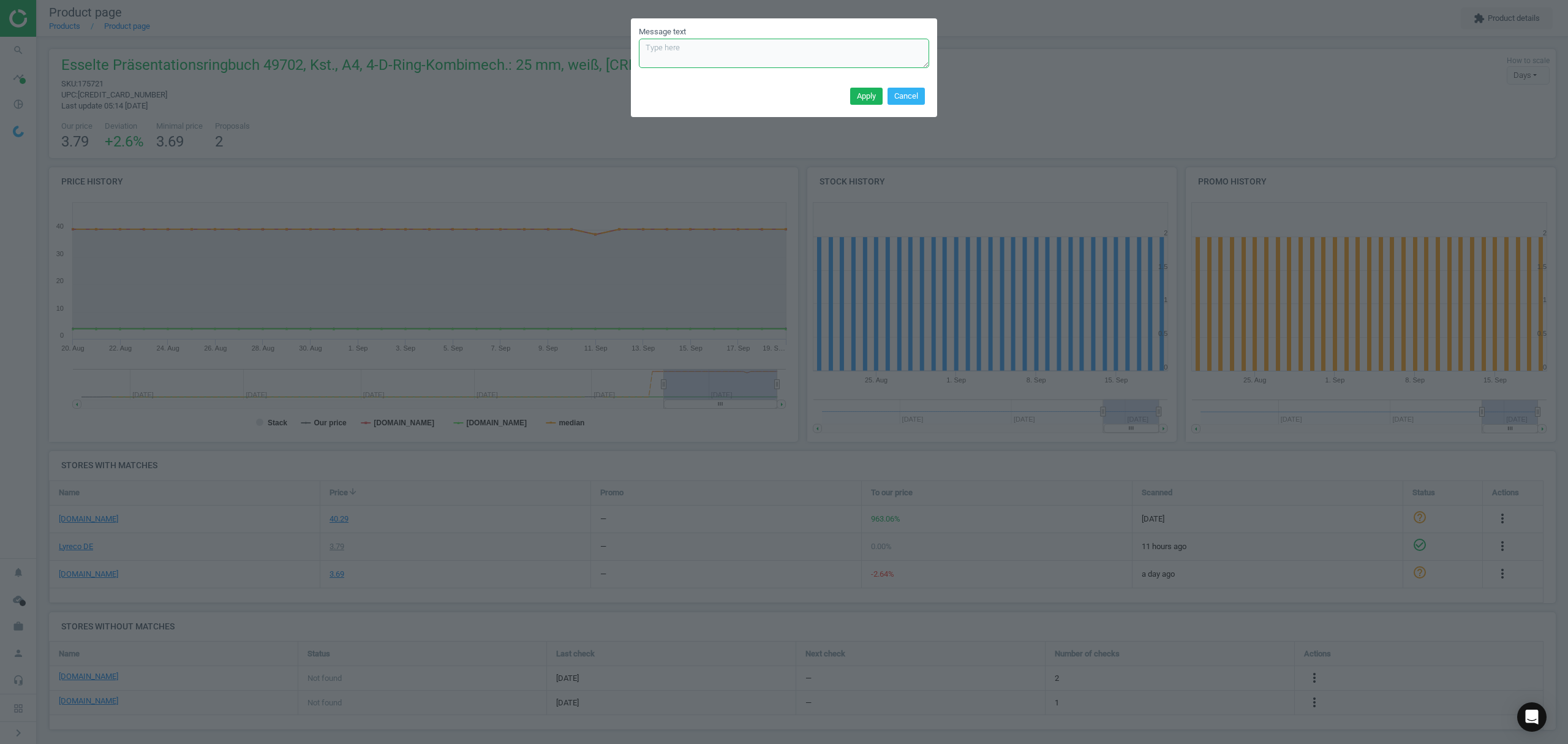
click at [679, 52] on textarea "Message text" at bounding box center [784, 53] width 290 height 30
paste textarea "[URL][DOMAIN_NAME]"
type textarea "[URL][DOMAIN_NAME] de-blacklist"
click at [864, 93] on button "Apply" at bounding box center [866, 96] width 33 height 17
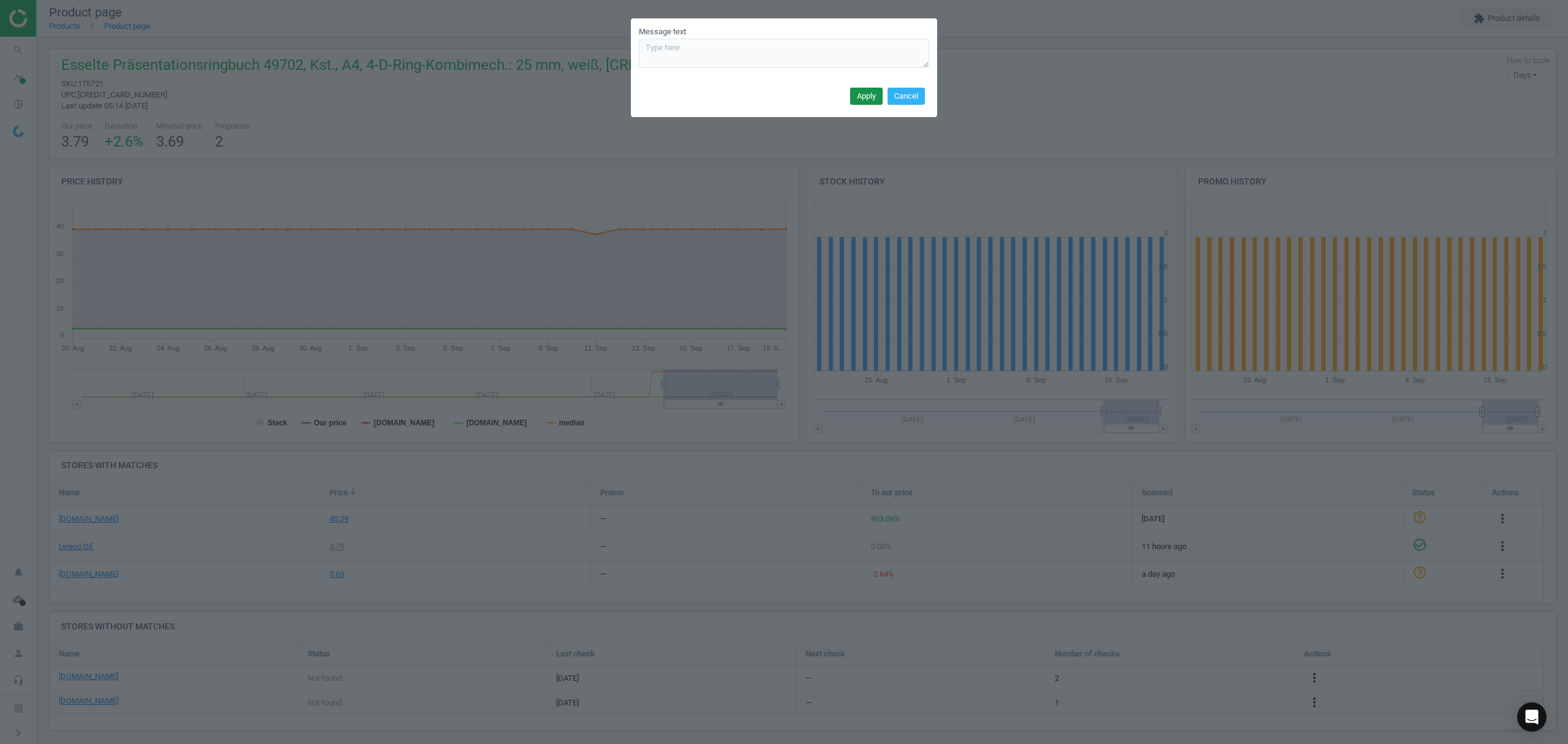
scroll to position [0, 0]
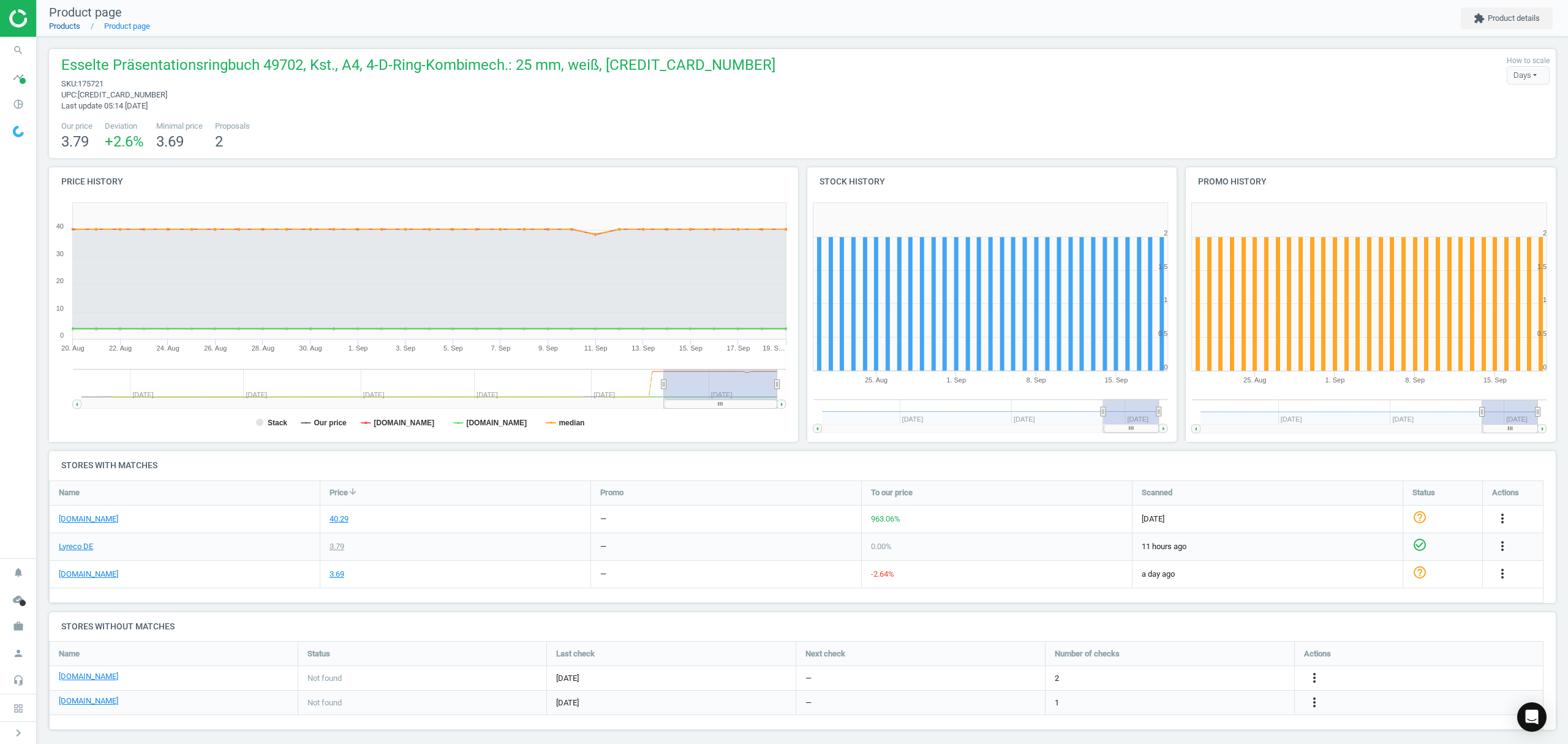
click at [67, 26] on link "Products" at bounding box center [65, 26] width 31 height 9
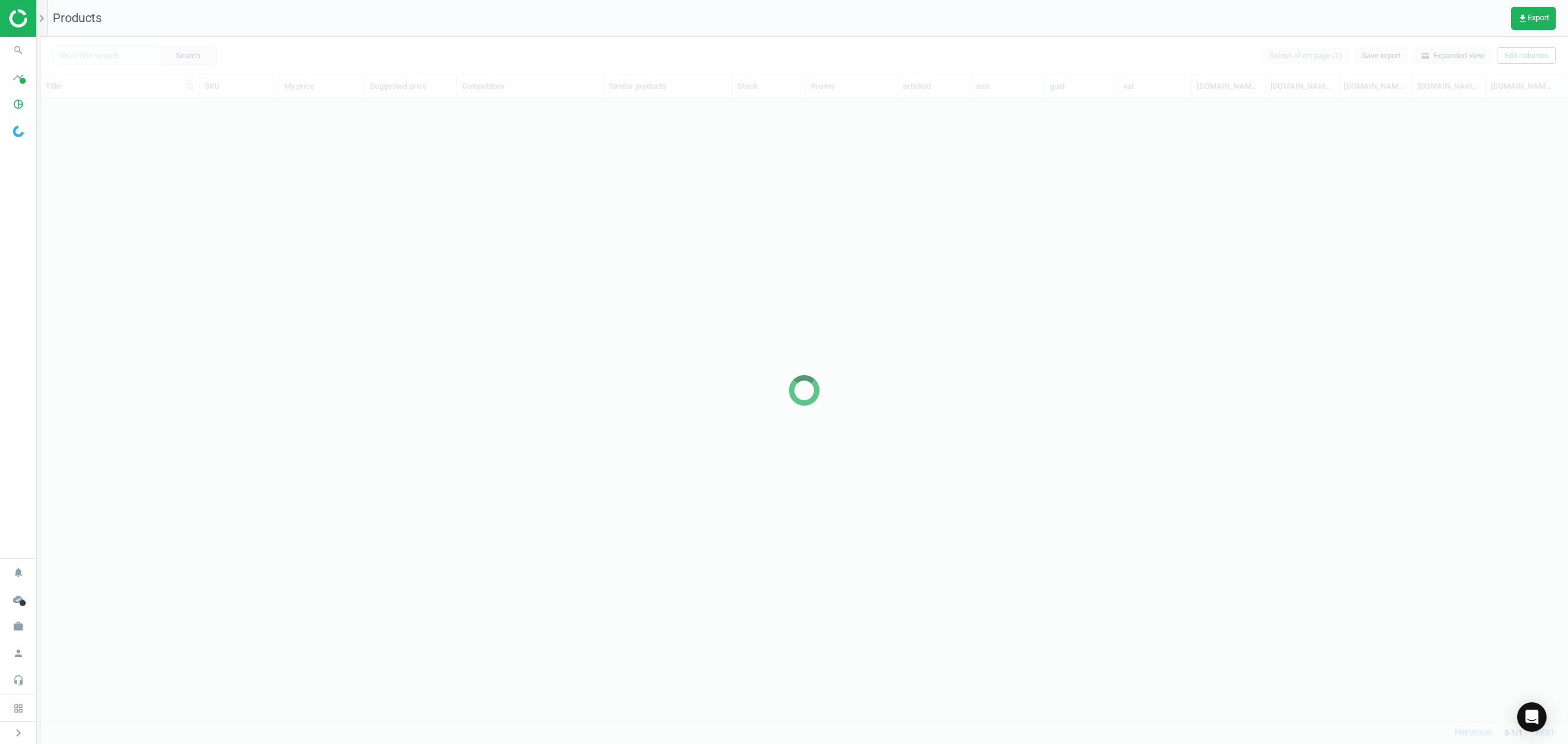
scroll to position [597, 1515]
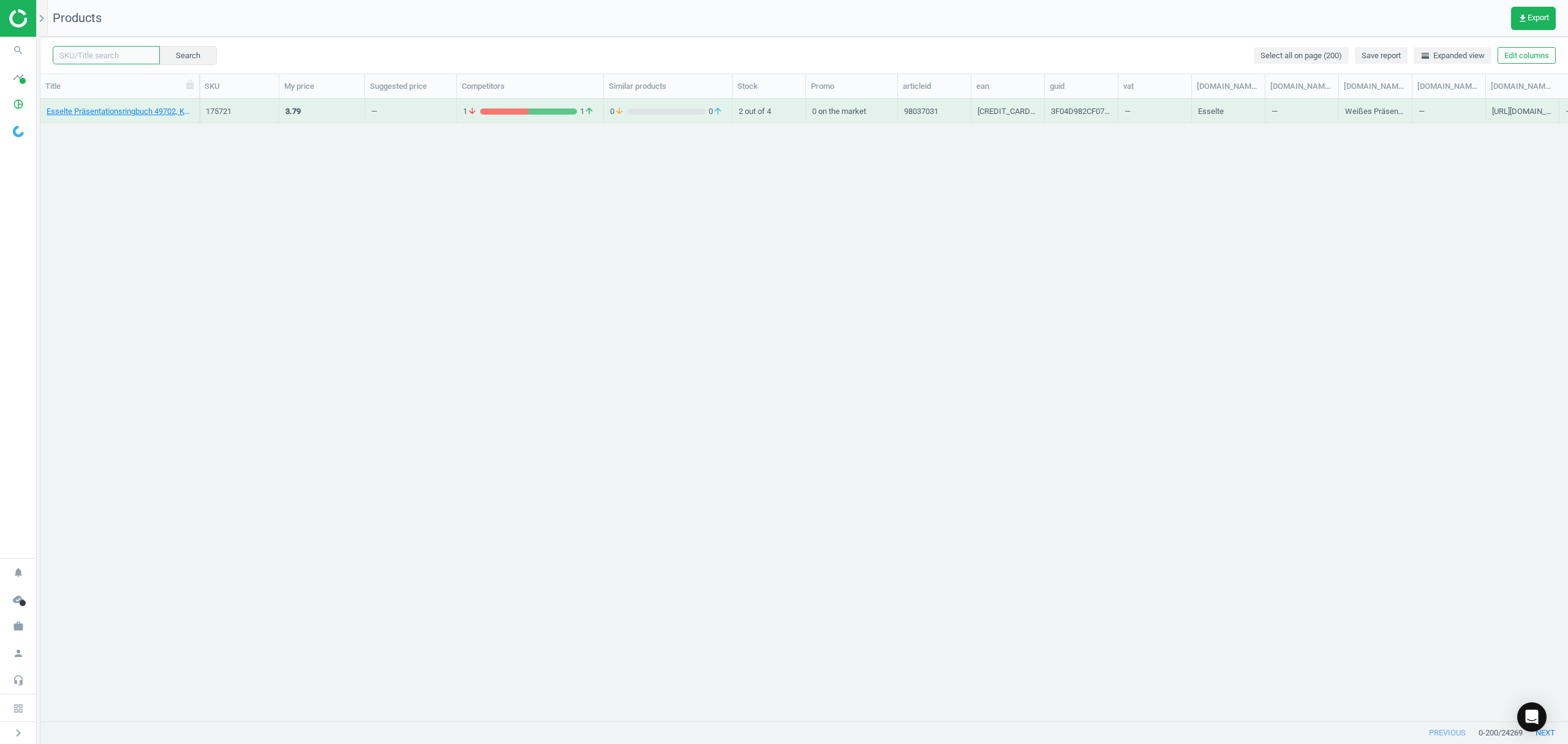
click at [99, 55] on input "text" at bounding box center [106, 55] width 107 height 18
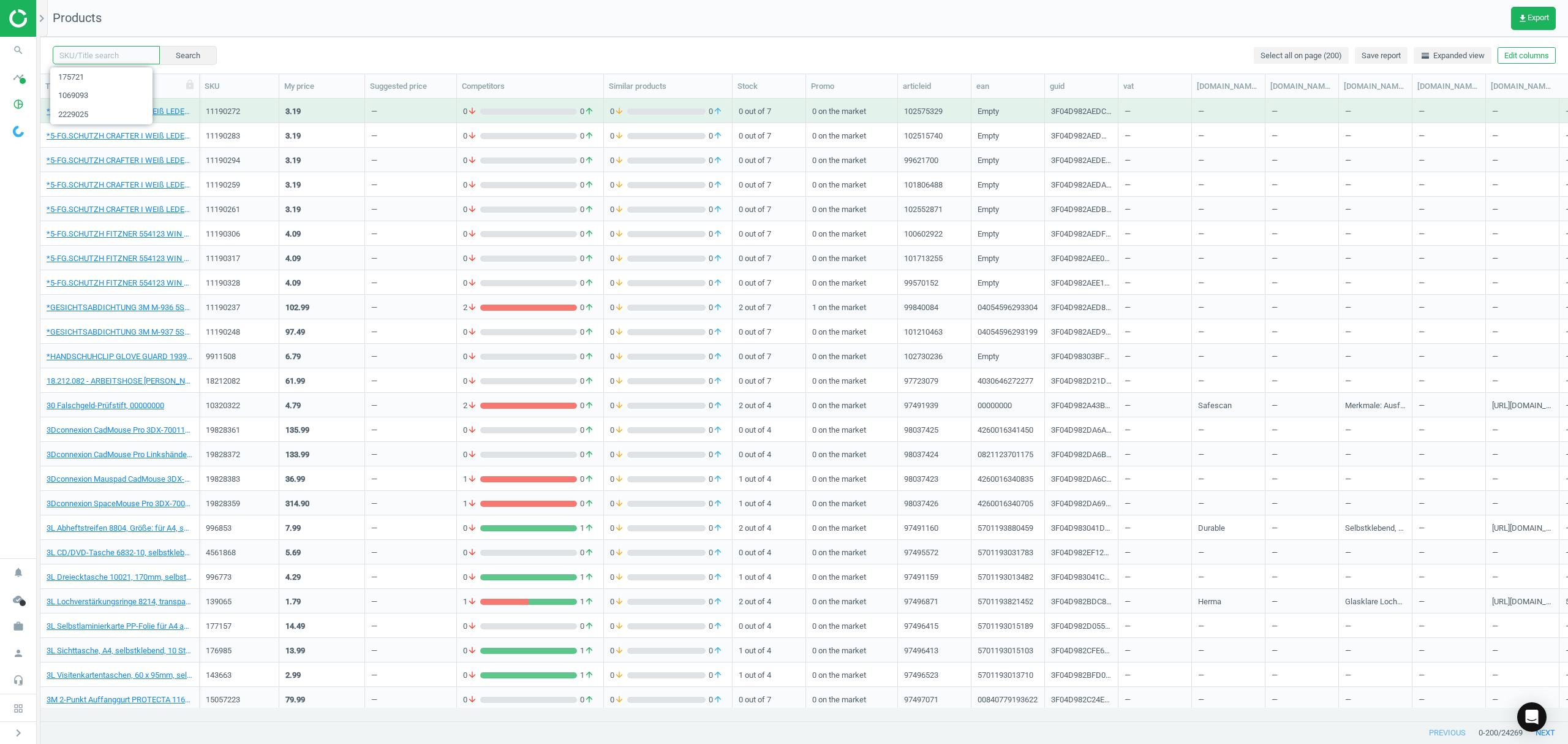
paste input "981189"
type input "981189"
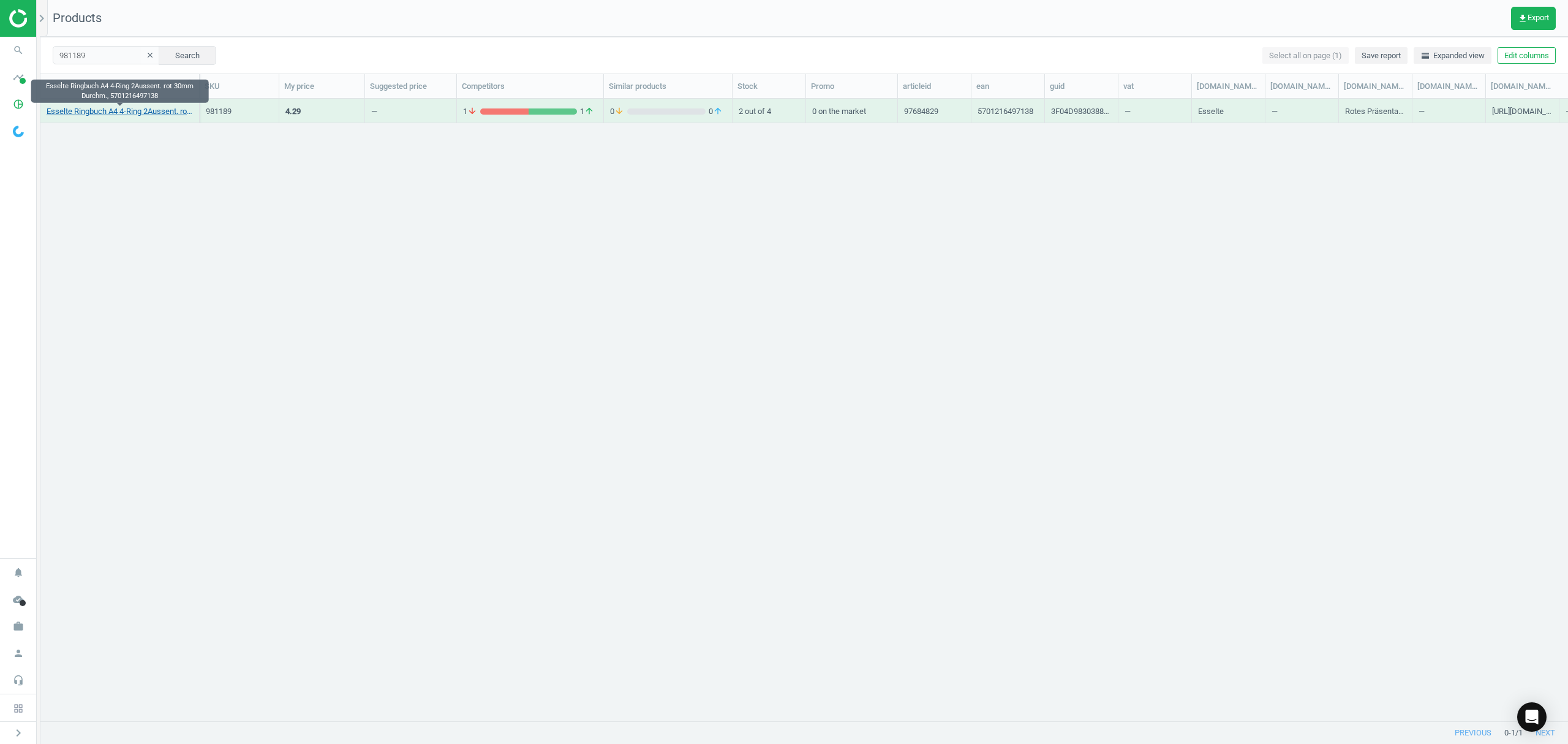
click at [150, 111] on link "Esselte Ringbuch A4 4-Ring 2Aussent. rot 30mm Durchm., 5701216497138" at bounding box center [120, 111] width 146 height 11
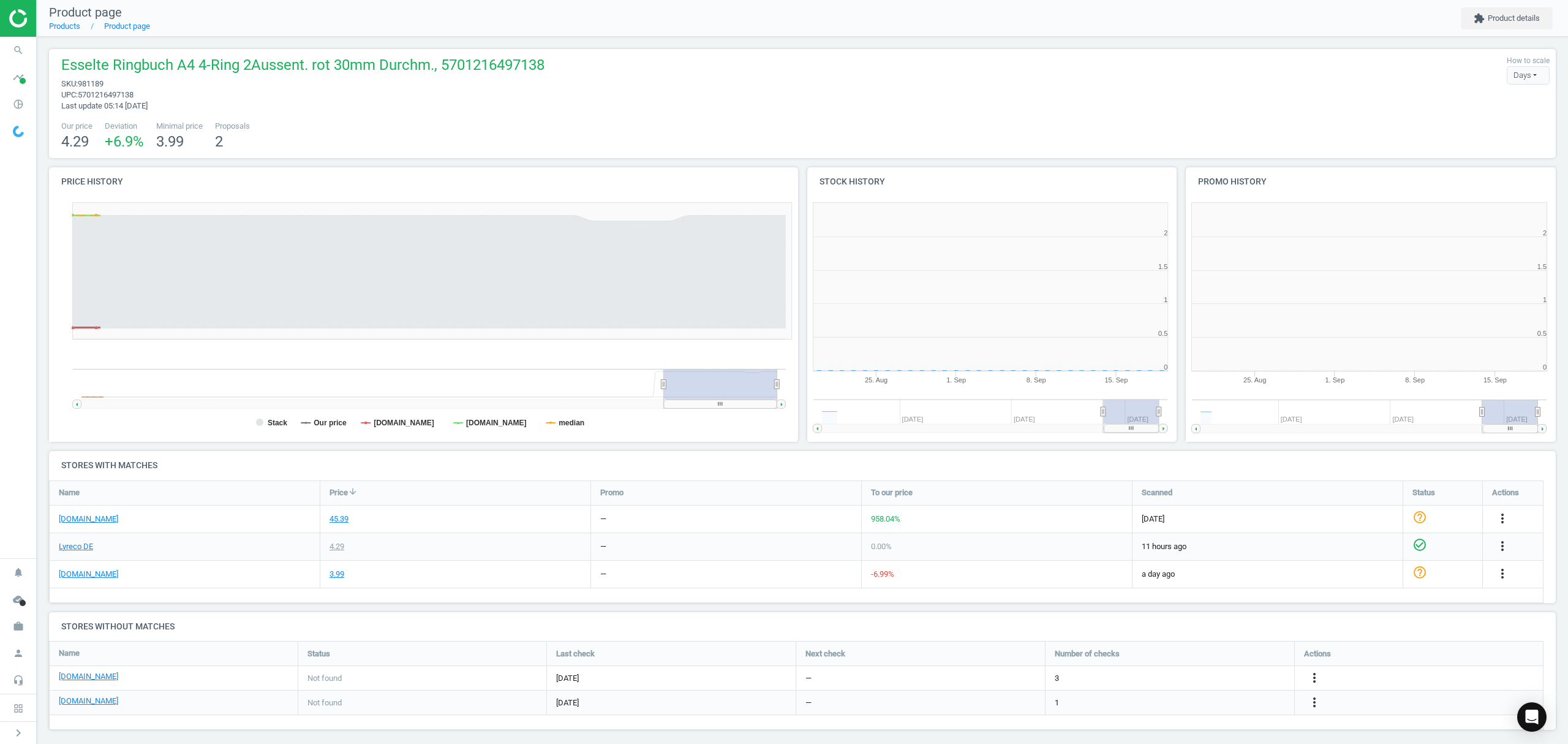
scroll to position [270, 392]
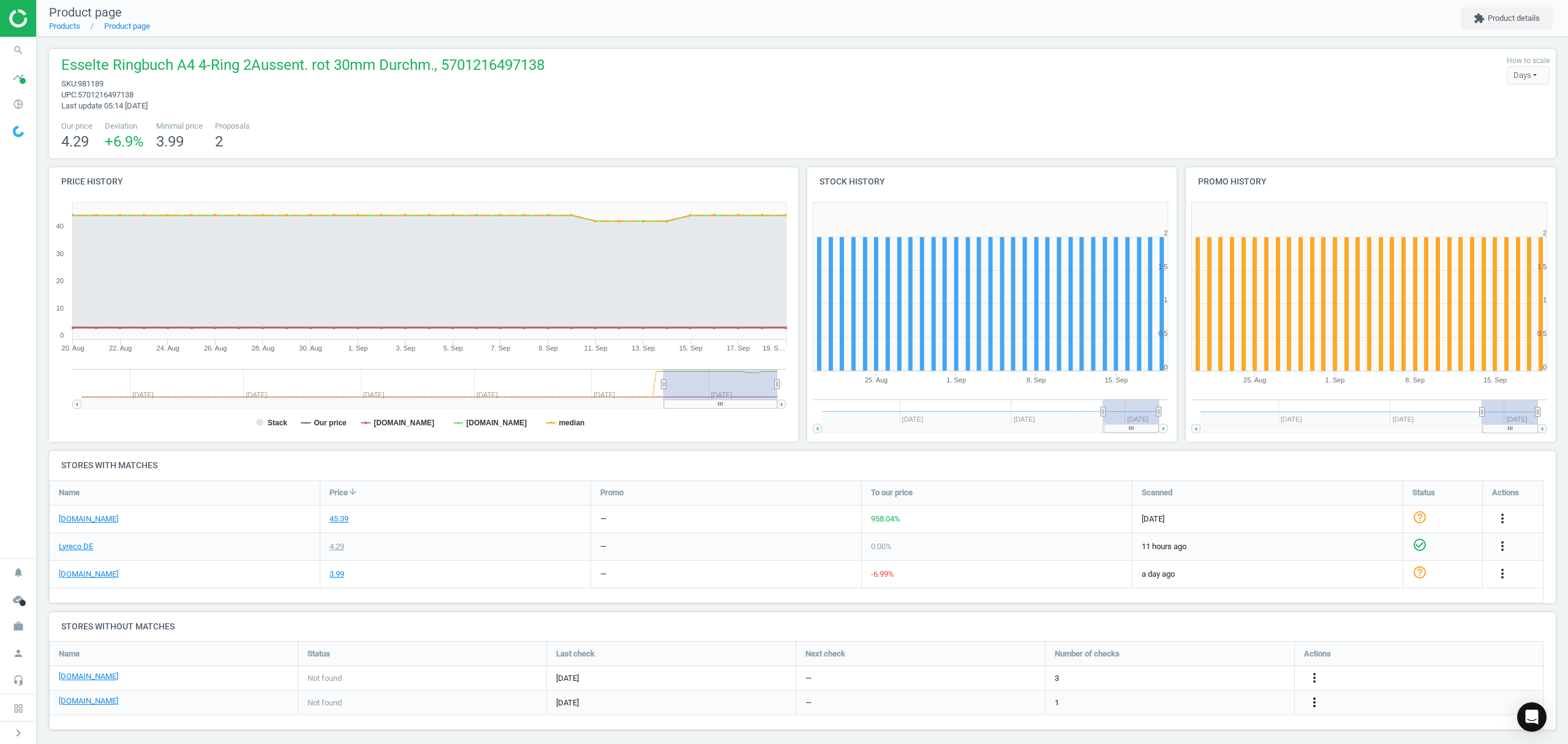
click at [1313, 701] on icon "more_vert" at bounding box center [1314, 702] width 15 height 15
click at [1154, 702] on link "Edit URL/product option" at bounding box center [1218, 703] width 168 height 19
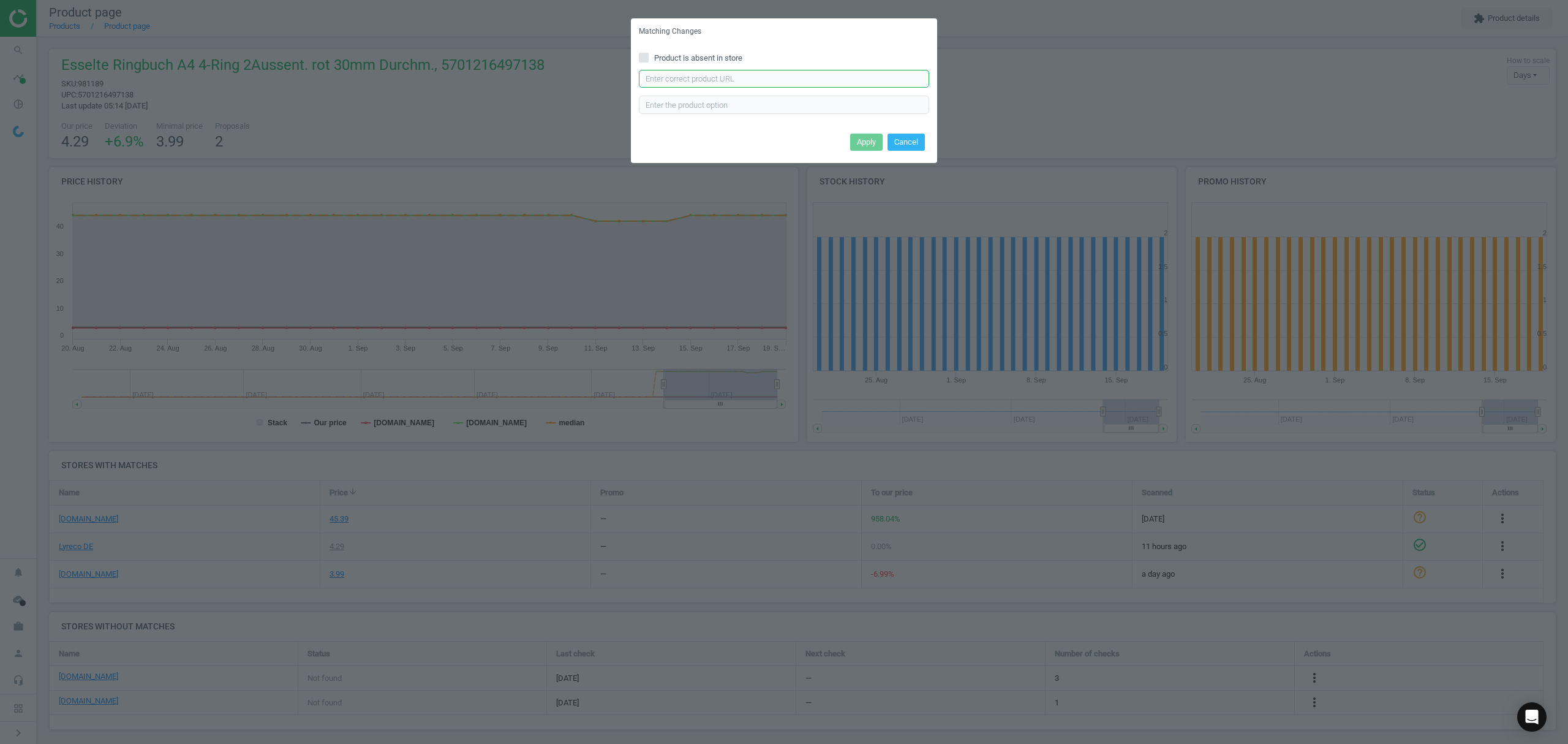
click at [687, 82] on input "text" at bounding box center [784, 79] width 290 height 18
paste input "[URL][DOMAIN_NAME]"
type input "[URL][DOMAIN_NAME]"
click at [861, 143] on button "Apply" at bounding box center [866, 142] width 33 height 17
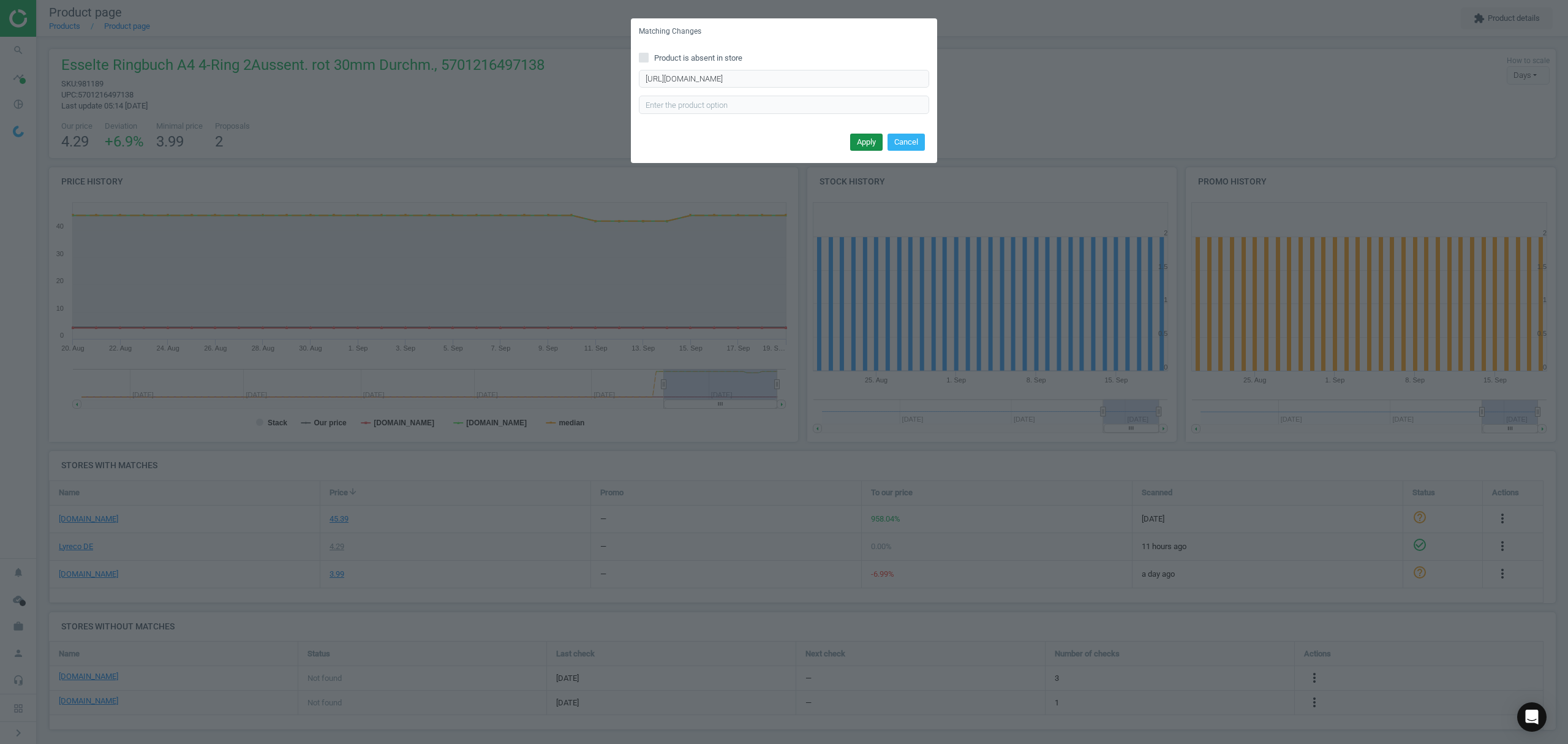
scroll to position [0, 0]
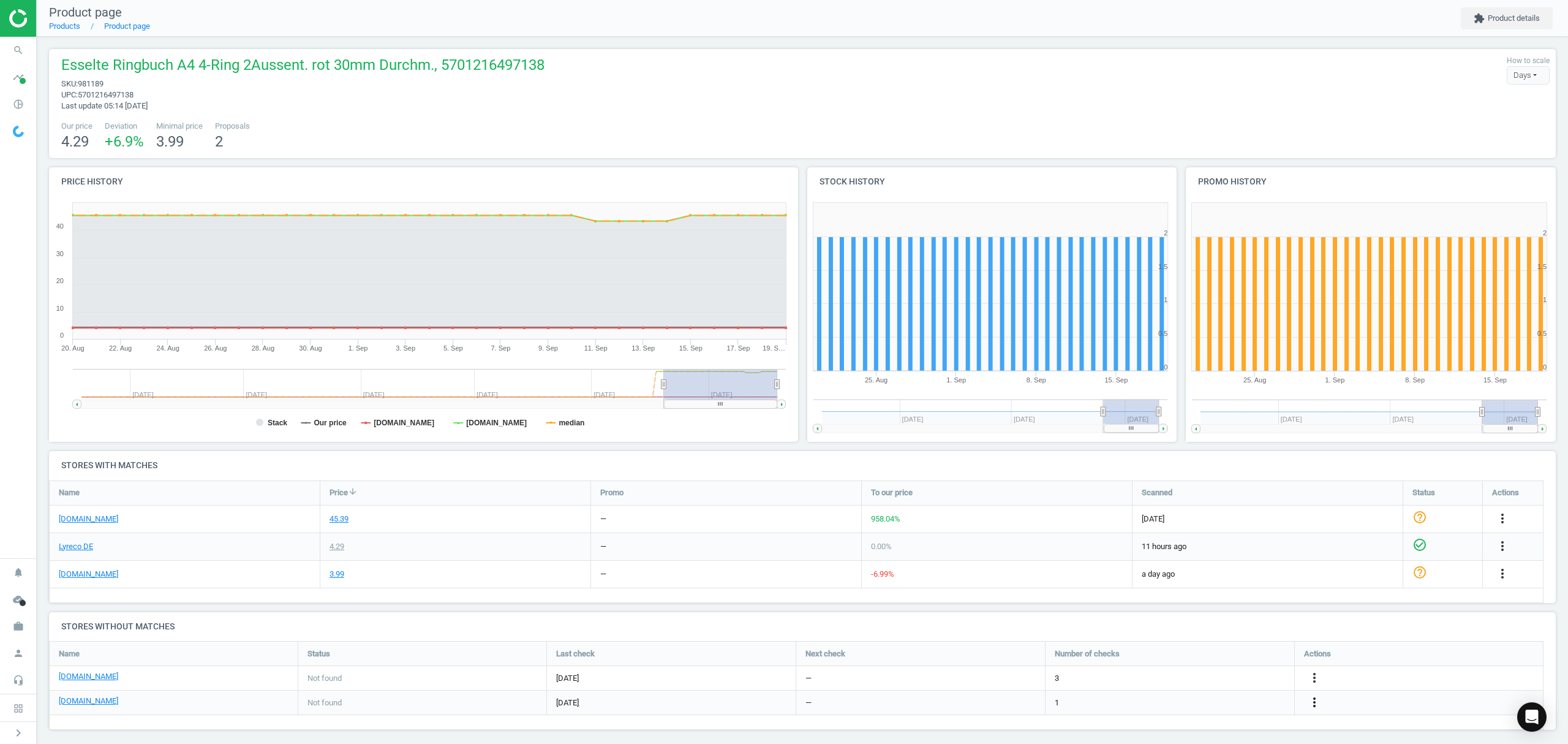
click at [1315, 702] on icon "more_vert" at bounding box center [1314, 702] width 15 height 15
click at [1186, 685] on link "Report error in other" at bounding box center [1218, 684] width 168 height 19
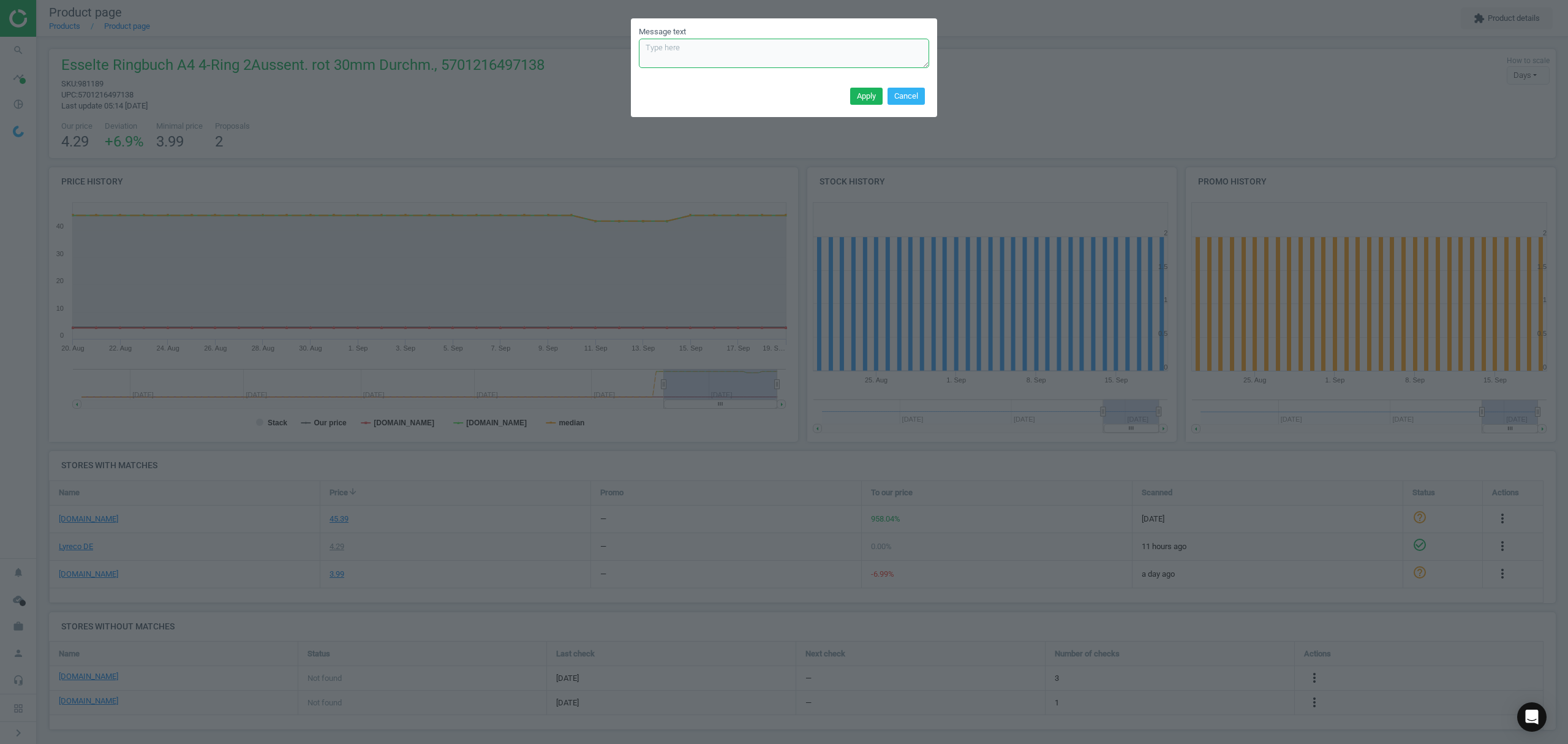
click at [699, 47] on textarea "Message text" at bounding box center [784, 53] width 290 height 30
paste textarea "[URL][DOMAIN_NAME]"
paste textarea "de-blacklist"
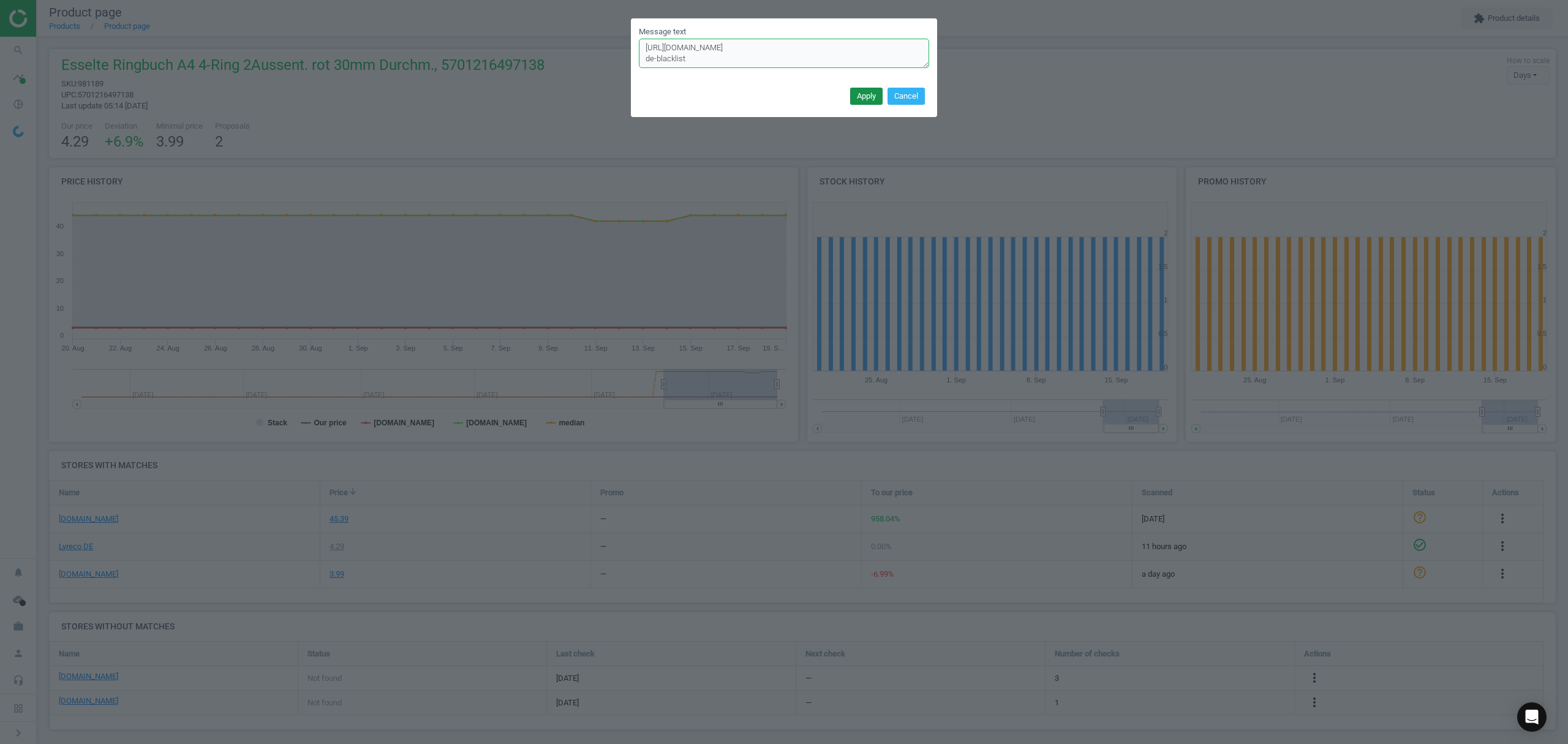
type textarea "[URL][DOMAIN_NAME] de-blacklist"
click at [861, 93] on button "Apply" at bounding box center [866, 96] width 33 height 17
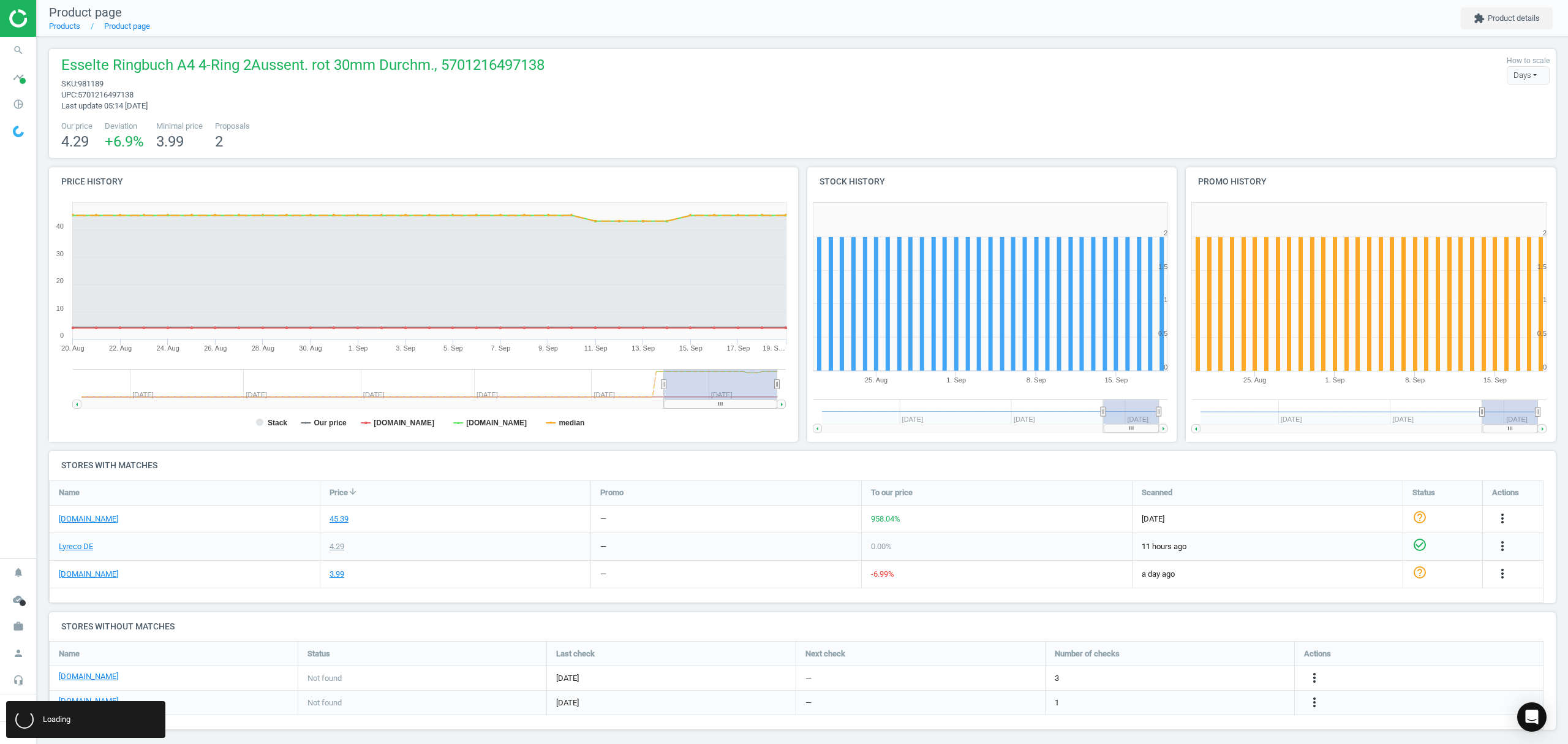
scroll to position [0, 0]
click at [64, 23] on link "Products" at bounding box center [65, 26] width 31 height 9
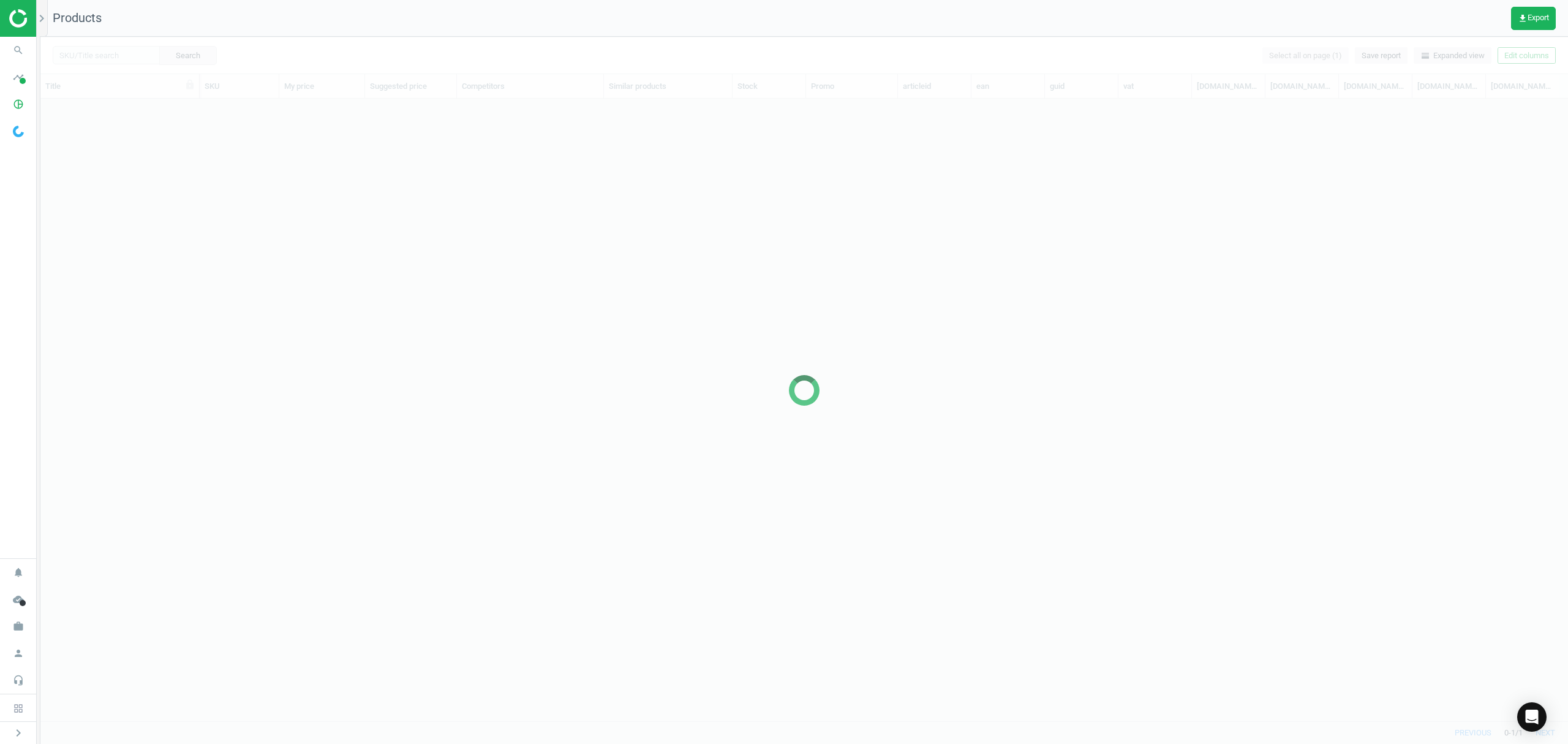
scroll to position [597, 1515]
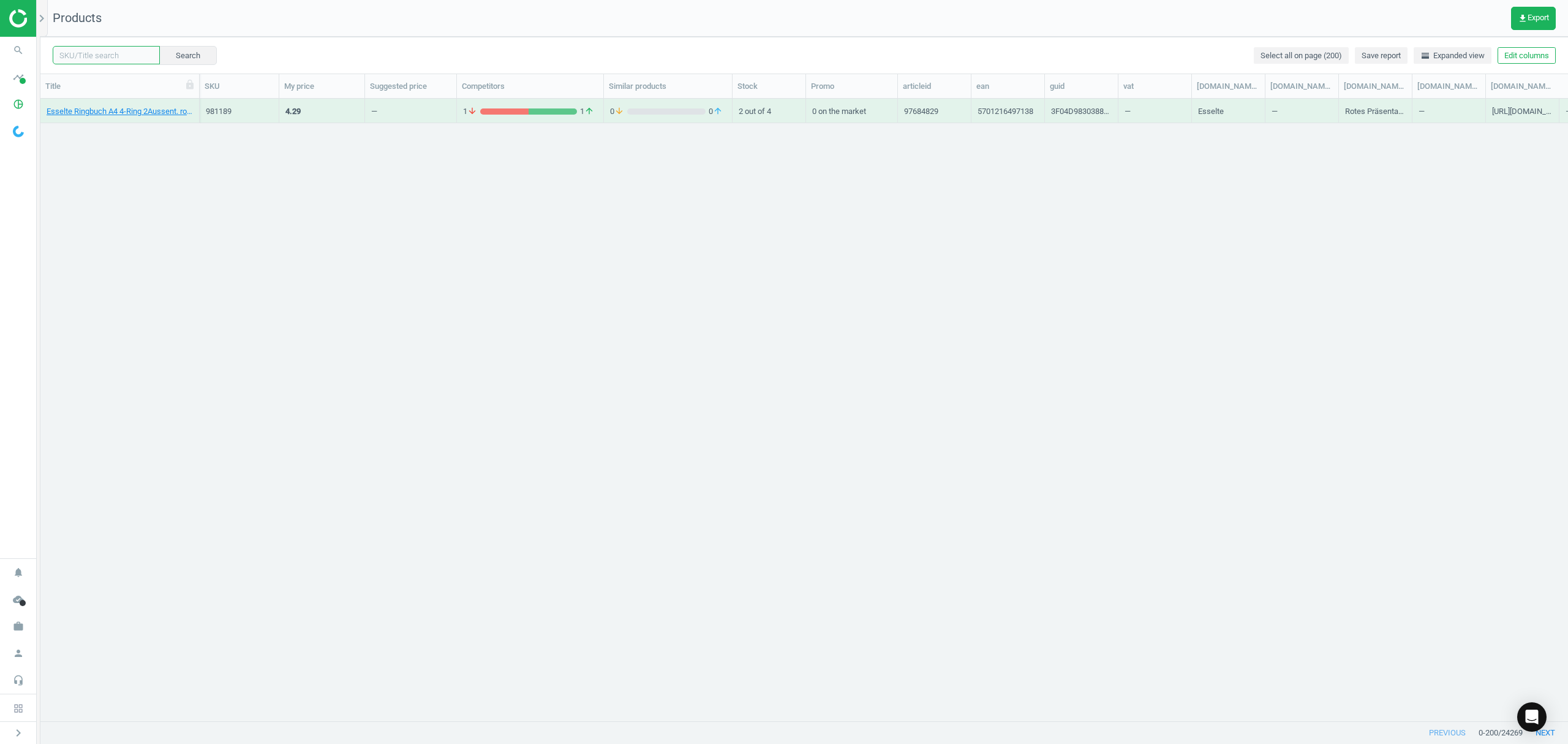
click at [103, 55] on input "text" at bounding box center [106, 55] width 107 height 18
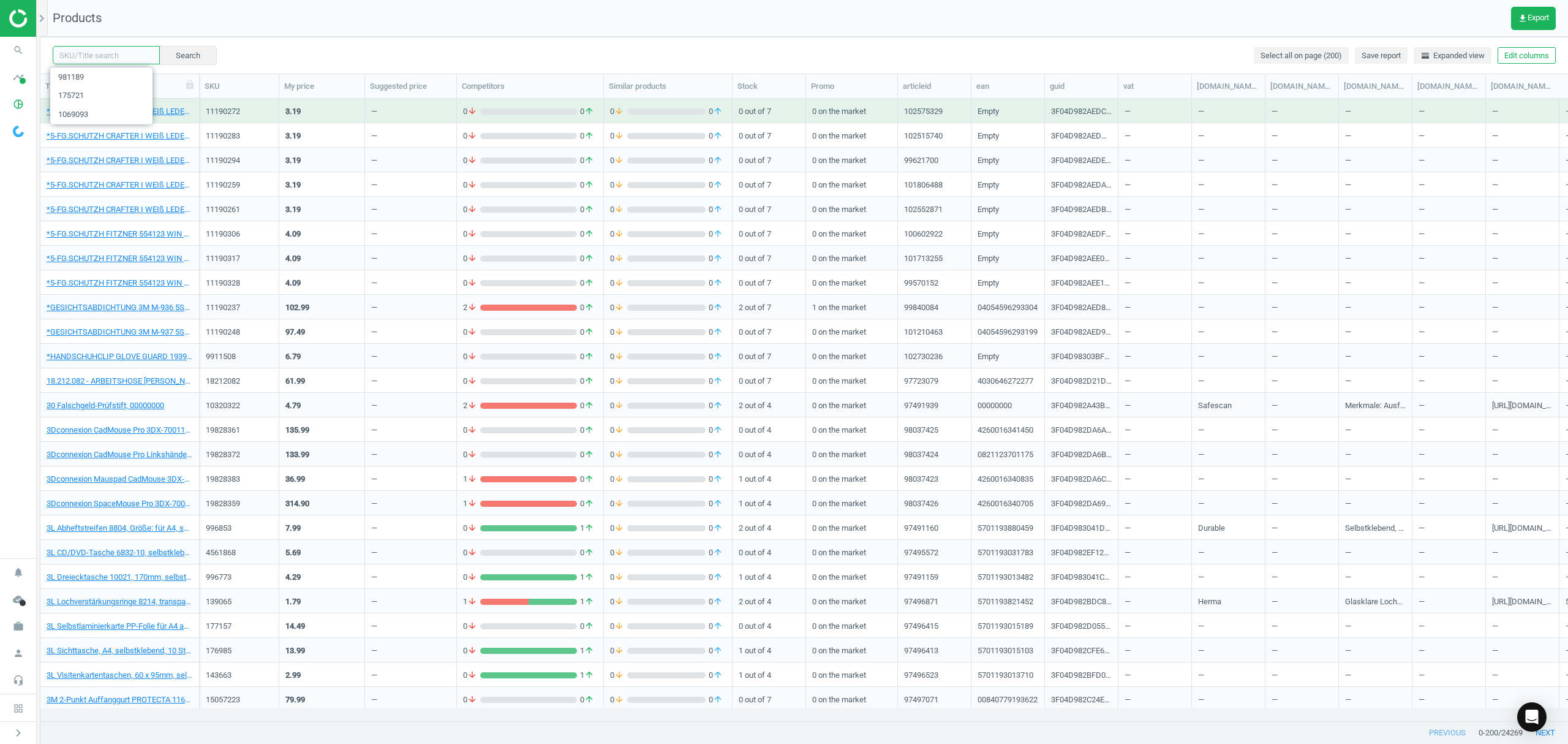
paste input "460908"
type input "460908"
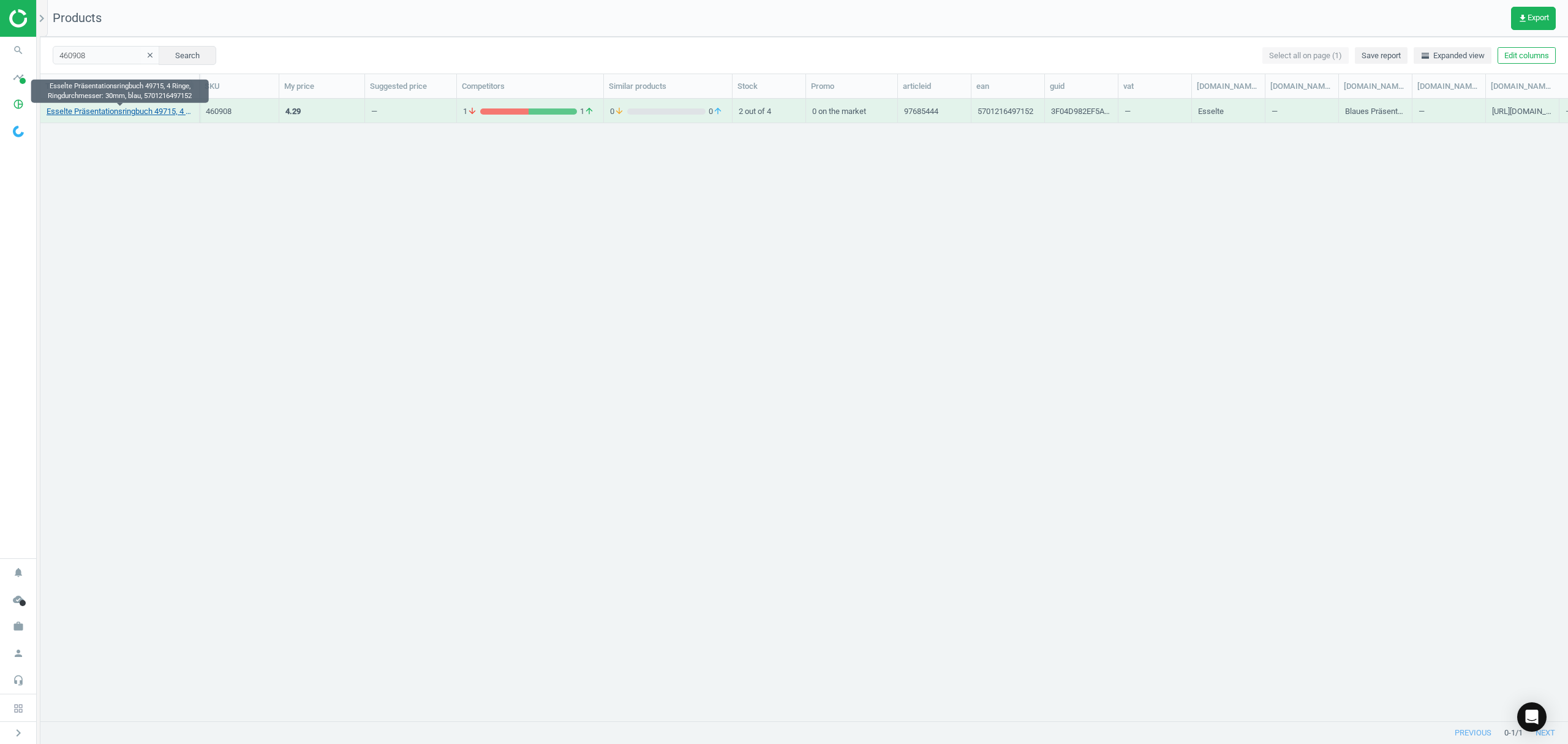
click at [128, 110] on link "Esselte Präsentationsringbuch 49715, 4 Ringe, Ringdurchmesser: 30mm, blau, 5701…" at bounding box center [120, 111] width 146 height 11
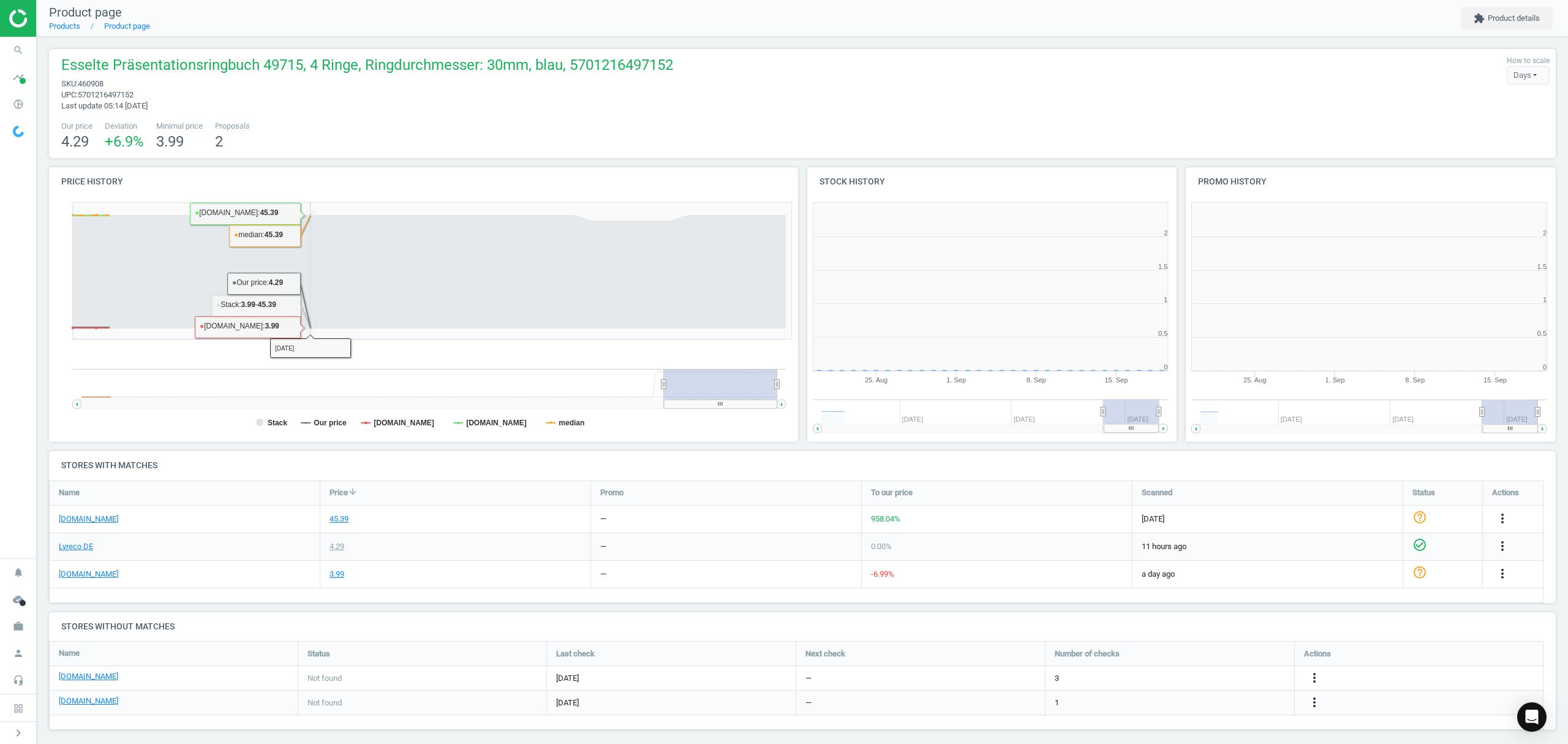
scroll to position [270, 392]
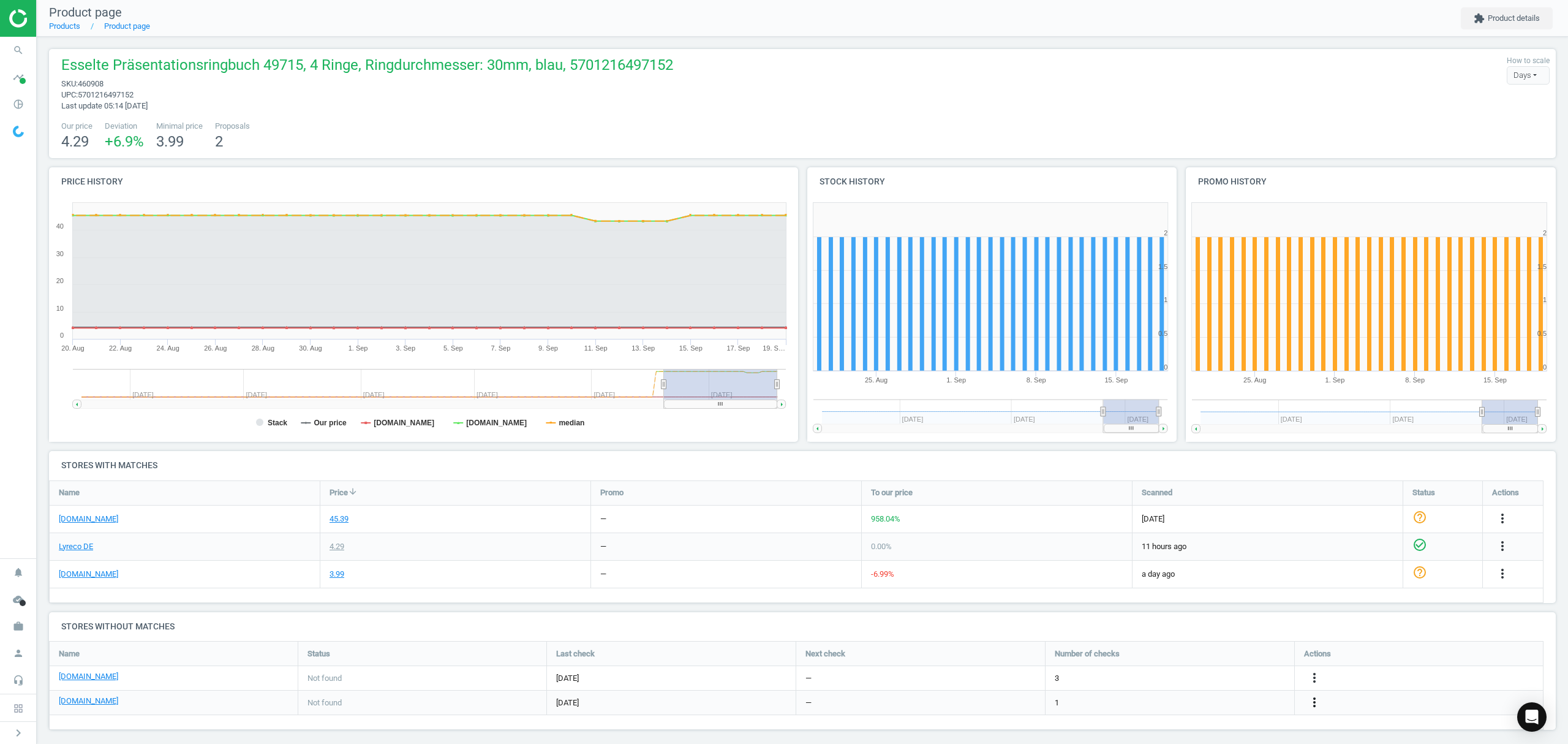
click at [1315, 702] on icon "more_vert" at bounding box center [1314, 702] width 15 height 15
click at [1191, 705] on link "Edit URL/product option" at bounding box center [1218, 703] width 168 height 19
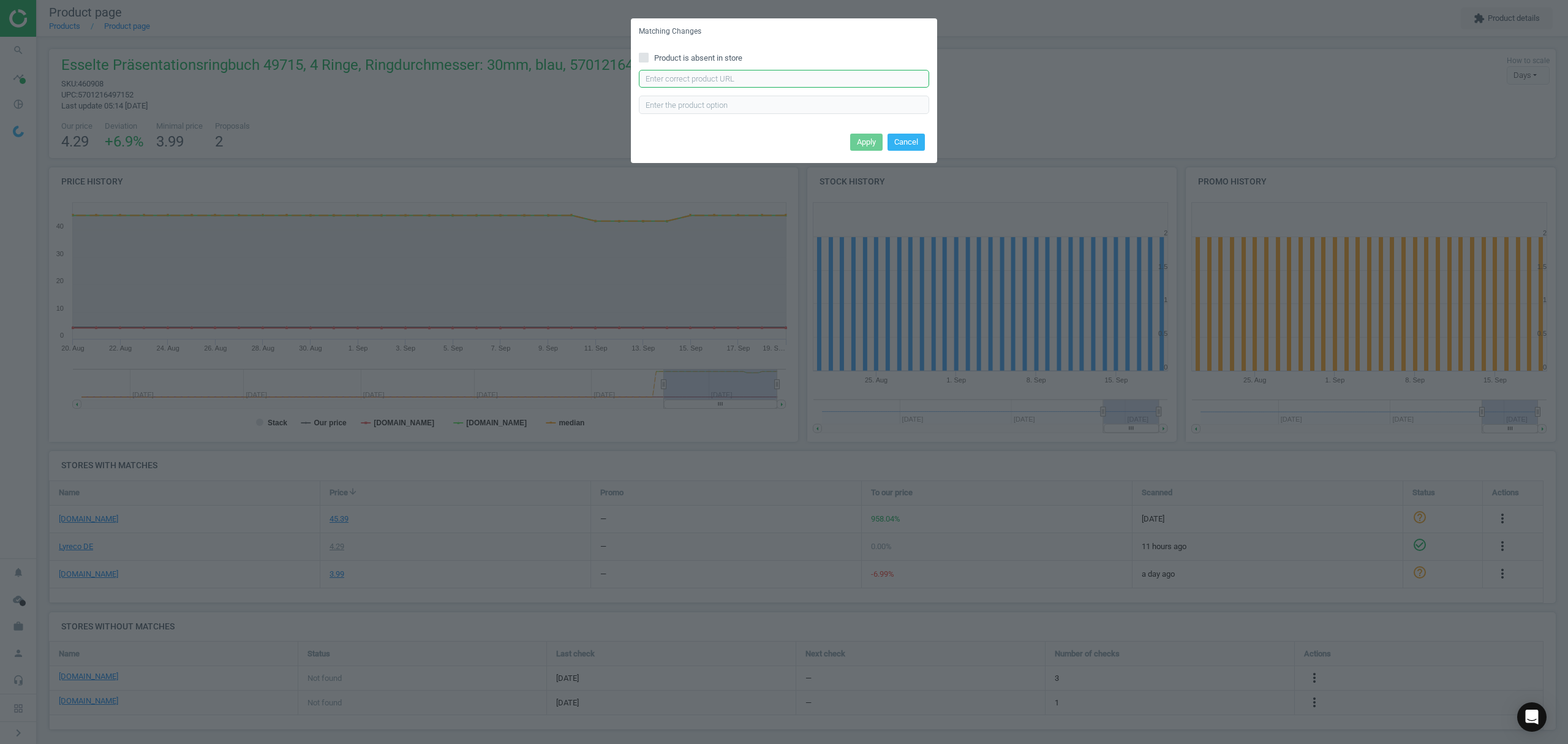
click at [771, 75] on input "text" at bounding box center [784, 79] width 290 height 18
paste input "[URL][DOMAIN_NAME]"
type input "[URL][DOMAIN_NAME]"
click at [856, 133] on button "Apply" at bounding box center [866, 142] width 33 height 17
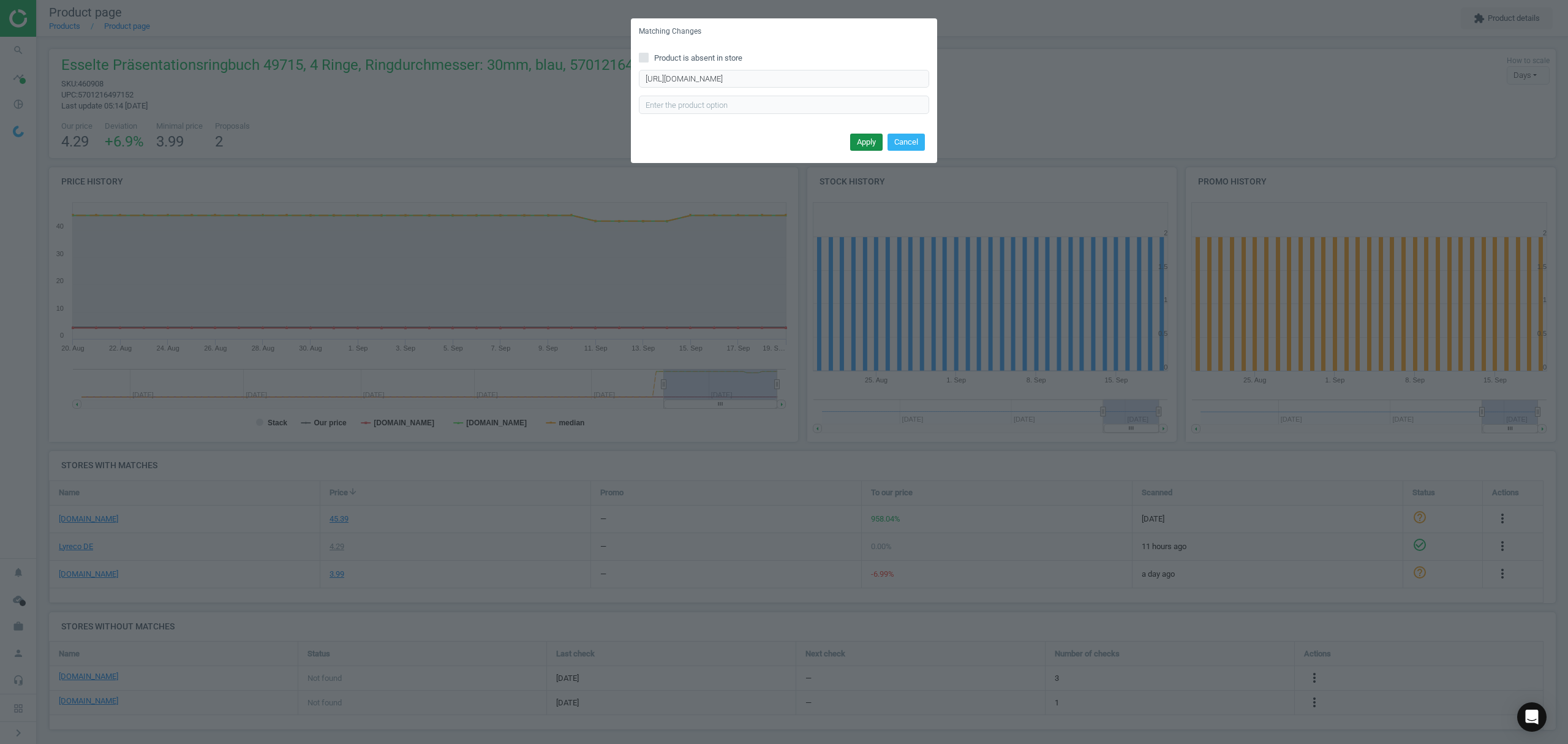
scroll to position [0, 0]
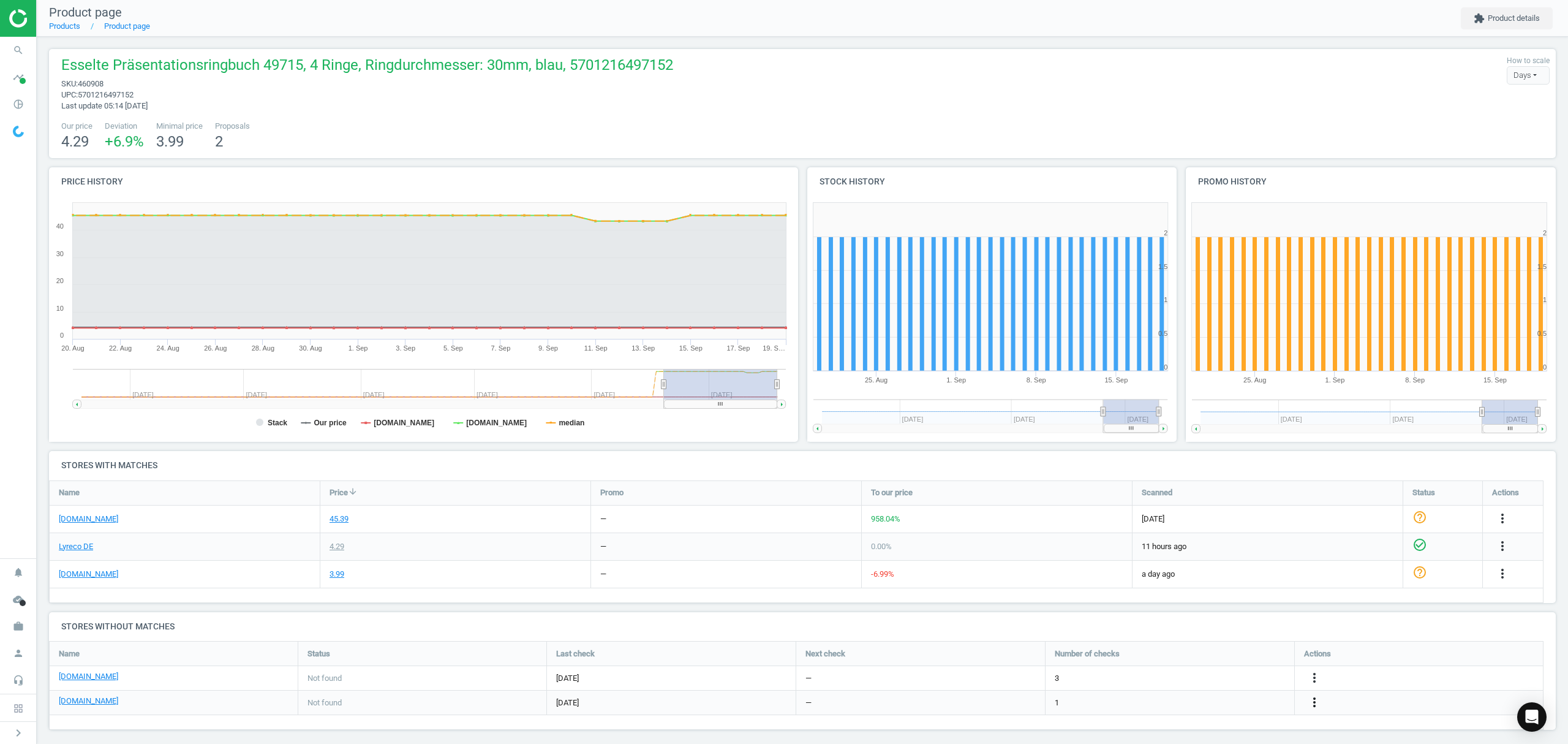
click at [1309, 707] on icon "more_vert" at bounding box center [1314, 702] width 15 height 15
click at [1204, 687] on link "Report error in other" at bounding box center [1218, 684] width 168 height 19
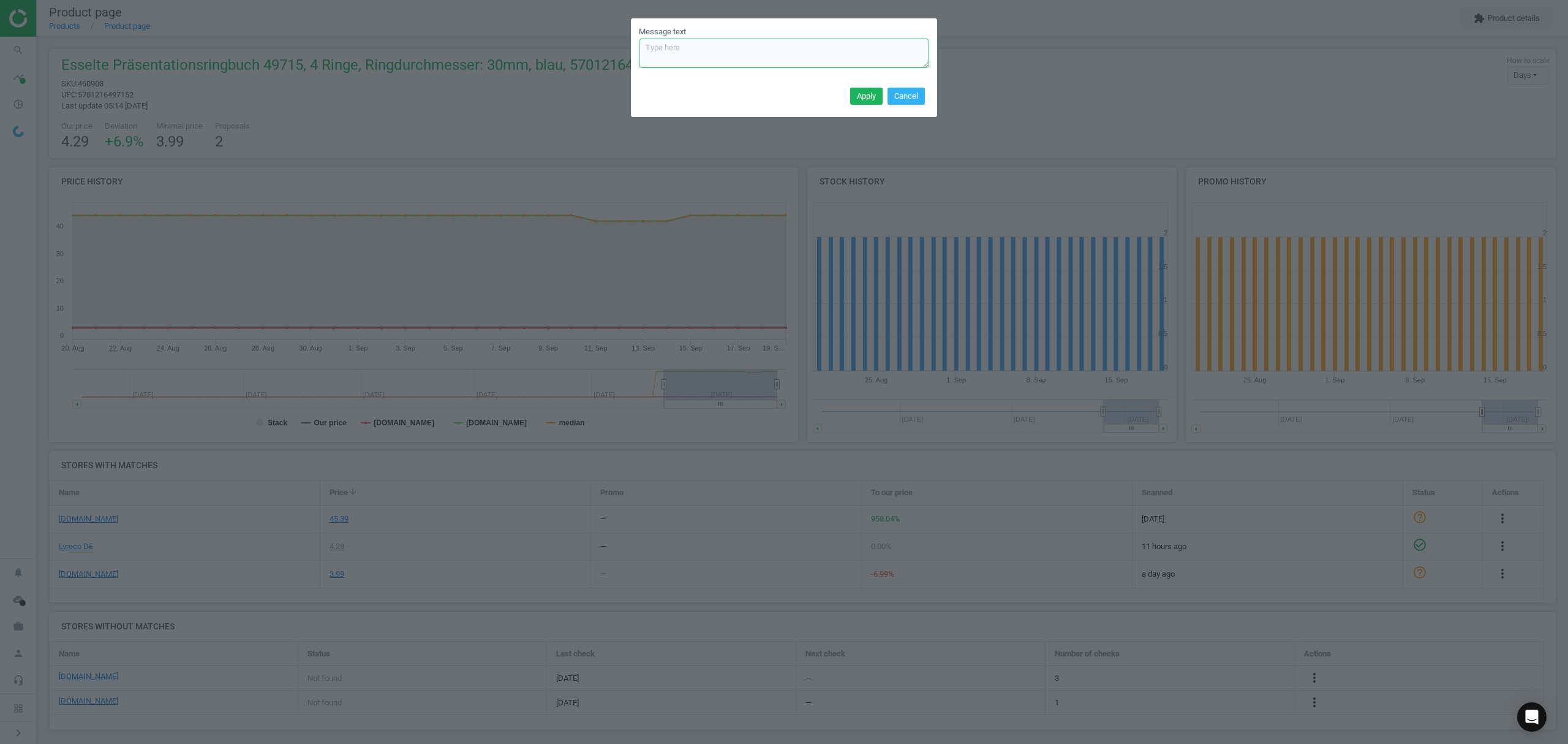
click at [704, 42] on textarea "Message text" at bounding box center [784, 53] width 290 height 30
paste textarea "[URL][DOMAIN_NAME]"
click at [770, 50] on textarea "[URL][DOMAIN_NAME]" at bounding box center [784, 53] width 290 height 30
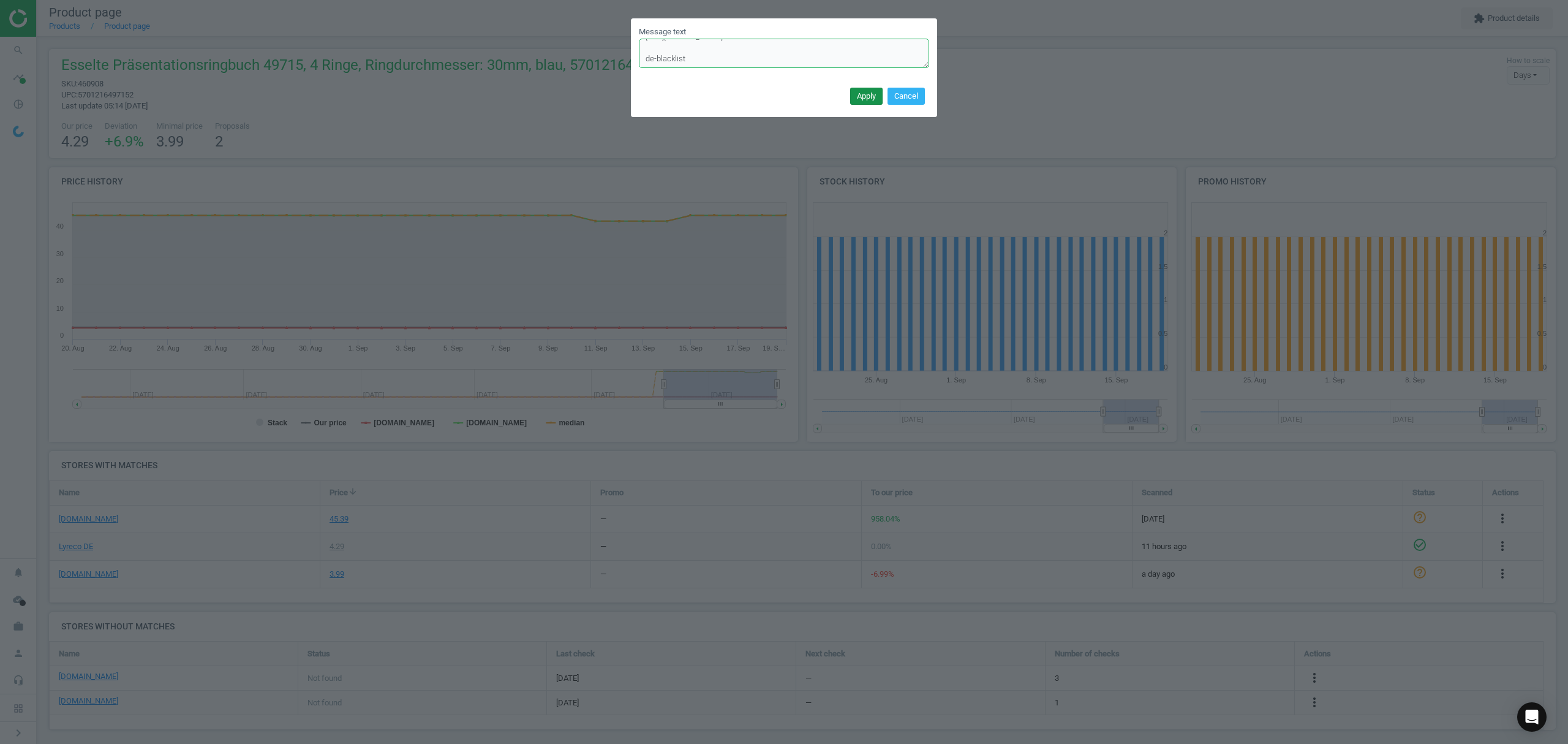
type textarea "[URL][DOMAIN_NAME] de-blacklist"
click at [864, 100] on button "Apply" at bounding box center [866, 96] width 33 height 17
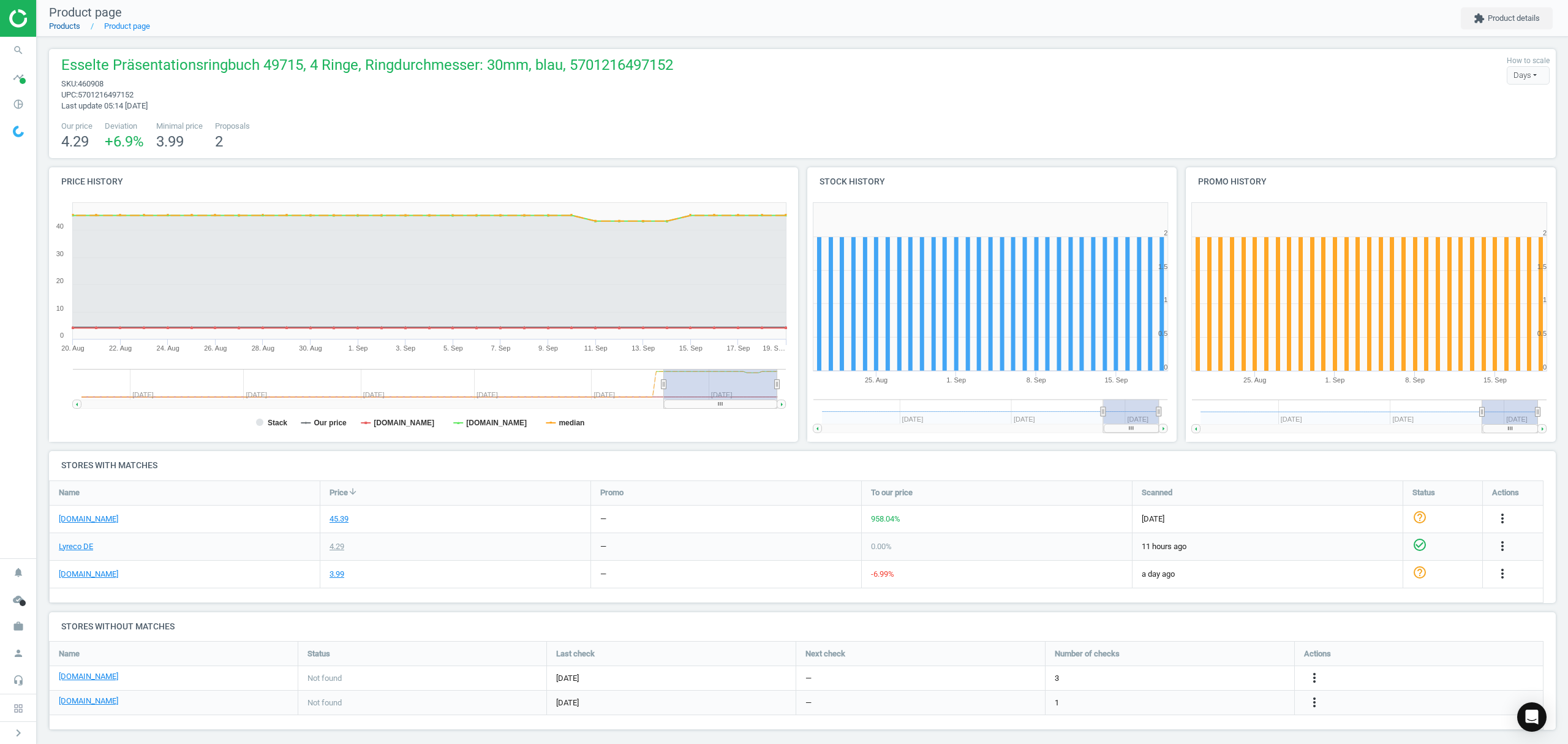
click at [63, 22] on link "Products" at bounding box center [65, 26] width 31 height 9
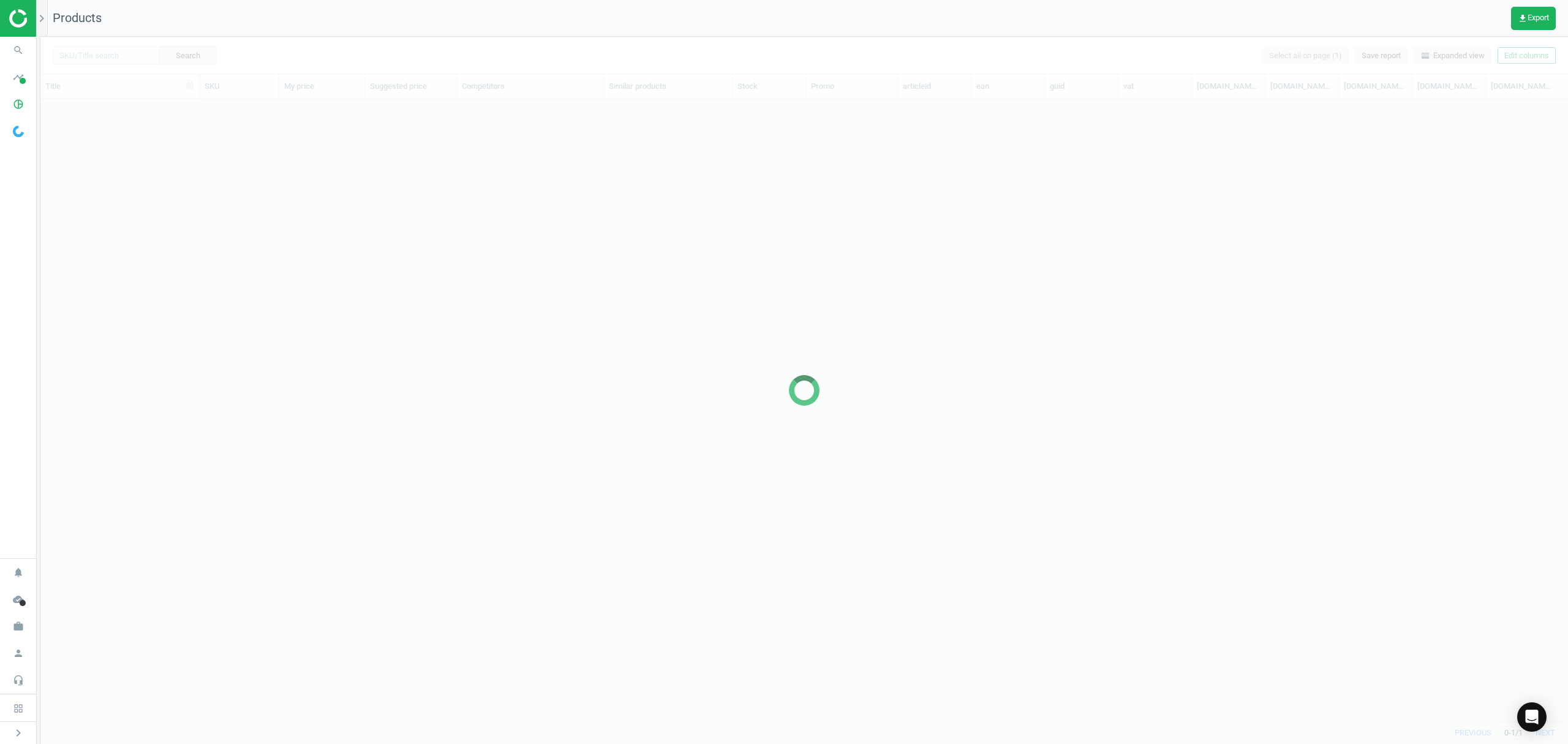
scroll to position [597, 1515]
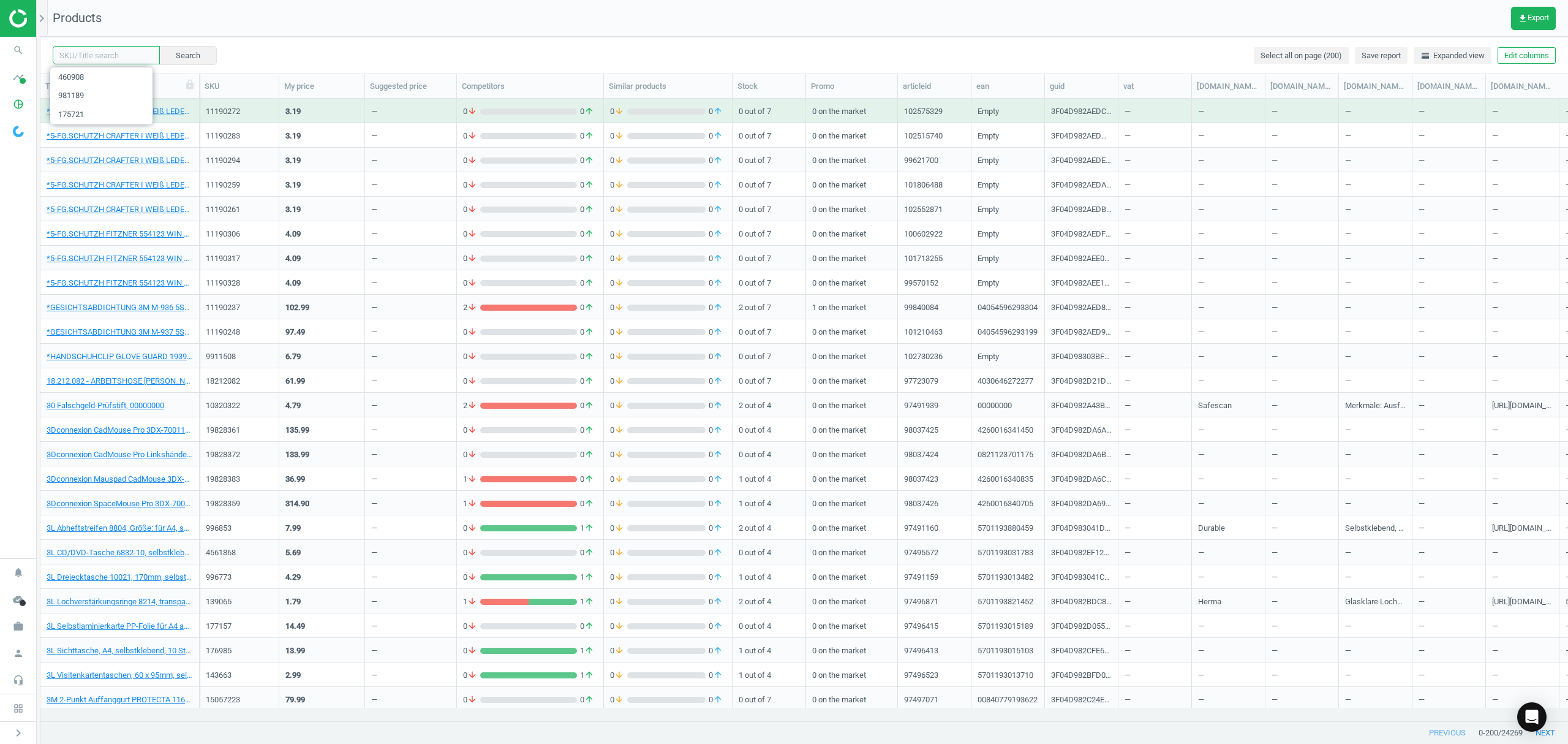
click at [90, 55] on input "text" at bounding box center [106, 55] width 107 height 18
paste input "461844"
type input "461844"
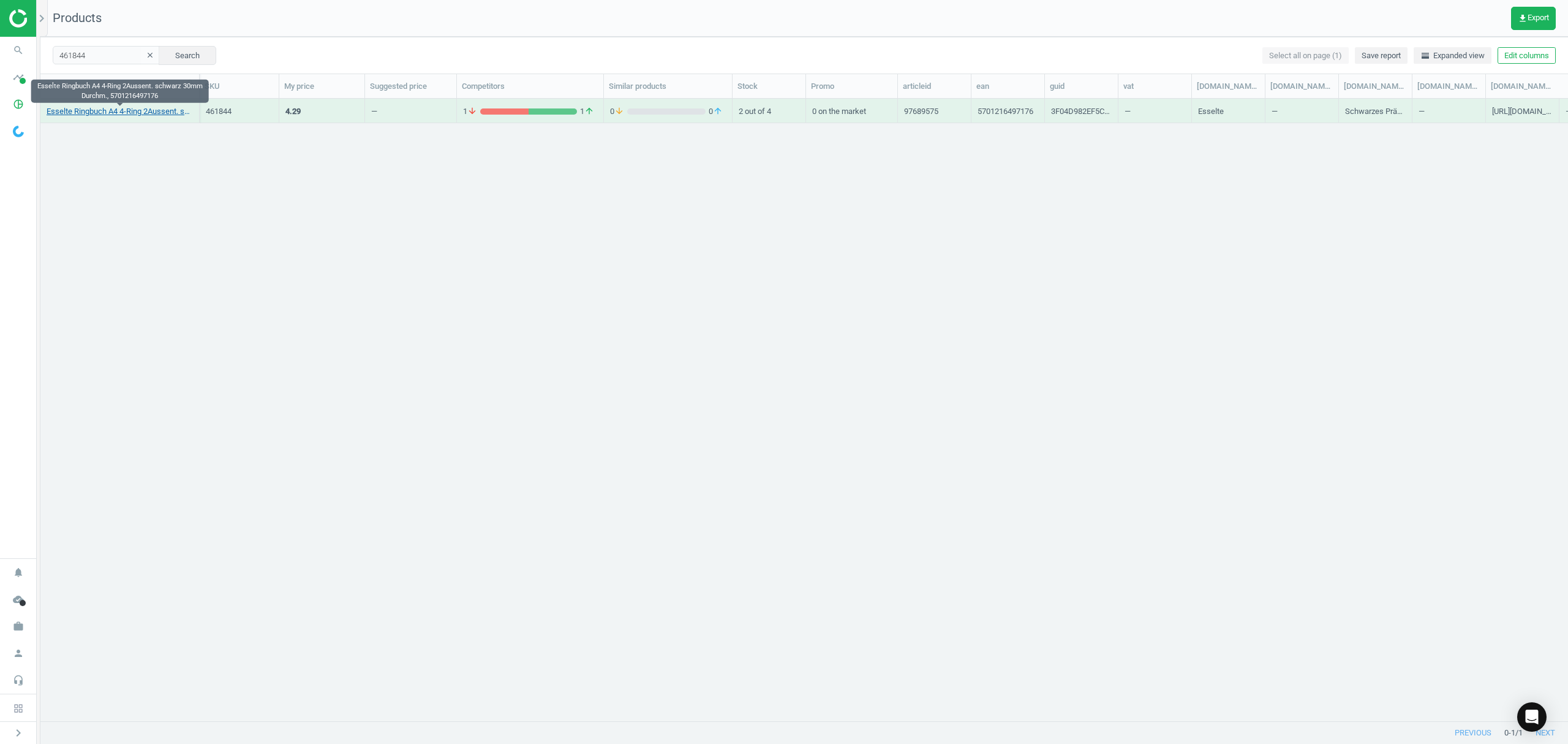
click at [125, 109] on link "Esselte Ringbuch A4 4-Ring 2Aussent. schwarz 30mm Durchm., 5701216497176" at bounding box center [120, 111] width 146 height 11
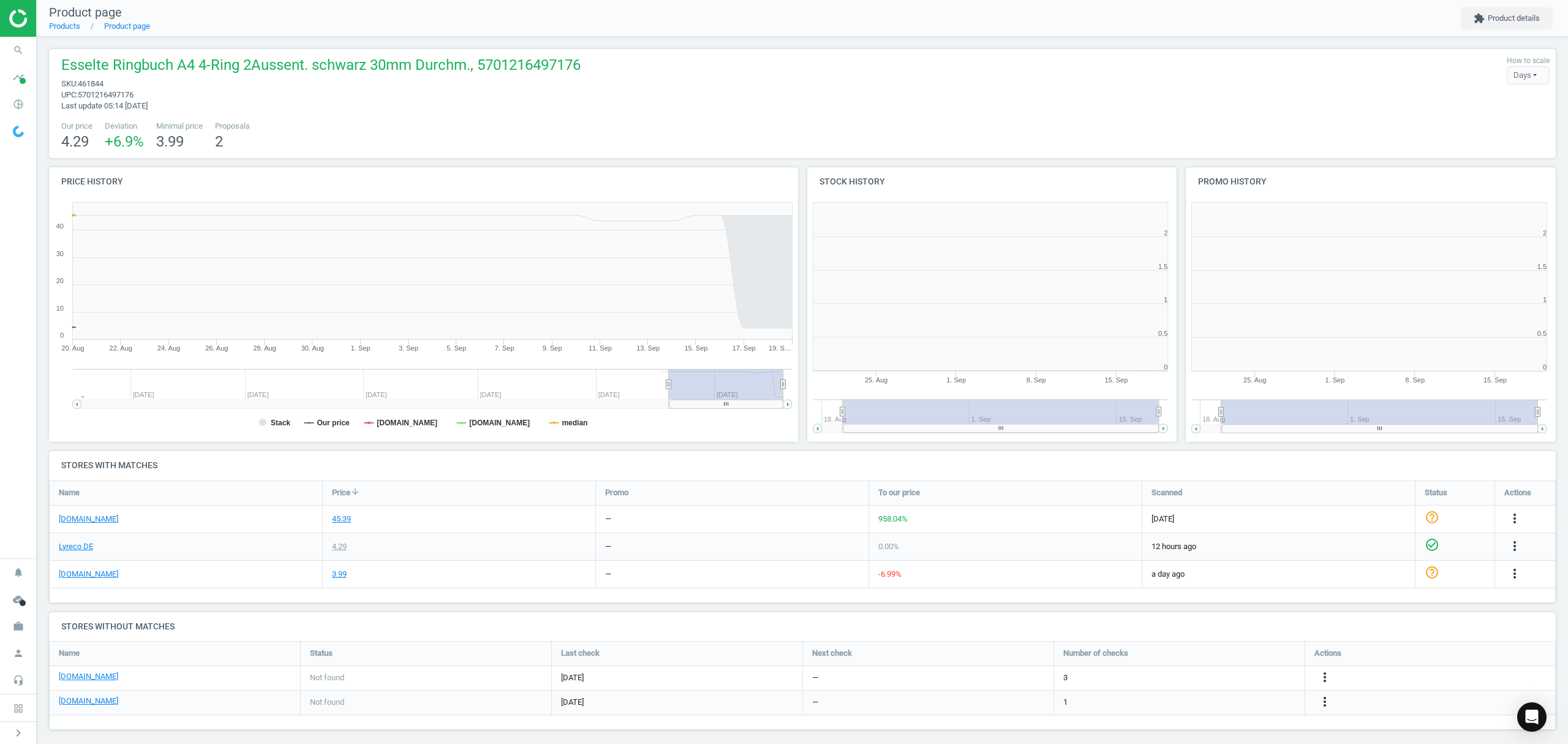
scroll to position [270, 392]
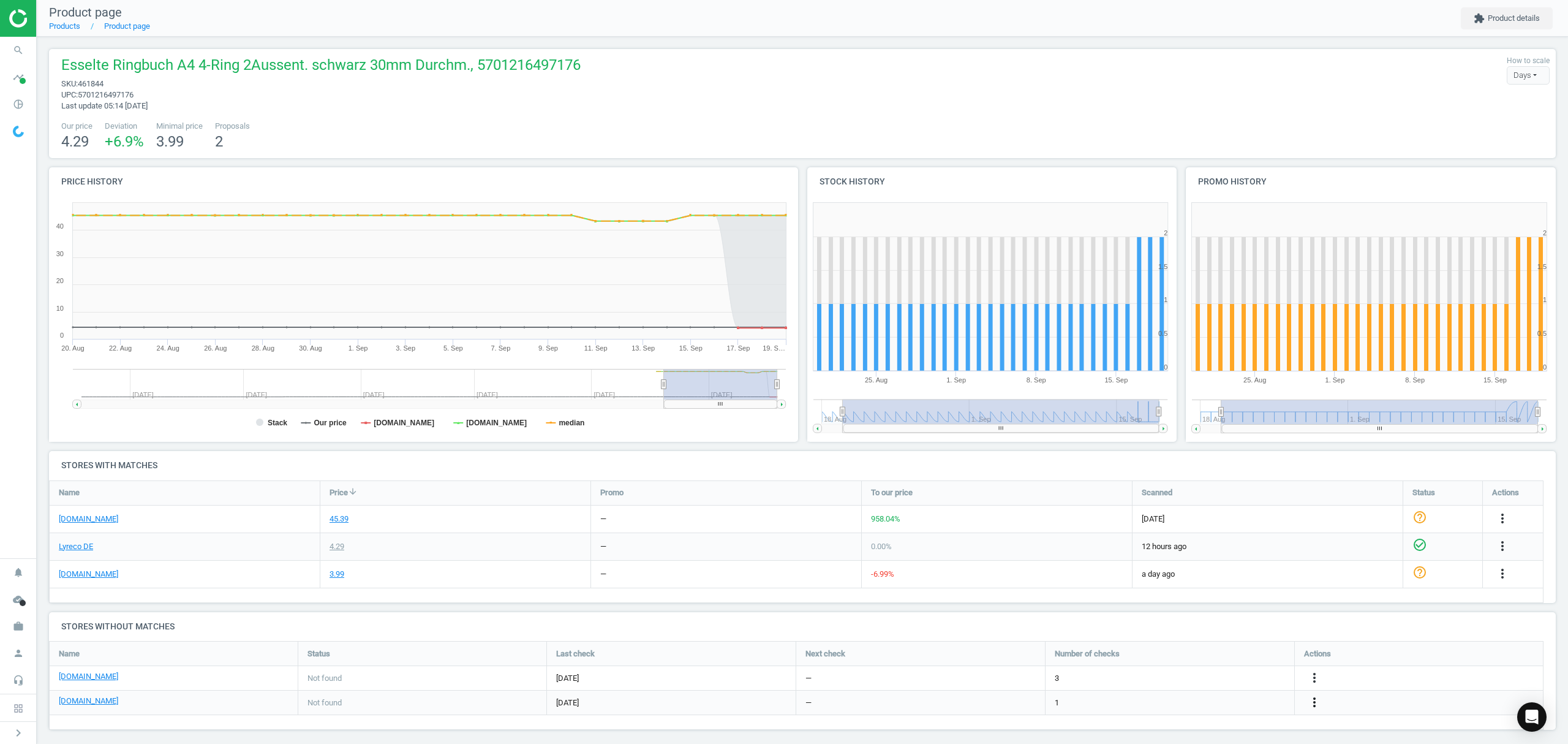
click at [1310, 705] on icon "more_vert" at bounding box center [1314, 702] width 15 height 15
click at [1214, 701] on link "Edit URL/product option" at bounding box center [1218, 703] width 168 height 19
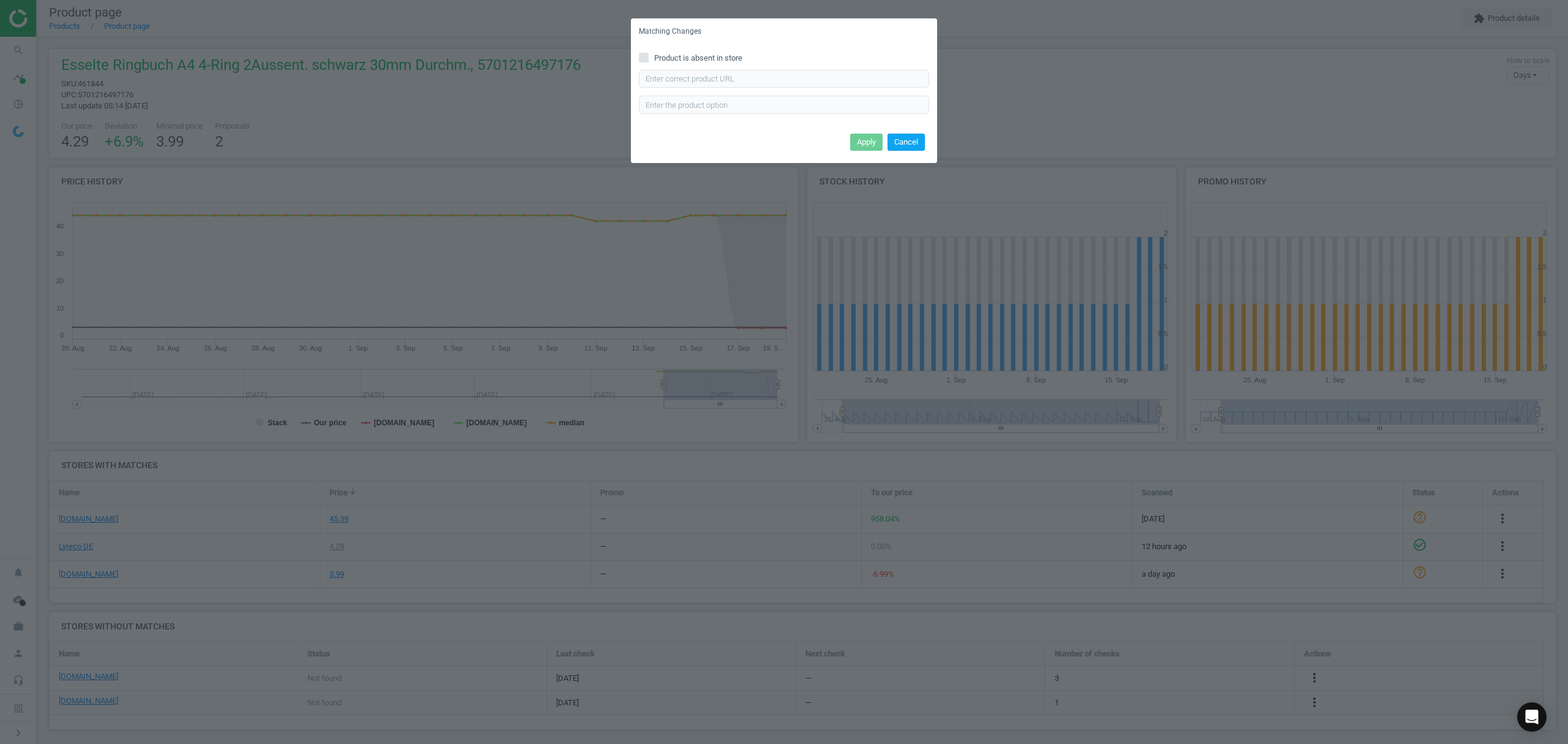
click at [908, 144] on button "Cancel" at bounding box center [906, 142] width 37 height 17
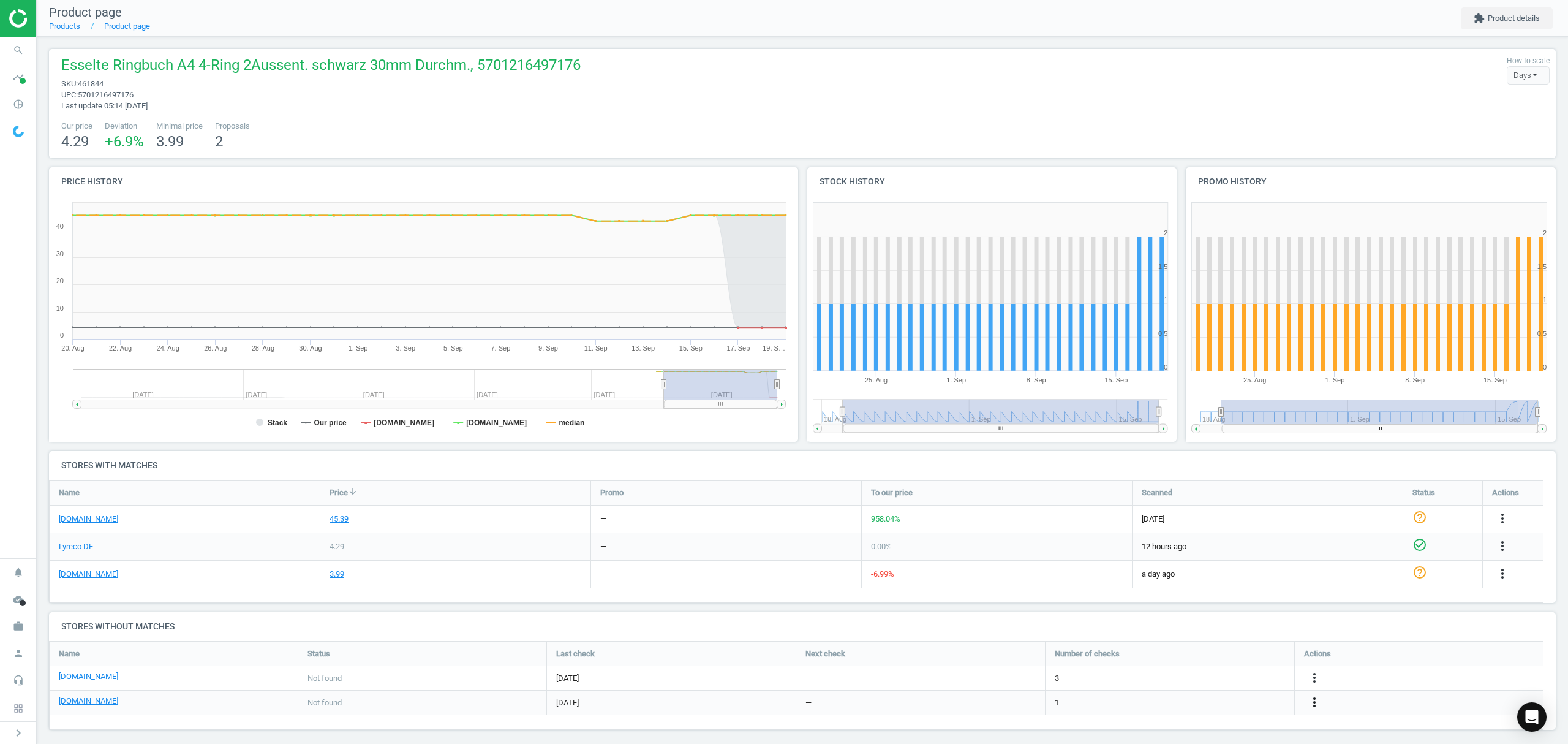
click at [1313, 702] on icon "more_vert" at bounding box center [1314, 702] width 15 height 15
click at [1199, 685] on link "Report error in other" at bounding box center [1218, 684] width 168 height 19
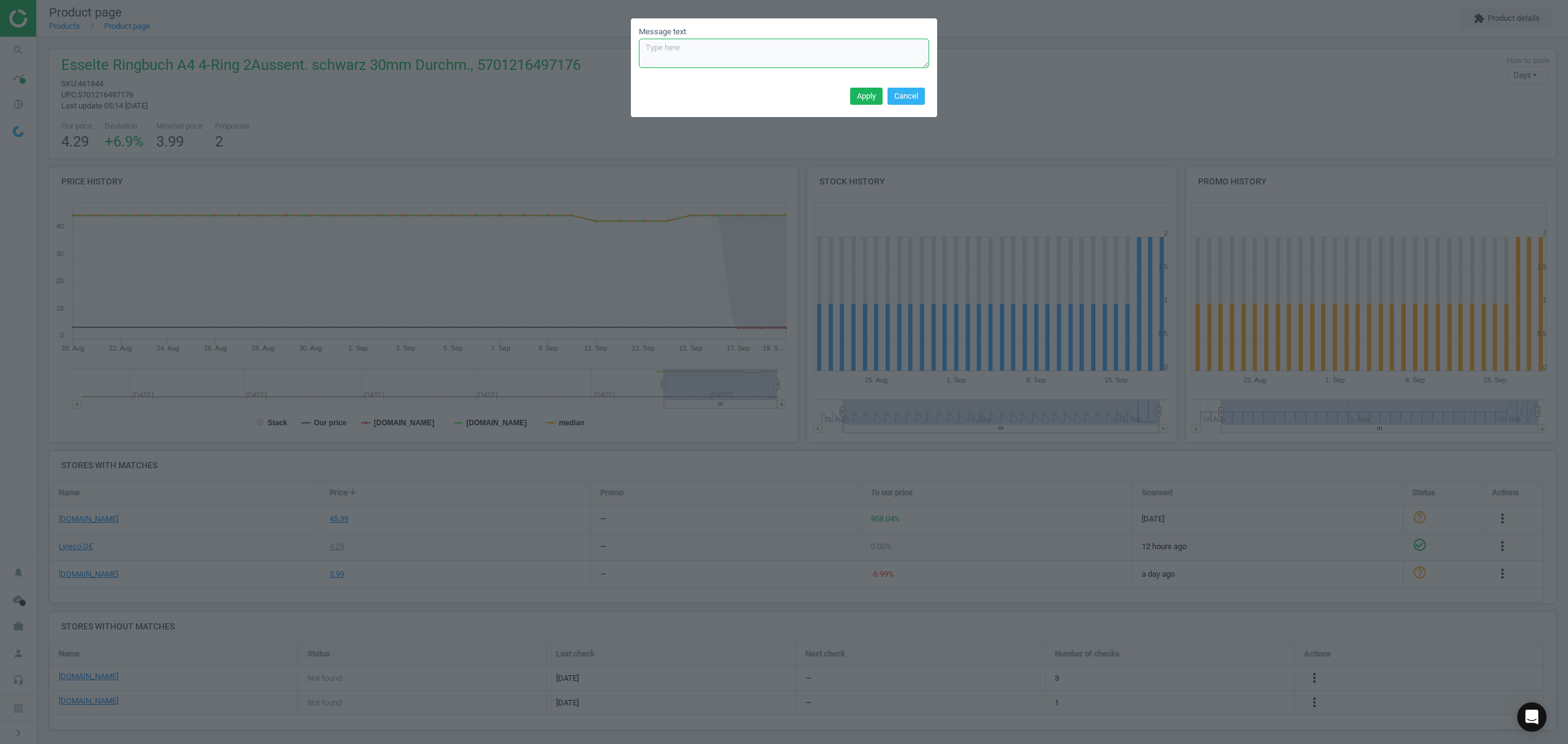
click at [768, 60] on textarea "Message text" at bounding box center [784, 53] width 290 height 30
paste textarea "[URL][DOMAIN_NAME]"
type textarea "[URL][DOMAIN_NAME] de-blacklist"
click at [875, 90] on button "Apply" at bounding box center [866, 96] width 33 height 17
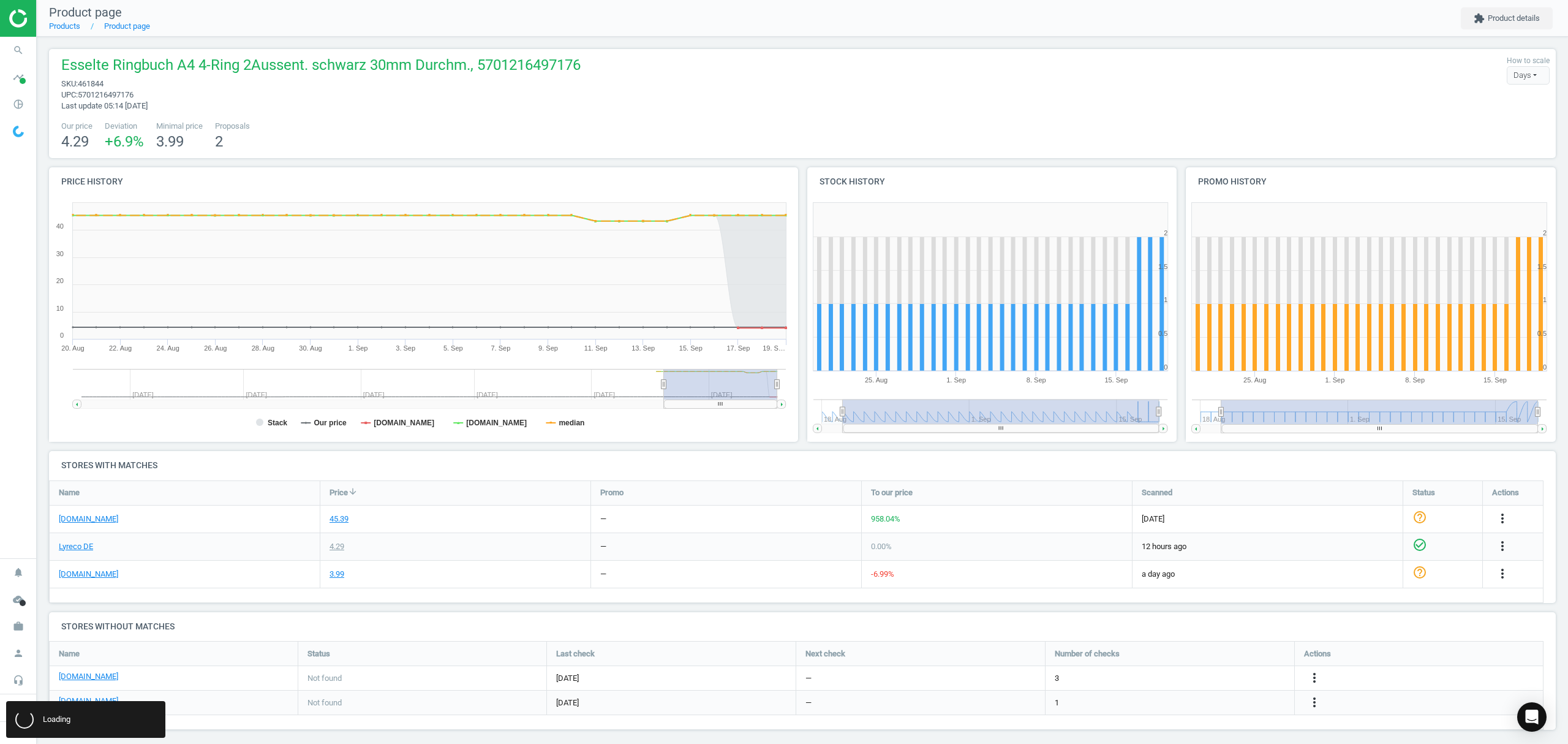
scroll to position [0, 0]
click at [69, 27] on link "Products" at bounding box center [65, 26] width 31 height 9
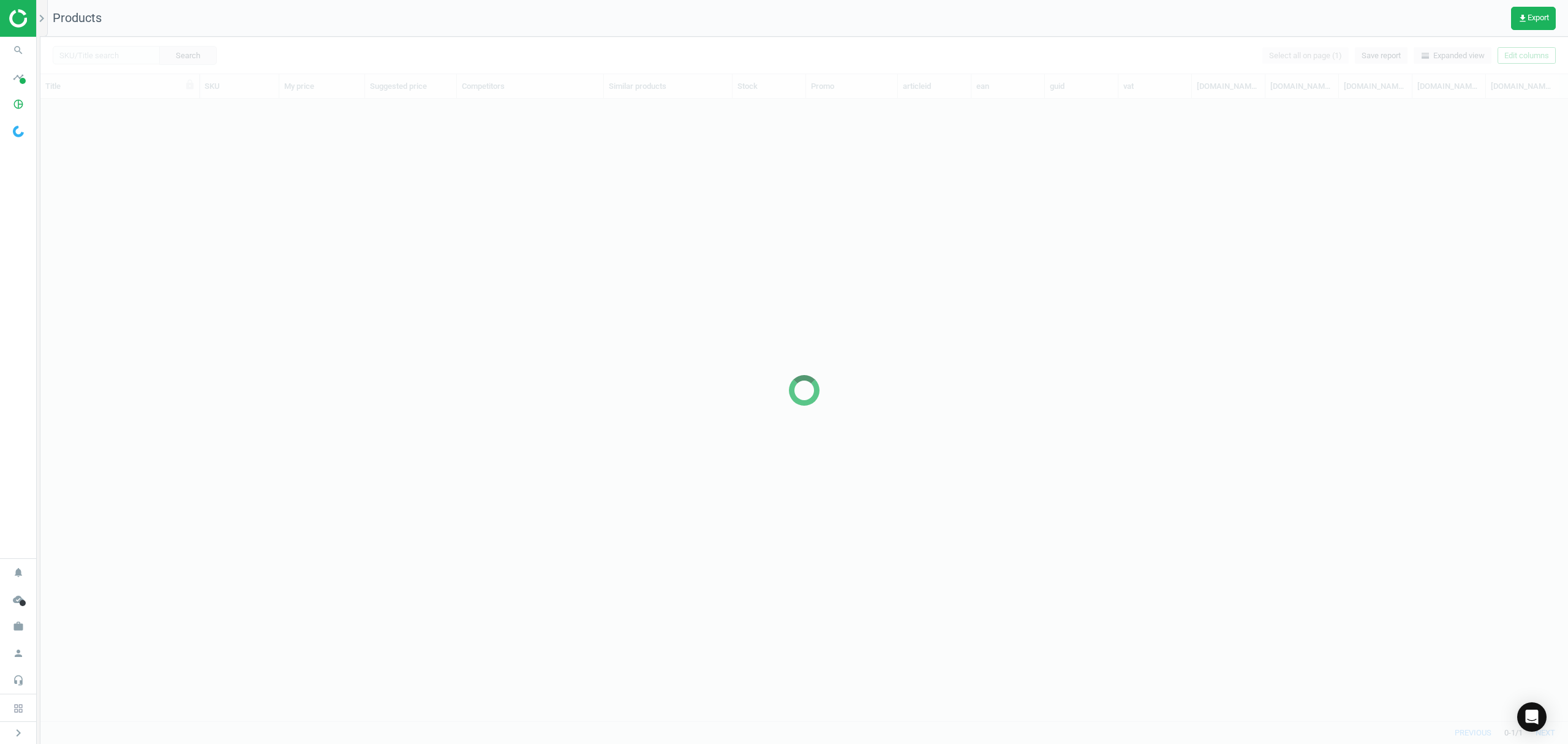
scroll to position [597, 1515]
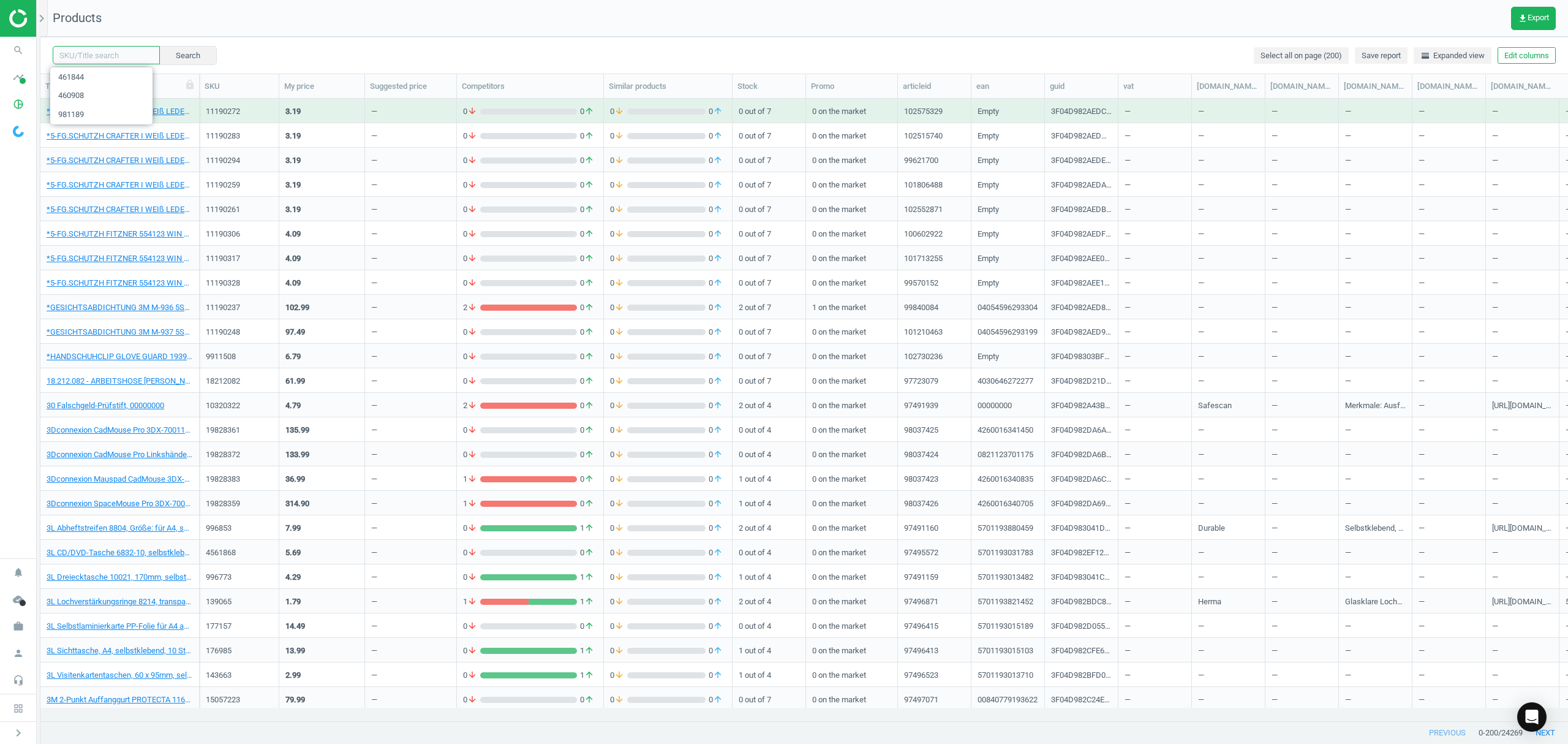
click at [98, 50] on input "text" at bounding box center [106, 55] width 107 height 18
paste input "175754"
type input "175754"
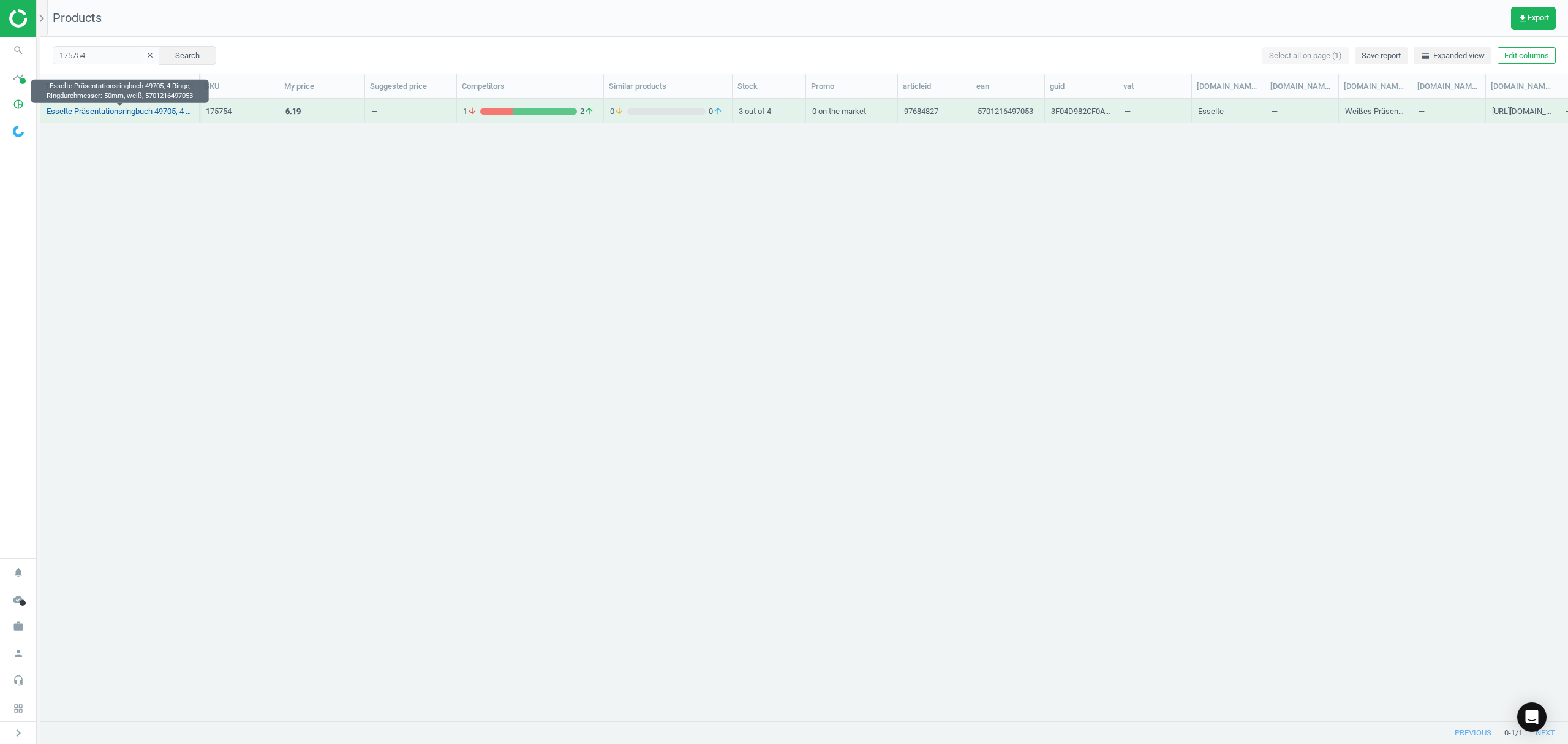
click at [119, 113] on link "Esselte Präsentationsringbuch 49705, 4 Ringe, Ringdurchmesser: 50mm, weiß, 5701…" at bounding box center [120, 111] width 146 height 11
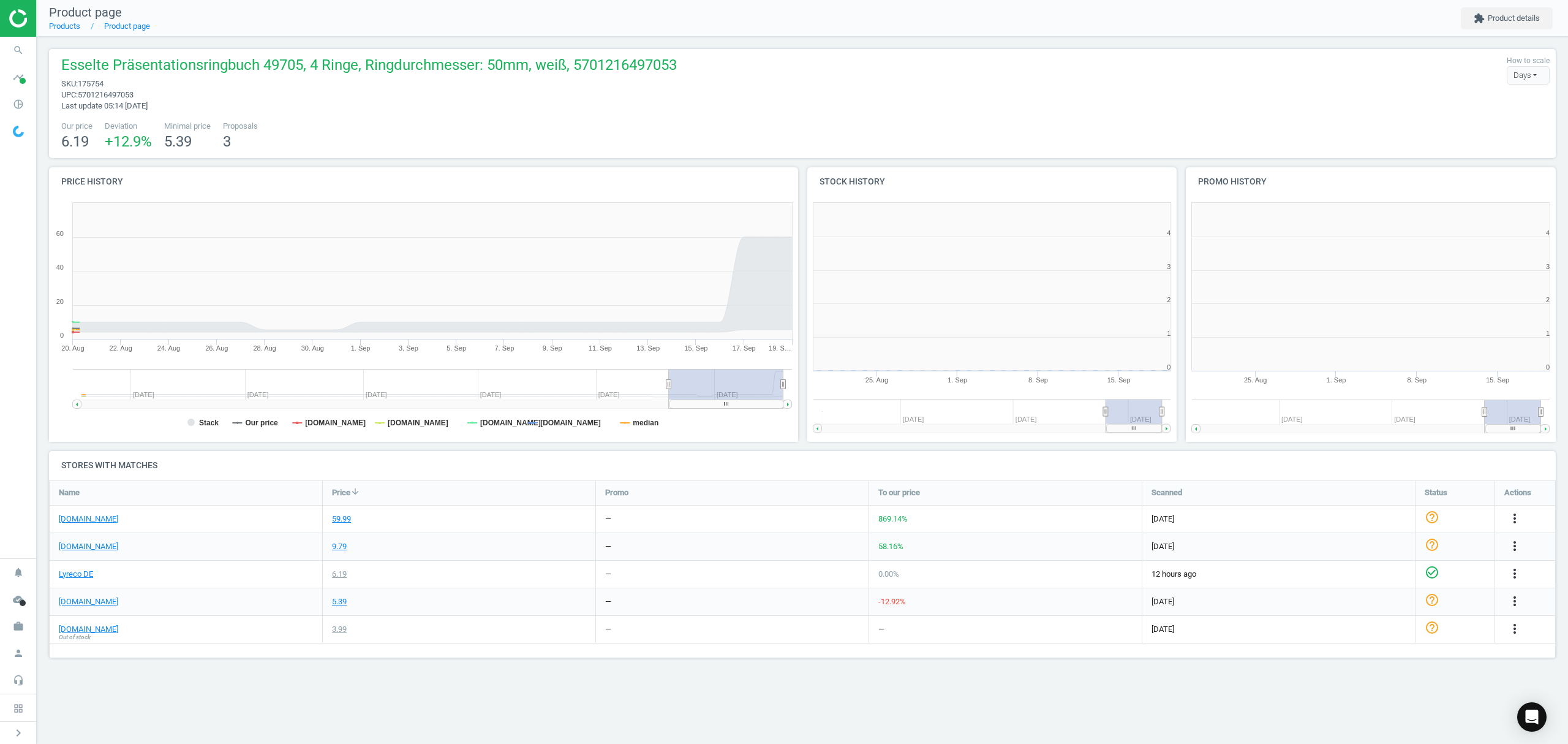
scroll to position [270, 395]
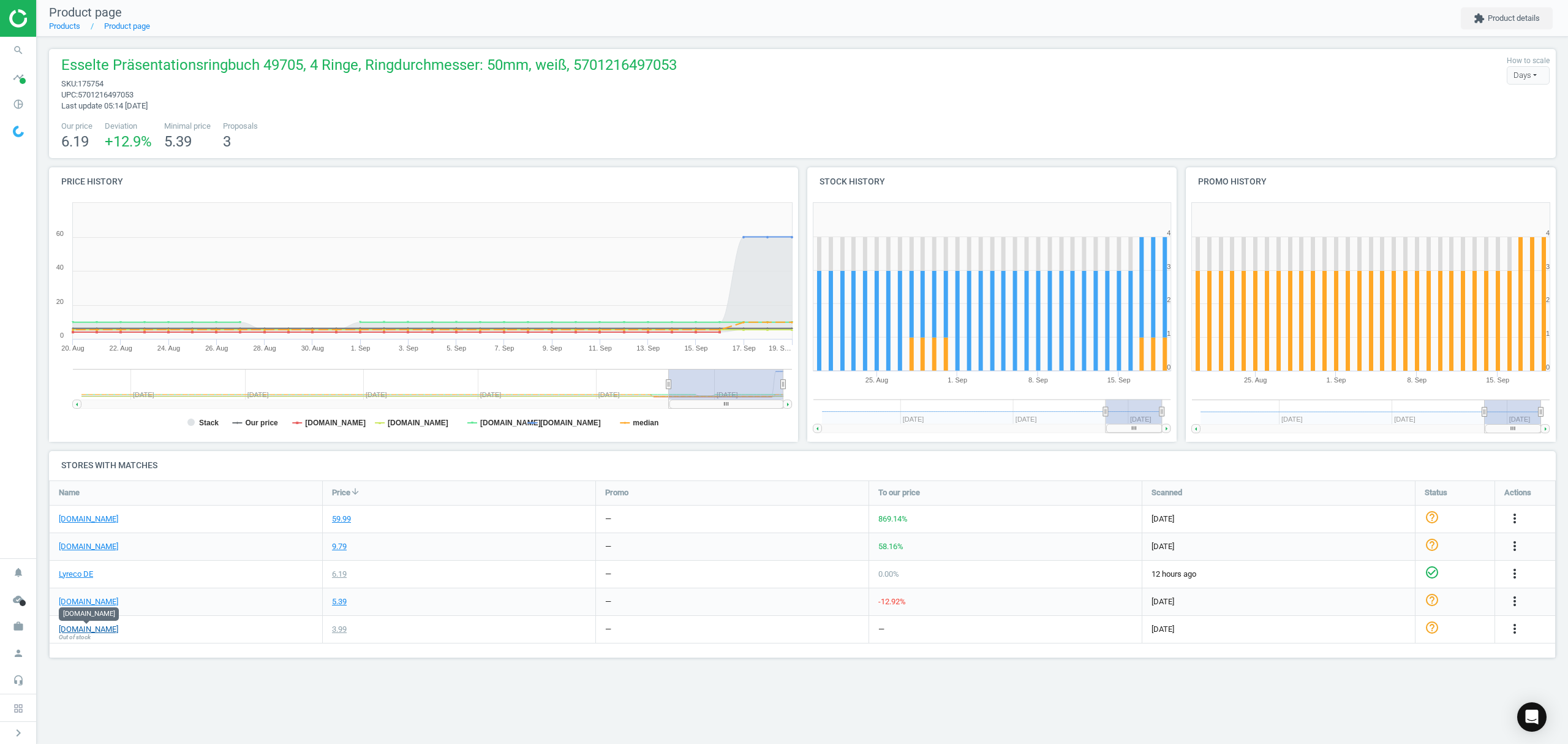
click at [93, 626] on link "[DOMAIN_NAME]" at bounding box center [89, 629] width 60 height 11
click at [1517, 630] on icon "more_vert" at bounding box center [1515, 628] width 15 height 15
click at [1369, 603] on link "Report error in availability" at bounding box center [1419, 601] width 168 height 19
click at [68, 27] on link "Products" at bounding box center [65, 26] width 31 height 9
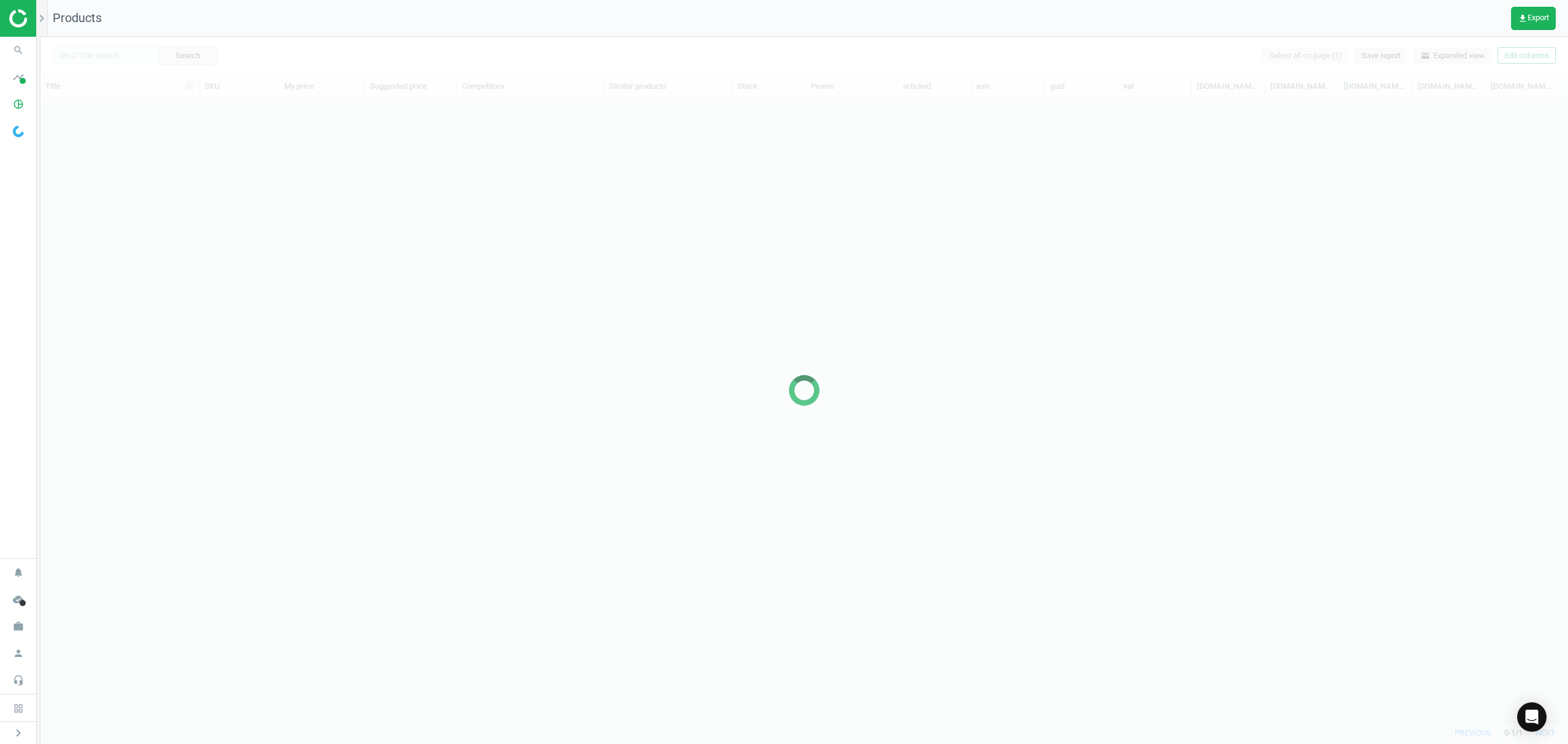
scroll to position [597, 1515]
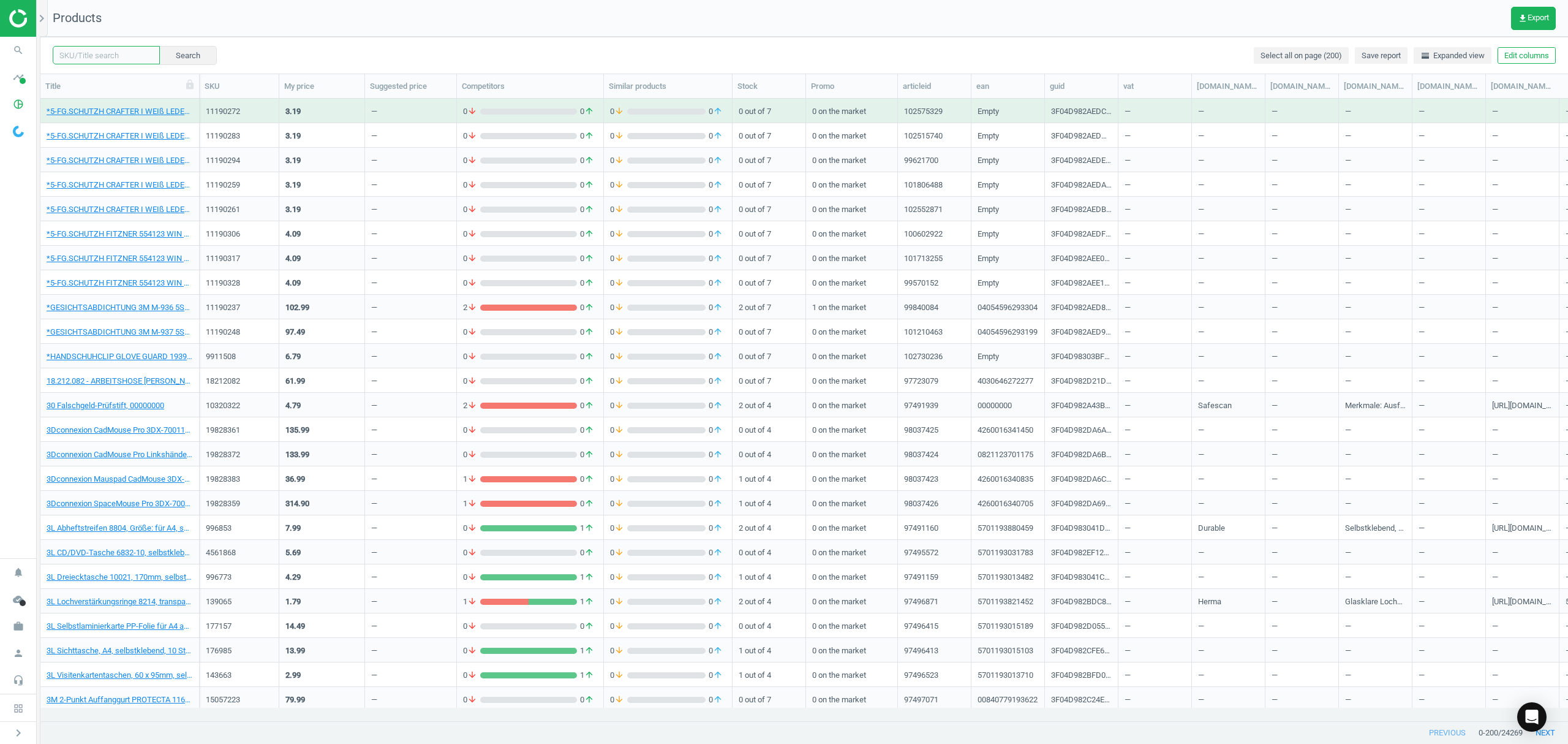
click at [108, 55] on input "text" at bounding box center [106, 55] width 107 height 18
paste input "144928"
type input "144928"
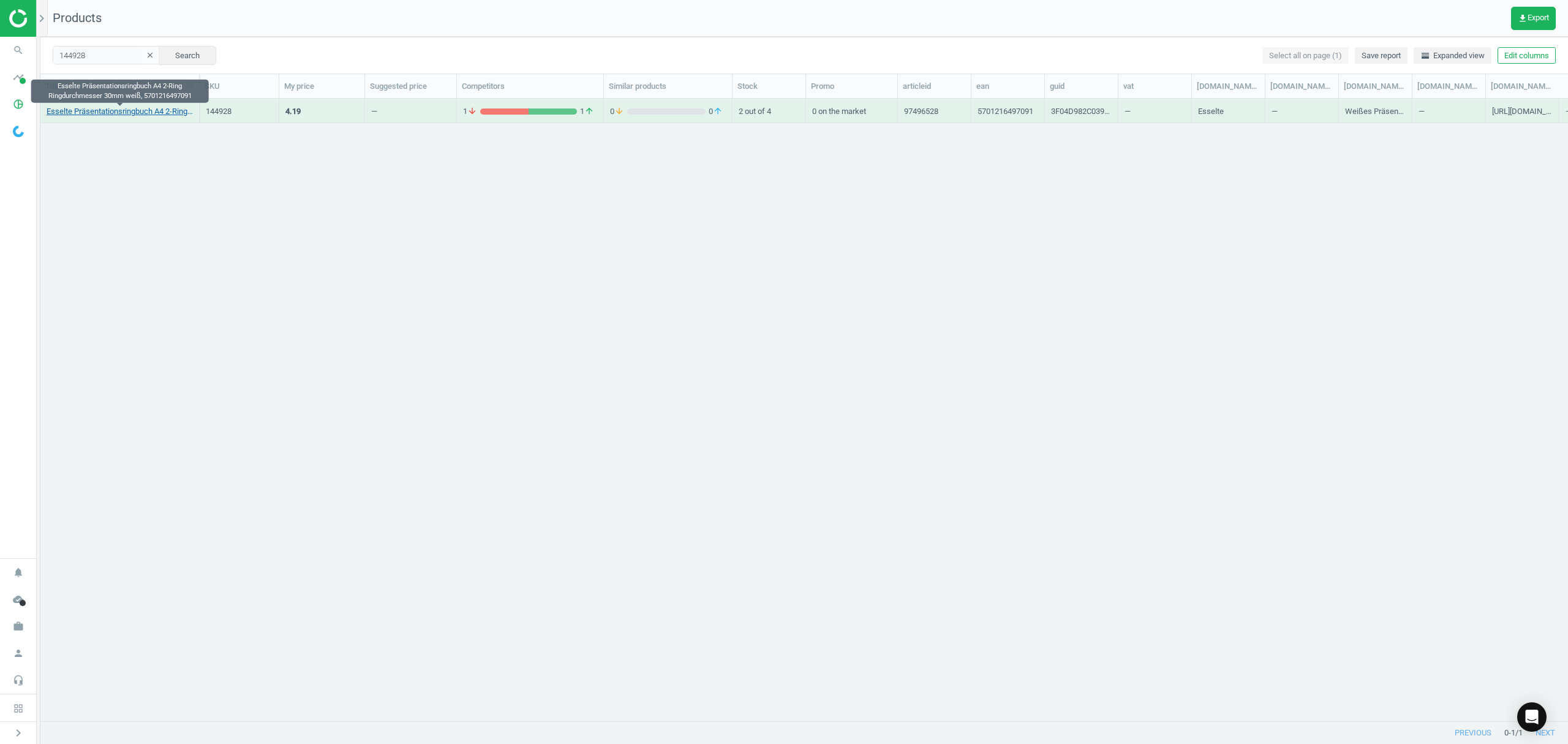
click at [152, 114] on link "Esselte Präsentationsringbuch A4 2-Ring Ringdurchmesser 30mm weiß, 5701216497091" at bounding box center [120, 111] width 146 height 11
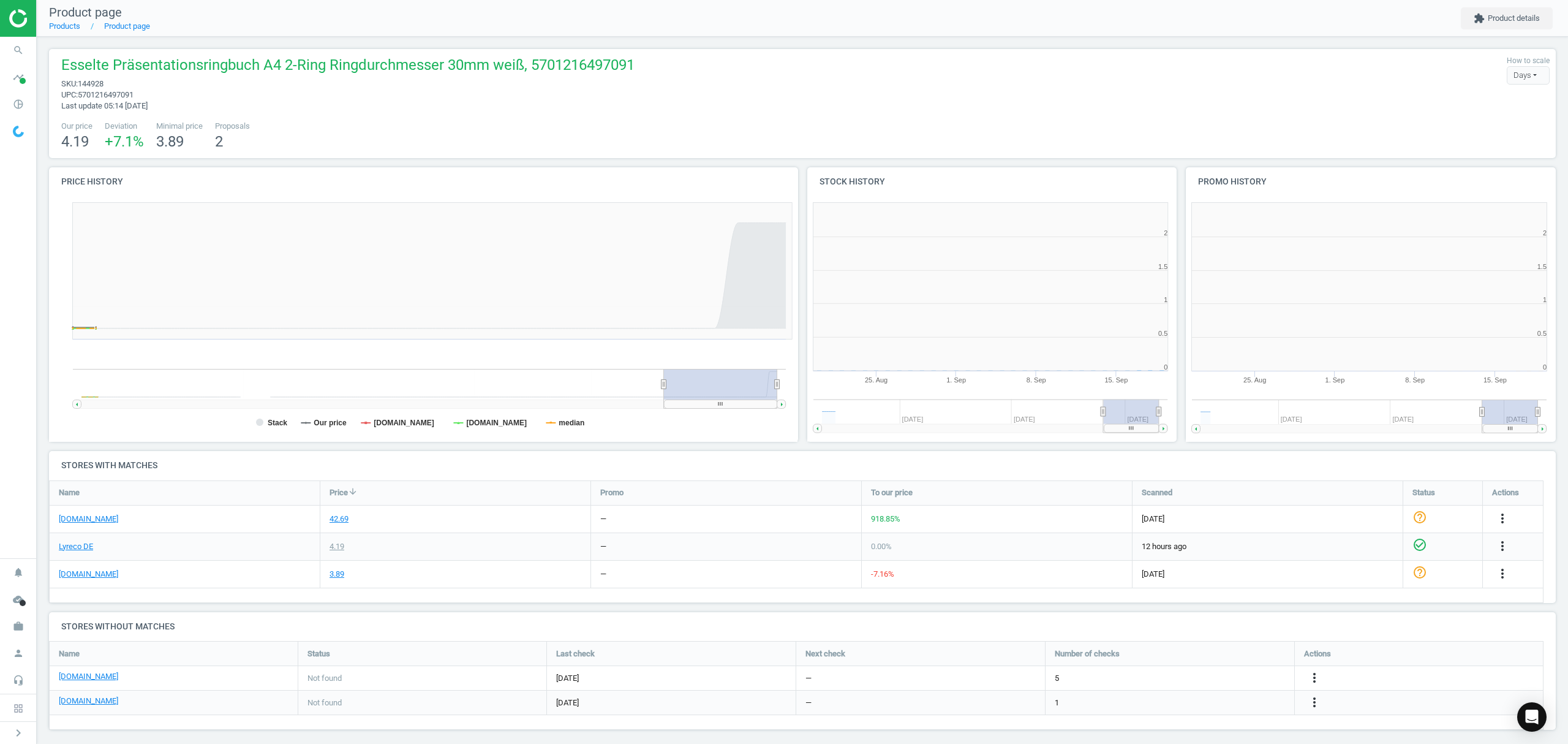
scroll to position [270, 392]
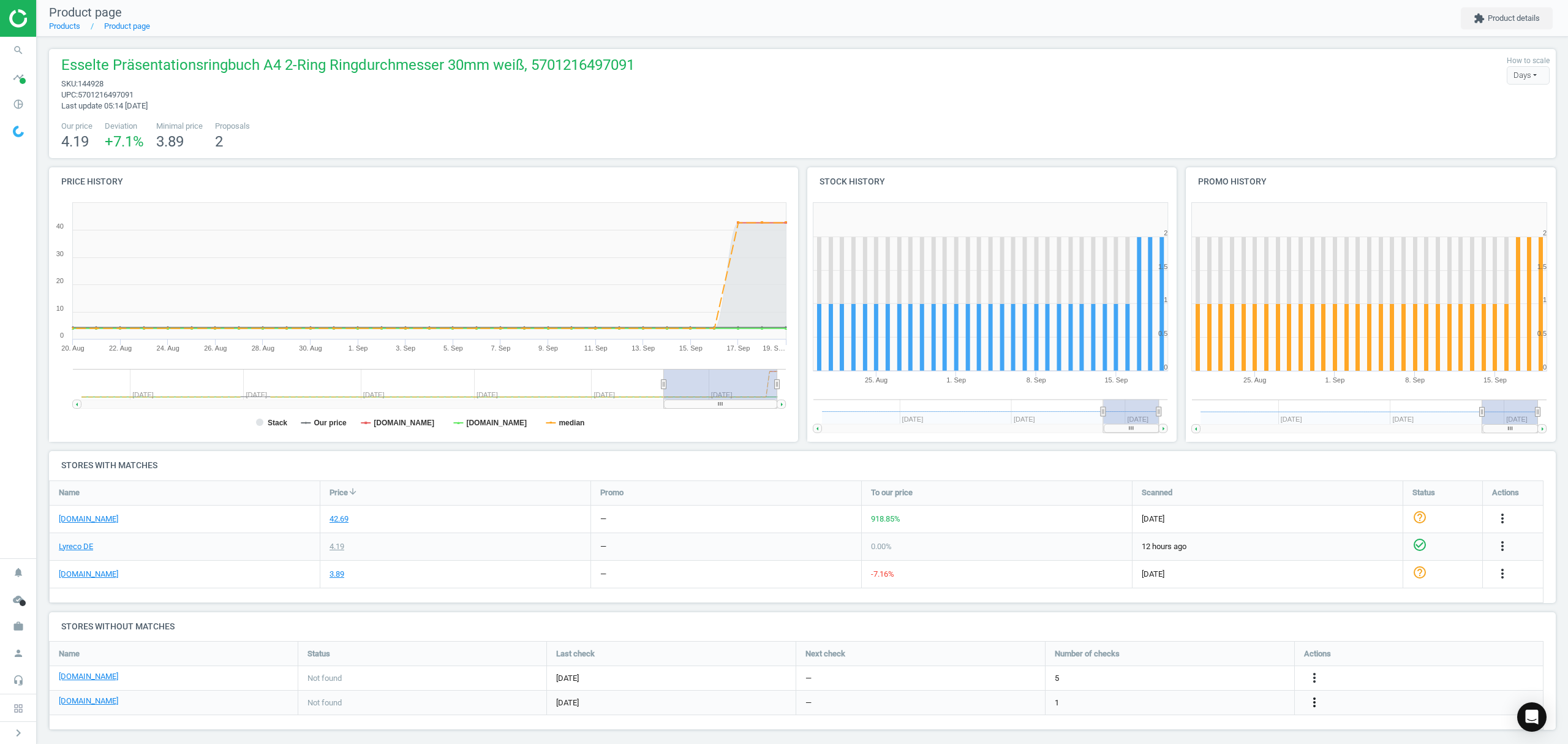
click at [1312, 699] on icon "more_vert" at bounding box center [1314, 702] width 15 height 15
click at [1173, 683] on link "Report error in other" at bounding box center [1218, 684] width 168 height 19
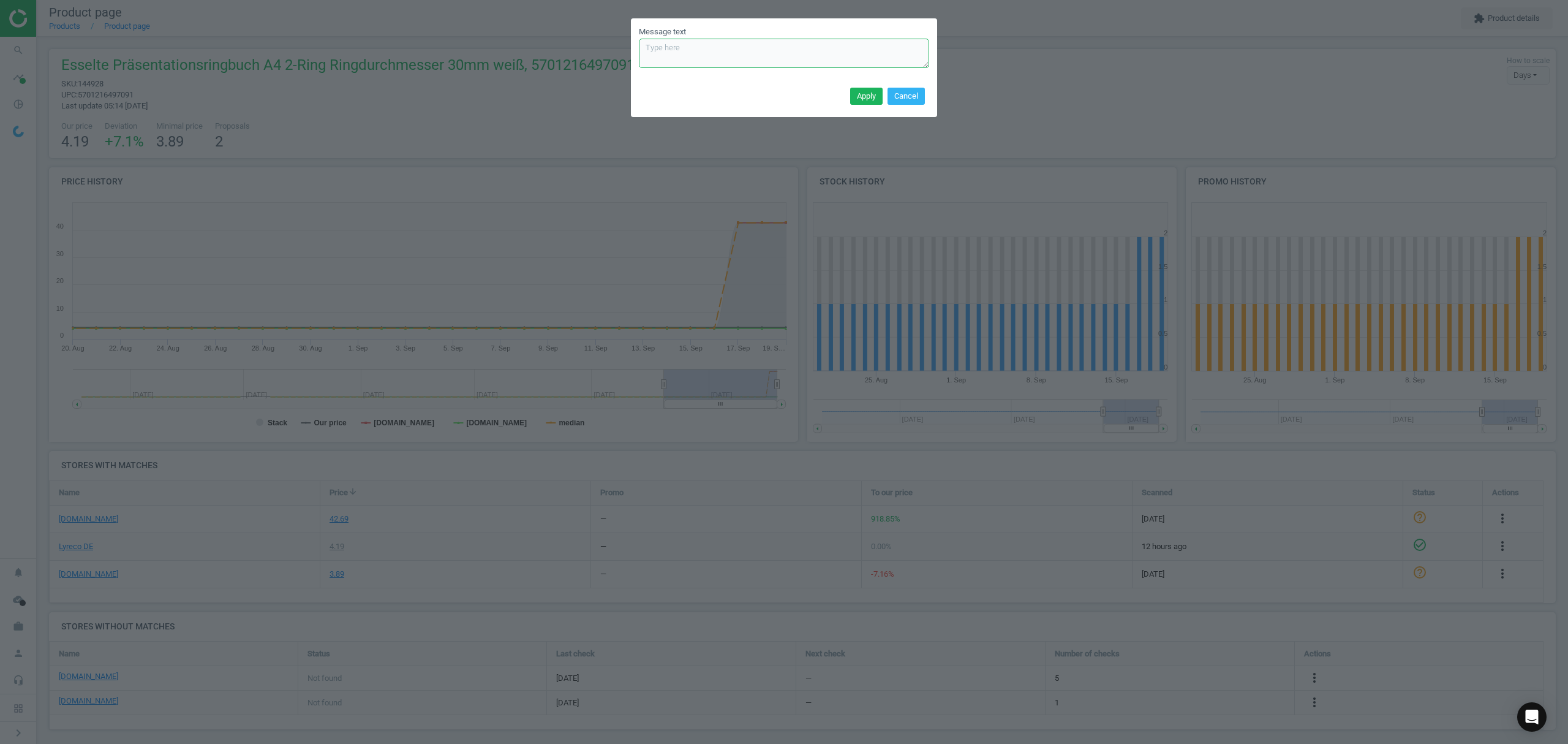
click at [731, 57] on textarea "Message text" at bounding box center [784, 53] width 290 height 30
paste textarea "[URL][DOMAIN_NAME]"
click at [773, 52] on textarea "[URL][DOMAIN_NAME]" at bounding box center [784, 53] width 290 height 30
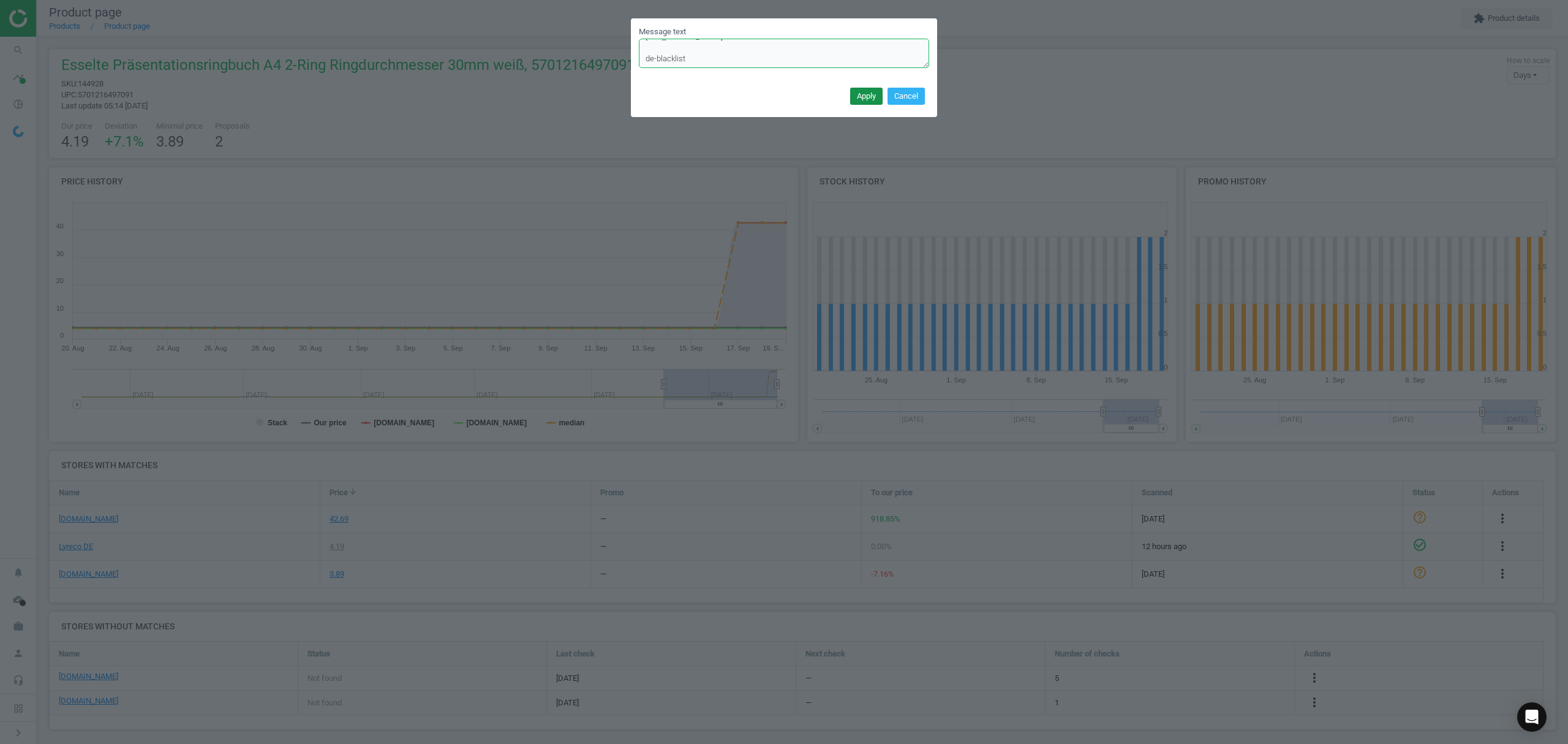
type textarea "[URL][DOMAIN_NAME] de-blacklist"
click at [863, 88] on button "Apply" at bounding box center [866, 96] width 33 height 17
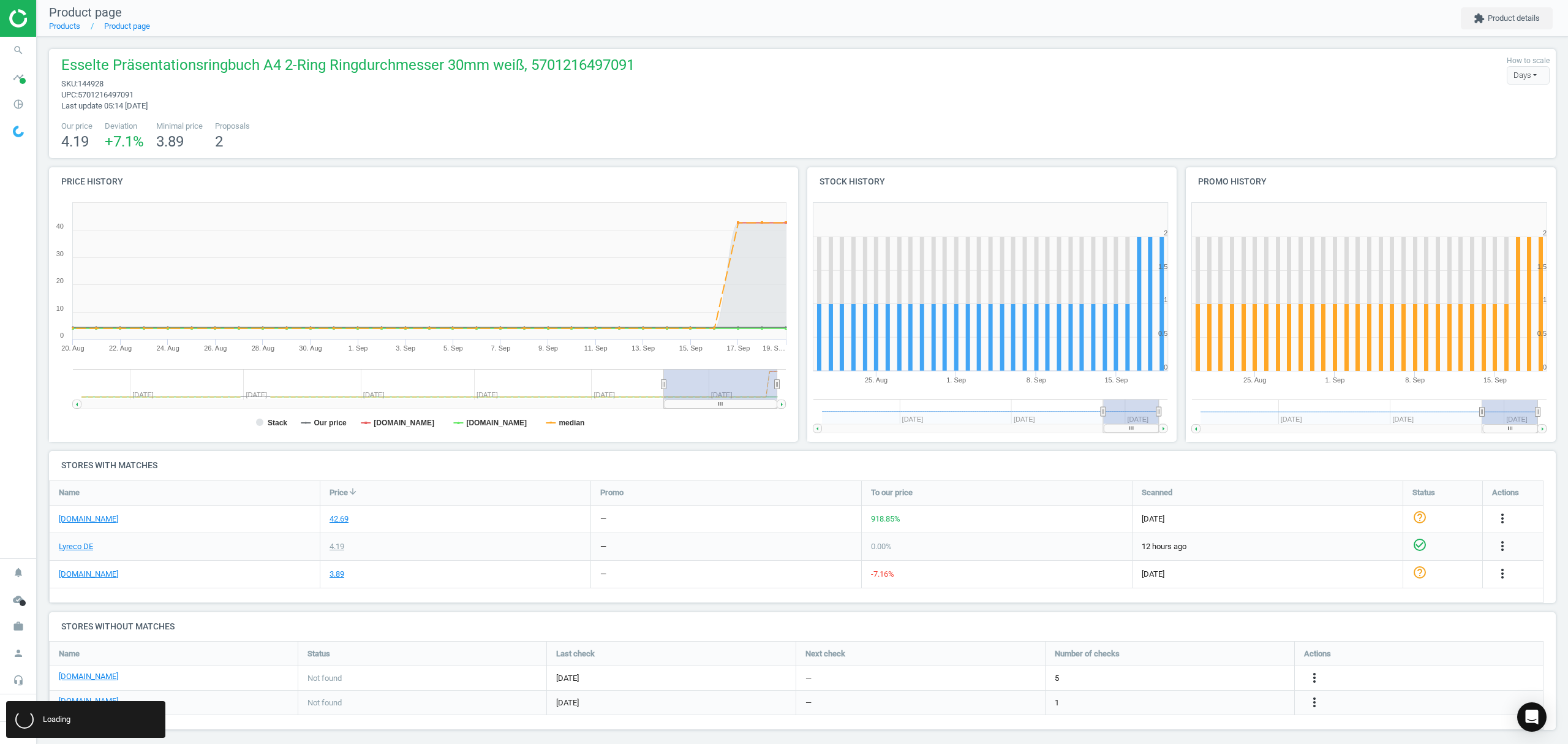
scroll to position [0, 0]
click at [70, 25] on link "Products" at bounding box center [65, 26] width 31 height 9
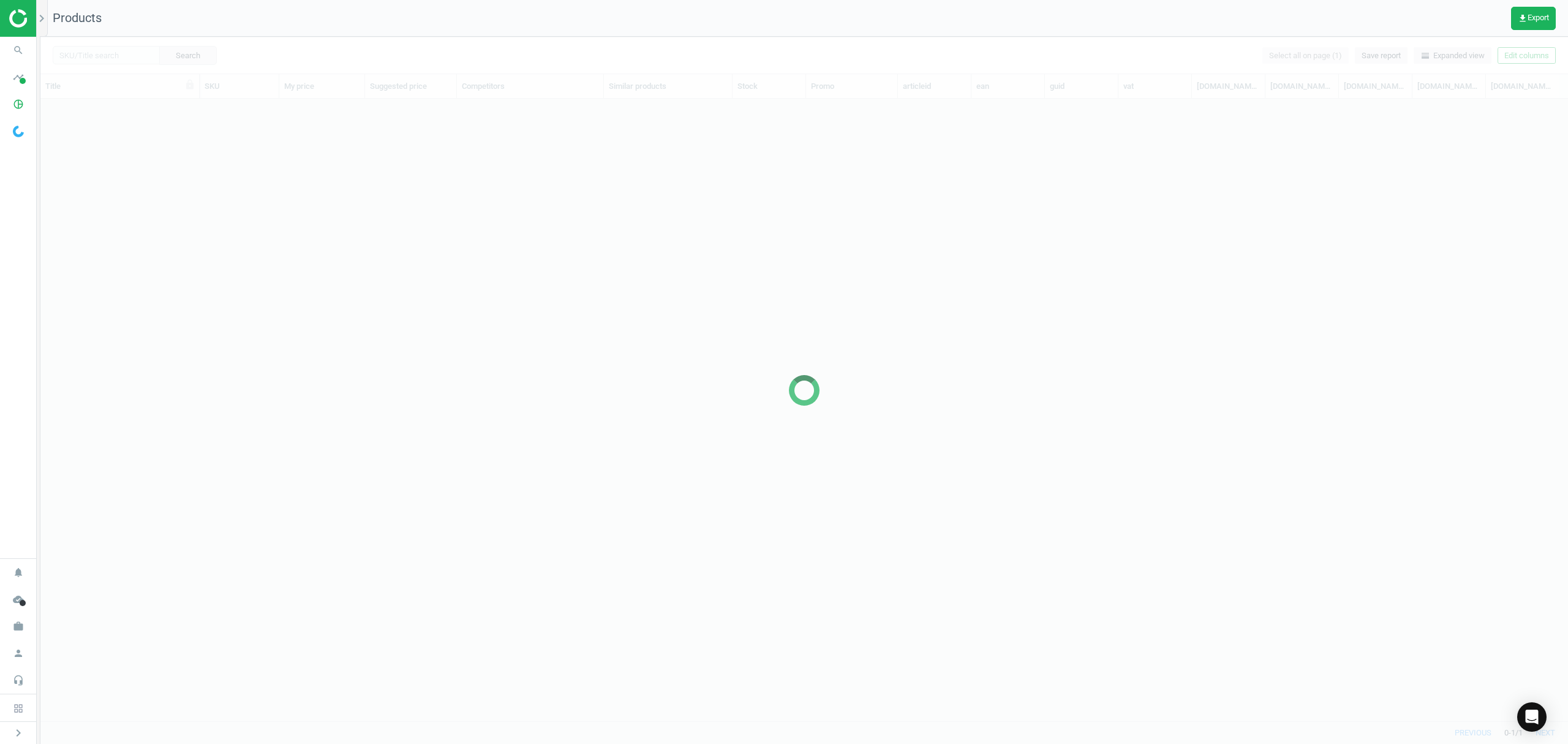
scroll to position [597, 1515]
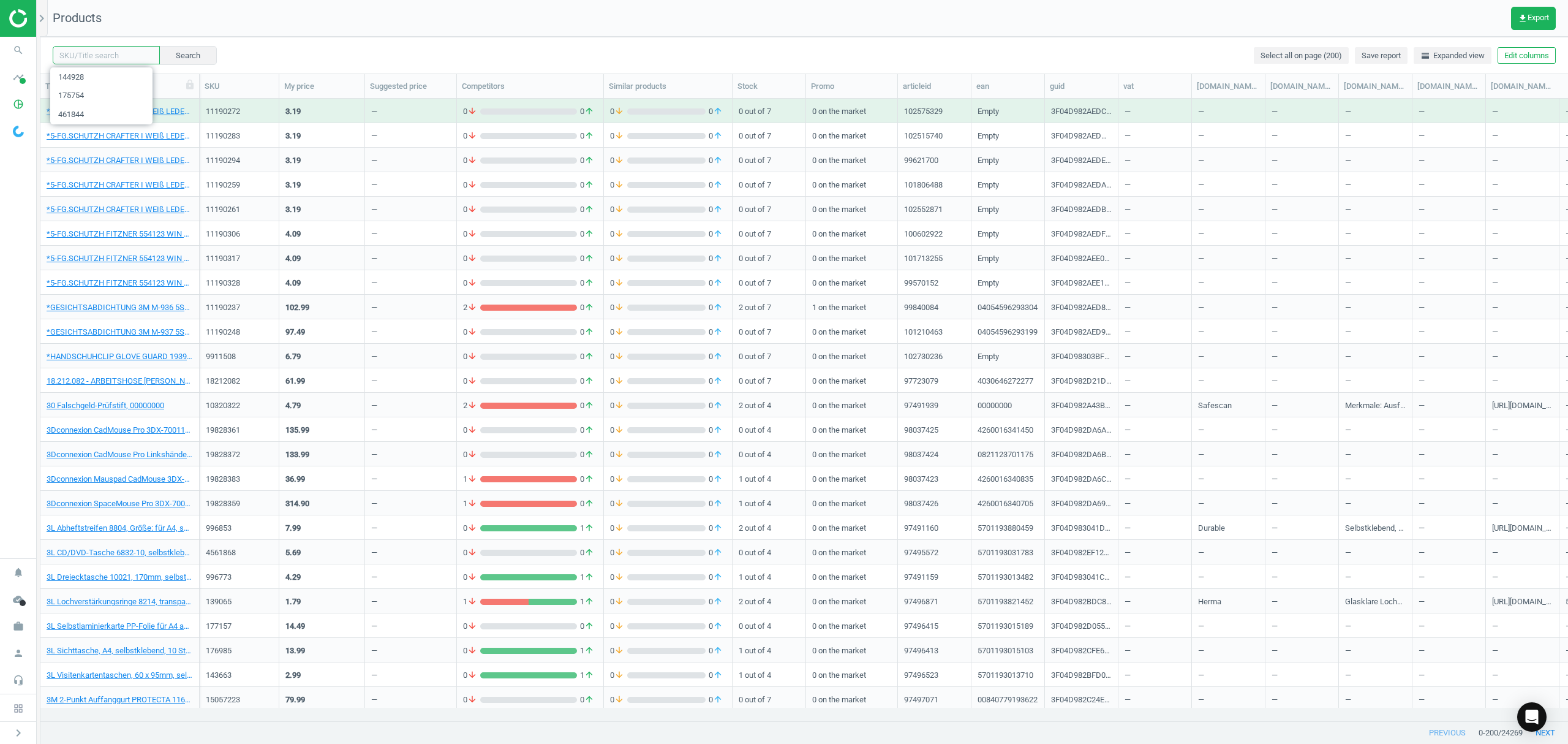
click at [117, 55] on input "text" at bounding box center [106, 55] width 107 height 18
paste input "5083475"
type input "5083475"
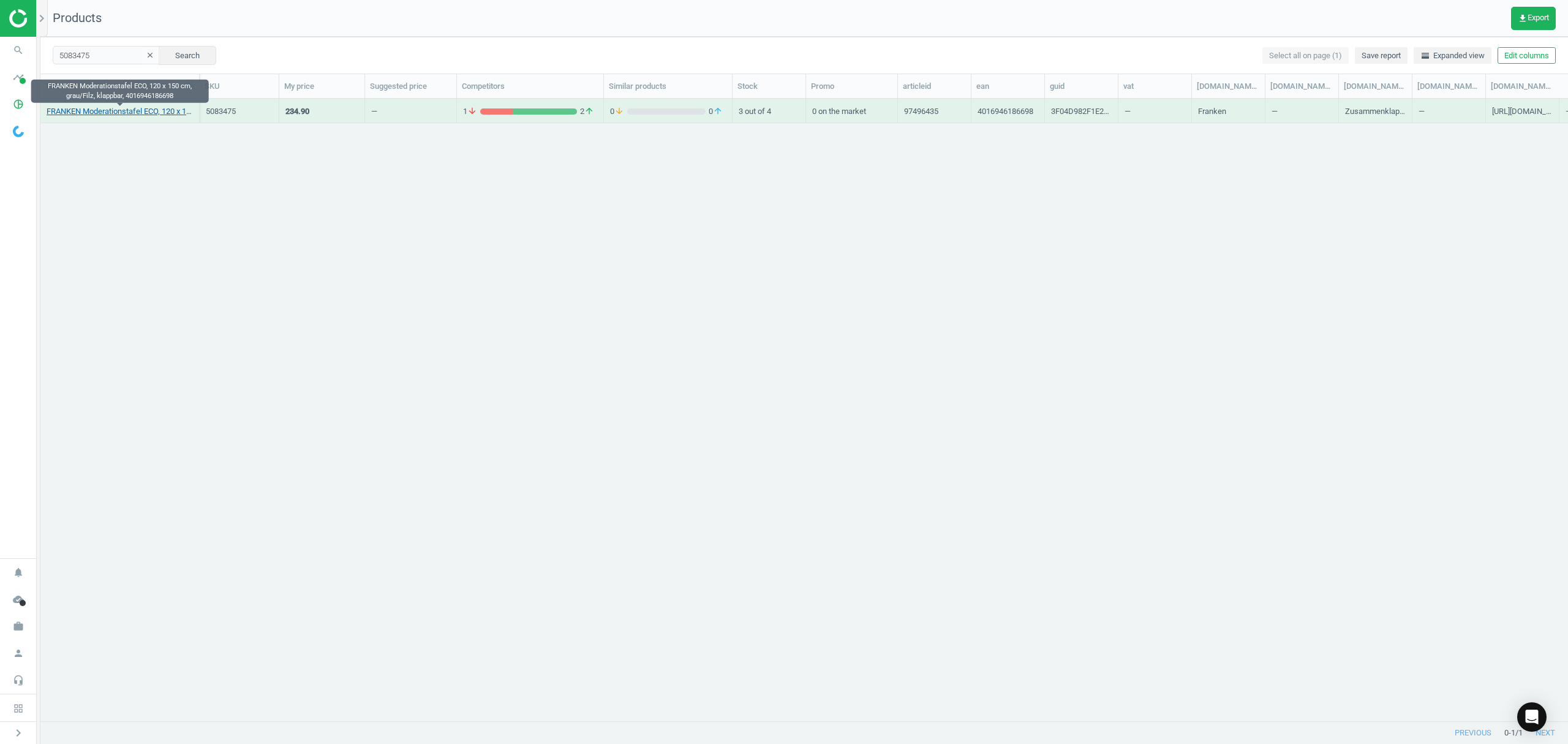
click at [162, 113] on link "FRANKEN Moderationstafel ECO, 120 x 150 cm, grau/Filz, klappbar, 4016946186698" at bounding box center [120, 111] width 146 height 11
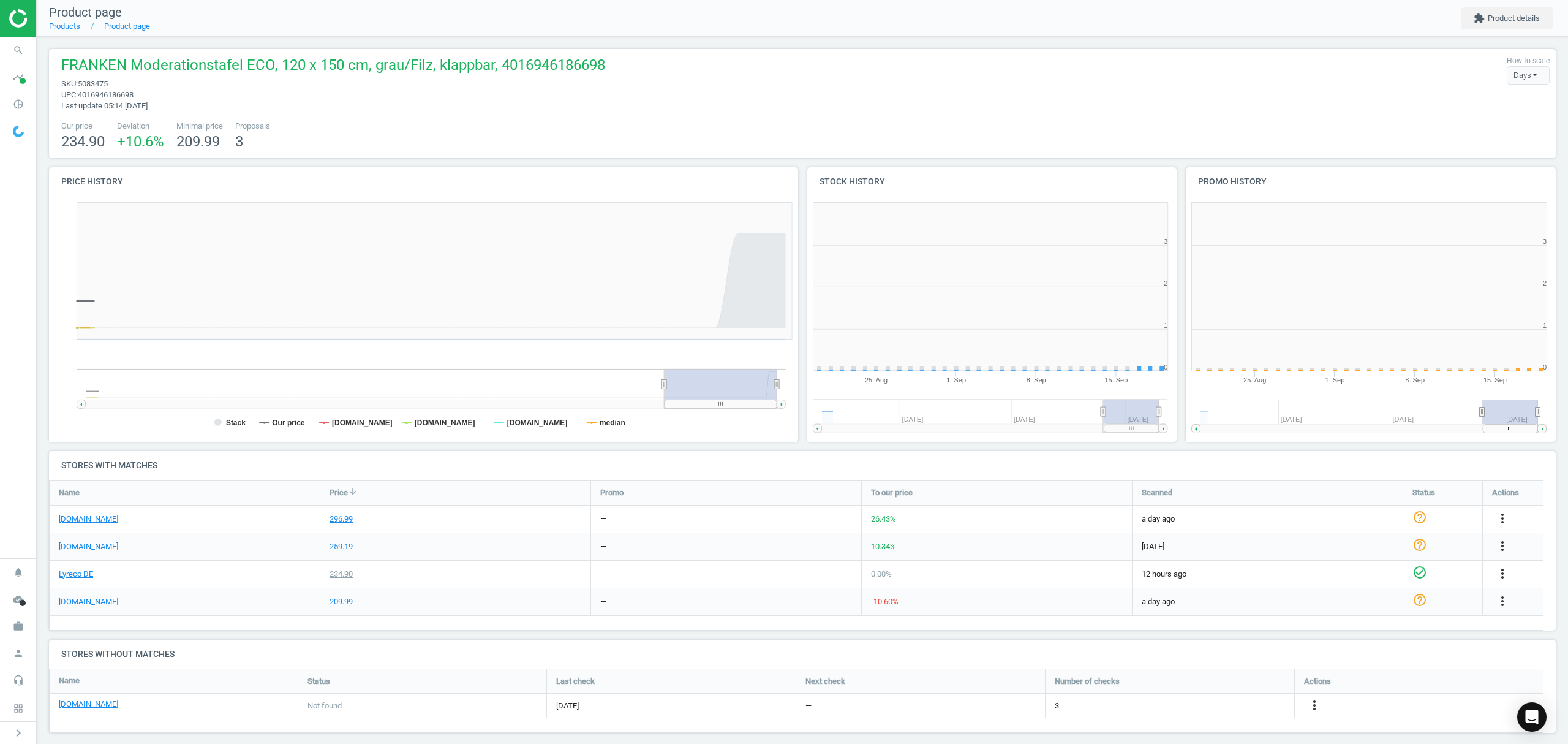
scroll to position [6, 6]
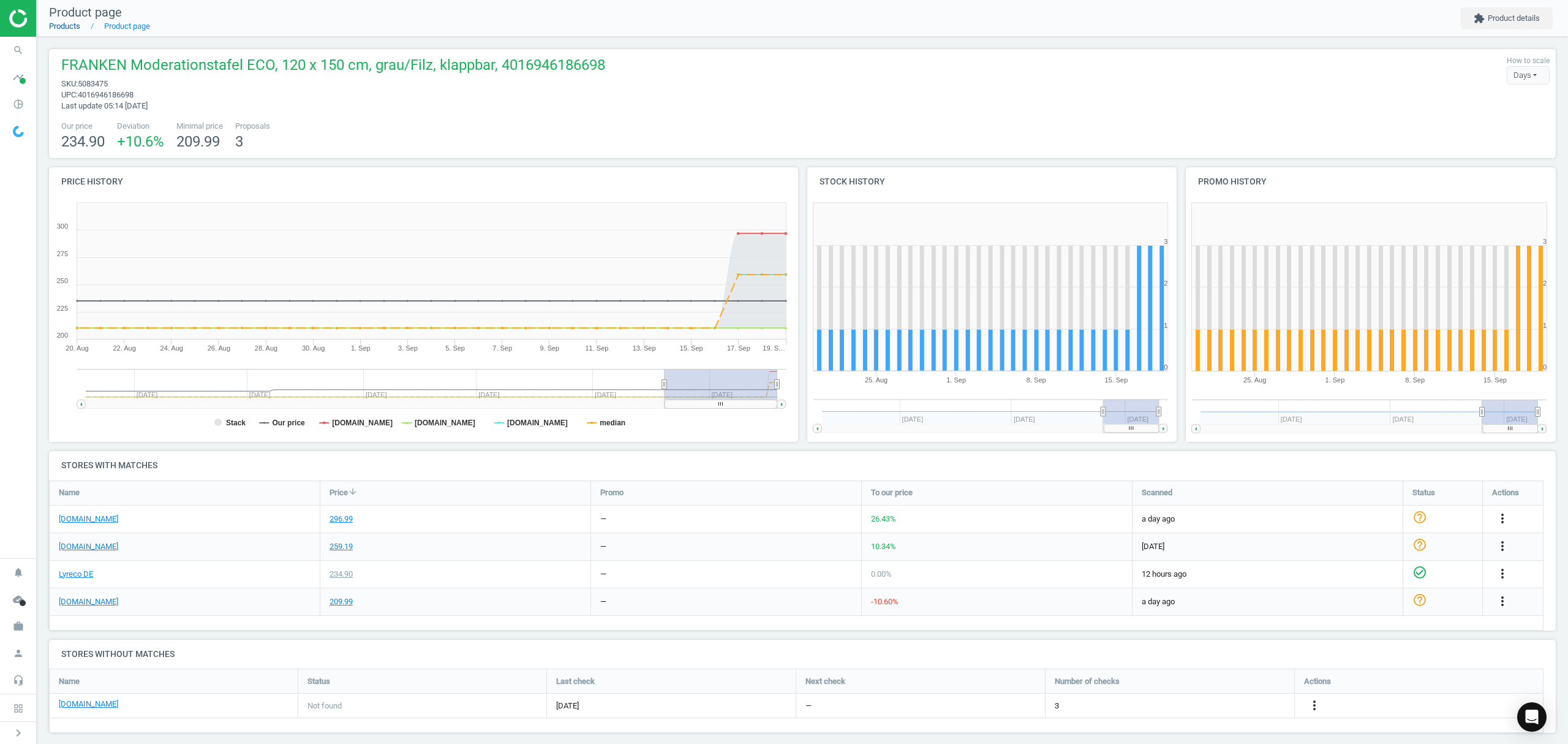
click at [73, 30] on link "Products" at bounding box center [65, 26] width 31 height 9
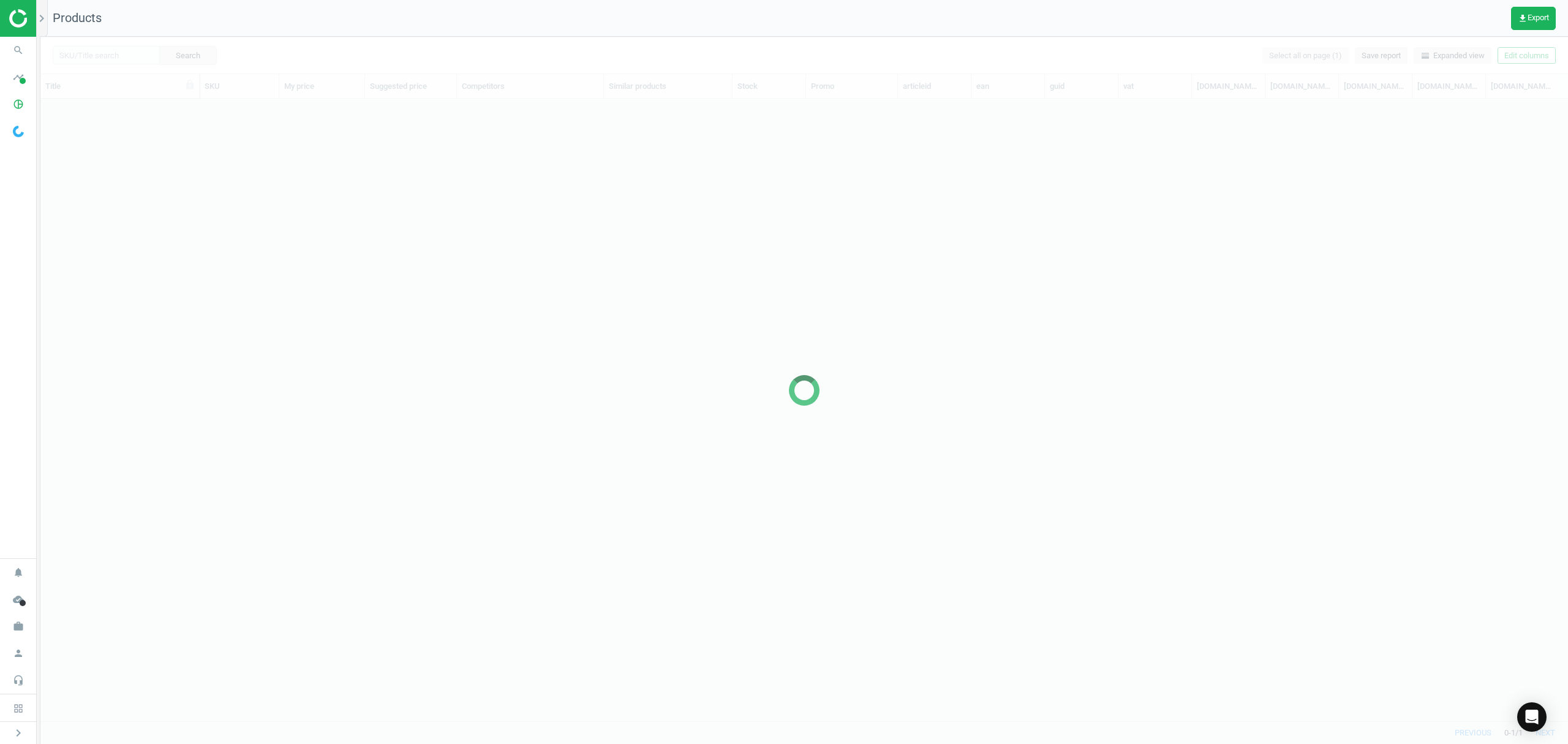
scroll to position [597, 1515]
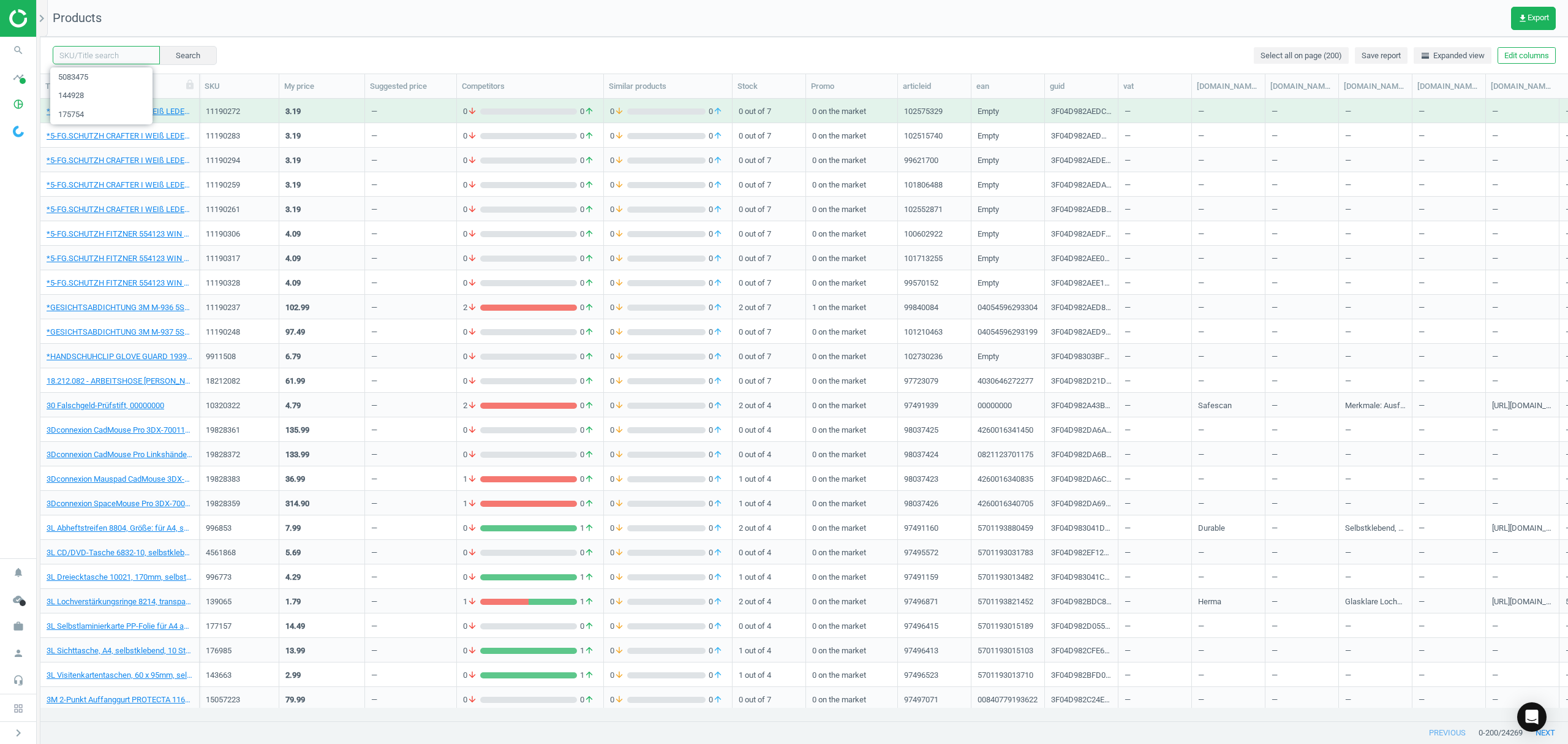
click at [86, 50] on input "text" at bounding box center [106, 55] width 107 height 18
paste input "2520647"
type input "2520647"
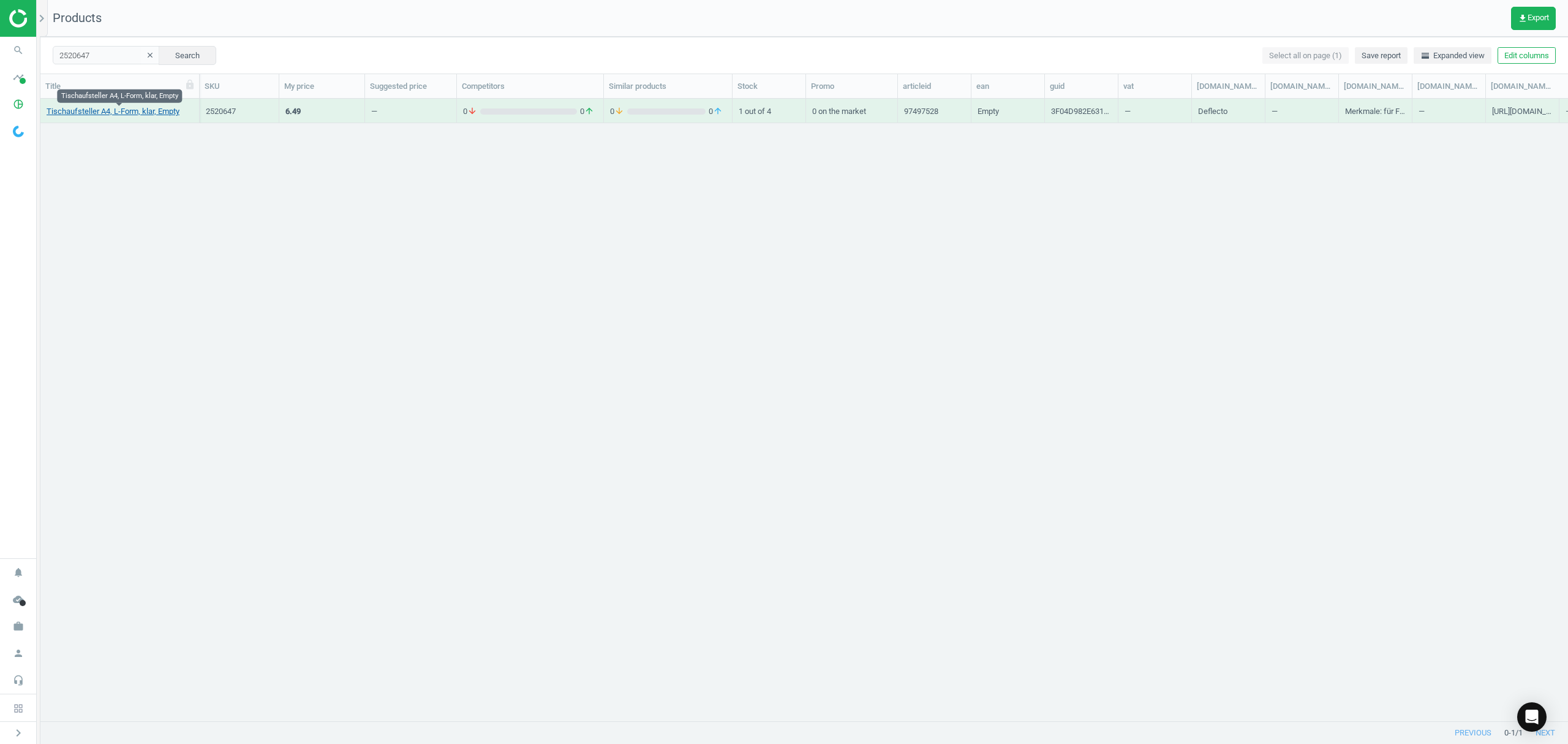
click at [95, 113] on link "Tischaufsteller A4, L-Form, klar, Empty" at bounding box center [113, 111] width 133 height 11
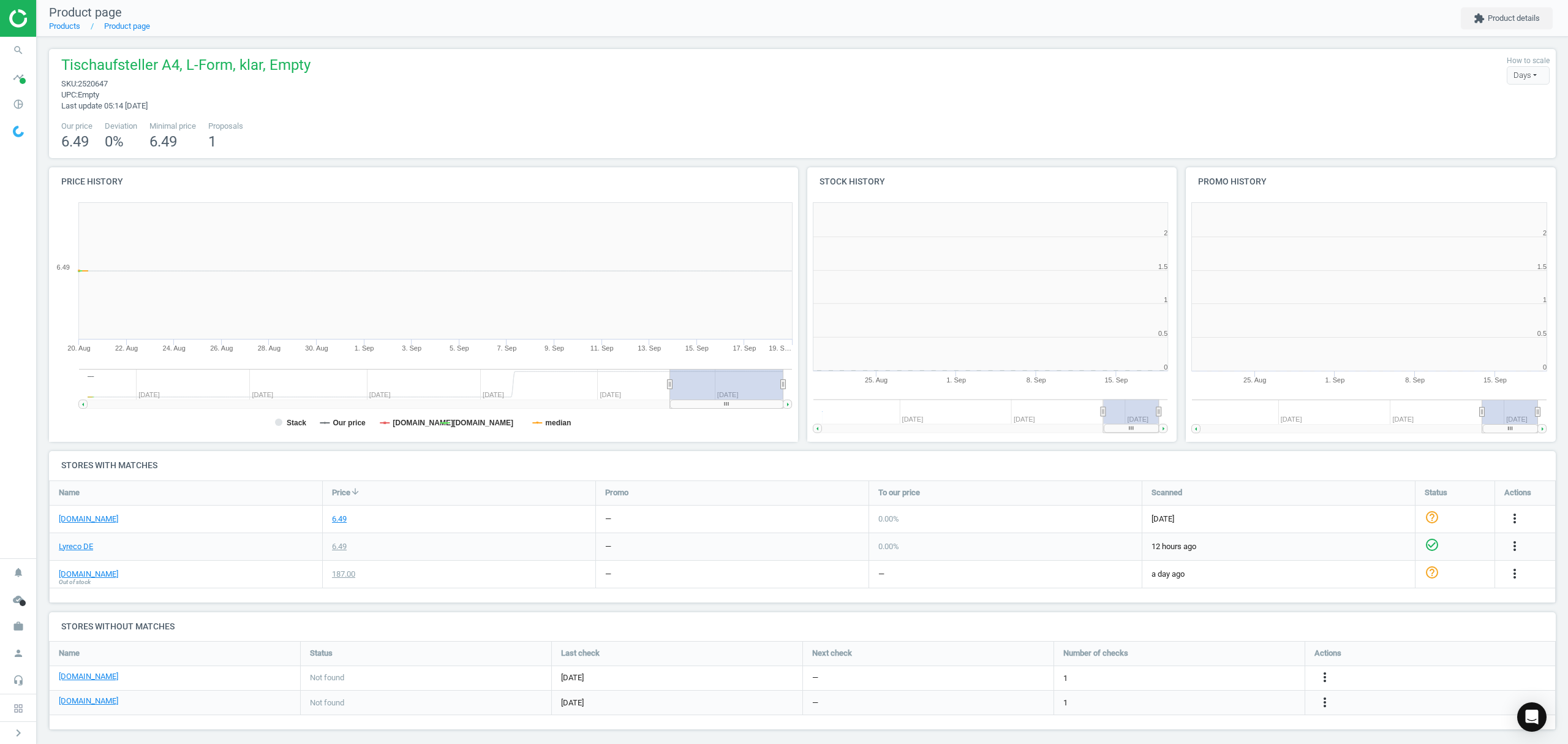
scroll to position [6, 6]
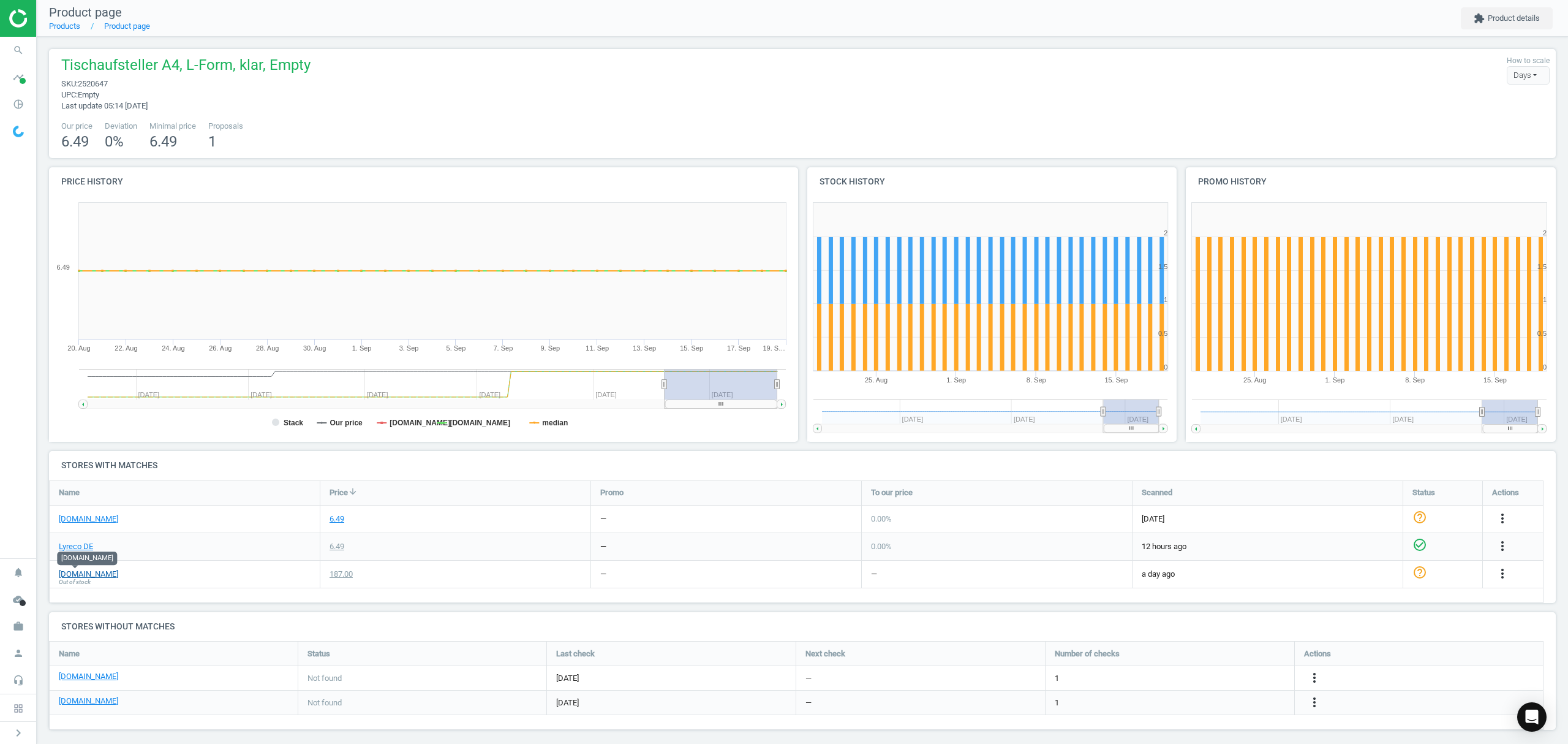
click at [74, 577] on link "[DOMAIN_NAME]" at bounding box center [89, 574] width 60 height 11
click at [1503, 572] on icon "more_vert" at bounding box center [1502, 574] width 15 height 15
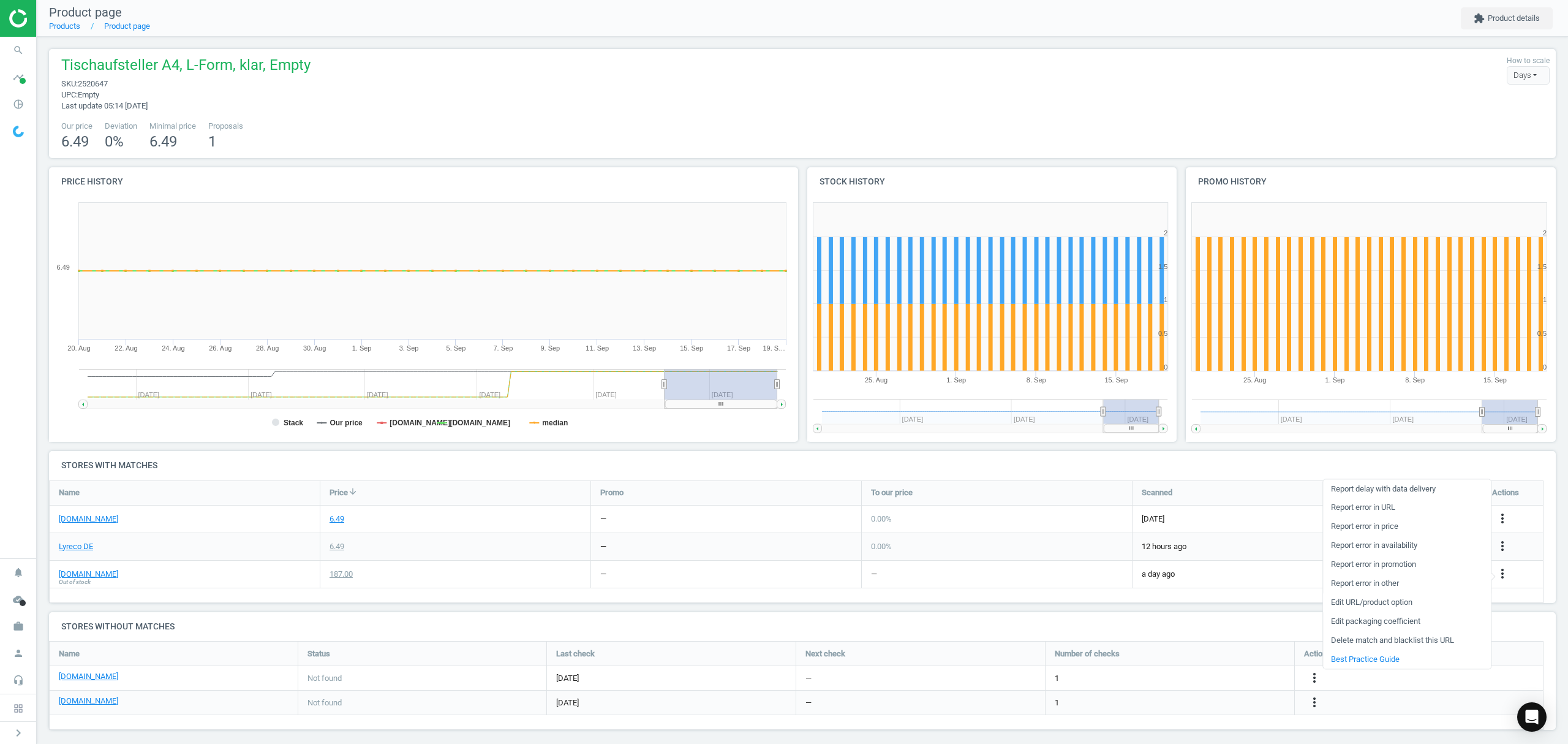
click at [1393, 601] on link "Edit URL/product option" at bounding box center [1406, 603] width 168 height 19
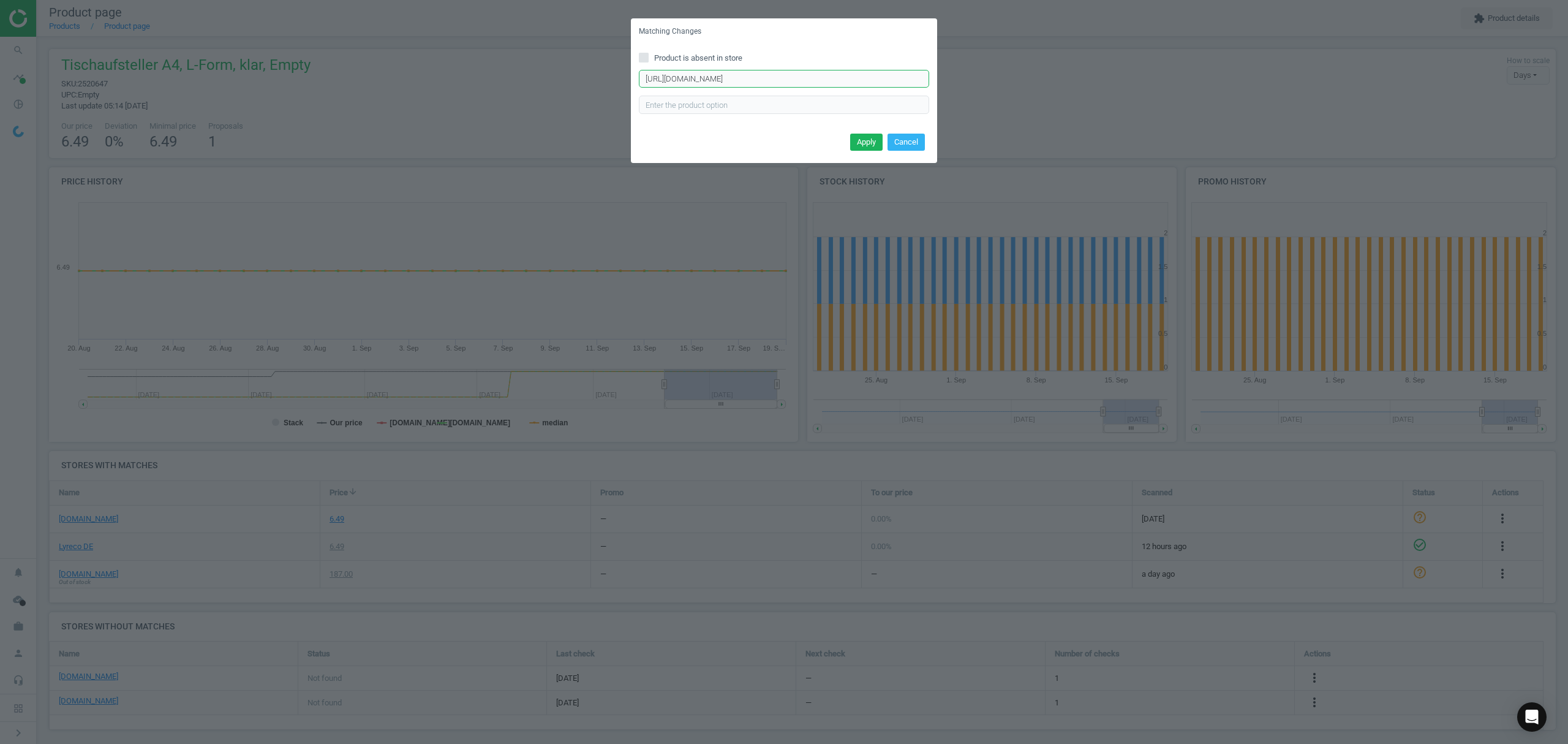
click at [810, 71] on input "[URL][DOMAIN_NAME]" at bounding box center [784, 79] width 290 height 18
click at [645, 57] on input "Product is absent in store" at bounding box center [644, 57] width 8 height 8
checkbox input "true"
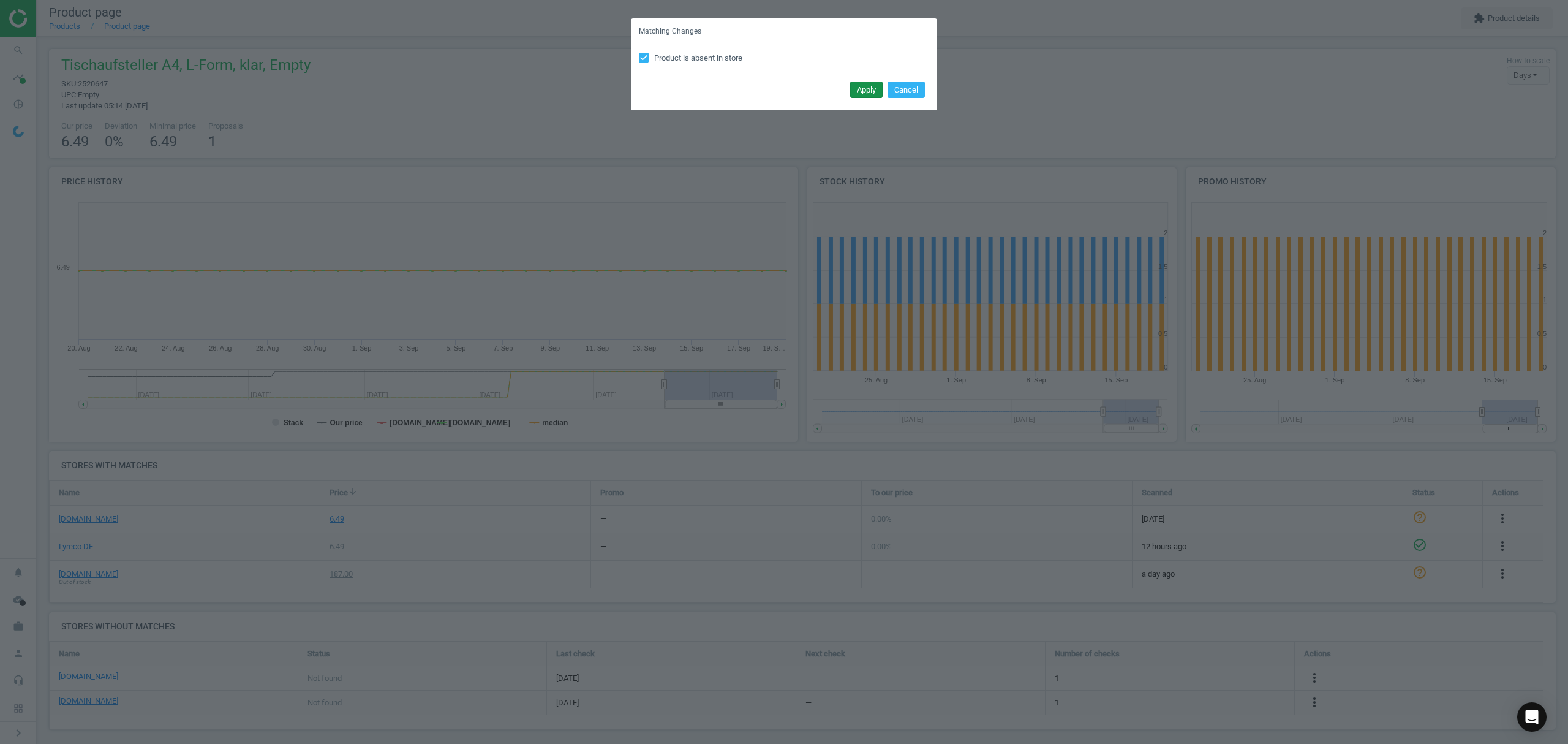
click at [870, 89] on button "Apply" at bounding box center [866, 90] width 33 height 17
